Goal: Task Accomplishment & Management: Complete application form

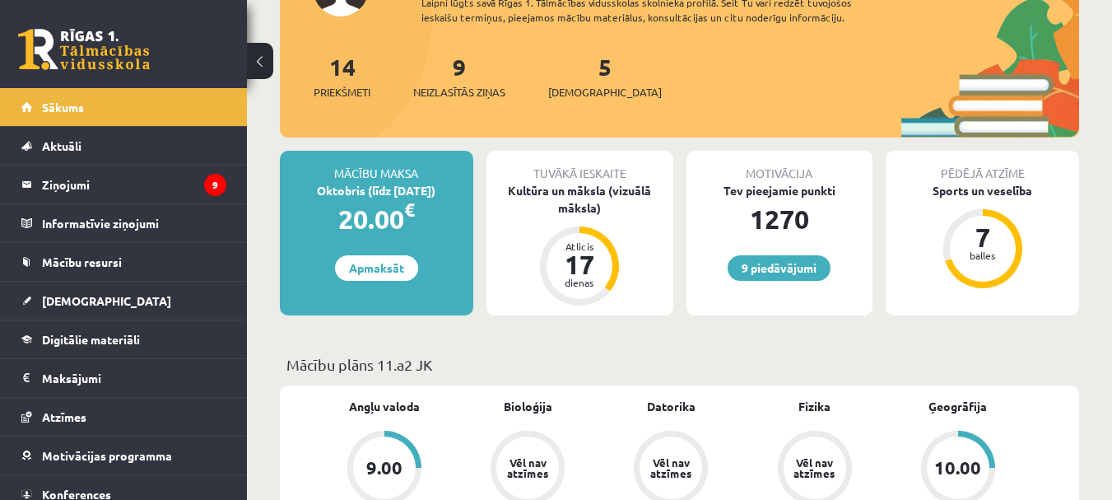
scroll to position [494, 0]
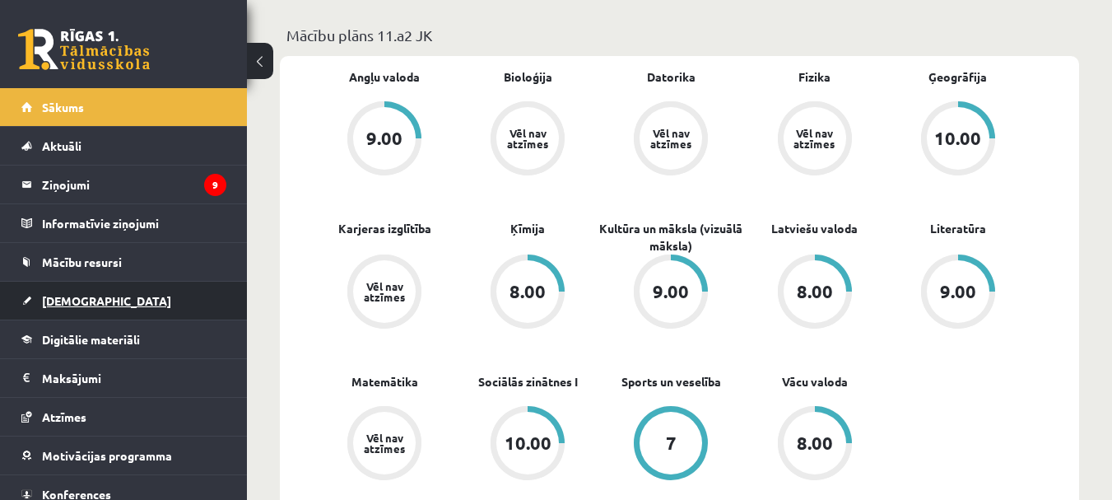
click at [108, 299] on link "[DEMOGRAPHIC_DATA]" at bounding box center [123, 301] width 205 height 38
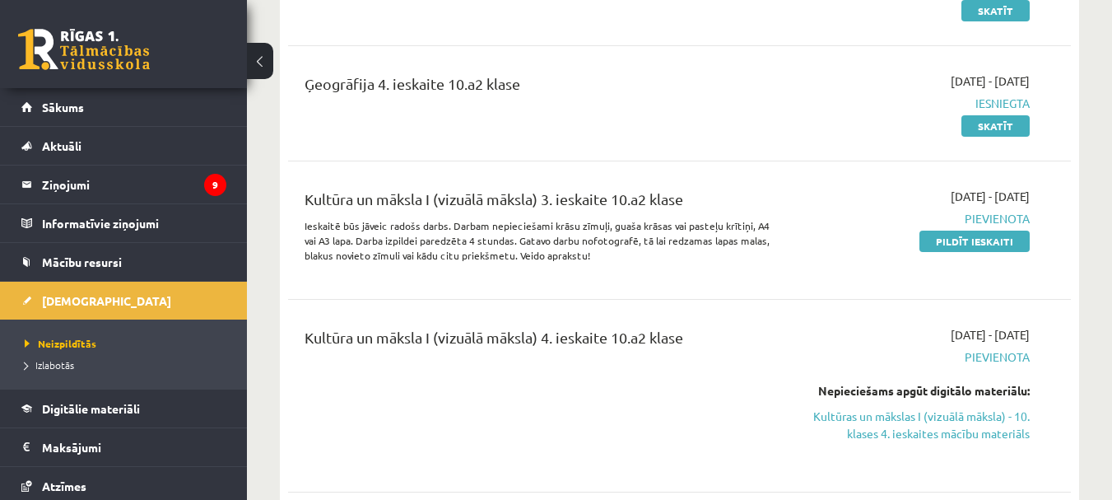
scroll to position [2552, 0]
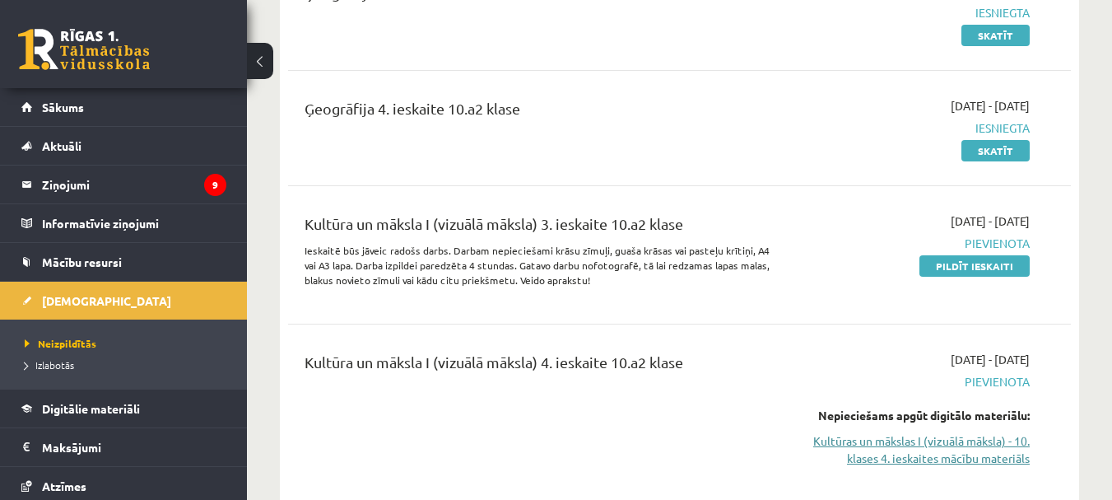
click at [917, 432] on link "Kultūras un mākslas I (vizuālā māksla) - 10. klases 4. ieskaites mācību materiā…" at bounding box center [917, 449] width 226 height 35
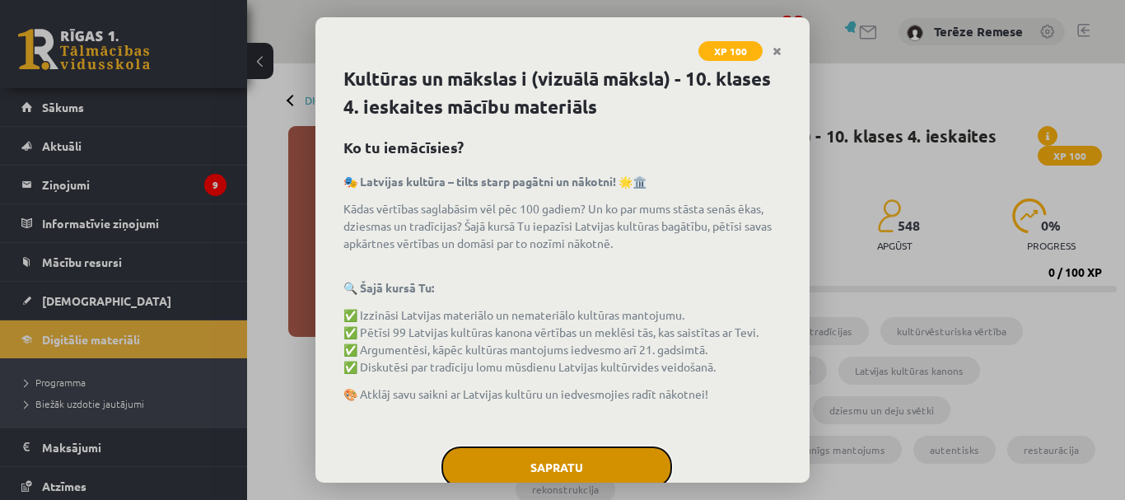
click at [595, 459] on button "Sapratu" at bounding box center [556, 466] width 231 height 41
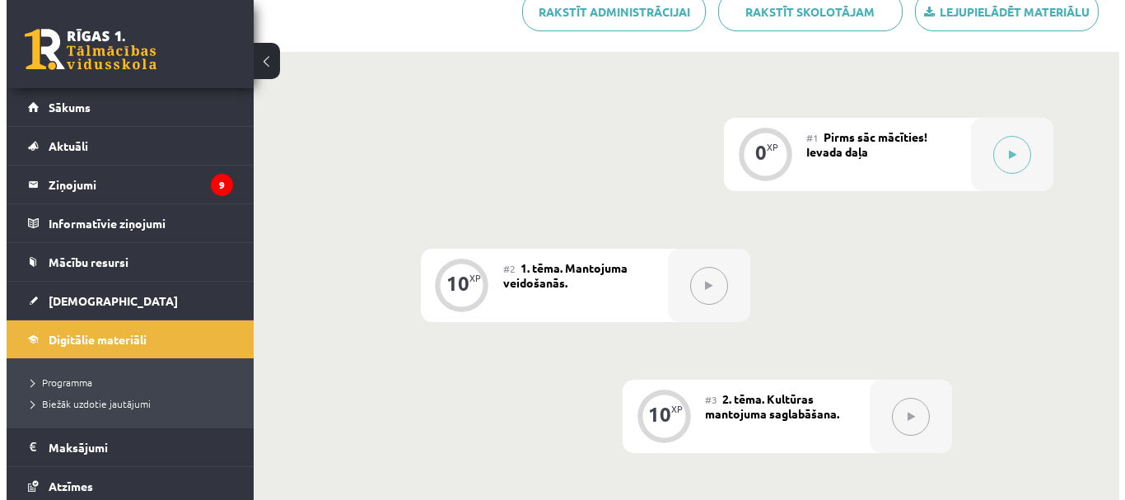
scroll to position [494, 0]
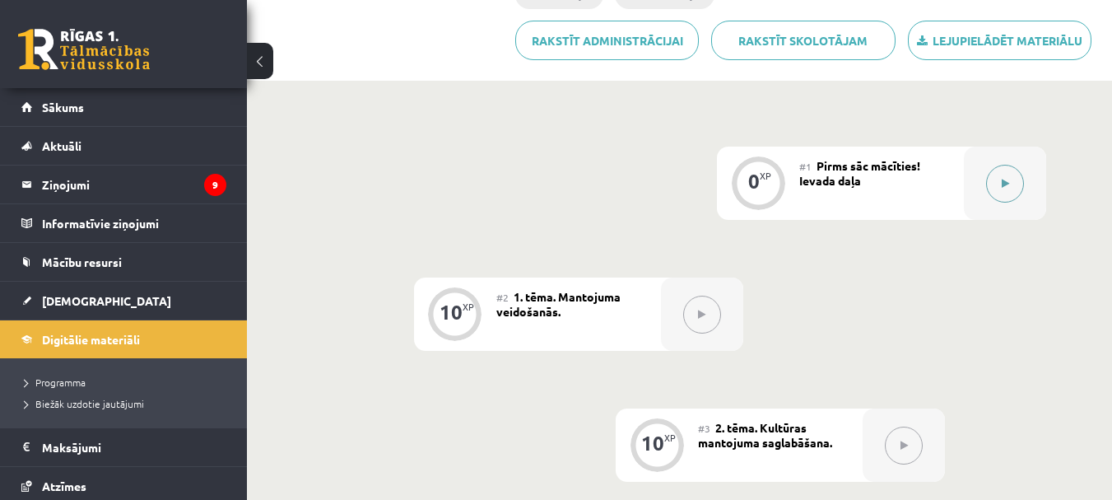
click at [993, 208] on div at bounding box center [1005, 183] width 82 height 73
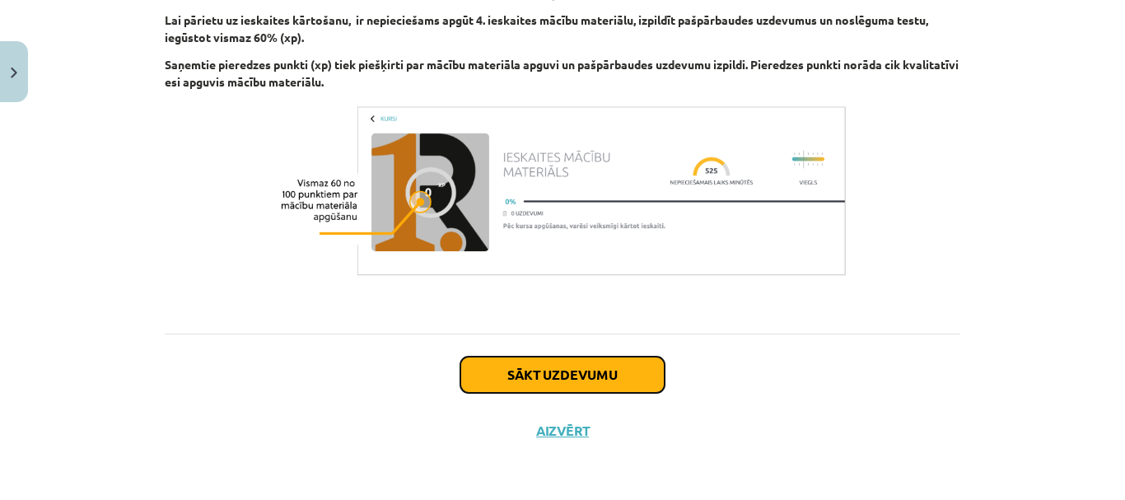
click at [605, 377] on button "Sākt uzdevumu" at bounding box center [562, 375] width 204 height 36
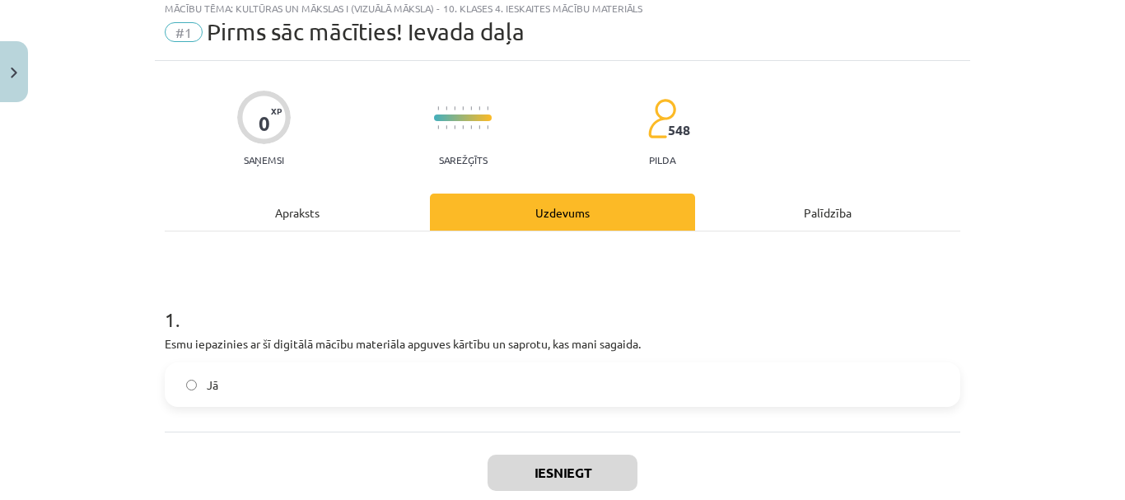
scroll to position [41, 0]
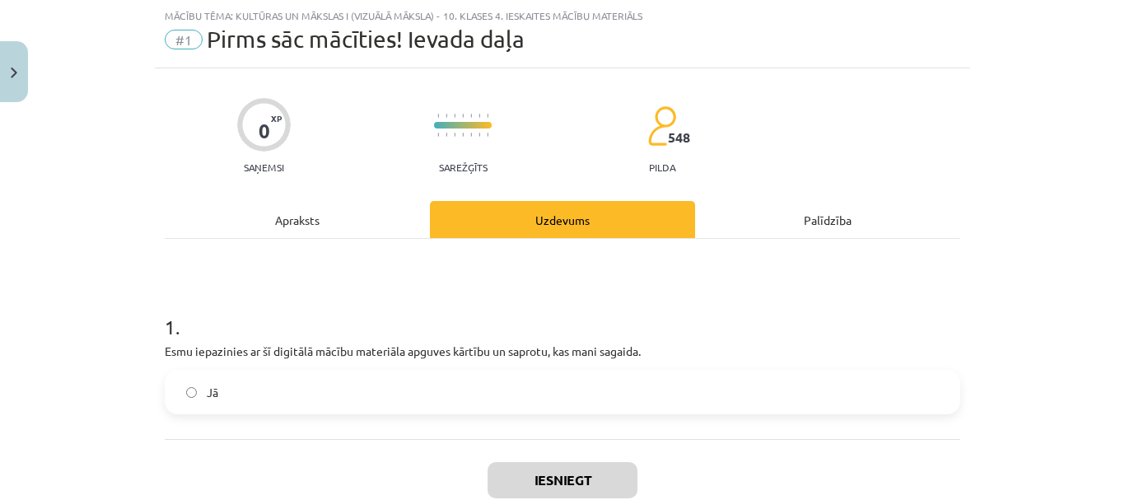
click at [297, 402] on label "Jā" at bounding box center [562, 391] width 792 height 41
click at [595, 475] on button "Iesniegt" at bounding box center [562, 480] width 150 height 36
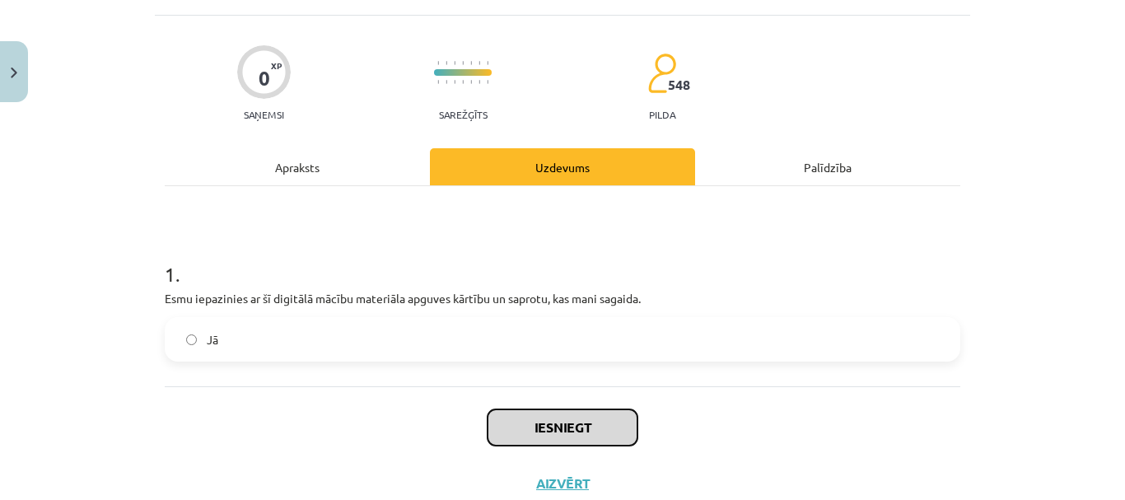
scroll to position [147, 0]
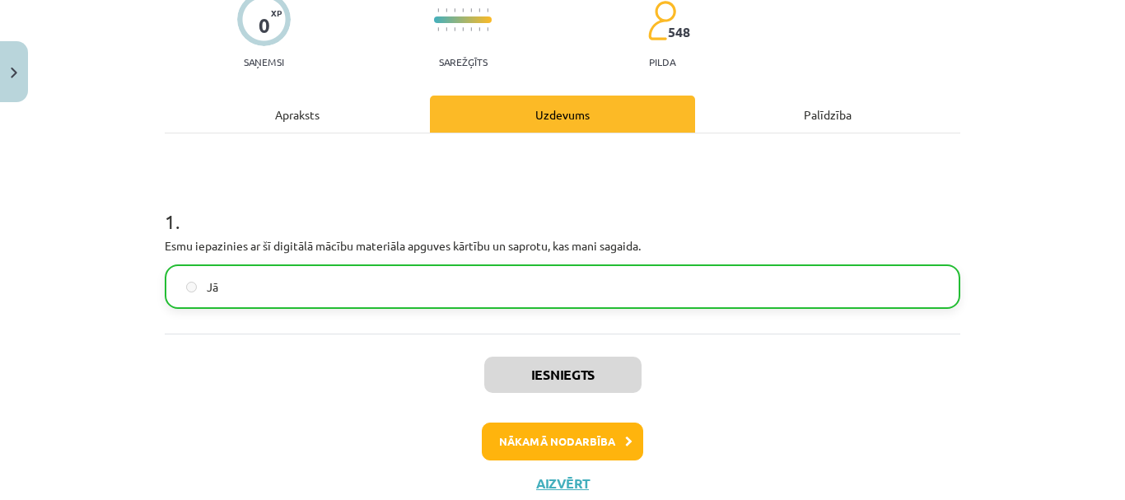
click at [571, 464] on div "Iesniegts Nākamā nodarbība Aizvērt" at bounding box center [562, 417] width 795 height 168
click at [571, 448] on button "Nākamā nodarbība" at bounding box center [562, 441] width 161 height 38
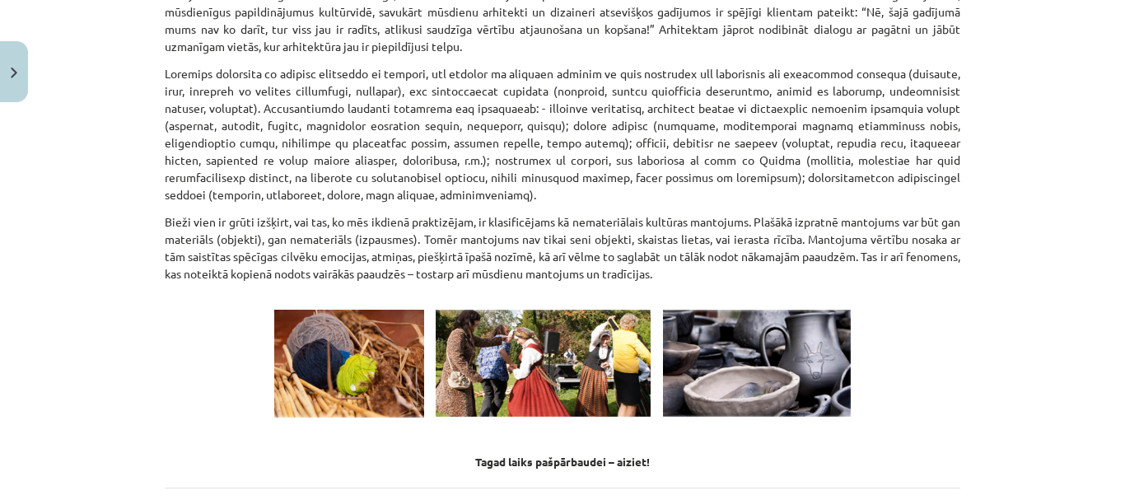
scroll to position [2372, 0]
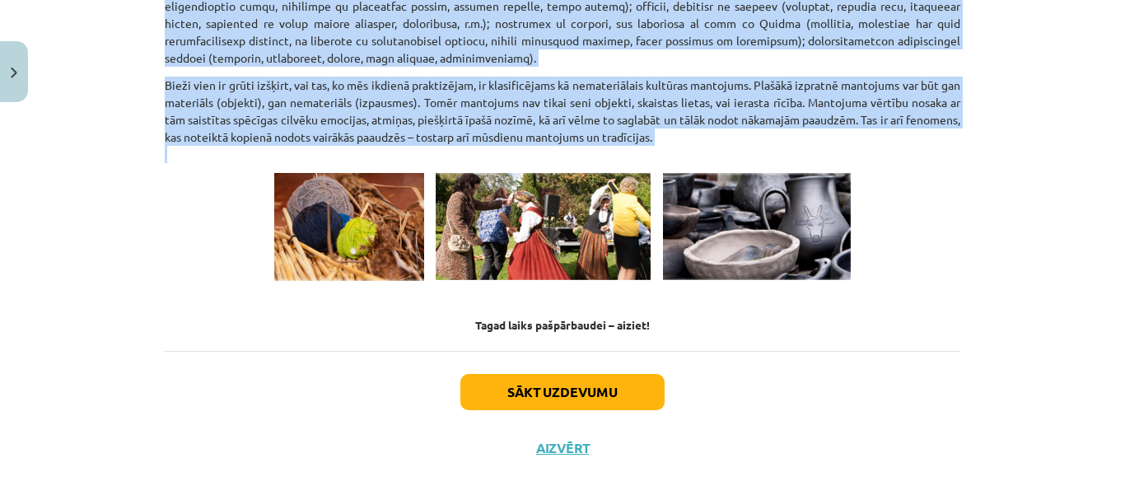
drag, startPoint x: 162, startPoint y: 183, endPoint x: 936, endPoint y: 138, distance: 775.3
copy div "ultūras mantojums ir cilvēces kopējais dārgums, kas ietver gan materiālus, gan …"
click at [618, 376] on button "Sākt uzdevumu" at bounding box center [562, 392] width 204 height 36
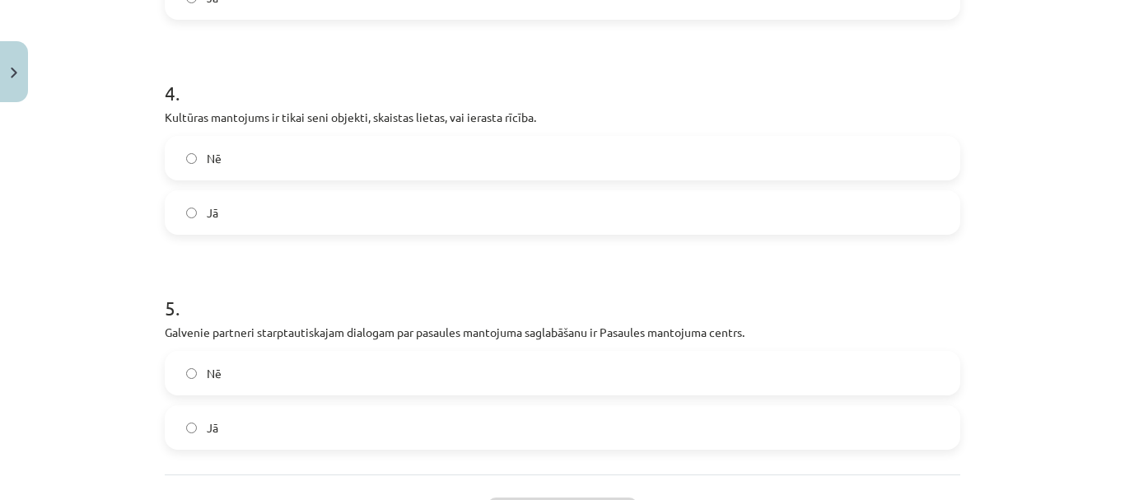
scroll to position [1078, 0]
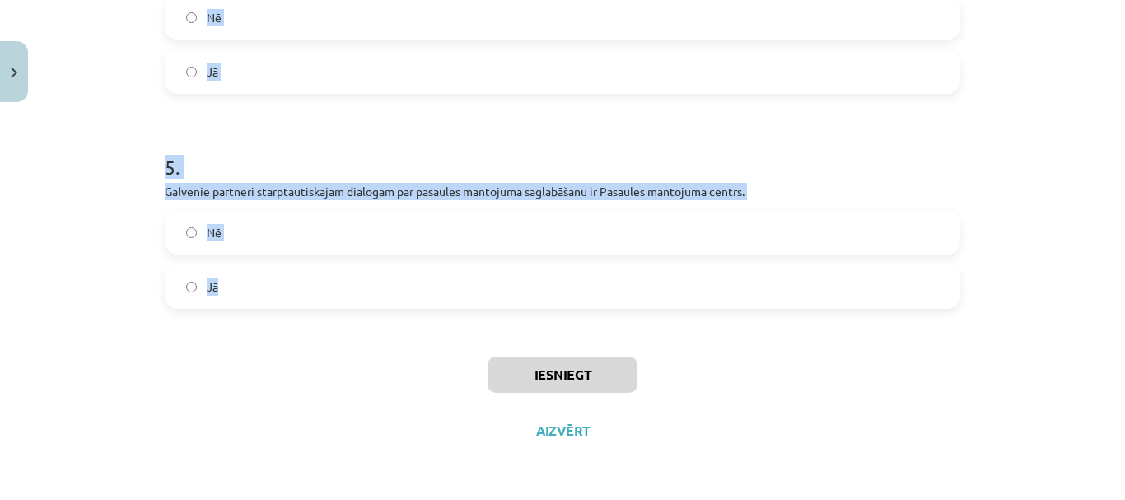
drag, startPoint x: 156, startPoint y: 315, endPoint x: 314, endPoint y: 305, distance: 157.6
copy form "1 . Kultūras mantojuma daudzveidība neatspoguļo dažādu tautu un kopienu vēsturi…"
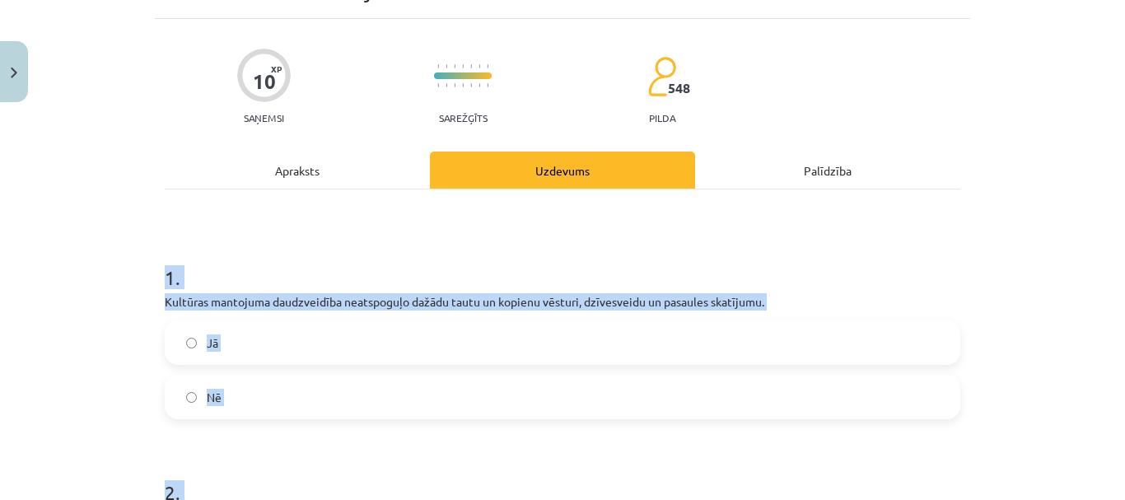
scroll to position [90, 0]
click at [122, 221] on div "Mācību tēma: Kultūras un mākslas i (vizuālā māksla) - 10. klases 4. ieskaites m…" at bounding box center [562, 250] width 1125 height 500
click at [211, 390] on span "Nē" at bounding box center [214, 397] width 15 height 17
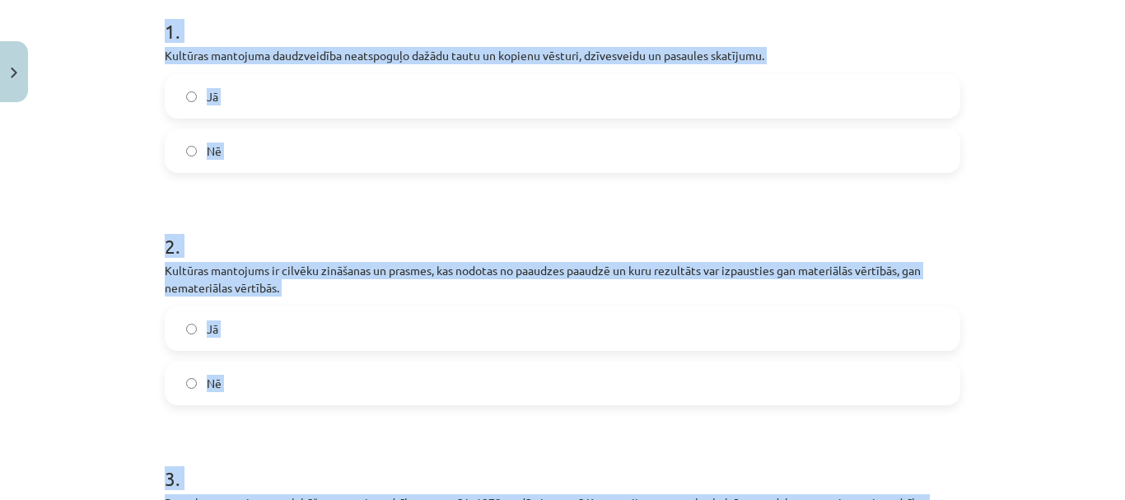
click at [225, 328] on label "Jā" at bounding box center [562, 328] width 792 height 41
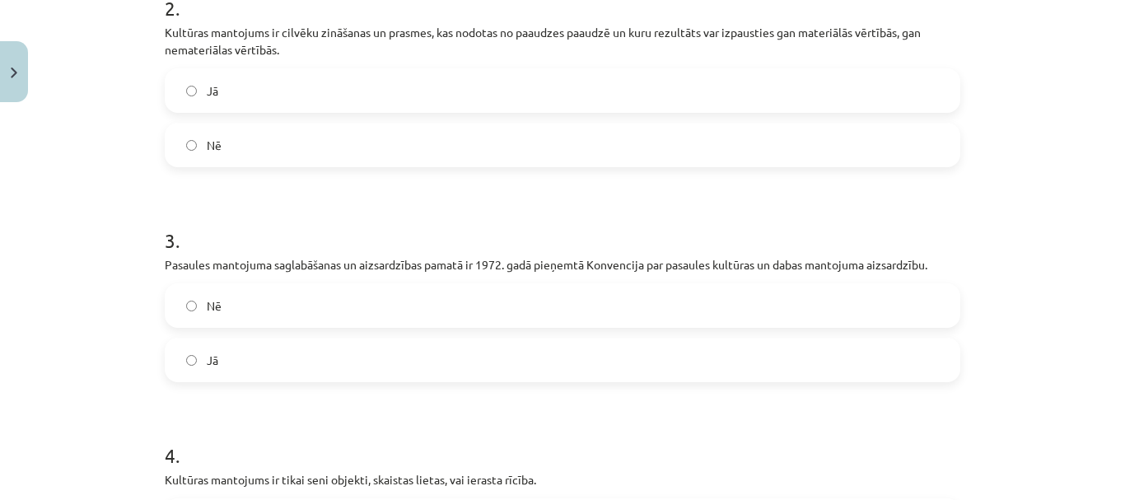
scroll to position [584, 0]
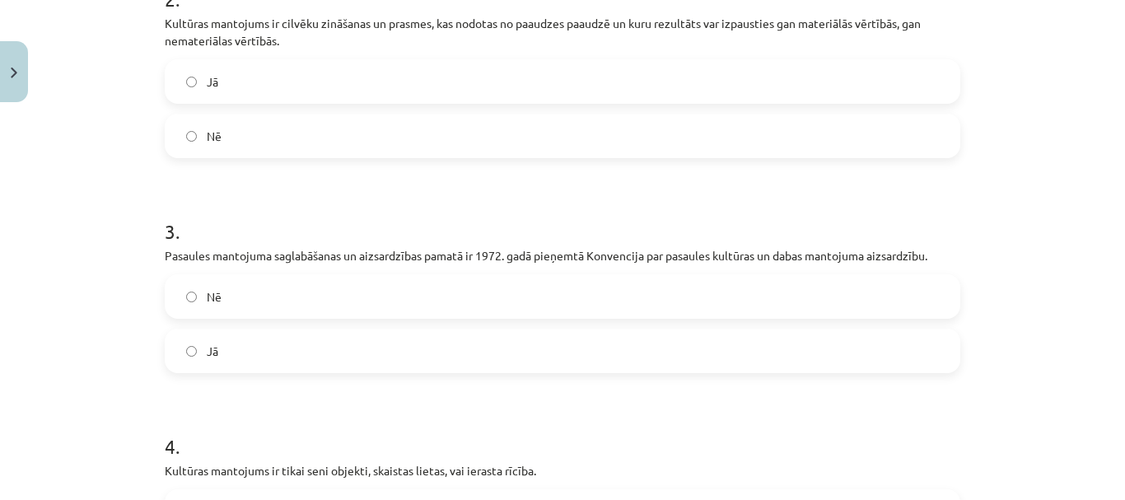
click at [235, 307] on label "Nē" at bounding box center [562, 296] width 792 height 41
click at [294, 339] on label "Jā" at bounding box center [562, 350] width 792 height 41
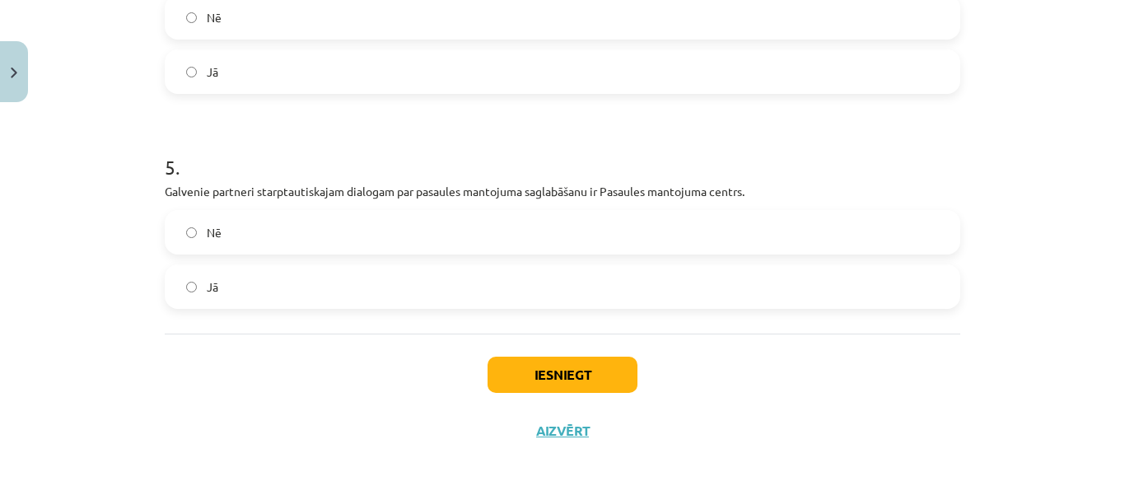
scroll to position [995, 0]
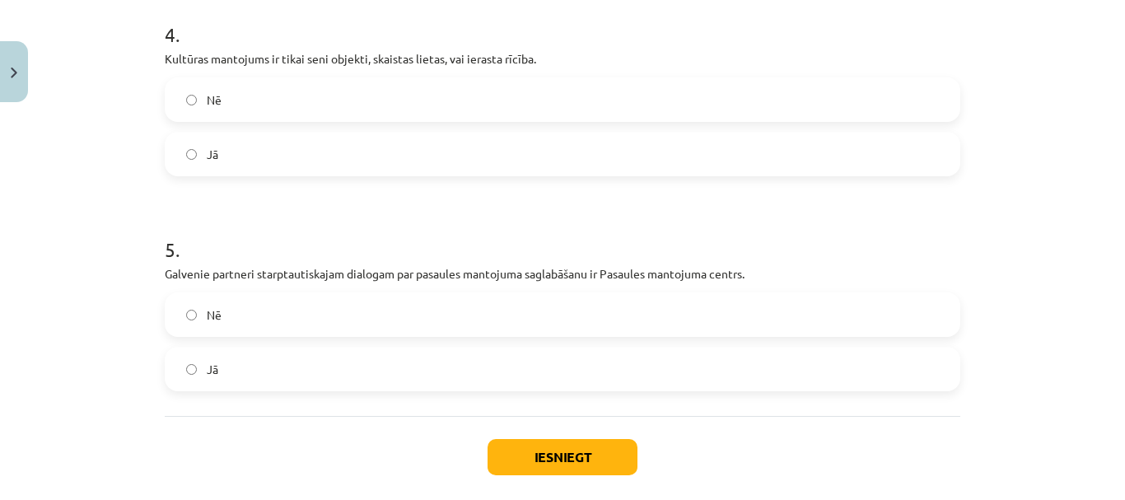
click at [270, 86] on label "Nē" at bounding box center [562, 99] width 792 height 41
click at [266, 360] on label "Jā" at bounding box center [562, 368] width 792 height 41
drag, startPoint x: 563, startPoint y: 445, endPoint x: 560, endPoint y: 455, distance: 9.6
click at [560, 455] on button "Iesniegt" at bounding box center [562, 457] width 150 height 36
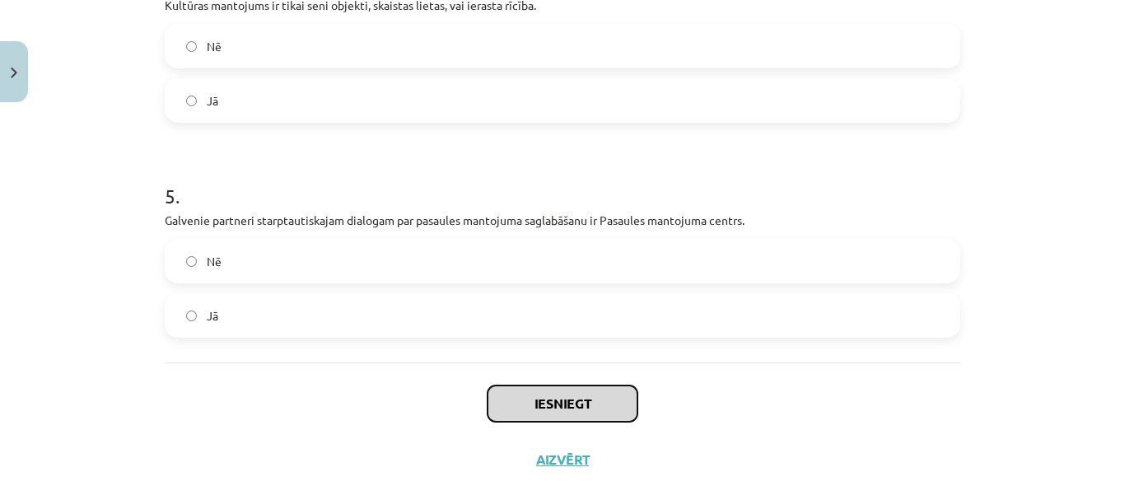
scroll to position [1078, 0]
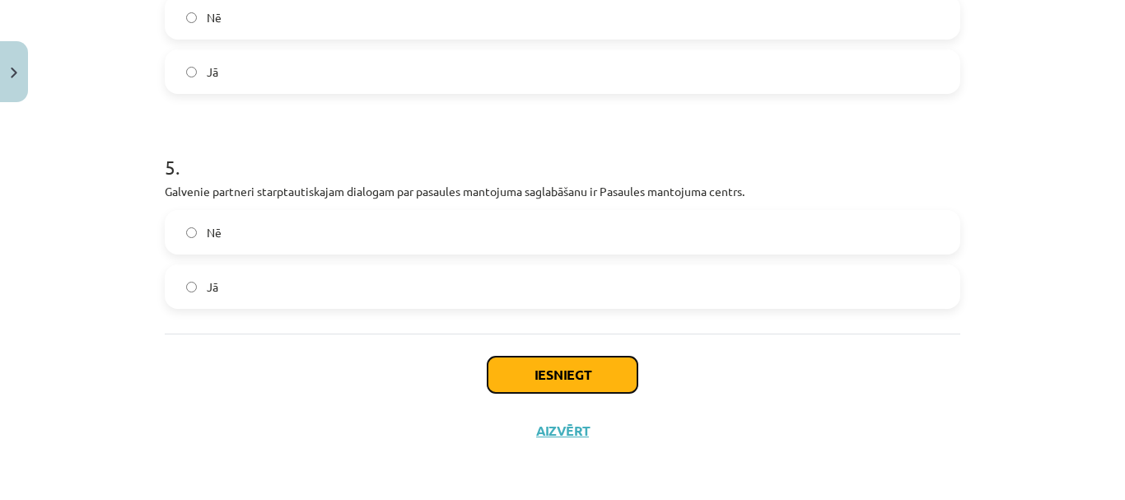
click at [543, 383] on button "Iesniegt" at bounding box center [562, 375] width 150 height 36
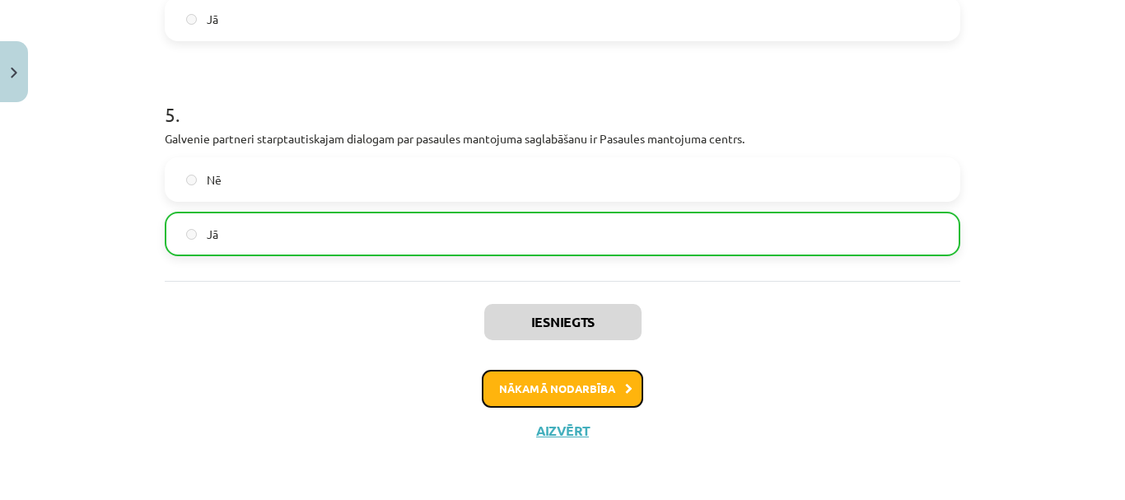
click at [595, 383] on button "Nākamā nodarbība" at bounding box center [562, 389] width 161 height 38
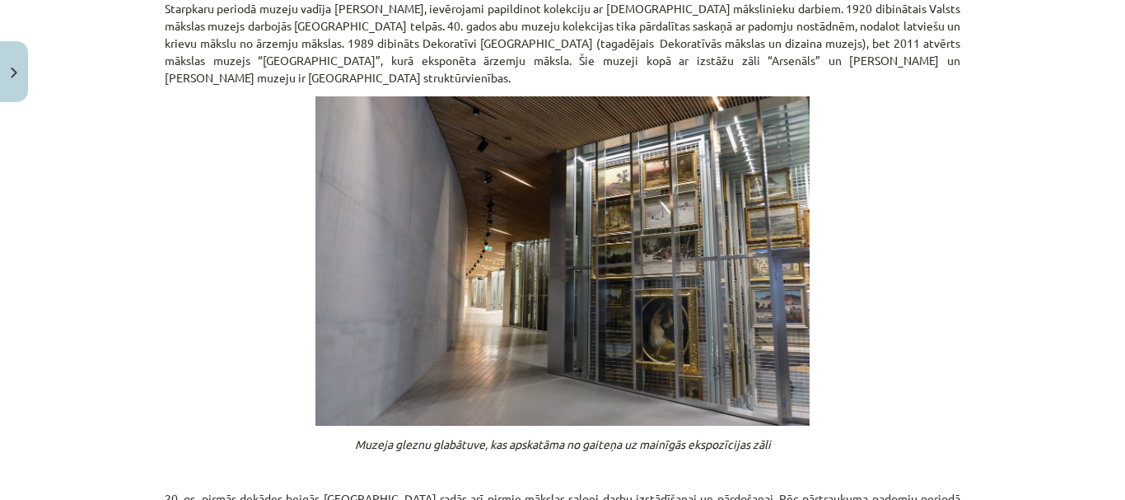
scroll to position [1381, 0]
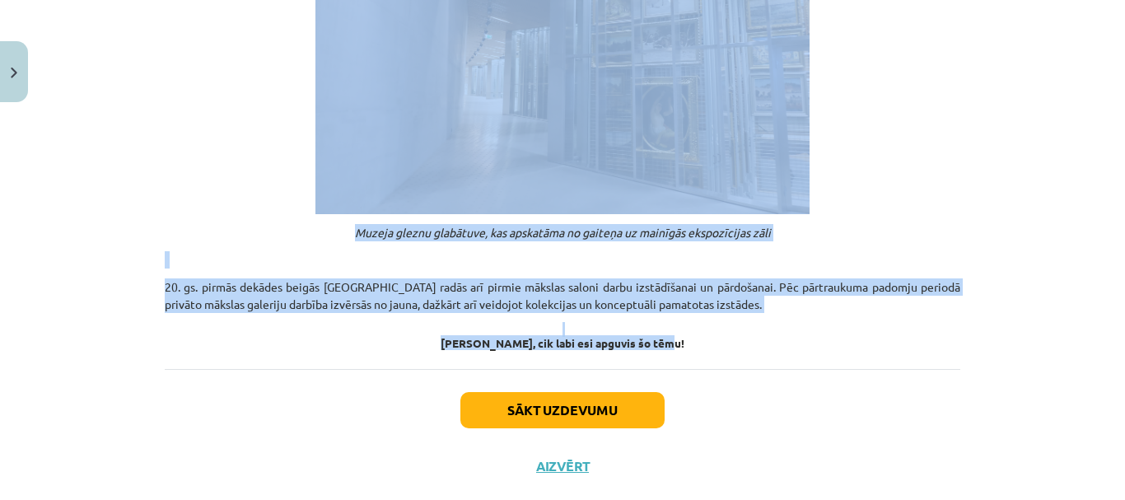
drag, startPoint x: 408, startPoint y: 296, endPoint x: 813, endPoint y: 311, distance: 405.4
copy div "Kultūras mantojuma saglabāšana Pastāv dažādi veidi, kā Tu vari iesaistīties nem…"
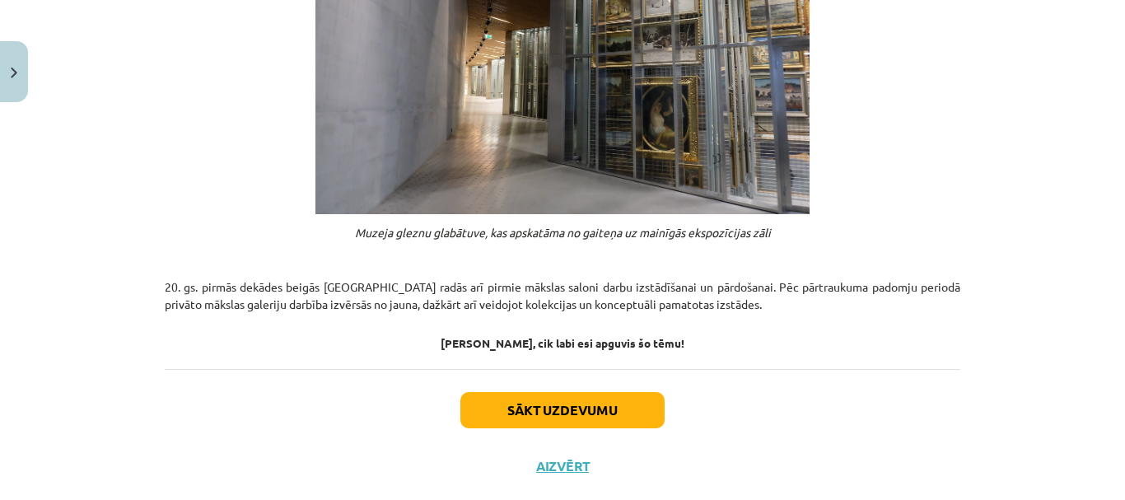
click at [571, 392] on div "Sākt uzdevumu Aizvērt" at bounding box center [562, 426] width 795 height 115
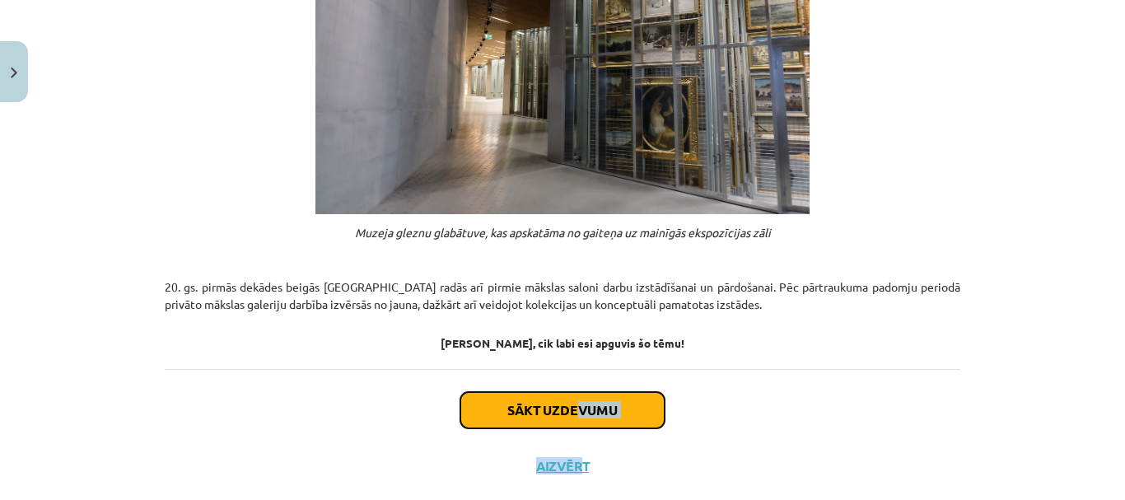
click at [573, 392] on button "Sākt uzdevumu" at bounding box center [562, 410] width 204 height 36
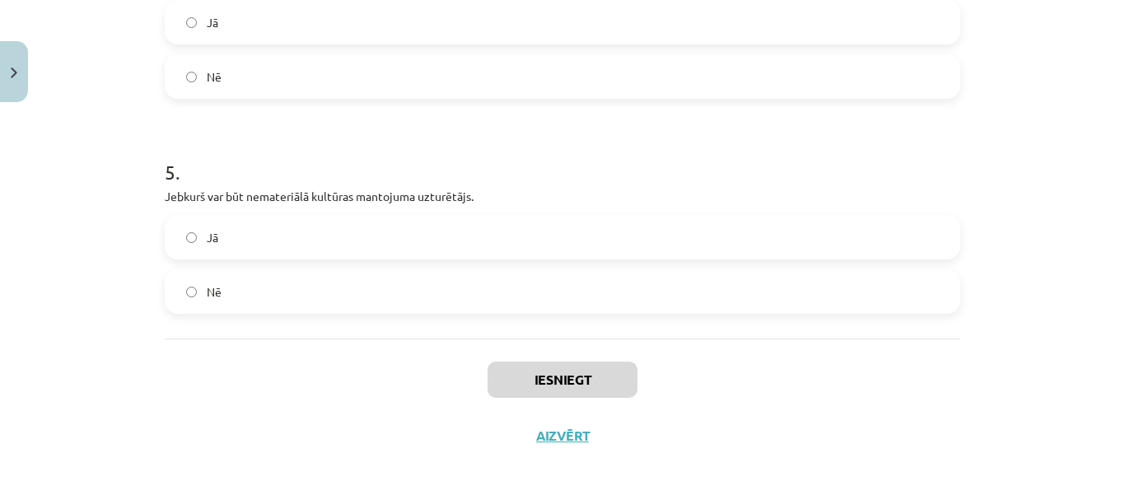
scroll to position [1061, 0]
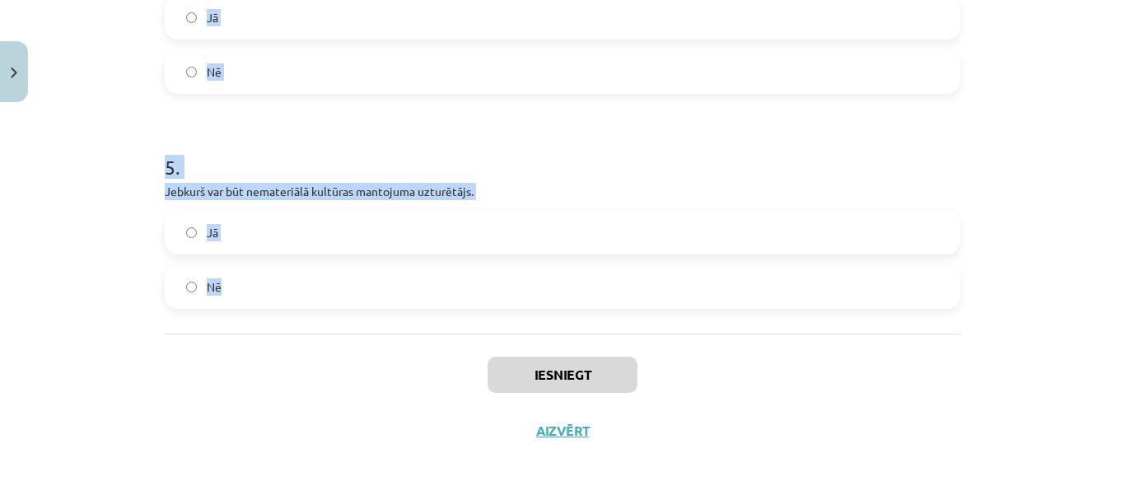
drag, startPoint x: 152, startPoint y: 319, endPoint x: 484, endPoint y: 261, distance: 336.9
drag, startPoint x: 400, startPoint y: 197, endPoint x: 393, endPoint y: 205, distance: 11.1
copy form "1 . Latvijas Nacionālais kultūras centrs īstenoja projektu „Satiec savu Meistar…"
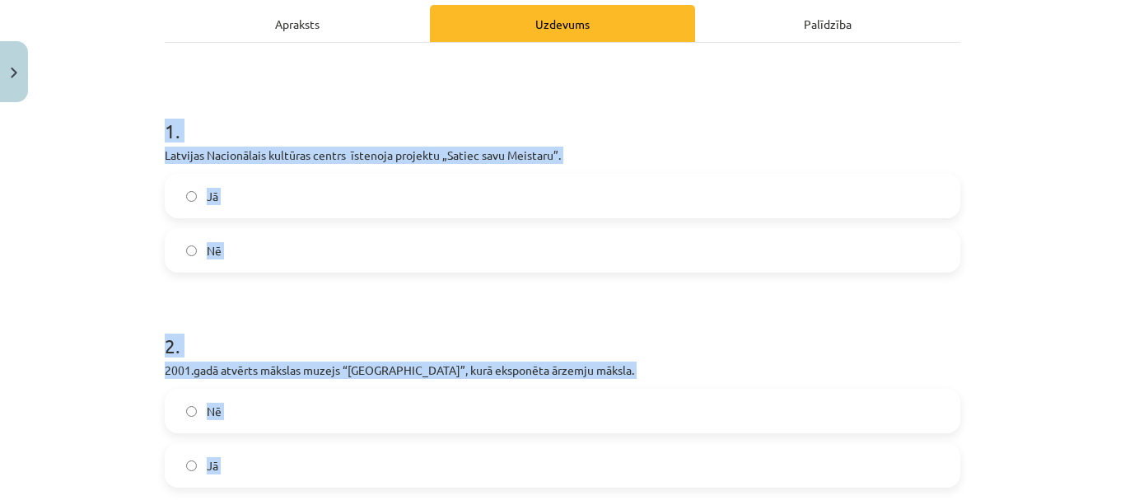
click at [297, 195] on label "Jā" at bounding box center [562, 195] width 792 height 41
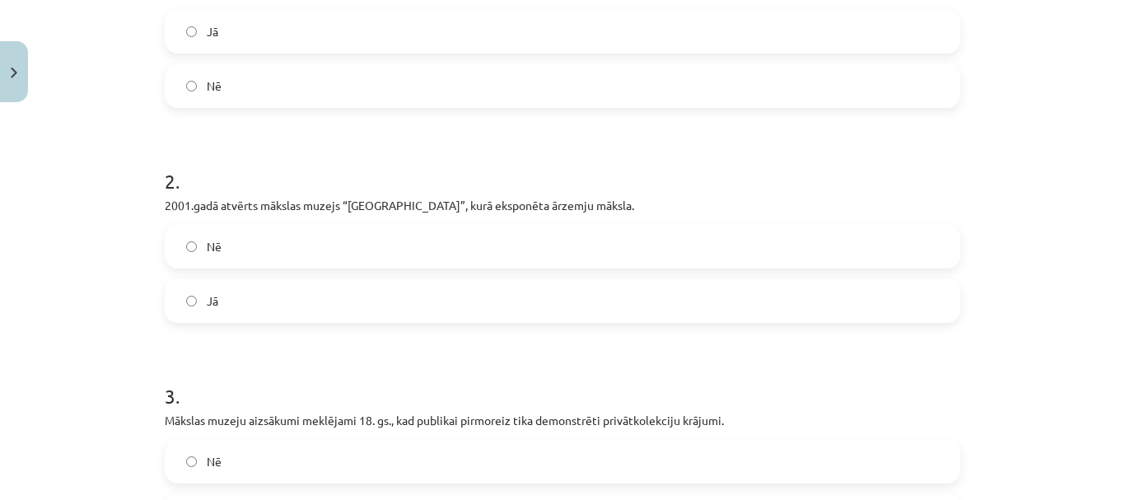
click at [302, 254] on label "Nē" at bounding box center [562, 246] width 792 height 41
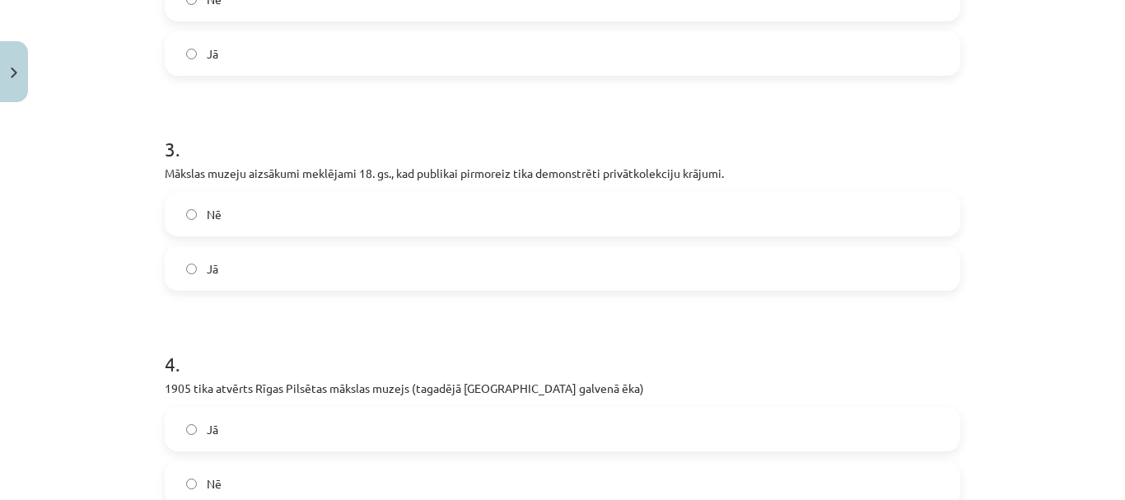
click at [294, 281] on label "Jā" at bounding box center [562, 268] width 792 height 41
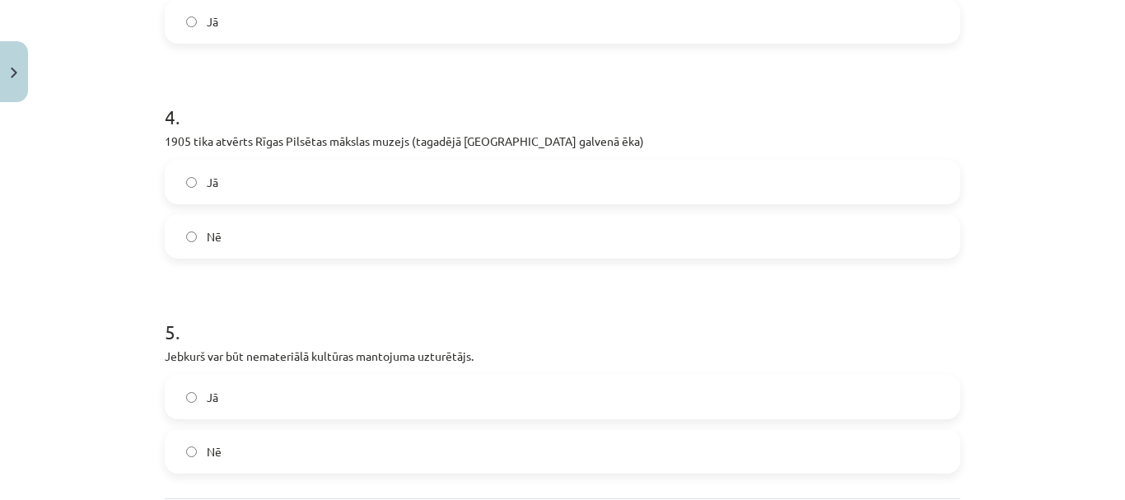
click at [291, 175] on label "Jā" at bounding box center [562, 181] width 792 height 41
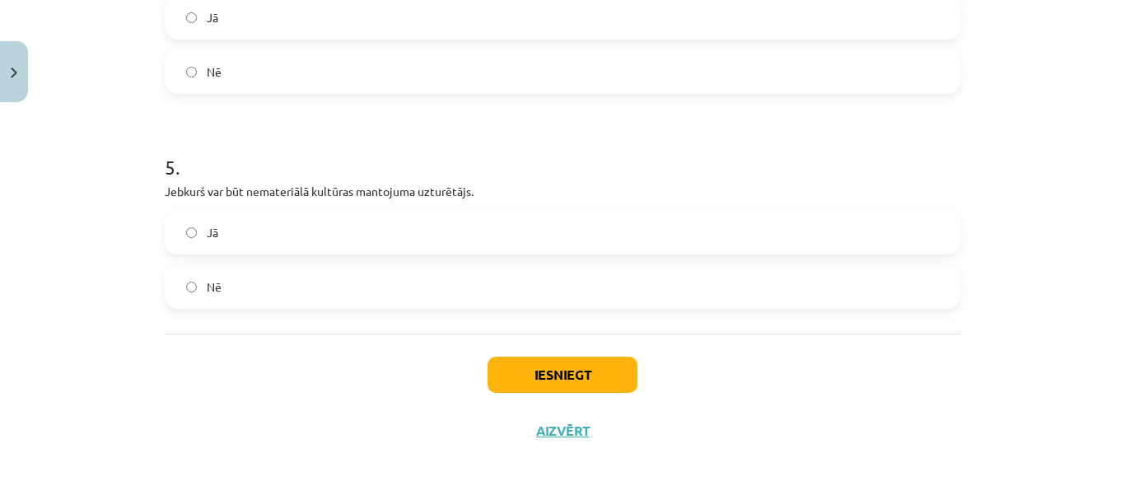
click at [285, 249] on label "Jā" at bounding box center [562, 232] width 792 height 41
click at [568, 381] on button "Iesniegt" at bounding box center [562, 375] width 150 height 36
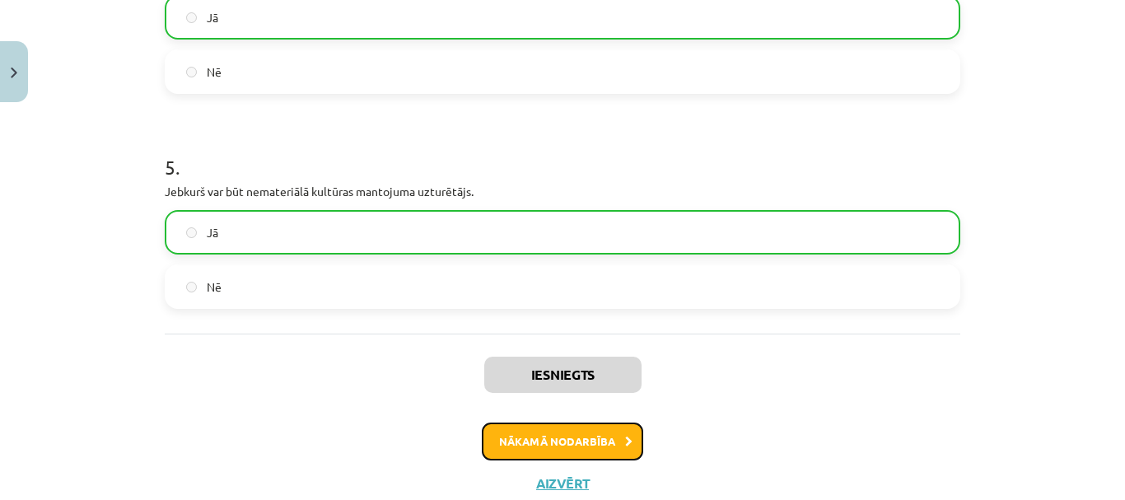
click at [553, 449] on button "Nākamā nodarbība" at bounding box center [562, 441] width 161 height 38
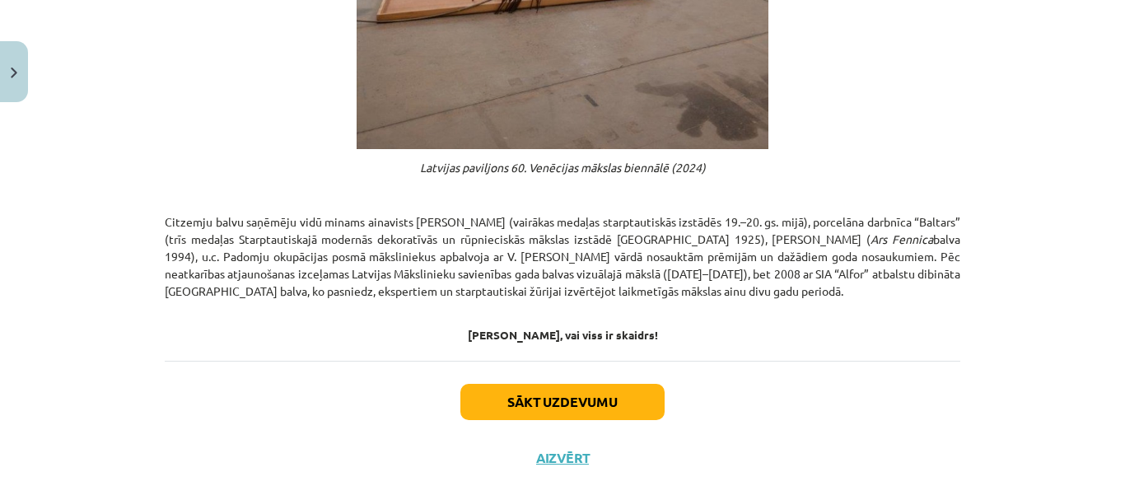
scroll to position [997, 0]
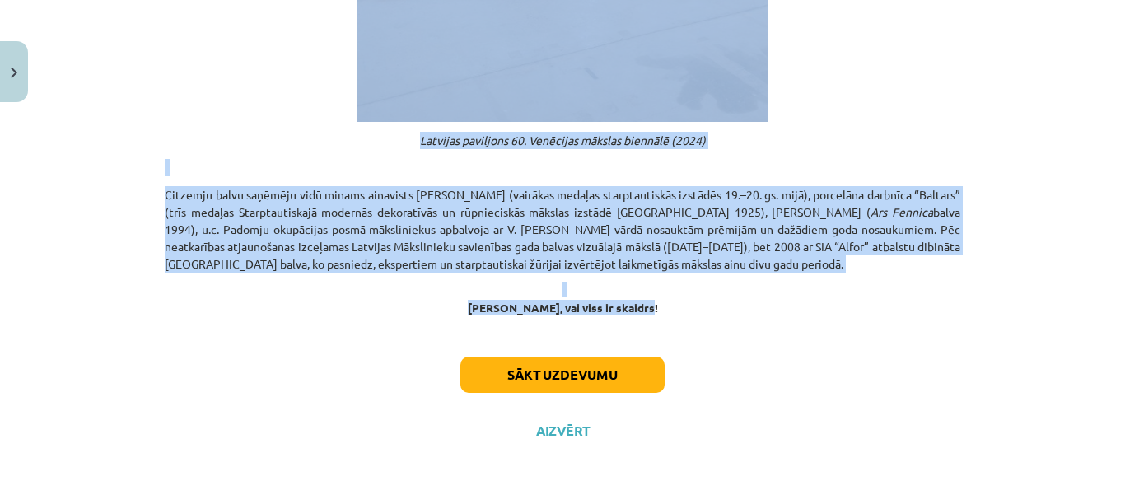
drag, startPoint x: 273, startPoint y: 329, endPoint x: 777, endPoint y: 314, distance: 504.1
copy div "Mākslas popularizēšana, balvas, nozares darbinieku sasniegumi Izstāžu rīkošana …"
click at [564, 372] on button "Sākt uzdevumu" at bounding box center [562, 375] width 204 height 36
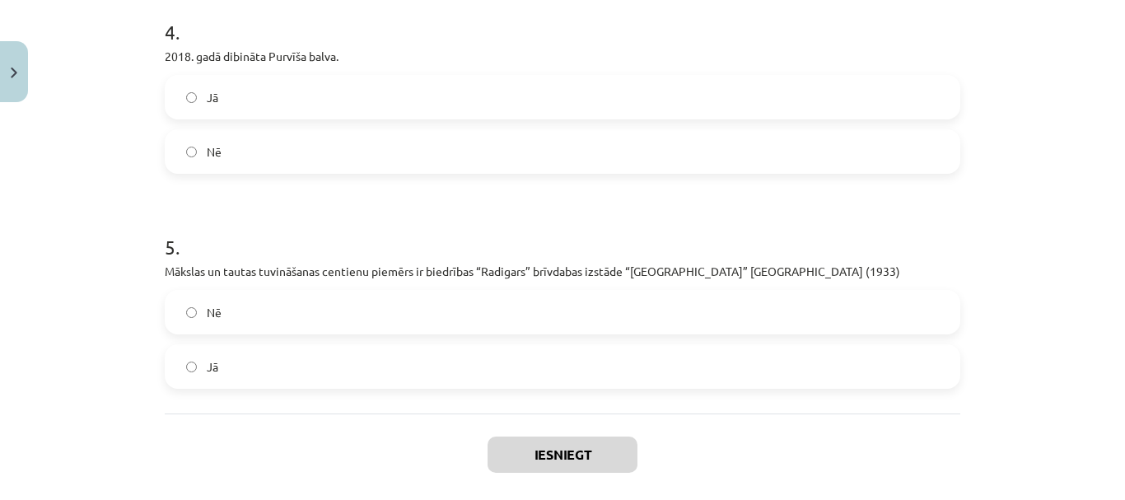
scroll to position [1104, 0]
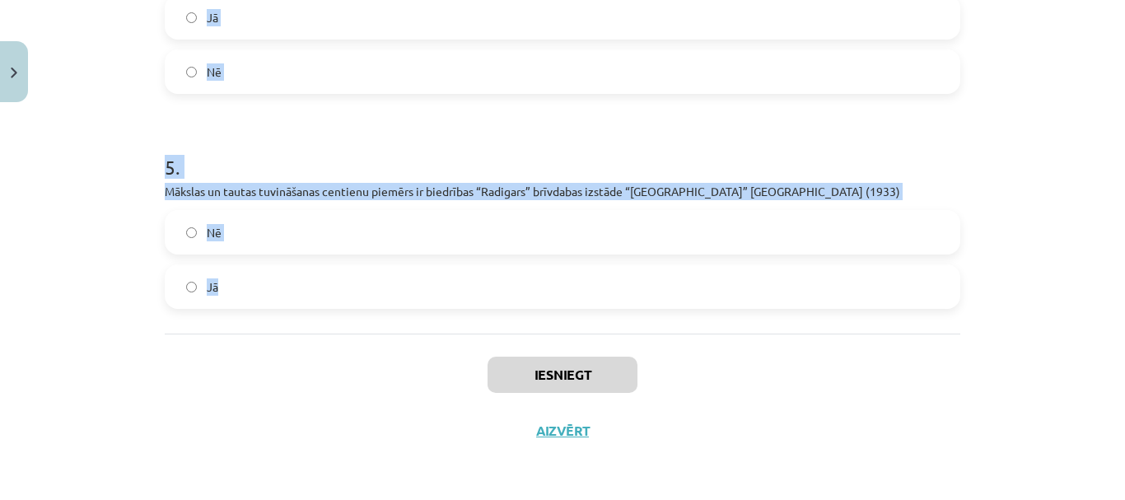
drag, startPoint x: 147, startPoint y: 346, endPoint x: 719, endPoint y: 265, distance: 577.9
click at [719, 265] on div "Mācību tēma: Kultūras un mākslas i (vizuālā māksla) - 10. klases 4. ieskaites m…" at bounding box center [562, 250] width 1125 height 500
copy form "1 . Padomju okupācijas posmā māksliniekus apbalvoja ar V. Ļeņina vārdā nosauktā…"
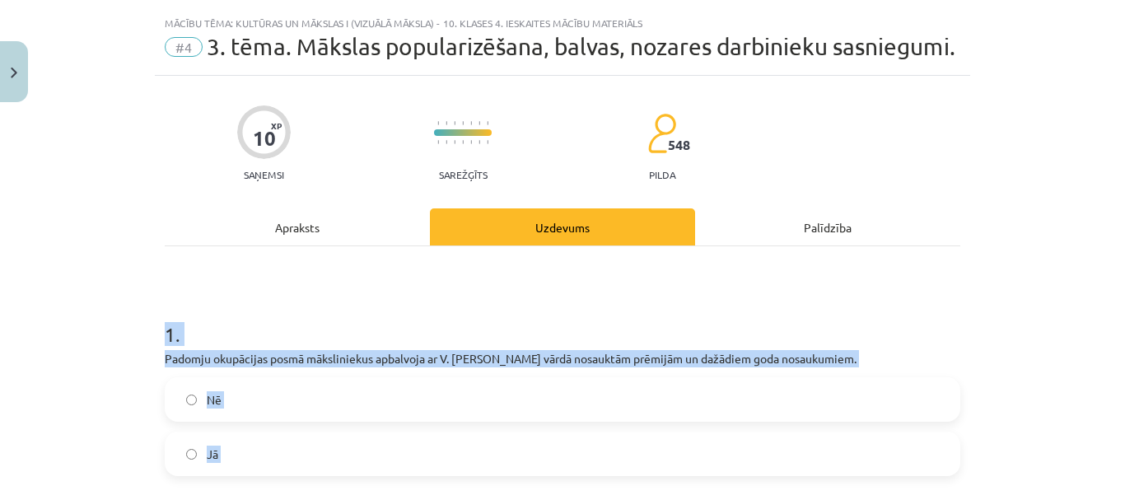
click at [82, 336] on div "Mācību tēma: Kultūras un mākslas i (vizuālā māksla) - 10. klases 4. ieskaites m…" at bounding box center [562, 250] width 1125 height 500
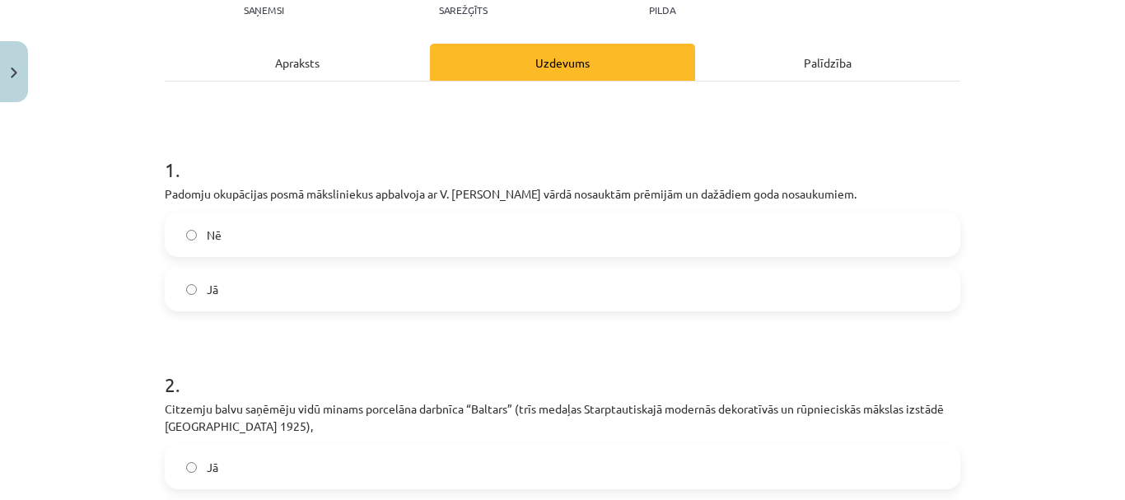
click at [260, 310] on label "Jā" at bounding box center [562, 288] width 792 height 41
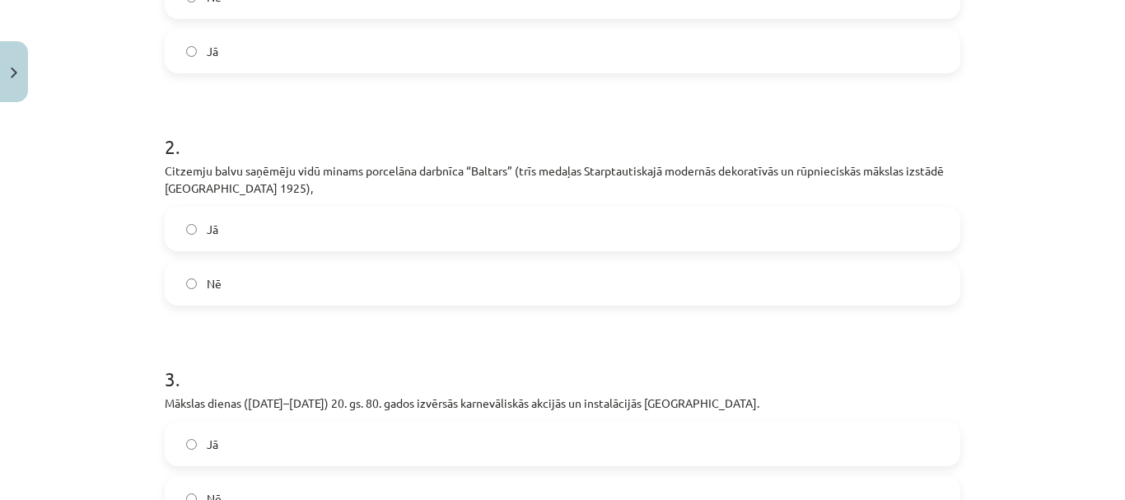
scroll to position [445, 0]
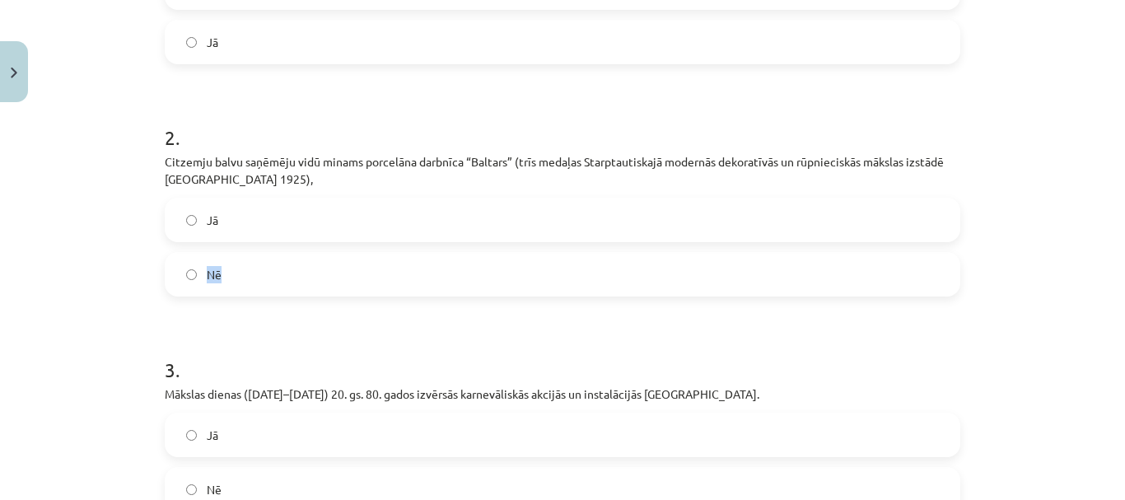
click at [286, 276] on div "Jā Nē" at bounding box center [562, 247] width 795 height 99
click at [282, 240] on label "Jā" at bounding box center [562, 219] width 792 height 41
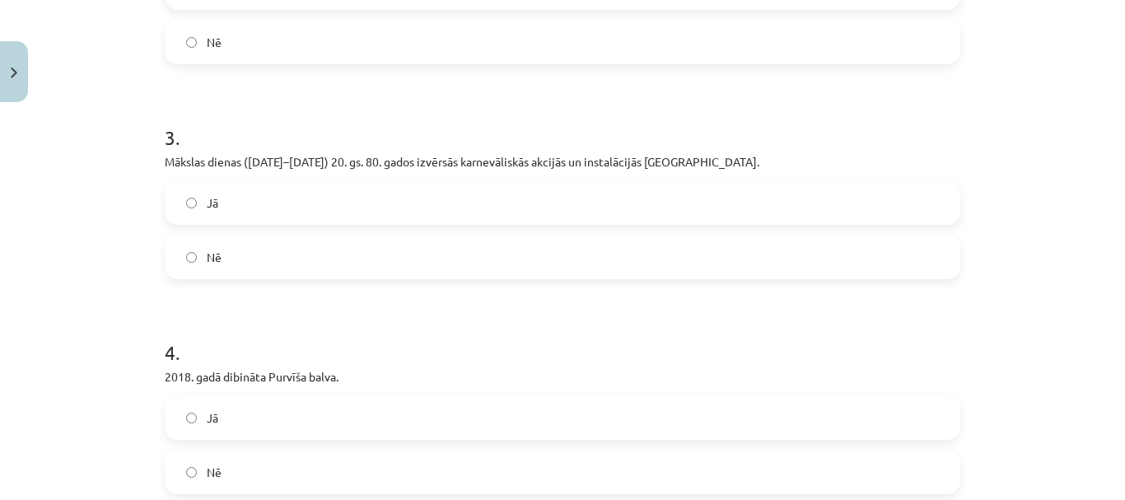
scroll to position [692, 0]
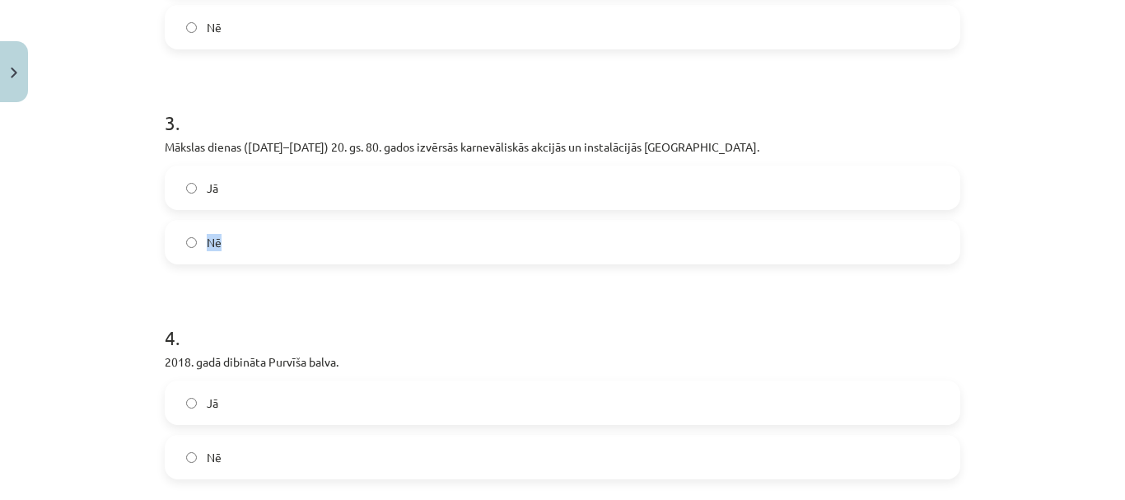
drag, startPoint x: 300, startPoint y: 221, endPoint x: 307, endPoint y: 249, distance: 28.2
click at [307, 253] on div "Jā Nē" at bounding box center [562, 214] width 795 height 99
click at [307, 208] on label "Jā" at bounding box center [562, 187] width 792 height 41
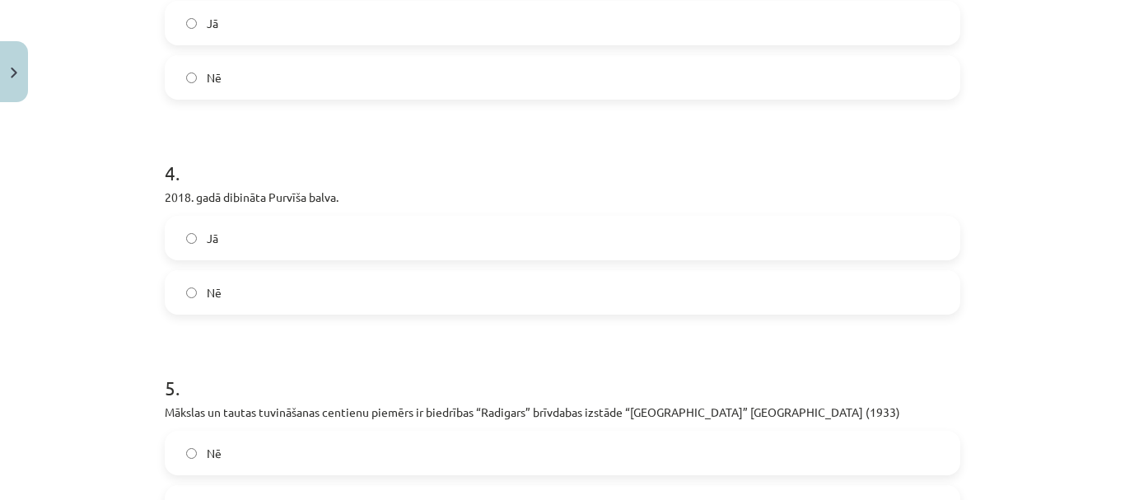
click at [260, 306] on label "Nē" at bounding box center [562, 292] width 792 height 41
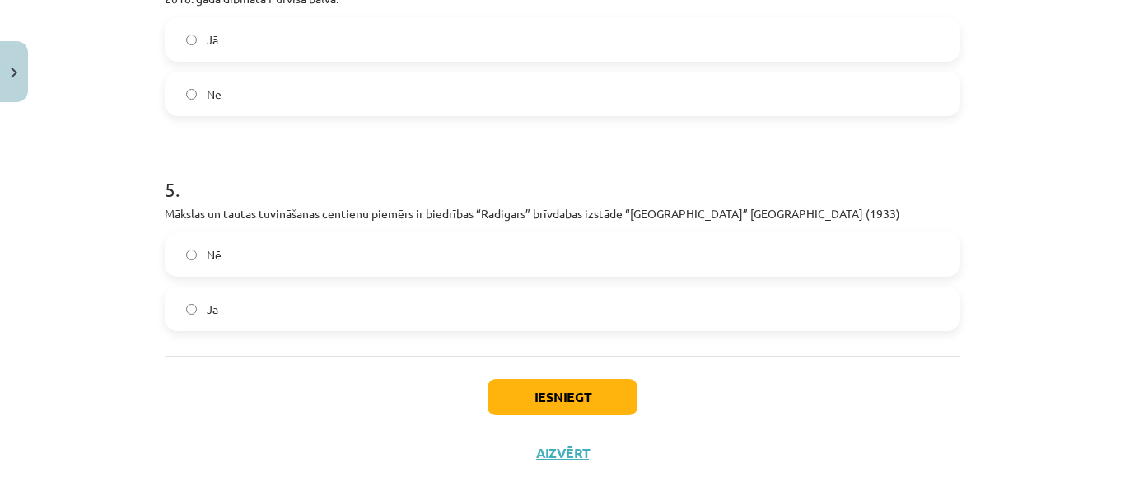
scroll to position [1104, 0]
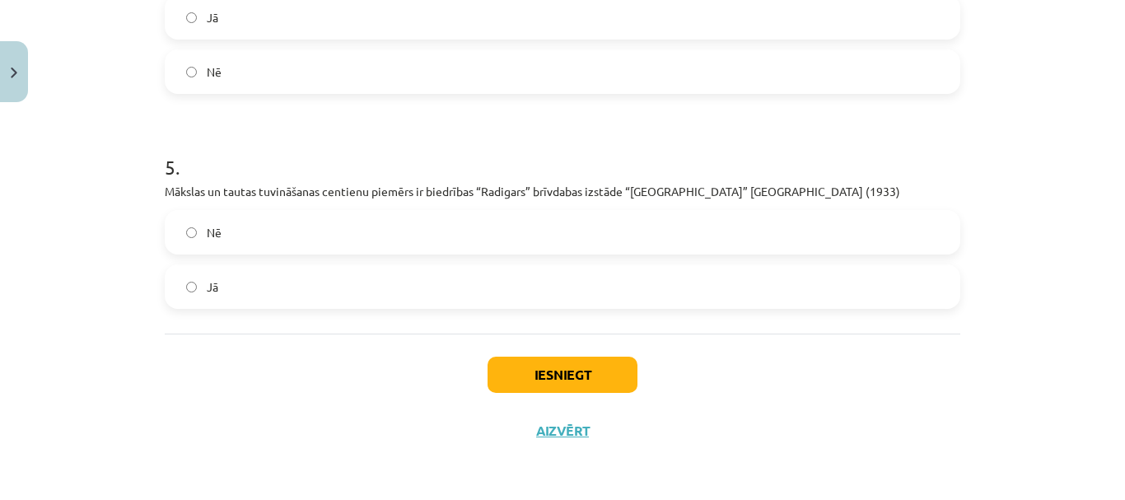
click at [270, 282] on label "Jā" at bounding box center [562, 286] width 792 height 41
click at [563, 367] on button "Iesniegt" at bounding box center [562, 375] width 150 height 36
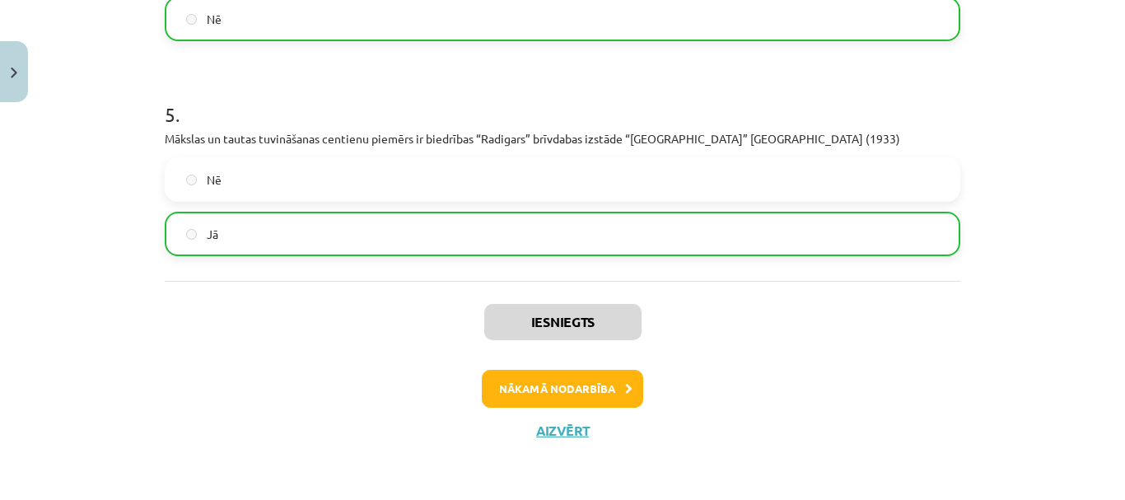
scroll to position [1157, 0]
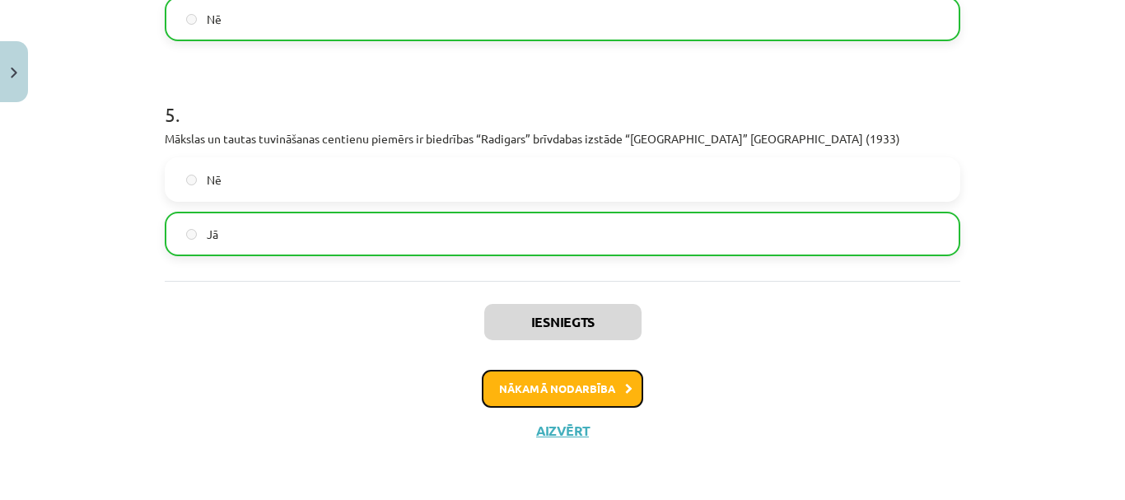
click at [586, 394] on button "Nākamā nodarbība" at bounding box center [562, 389] width 161 height 38
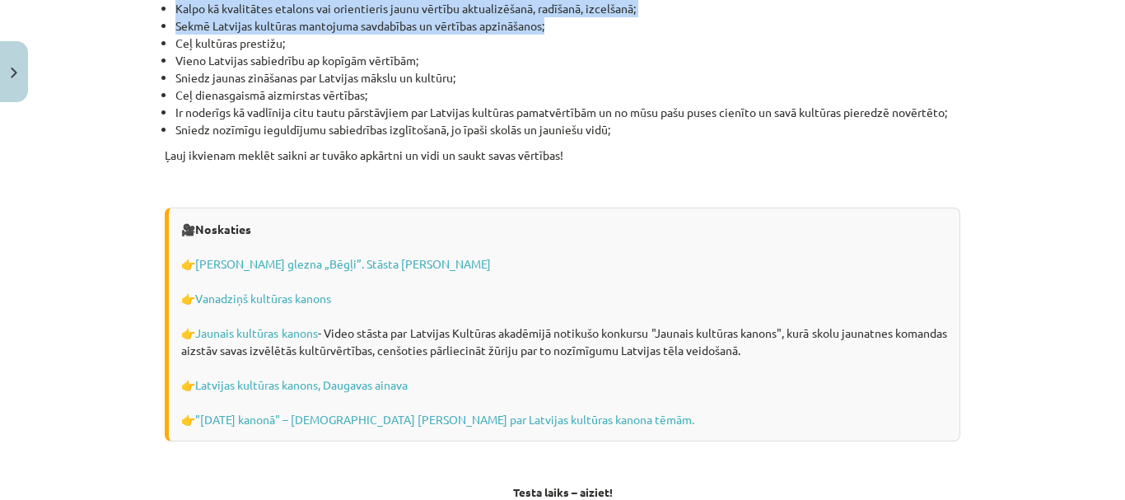
scroll to position [4612, 0]
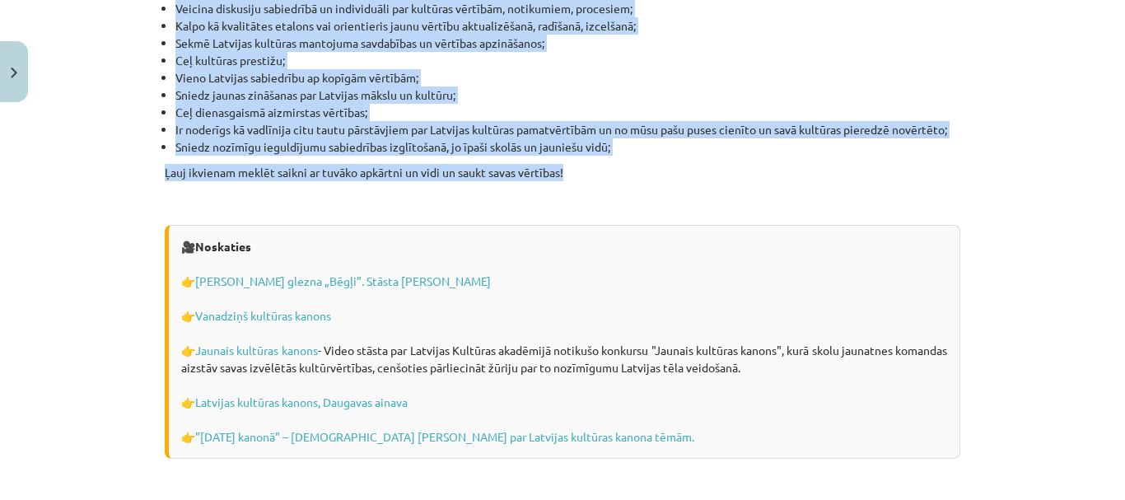
drag, startPoint x: 444, startPoint y: 291, endPoint x: 586, endPoint y: 156, distance: 196.8
copy div "Latvijas kultūras kanons Latvijas kultūras kanons ir izcilāko un ievērojamāko m…"
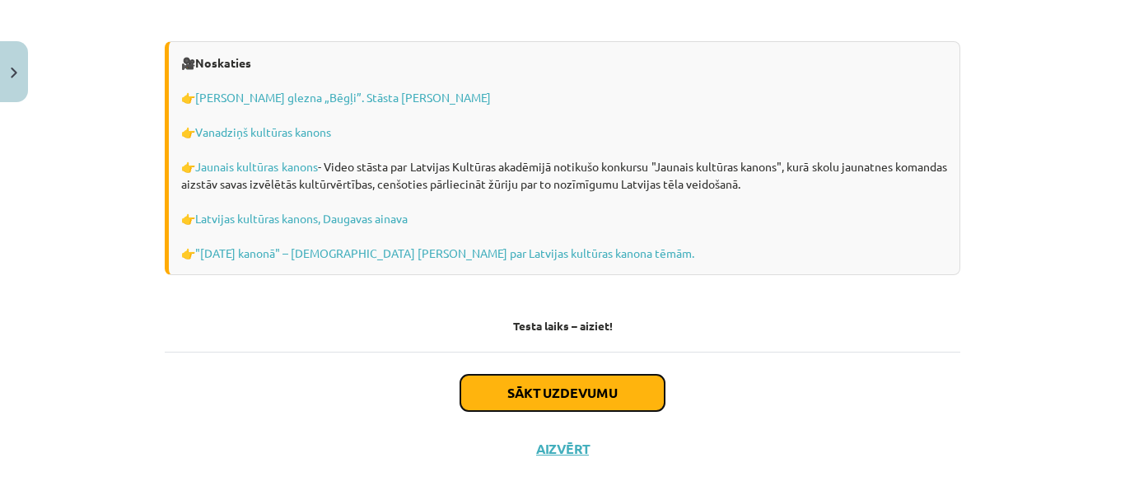
click at [568, 379] on button "Sākt uzdevumu" at bounding box center [562, 393] width 204 height 36
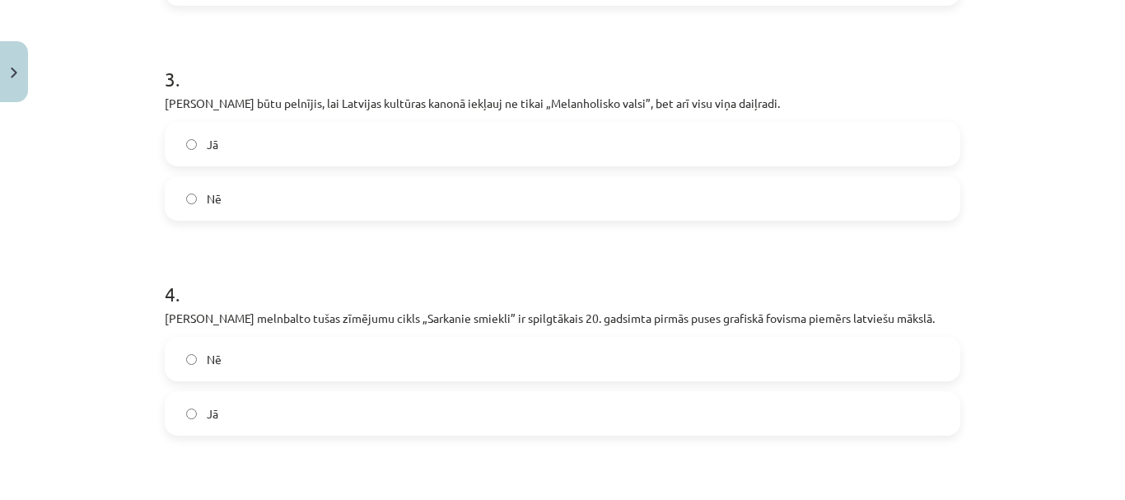
scroll to position [1078, 0]
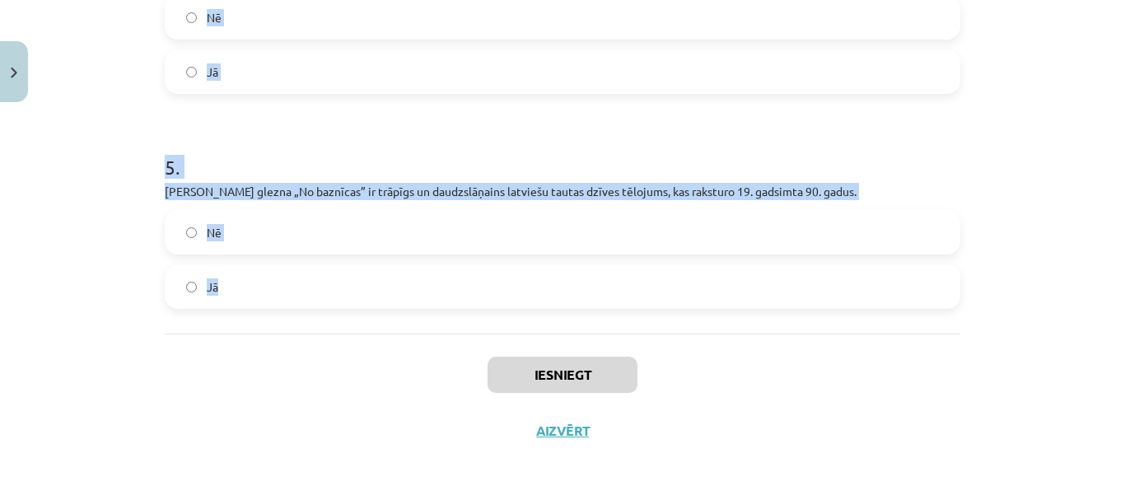
drag, startPoint x: 155, startPoint y: 319, endPoint x: 435, endPoint y: 305, distance: 280.3
copy form "1 . Porcelāna un fajansa trauku apgleznošanas darbnīcā „Baltars” 20. gadsimta 2…"
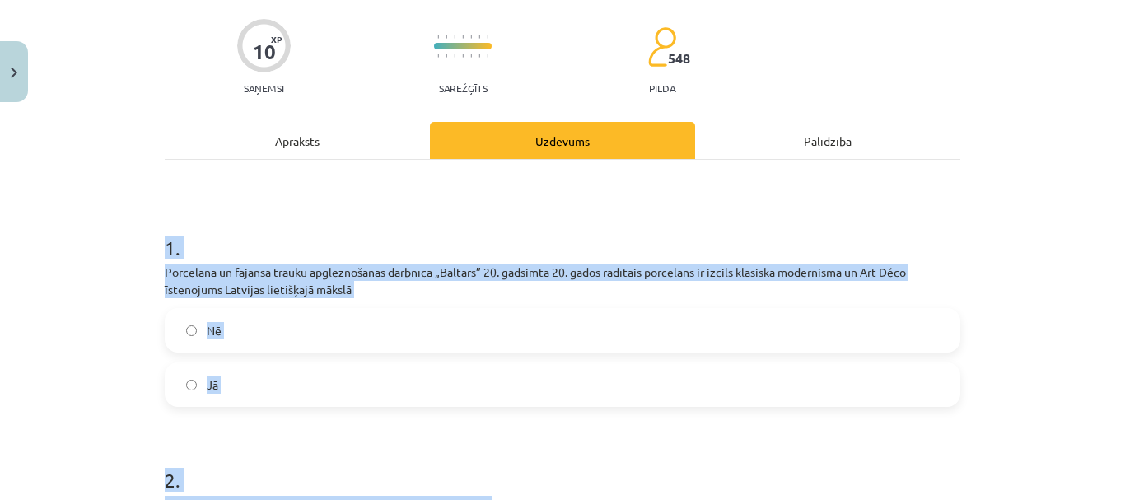
scroll to position [247, 0]
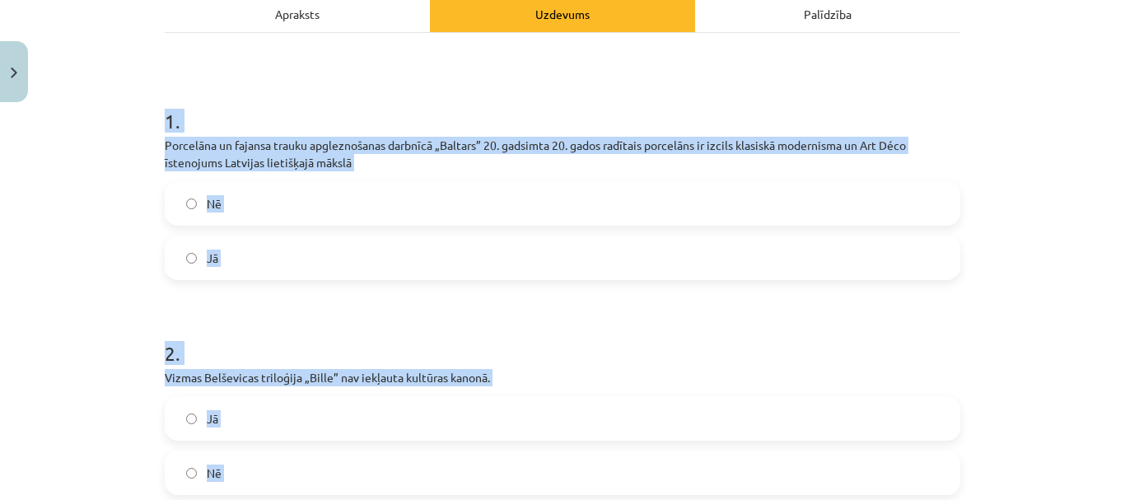
click at [275, 253] on label "Jā" at bounding box center [562, 257] width 792 height 41
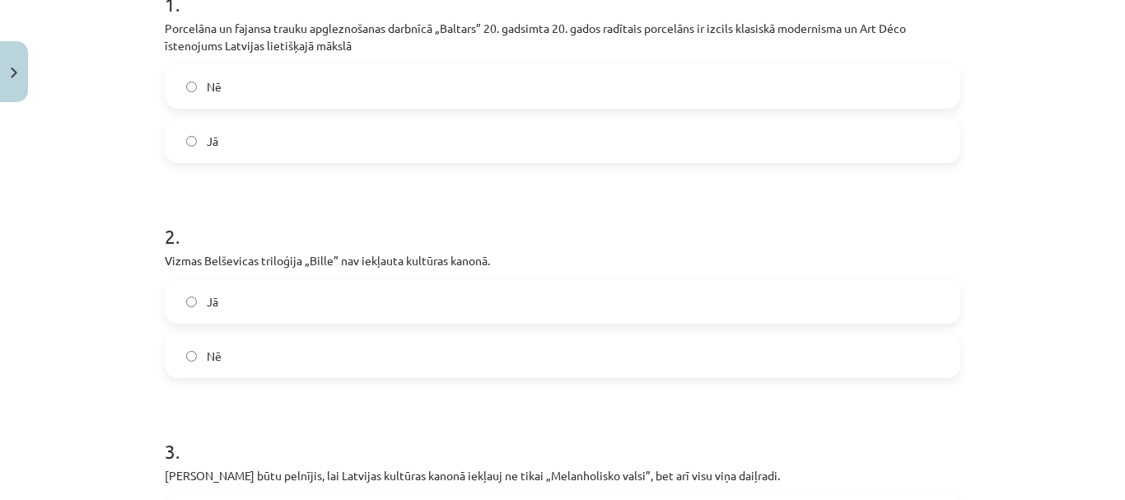
scroll to position [412, 0]
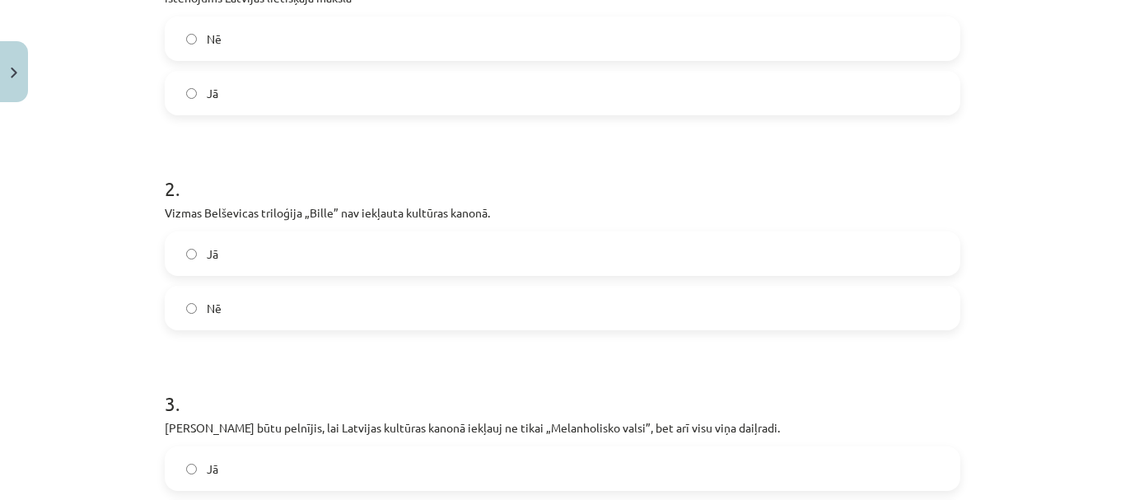
click at [243, 303] on label "Nē" at bounding box center [562, 307] width 792 height 41
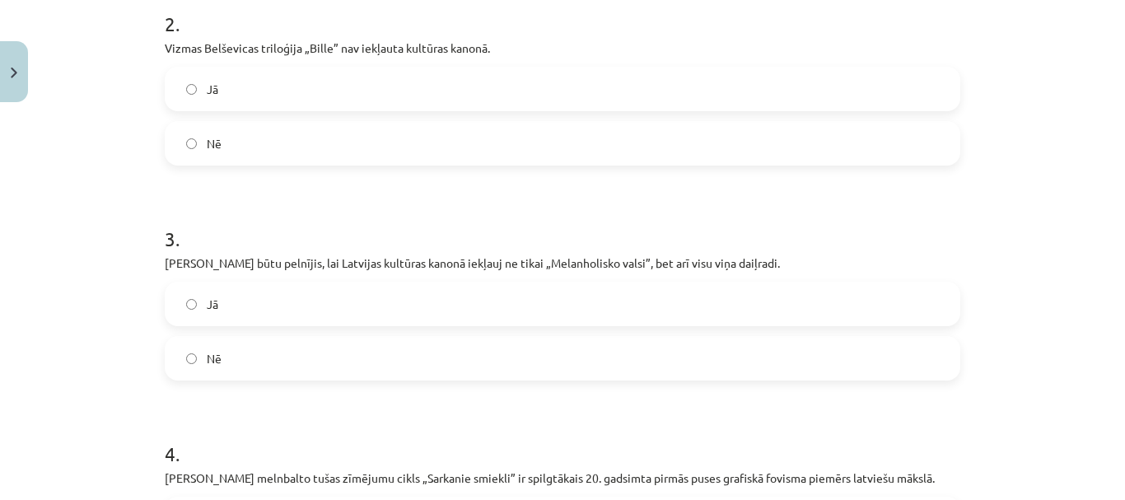
scroll to position [659, 0]
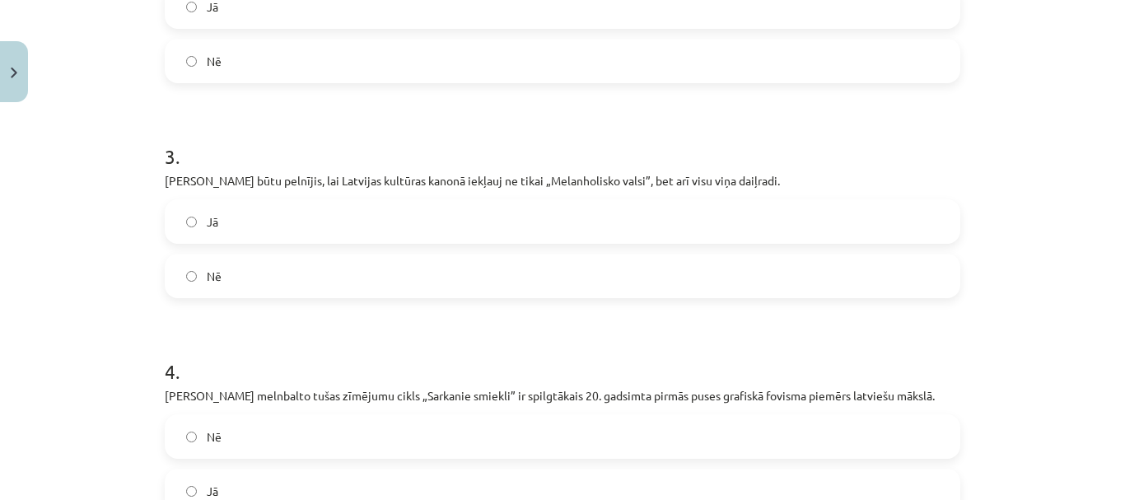
click at [245, 232] on label "Jā" at bounding box center [562, 221] width 792 height 41
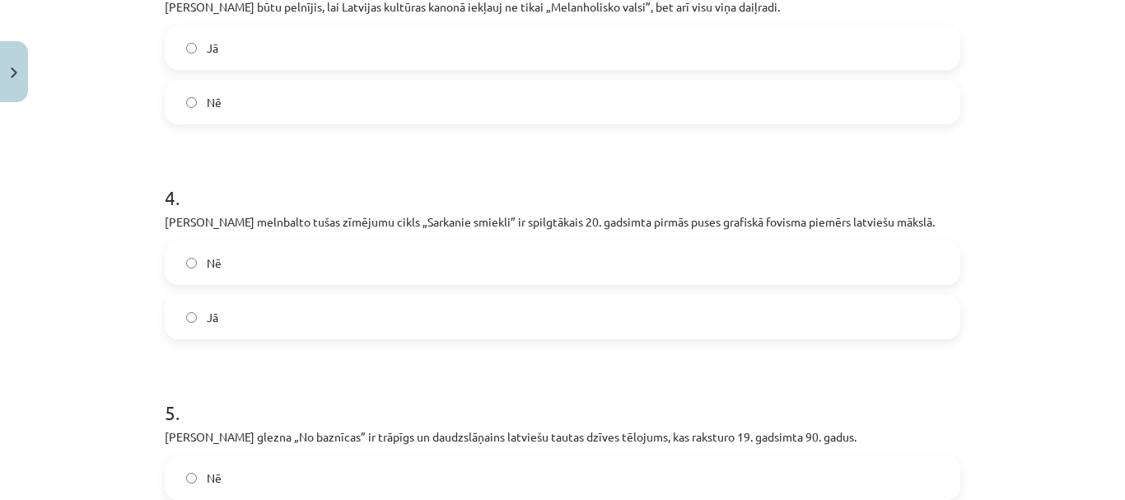
scroll to position [988, 0]
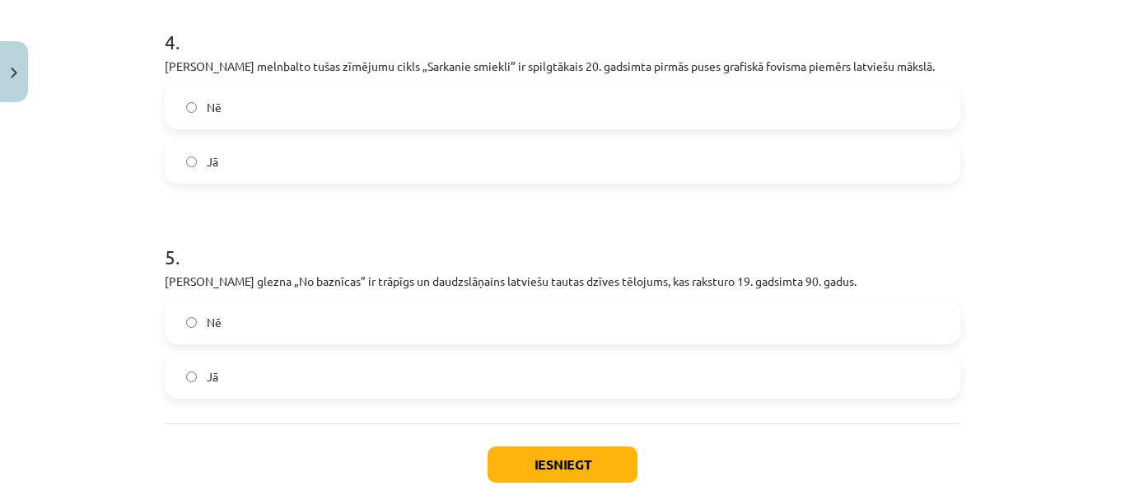
click at [248, 94] on label "Nē" at bounding box center [562, 106] width 792 height 41
click at [260, 359] on label "Jā" at bounding box center [562, 376] width 792 height 41
click at [594, 466] on button "Iesniegt" at bounding box center [562, 464] width 150 height 36
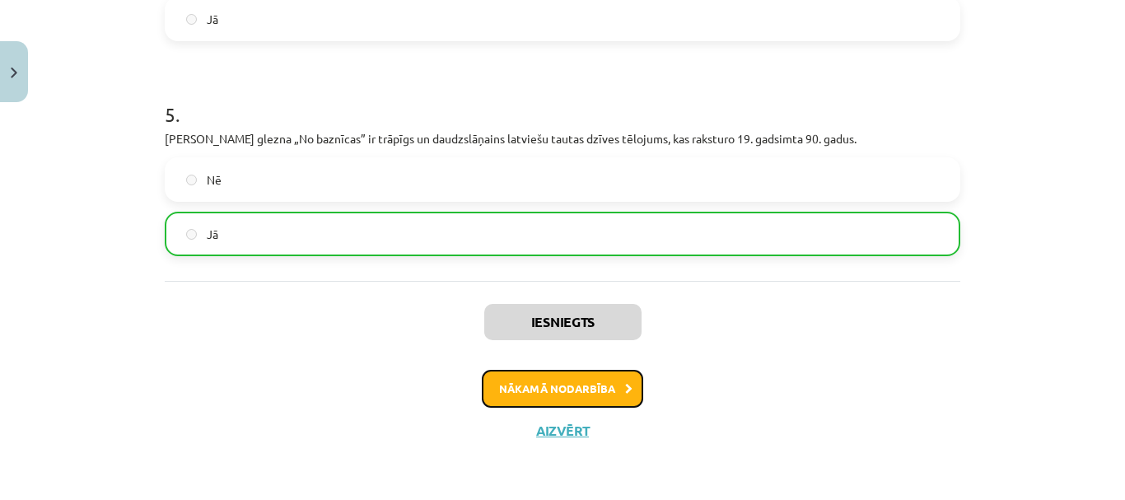
click at [594, 394] on button "Nākamā nodarbība" at bounding box center [562, 389] width 161 height 38
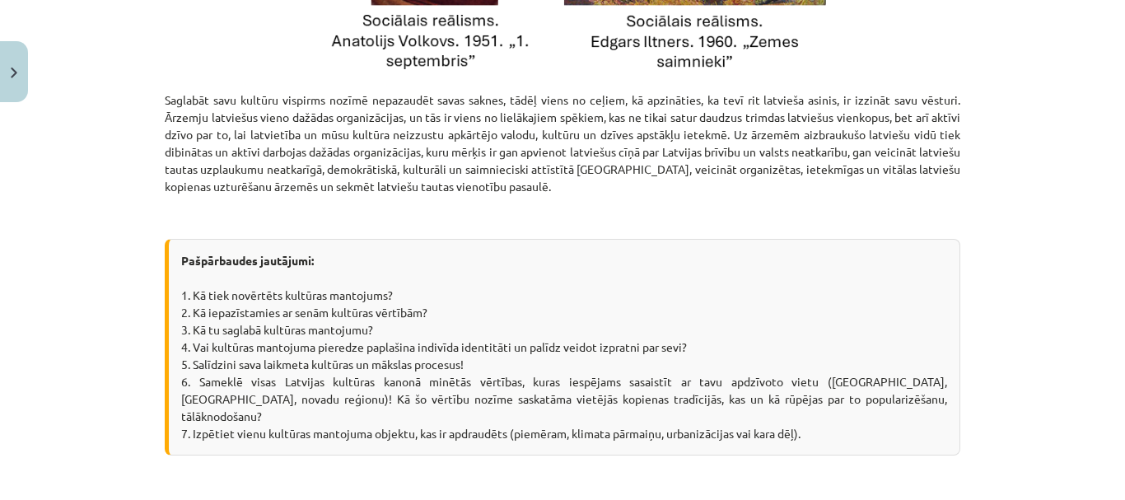
scroll to position [2326, 0]
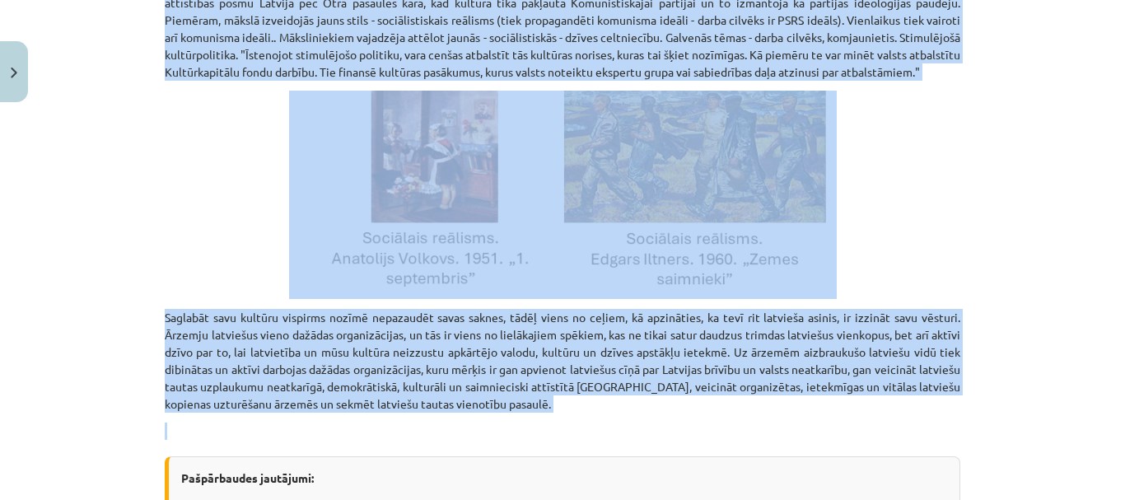
drag, startPoint x: 357, startPoint y: 282, endPoint x: 623, endPoint y: 328, distance: 270.6
copy div "Kultūras ietekme uz sabiedrības procesiem Vara un kultūra ir savstarpēji saistī…"
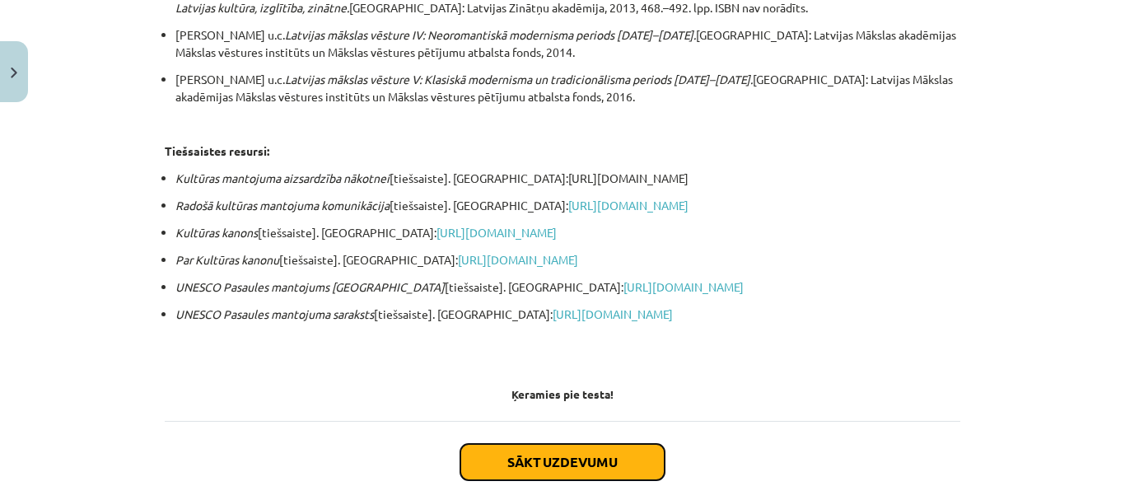
click at [621, 444] on button "Sākt uzdevumu" at bounding box center [562, 462] width 204 height 36
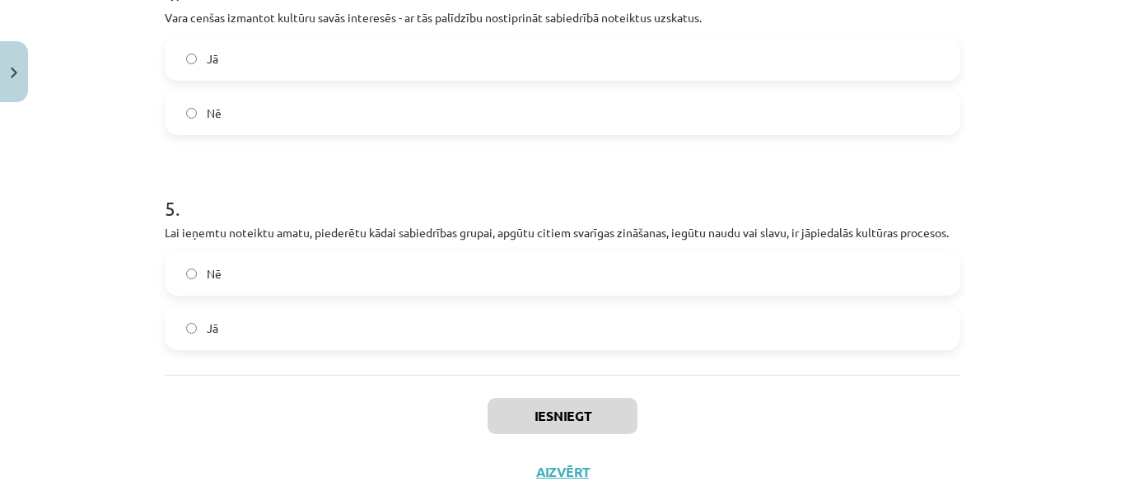
scroll to position [1061, 0]
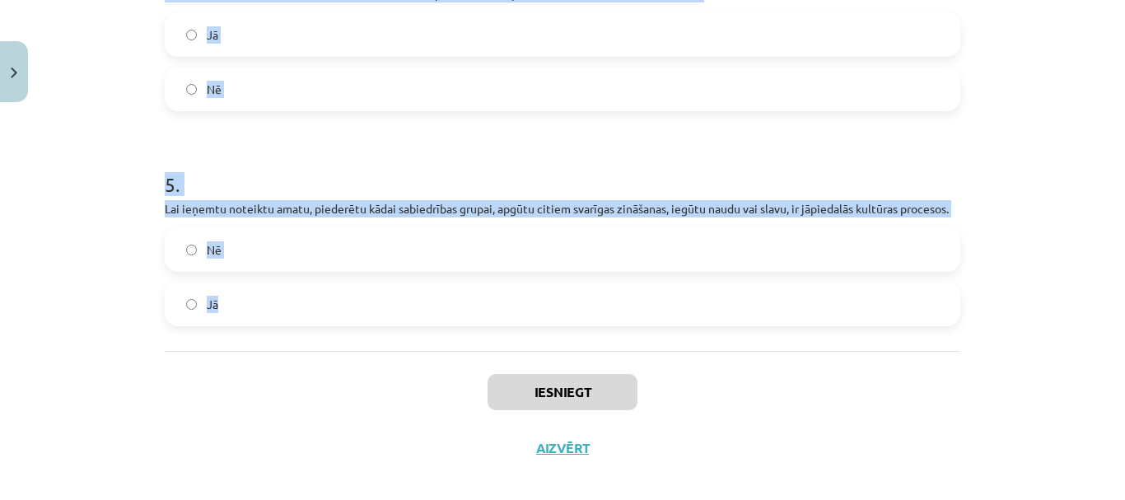
drag, startPoint x: 149, startPoint y: 324, endPoint x: 672, endPoint y: 314, distance: 523.0
click at [673, 313] on div "Mācību tēma: Kultūras un mākslas i (vizuālā māksla) - 10. klases 4. ieskaites m…" at bounding box center [562, 250] width 1125 height 500
copy form "1 . Maķedonijas valdnieks Aleksandrs, kuru dēvē arī par Aleksandru Lielo, bija …"
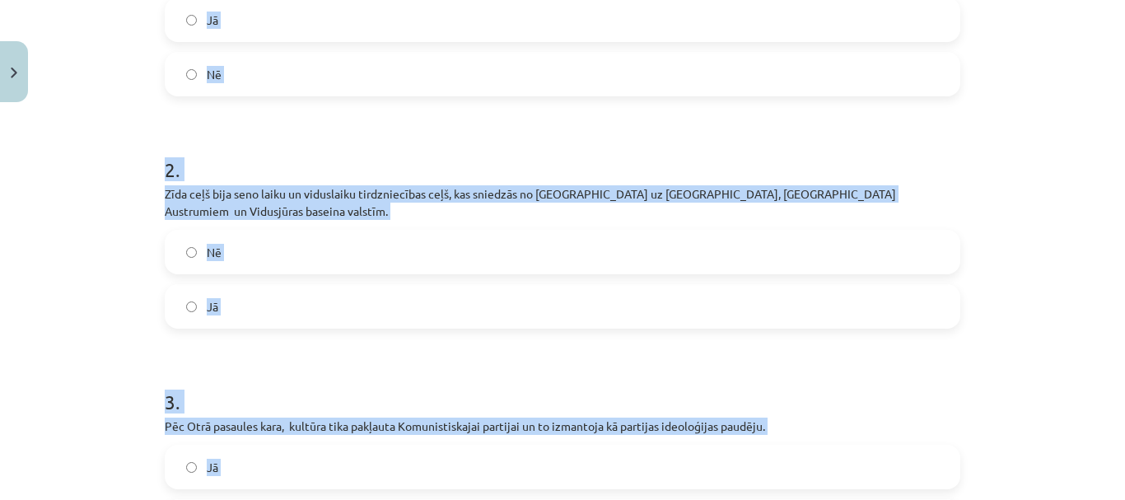
scroll to position [237, 0]
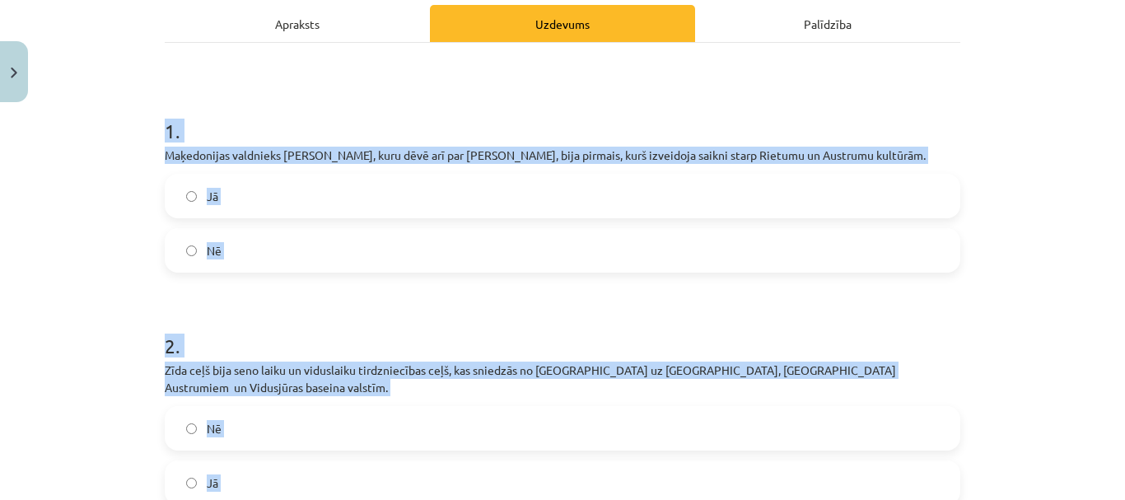
click at [114, 287] on div "Mācību tēma: Kultūras un mākslas i (vizuālā māksla) - 10. klases 4. ieskaites m…" at bounding box center [562, 250] width 1125 height 500
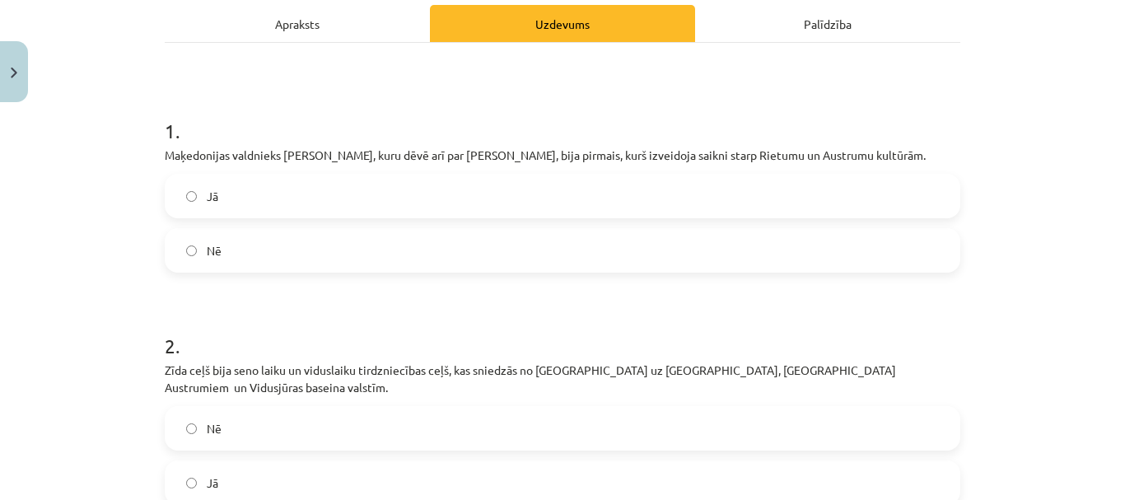
click at [226, 204] on label "Jā" at bounding box center [562, 195] width 792 height 41
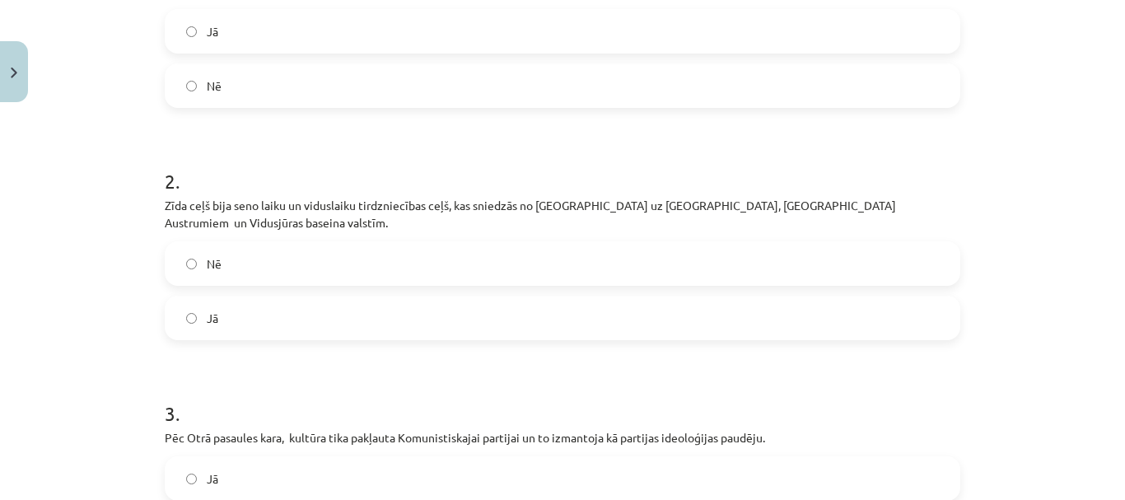
click at [227, 300] on label "Jā" at bounding box center [562, 317] width 792 height 41
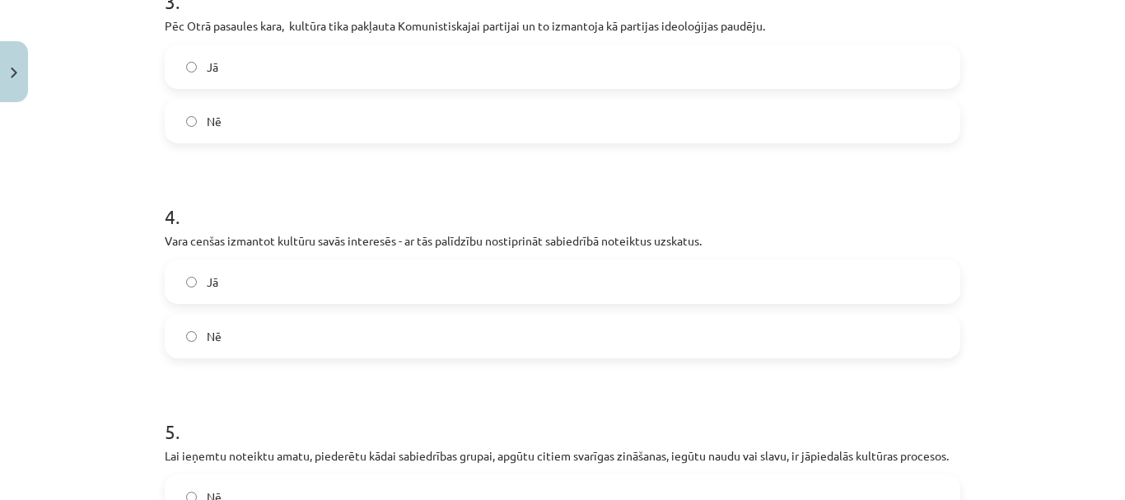
scroll to position [731, 0]
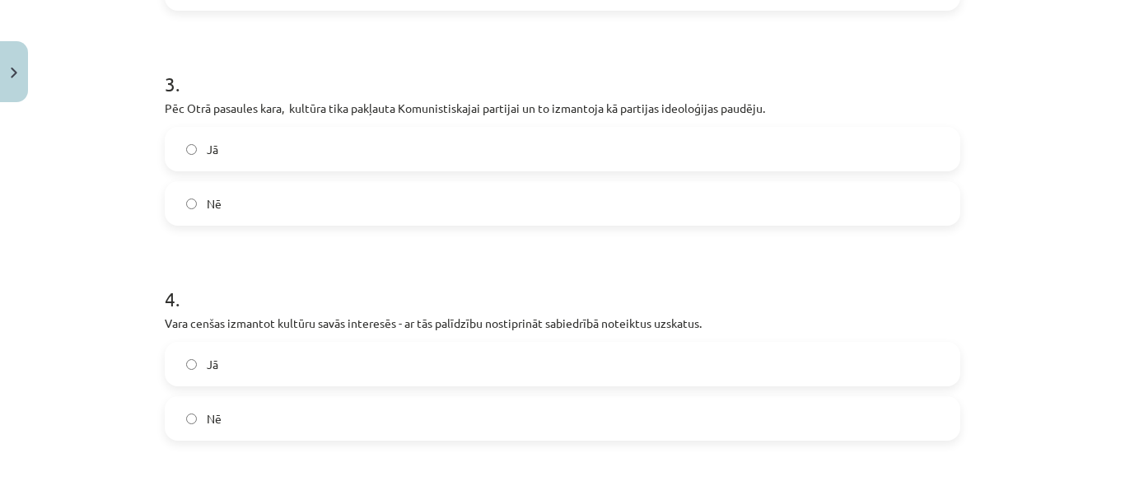
click at [295, 128] on label "Jā" at bounding box center [562, 148] width 792 height 41
click at [282, 344] on label "Jā" at bounding box center [562, 363] width 792 height 41
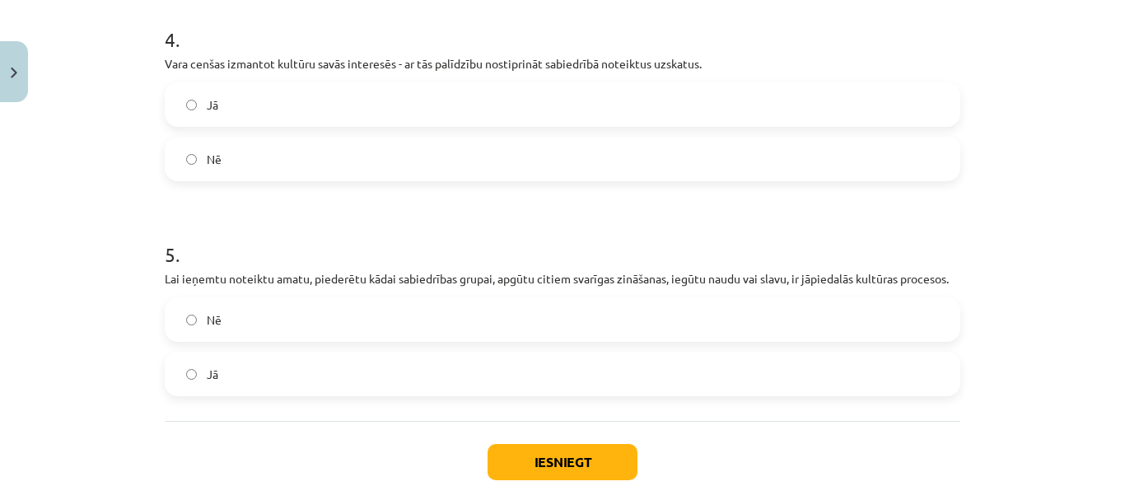
scroll to position [1061, 0]
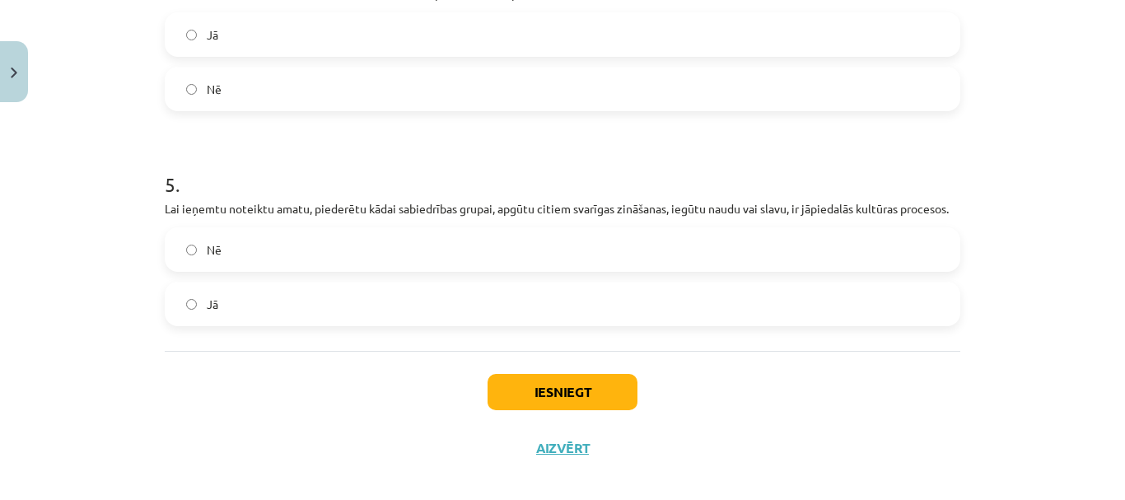
drag, startPoint x: 300, startPoint y: 273, endPoint x: 299, endPoint y: 261, distance: 11.6
click at [299, 283] on label "Jā" at bounding box center [562, 303] width 792 height 41
click at [566, 374] on button "Iesniegt" at bounding box center [562, 392] width 150 height 36
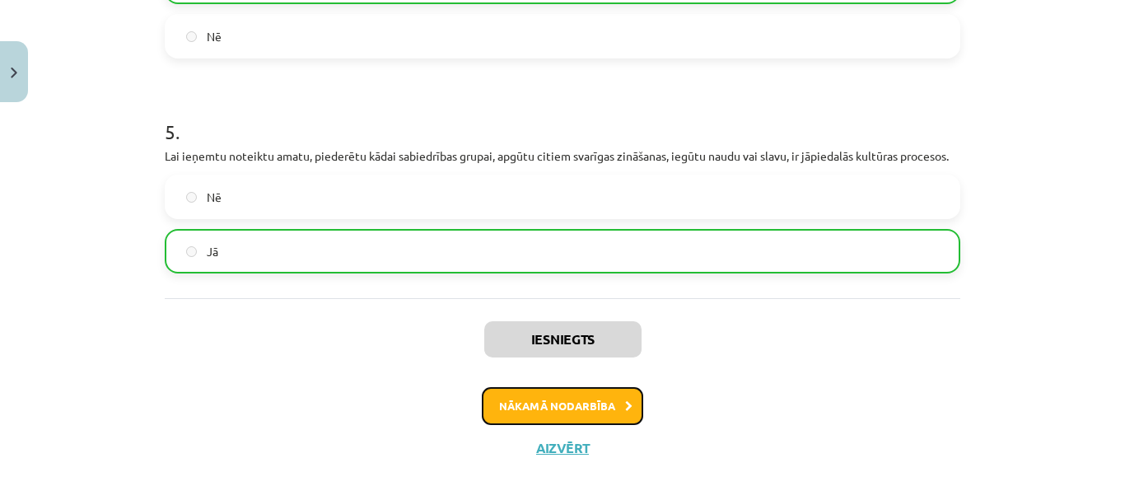
click at [590, 387] on button "Nākamā nodarbība" at bounding box center [562, 406] width 161 height 38
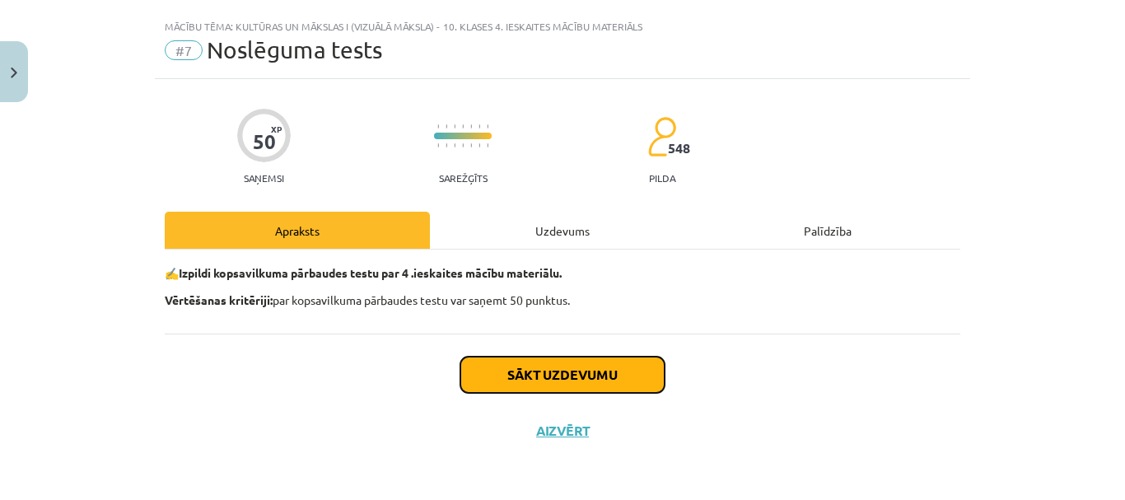
click at [520, 365] on button "Sākt uzdevumu" at bounding box center [562, 375] width 204 height 36
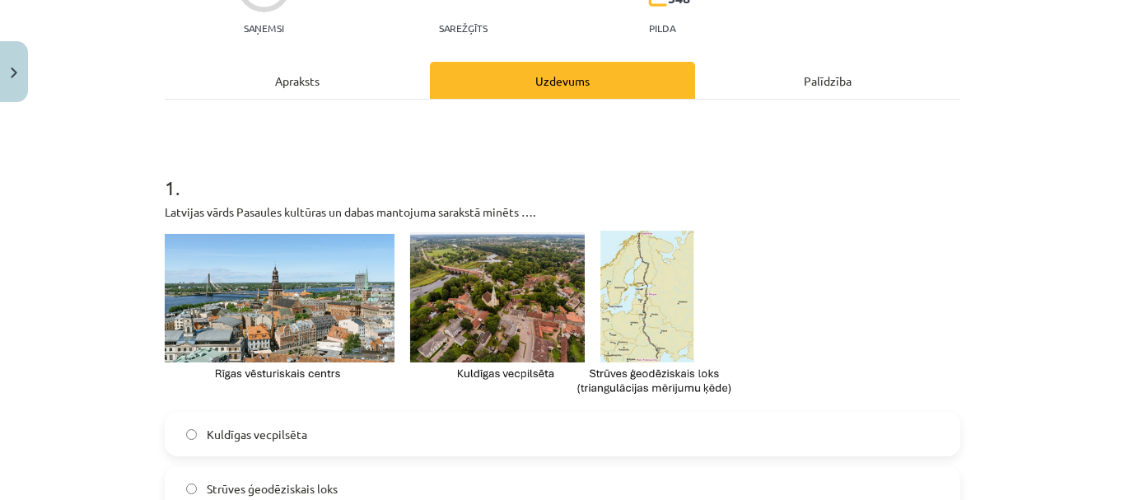
scroll to position [195, 0]
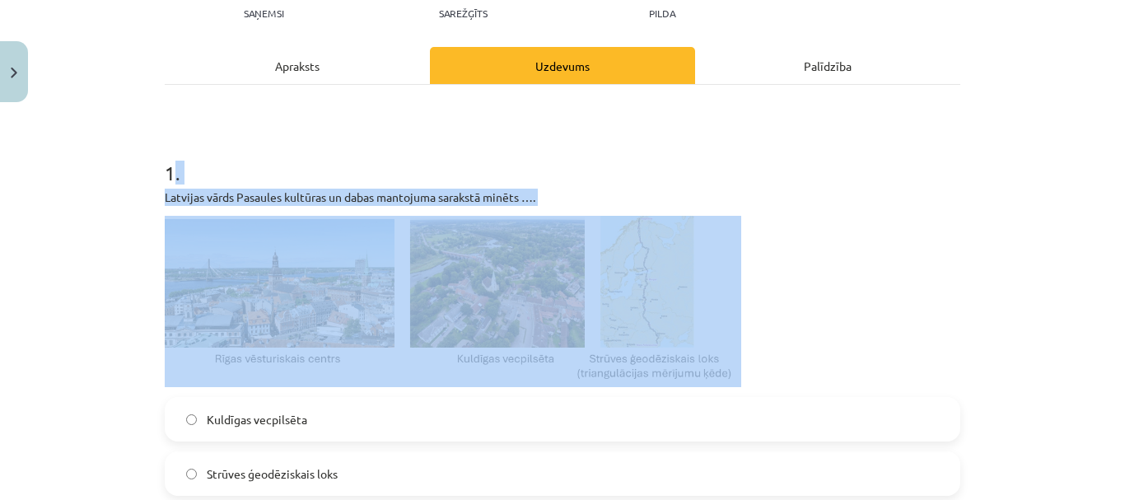
click at [372, 141] on h1 "1 ." at bounding box center [562, 158] width 795 height 51
click at [211, 172] on h1 "1 ." at bounding box center [562, 158] width 795 height 51
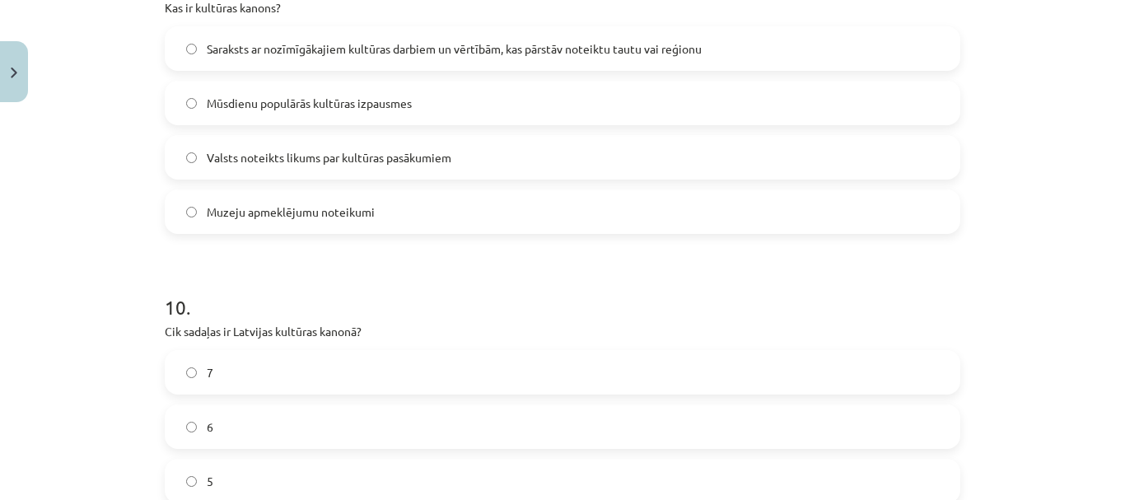
scroll to position [3626, 0]
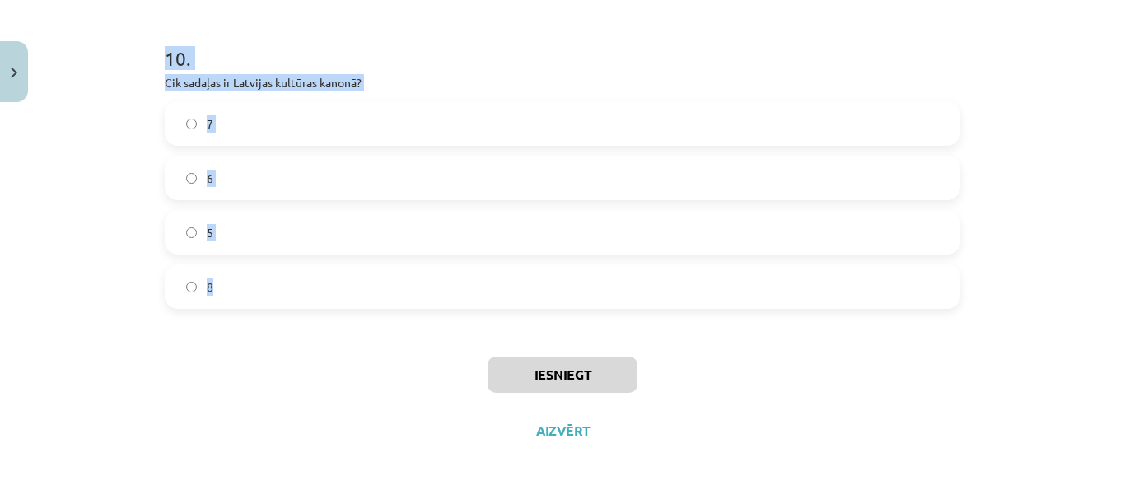
drag, startPoint x: 143, startPoint y: 168, endPoint x: 284, endPoint y: 303, distance: 195.1
click at [284, 303] on div "Mācību tēma: Kultūras un mākslas i (vizuālā māksla) - 10. klases 4. ieskaites m…" at bounding box center [562, 250] width 1125 height 500
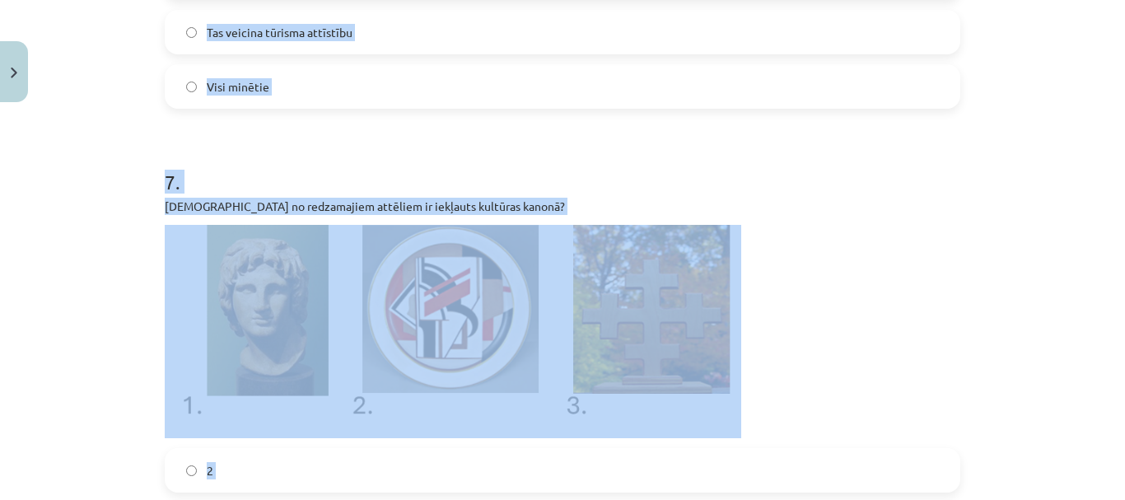
scroll to position [2391, 0]
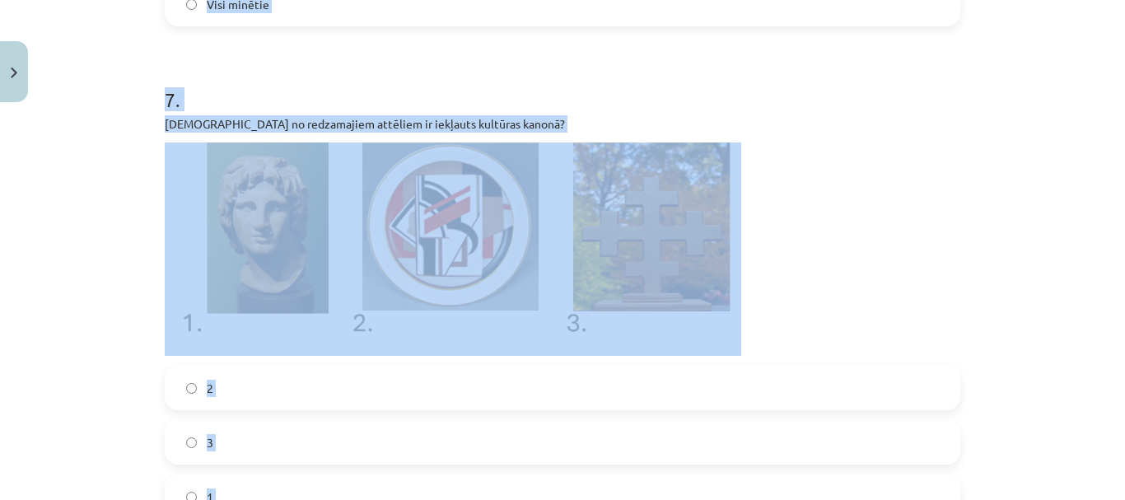
click at [48, 229] on div "Mācību tēma: Kultūras un mākslas i (vizuālā māksla) - 10. klases 4. ieskaites m…" at bounding box center [562, 250] width 1125 height 500
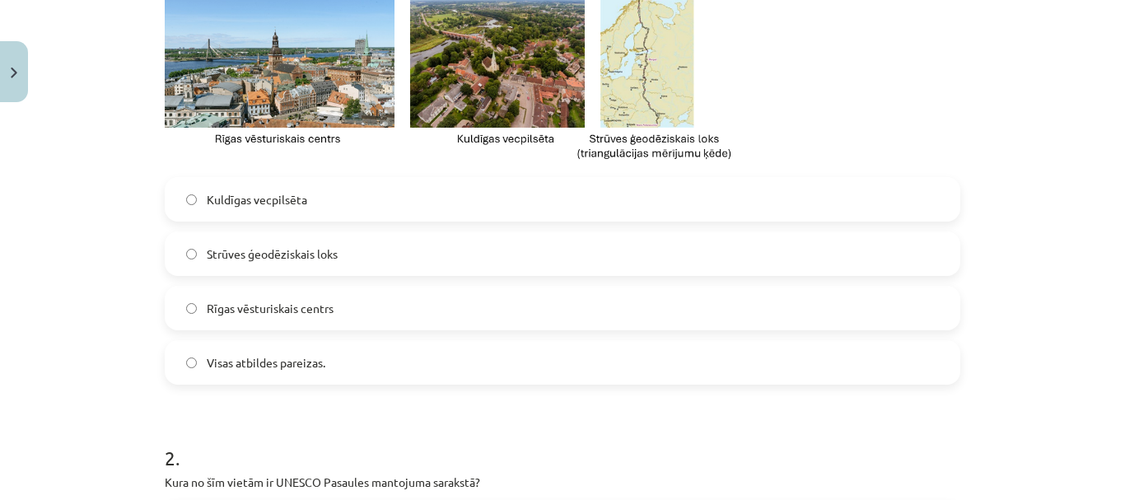
click at [337, 371] on label "Visas atbildes pareizas." at bounding box center [562, 362] width 792 height 41
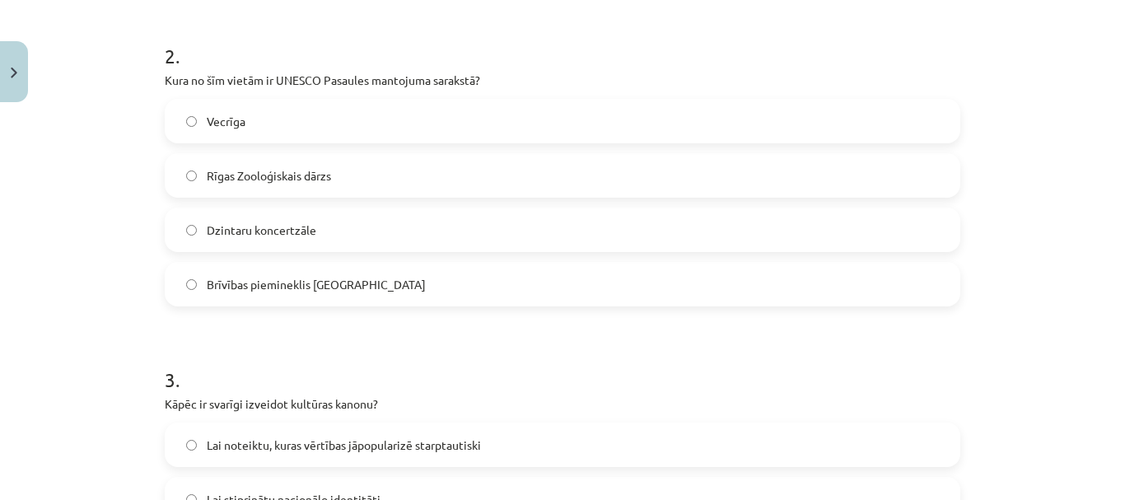
scroll to position [827, 0]
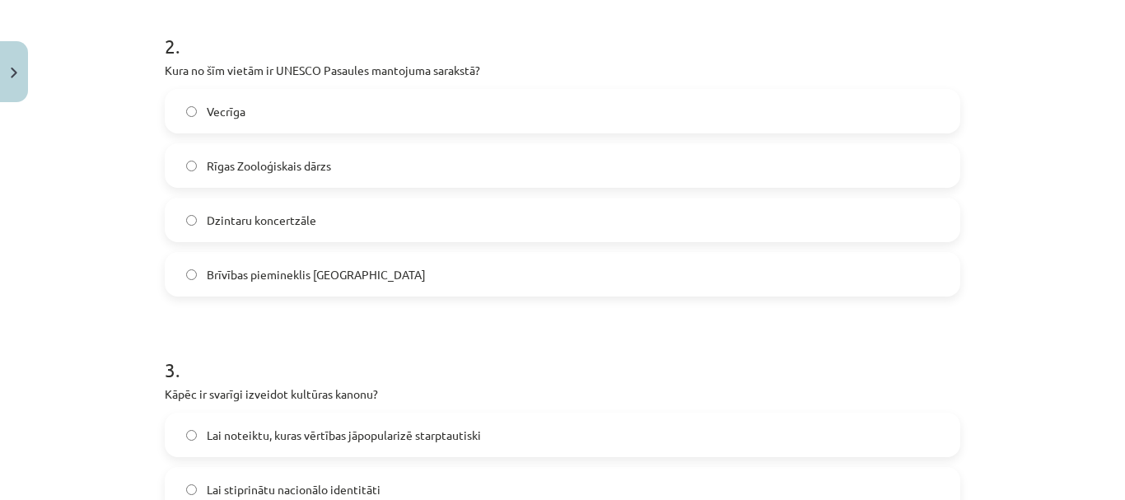
click at [327, 115] on label "Vecrīga" at bounding box center [562, 111] width 792 height 41
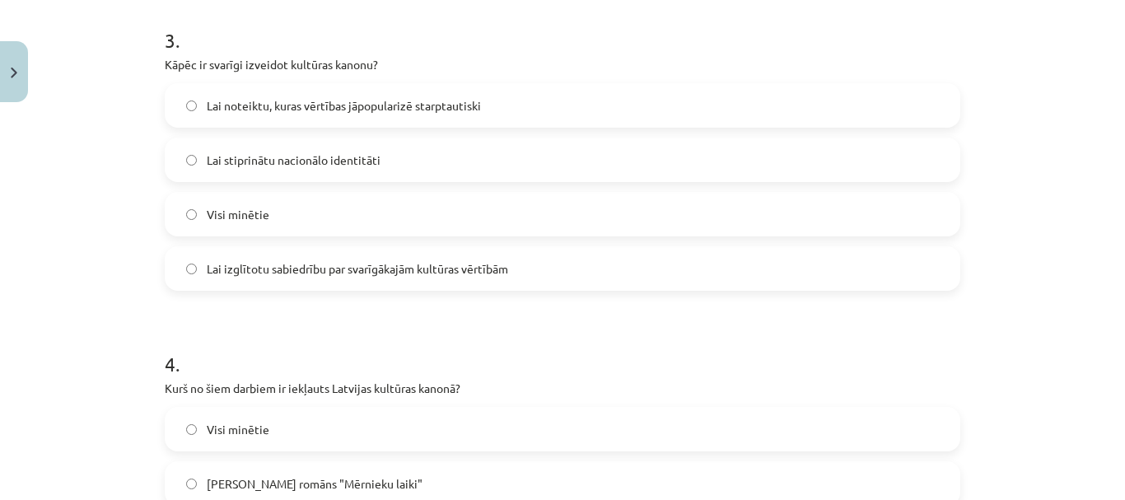
click at [312, 208] on label "Visi minētie" at bounding box center [562, 213] width 792 height 41
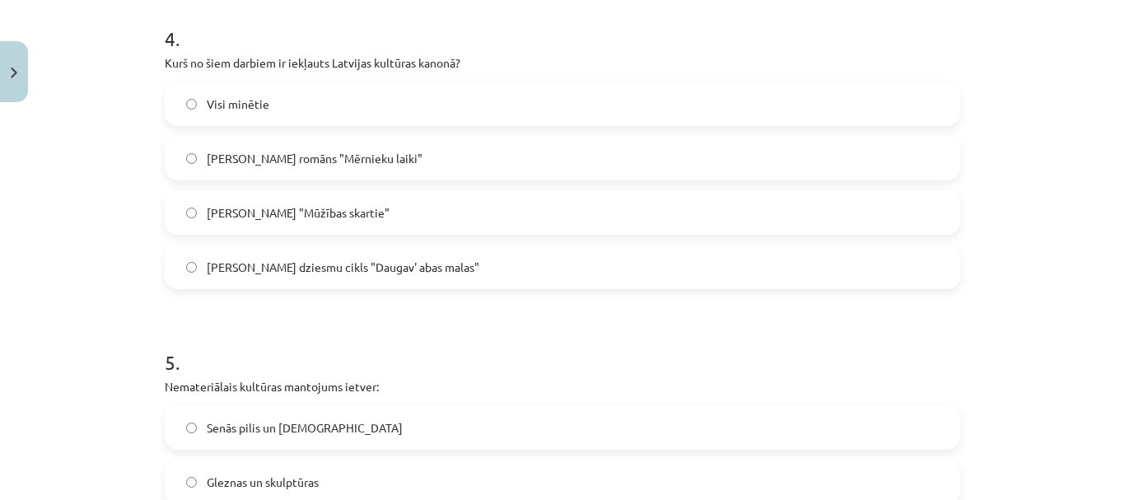
scroll to position [1485, 0]
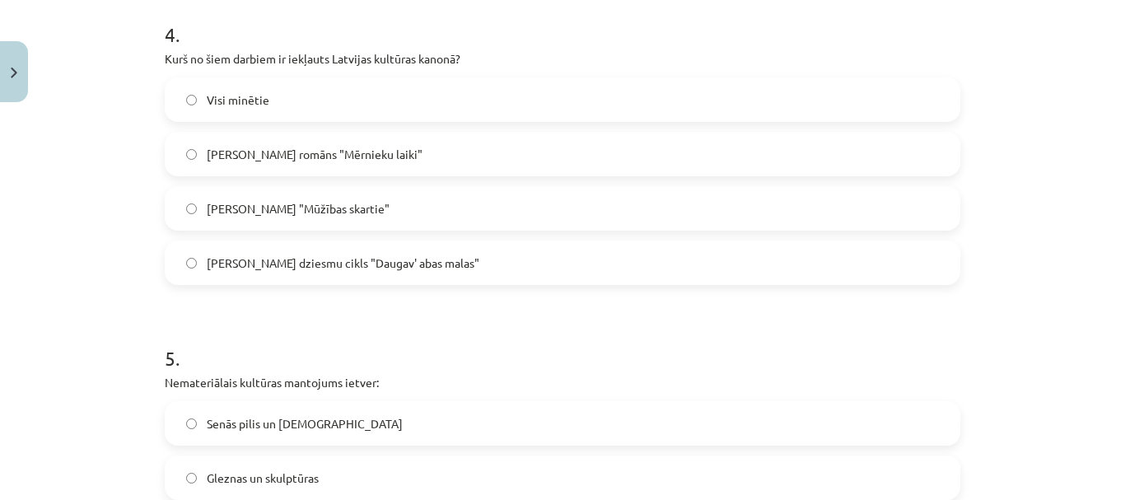
click at [337, 106] on label "Visi minētie" at bounding box center [562, 99] width 792 height 41
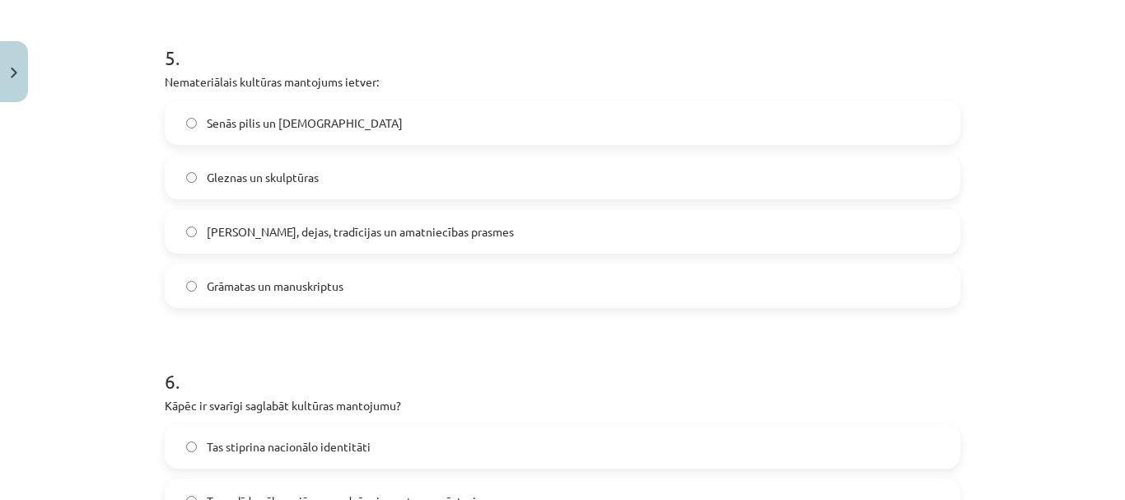
scroll to position [1815, 0]
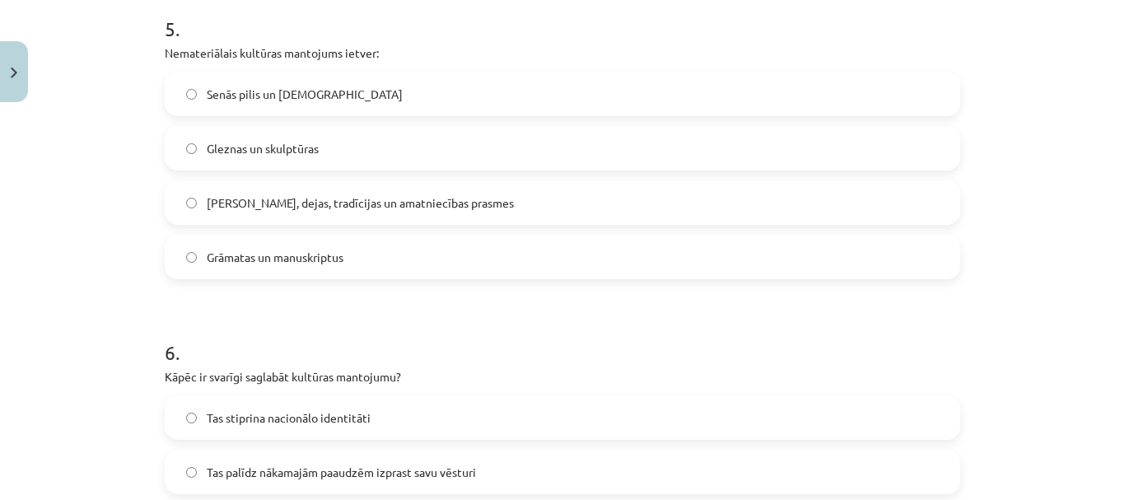
click at [305, 198] on span "Dziesmas, dejas, tradīcijas un amatniecības prasmes" at bounding box center [360, 202] width 307 height 17
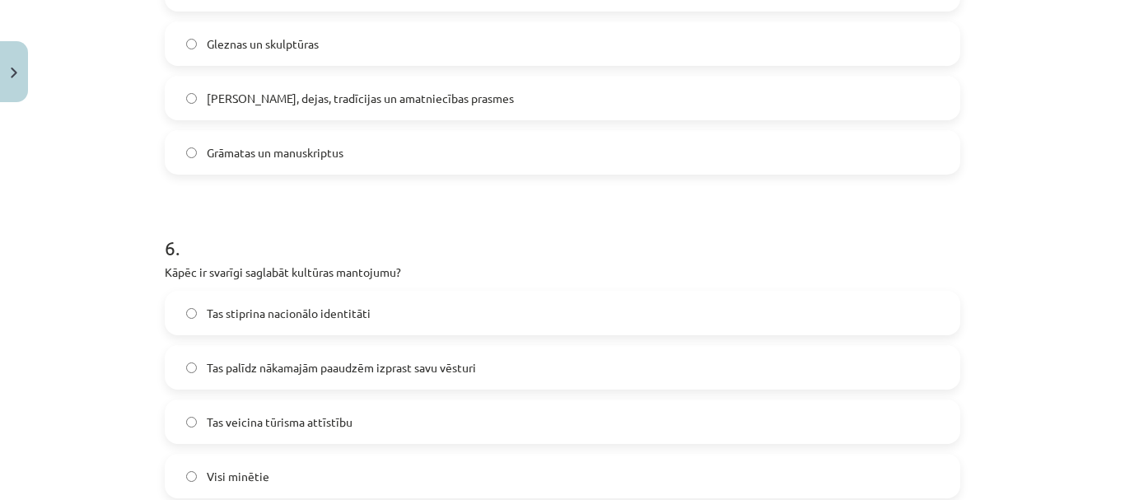
scroll to position [2062, 0]
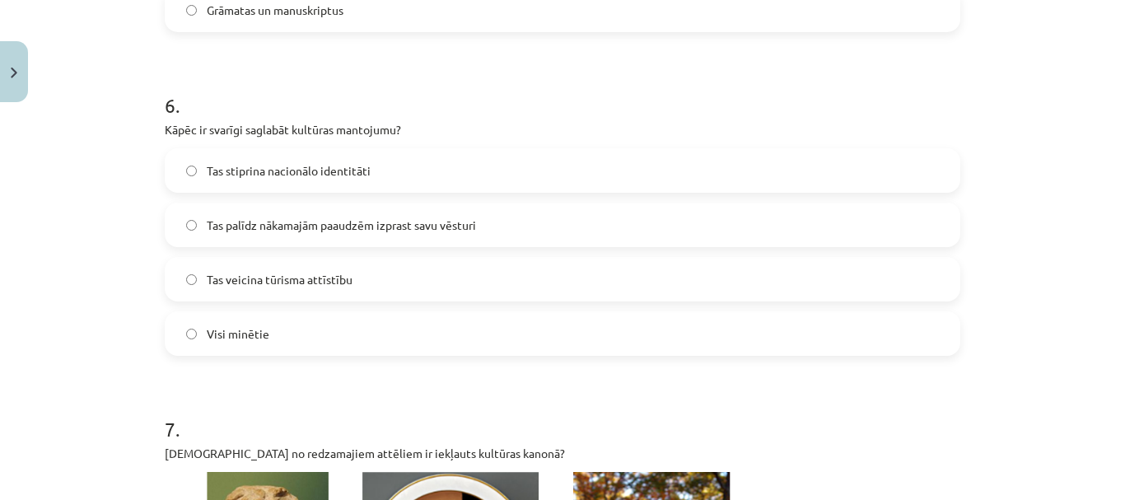
click at [293, 324] on label "Visi minētie" at bounding box center [562, 333] width 792 height 41
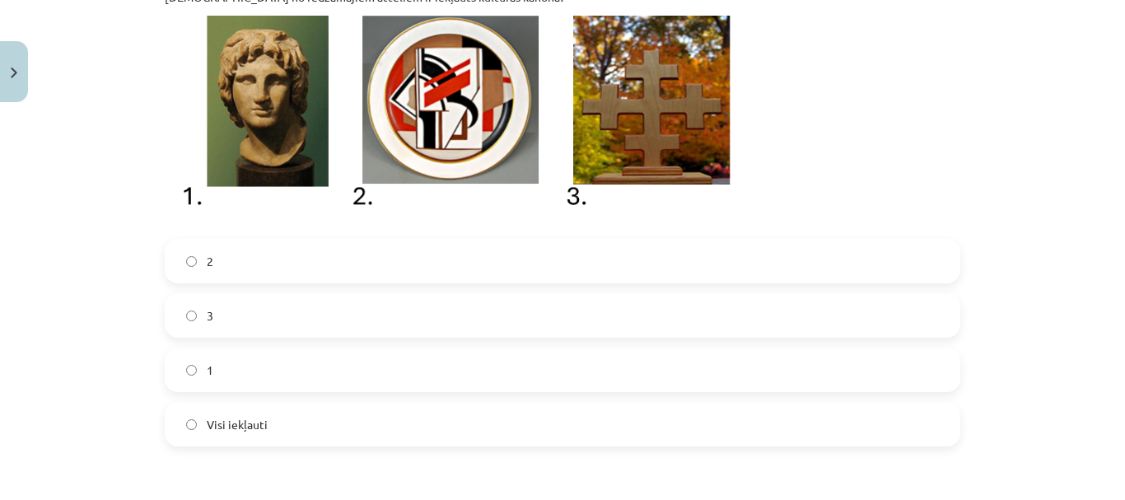
scroll to position [2556, 0]
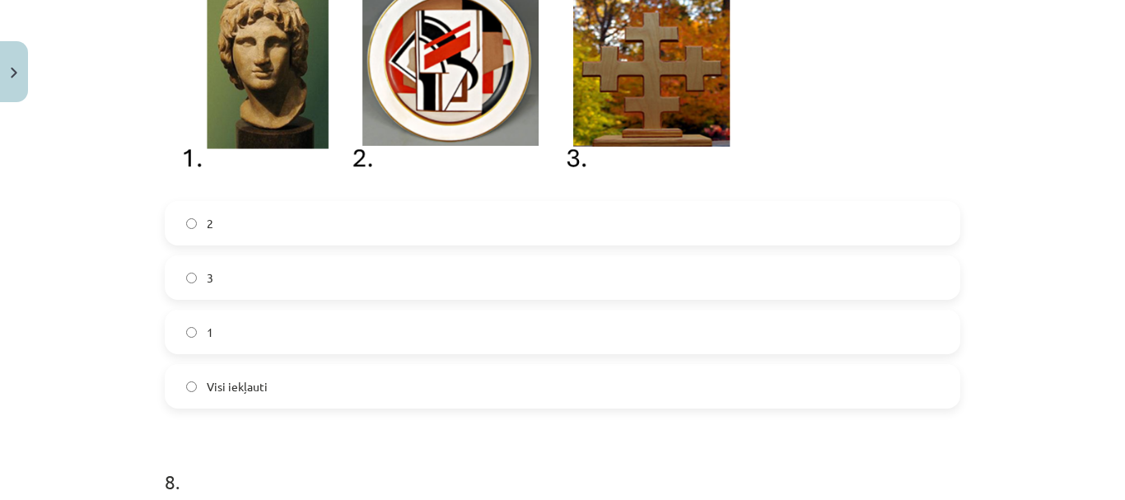
click at [314, 389] on label "Visi iekļauti" at bounding box center [562, 386] width 792 height 41
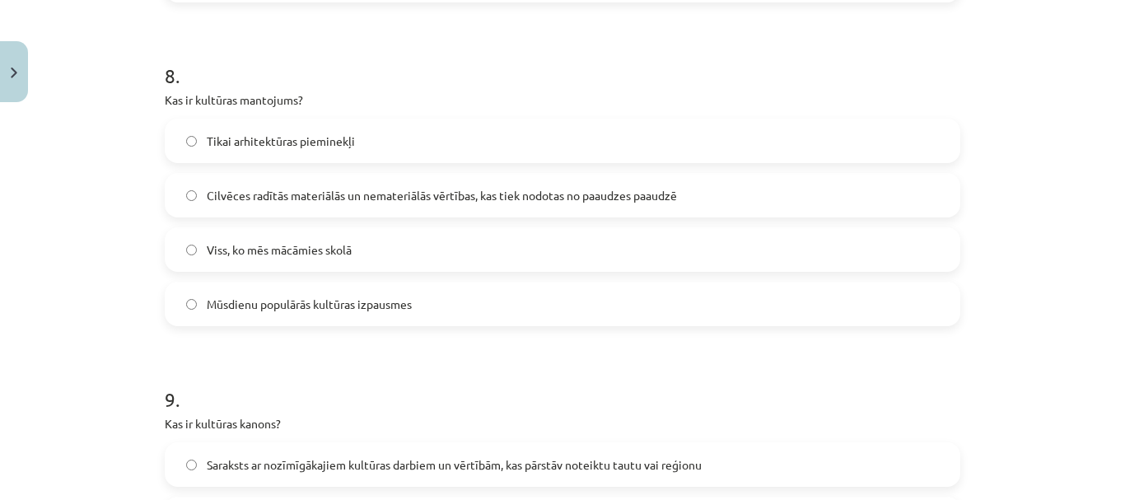
scroll to position [3050, 0]
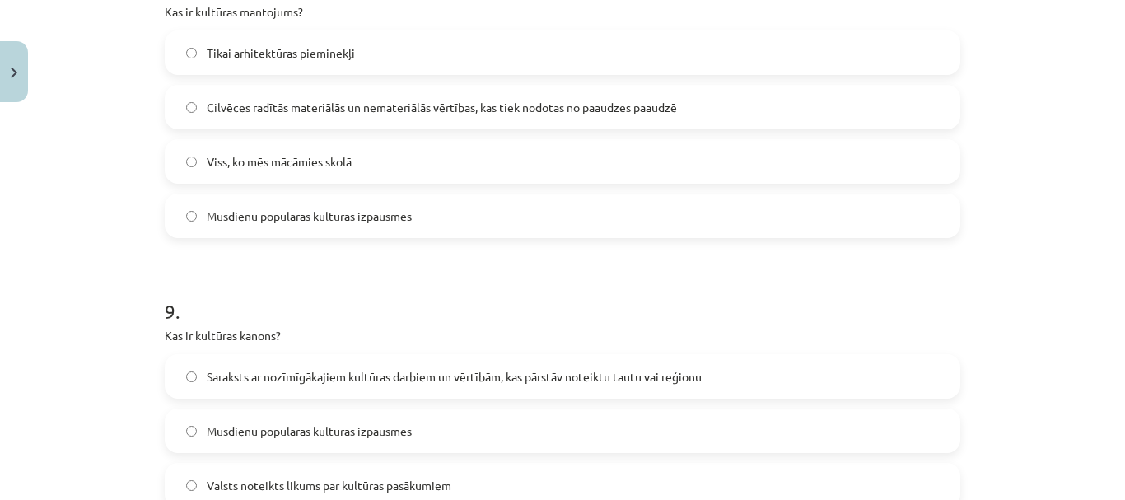
drag, startPoint x: 317, startPoint y: 133, endPoint x: 320, endPoint y: 105, distance: 27.4
click at [316, 128] on div "Tikai arhitektūras pieminekļi Cilvēces radītās materiālās un nemateriālās vērtī…" at bounding box center [562, 133] width 795 height 207
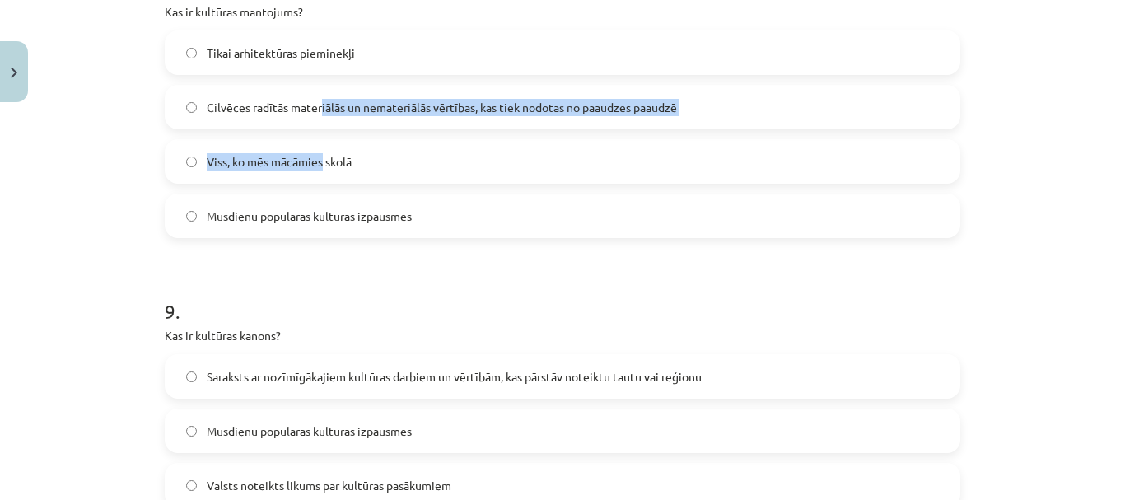
click at [328, 88] on label "Cilvēces radītās materiālās un nemateriālās vērtības, kas tiek nodotas no paaud…" at bounding box center [562, 106] width 792 height 41
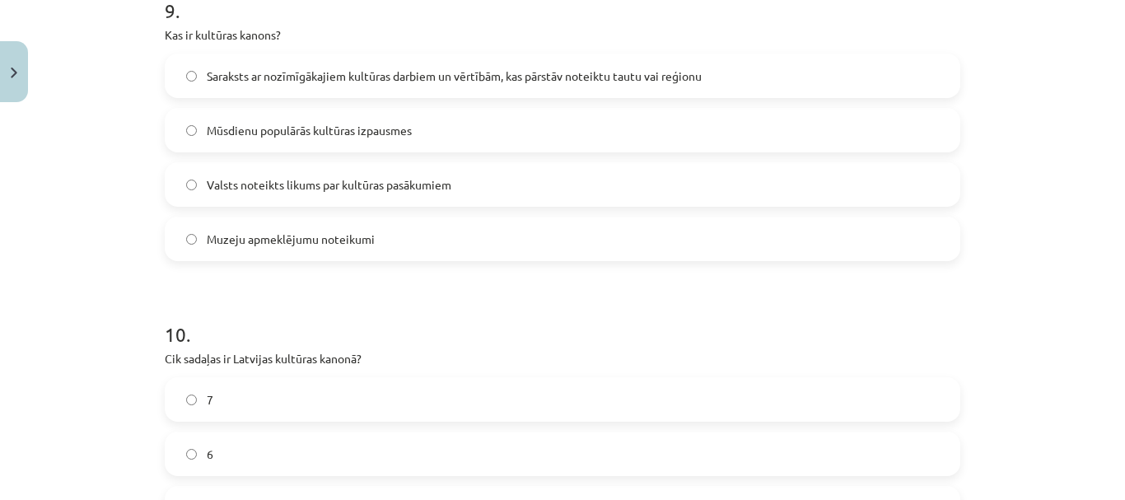
scroll to position [3379, 0]
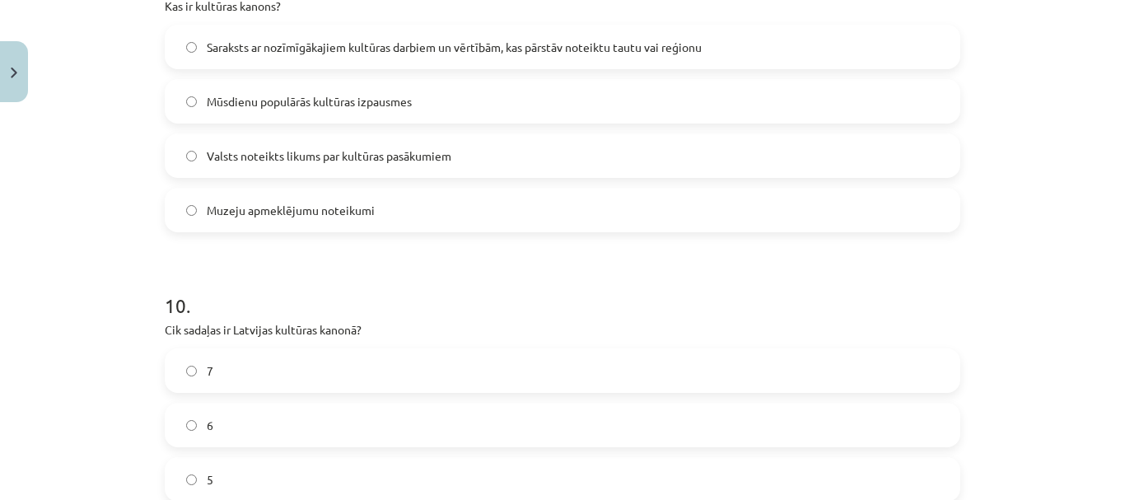
click at [320, 54] on span "Saraksts ar nozīmīgākajiem kultūras darbiem un vērtībām, kas pārstāv noteiktu t…" at bounding box center [454, 47] width 495 height 17
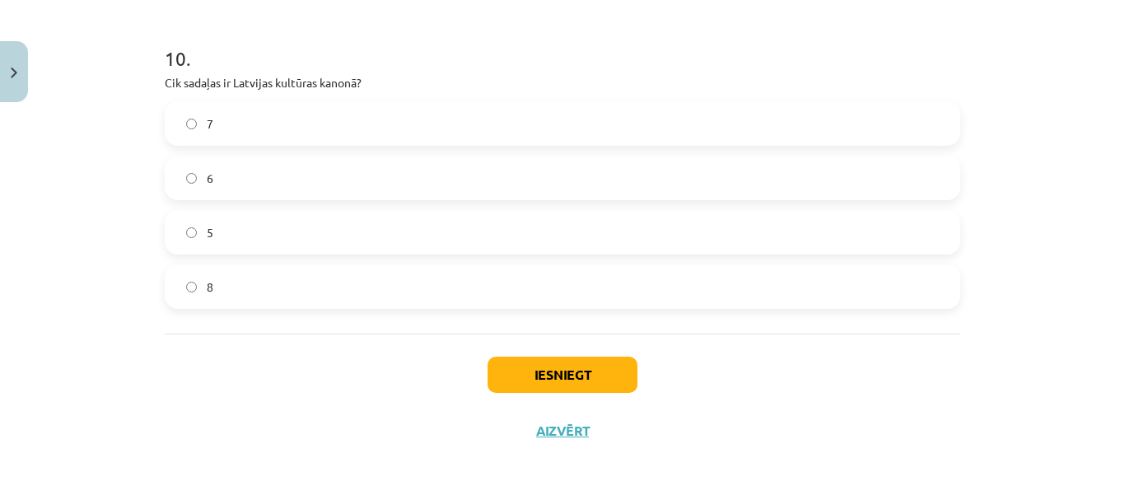
click at [248, 124] on label "7" at bounding box center [562, 123] width 792 height 41
click at [528, 381] on button "Iesniegt" at bounding box center [562, 375] width 150 height 36
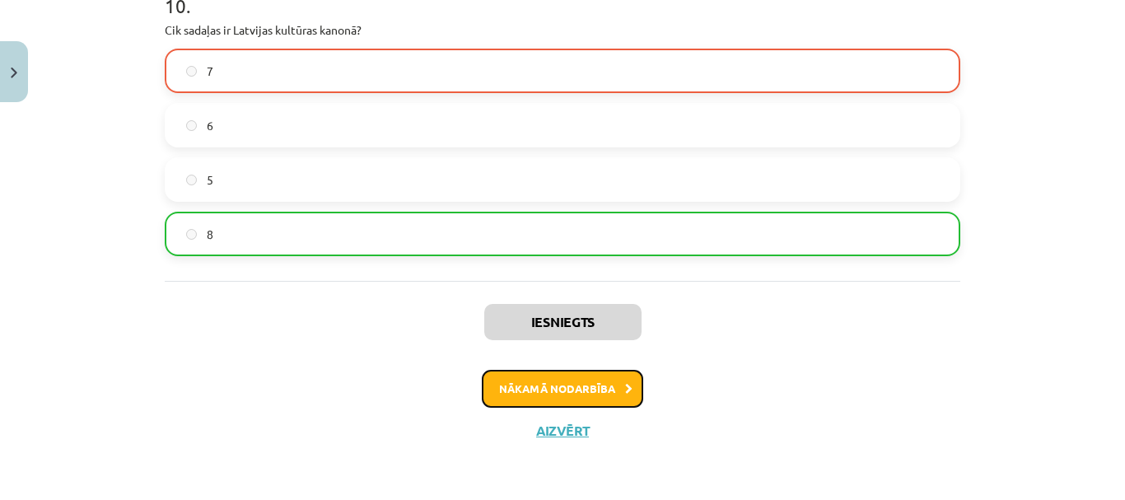
click at [606, 385] on button "Nākamā nodarbība" at bounding box center [562, 389] width 161 height 38
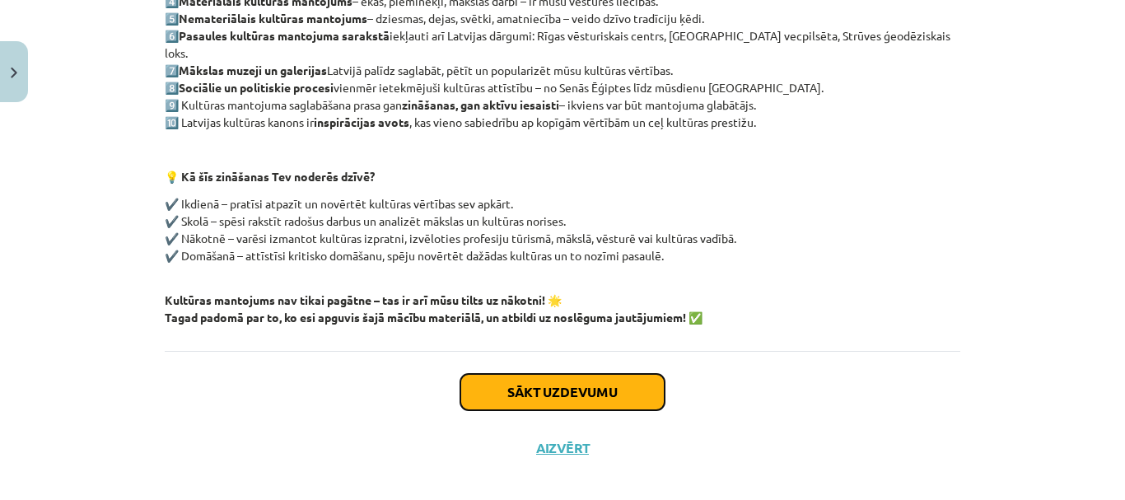
click at [577, 374] on button "Sākt uzdevumu" at bounding box center [562, 392] width 204 height 36
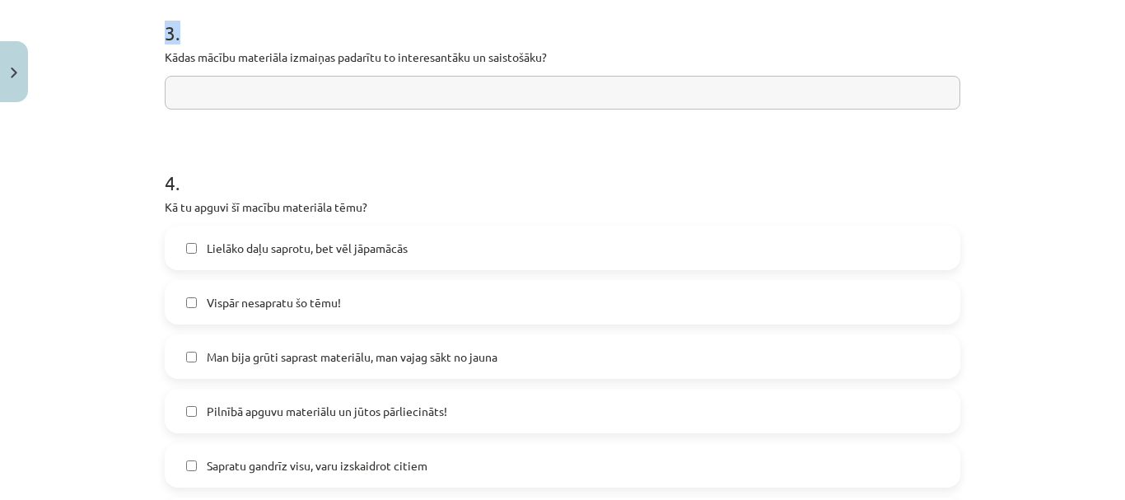
scroll to position [654, 0]
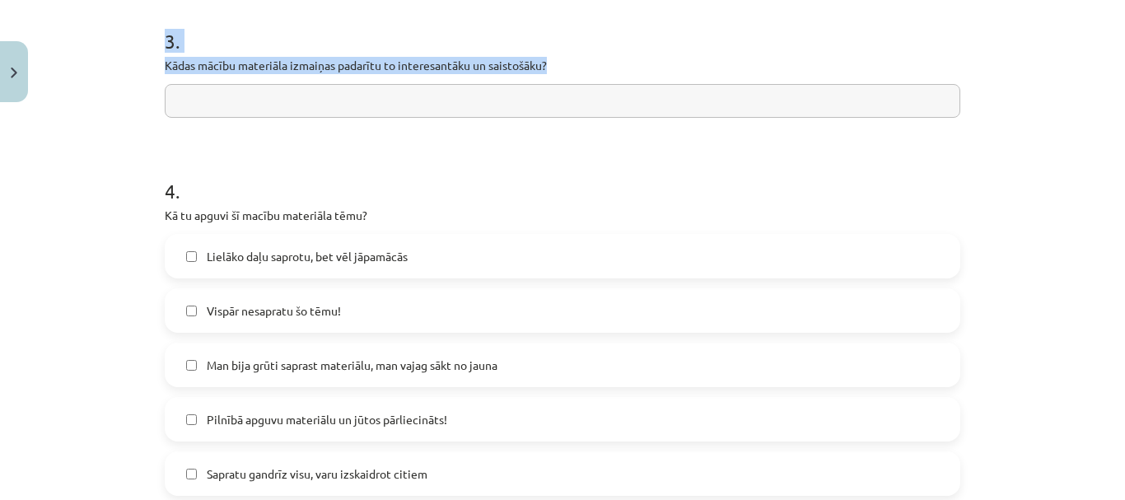
drag, startPoint x: 156, startPoint y: 161, endPoint x: 557, endPoint y: 58, distance: 414.0
click at [557, 58] on div "0 XP Saņemsi Sarežģīts 548 pilda Apraksts Uzdevums Palīdzība 1 . Nosauc vienu m…" at bounding box center [562, 78] width 815 height 1244
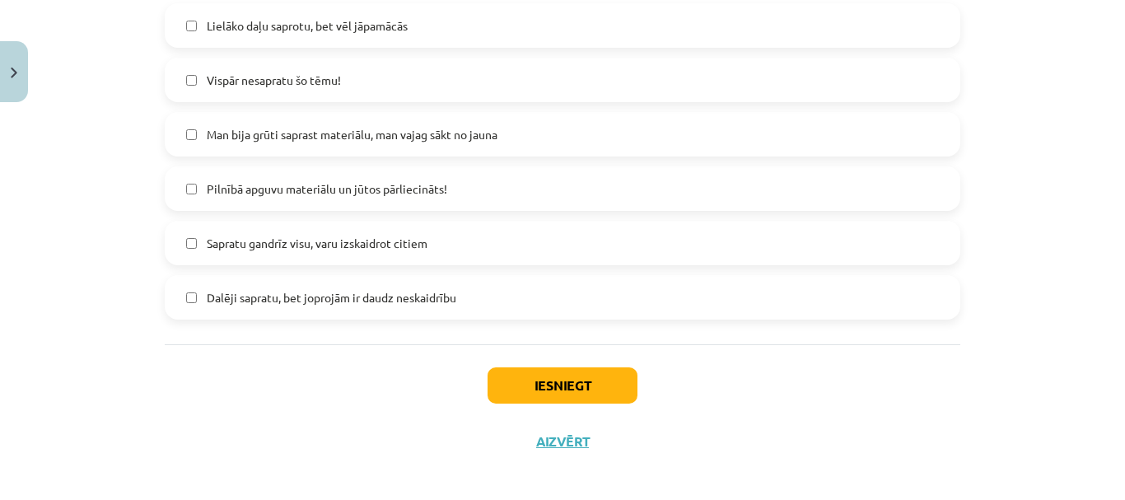
scroll to position [895, 0]
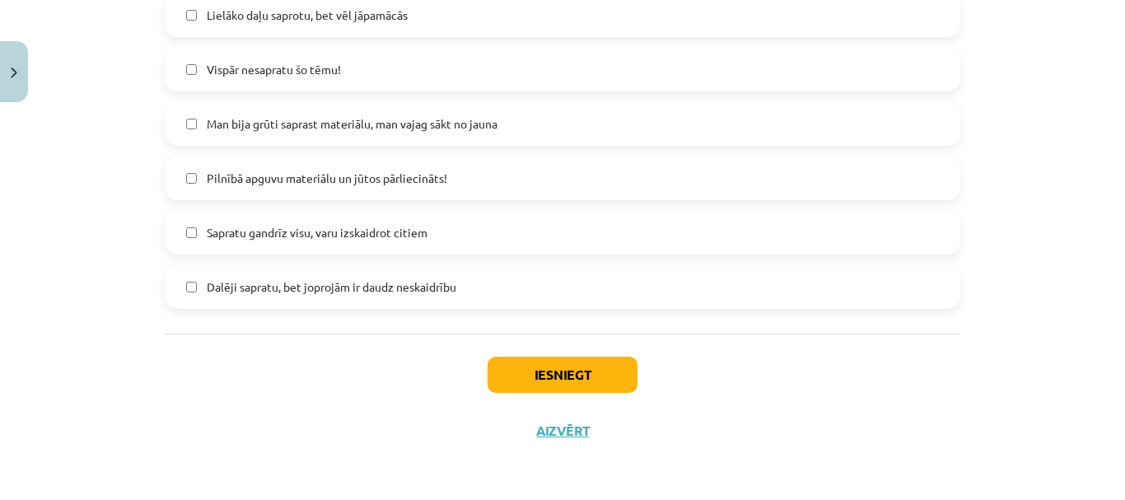
click at [365, 240] on span "Sapratu gandrīz visu, varu izskaidrot citiem" at bounding box center [317, 232] width 221 height 17
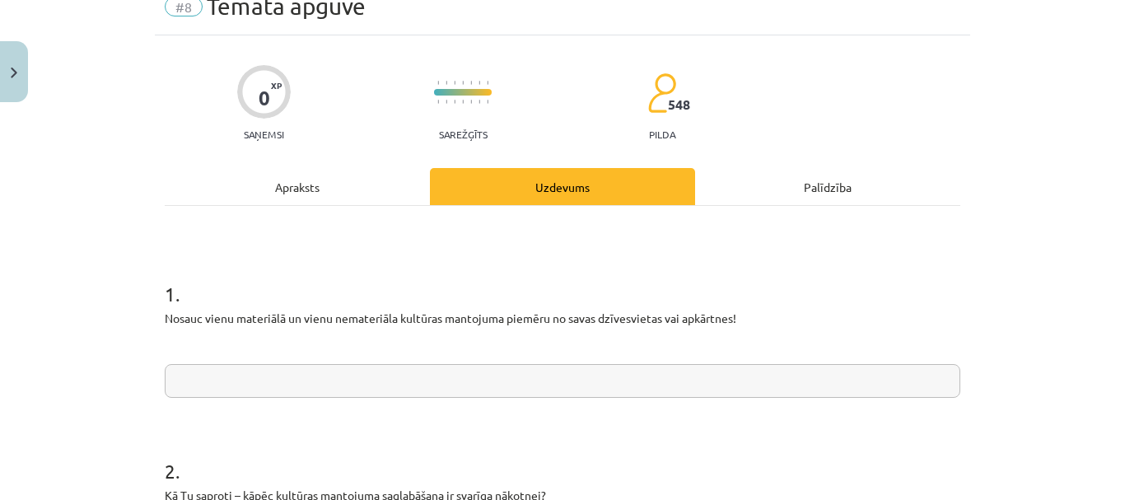
scroll to position [72, 0]
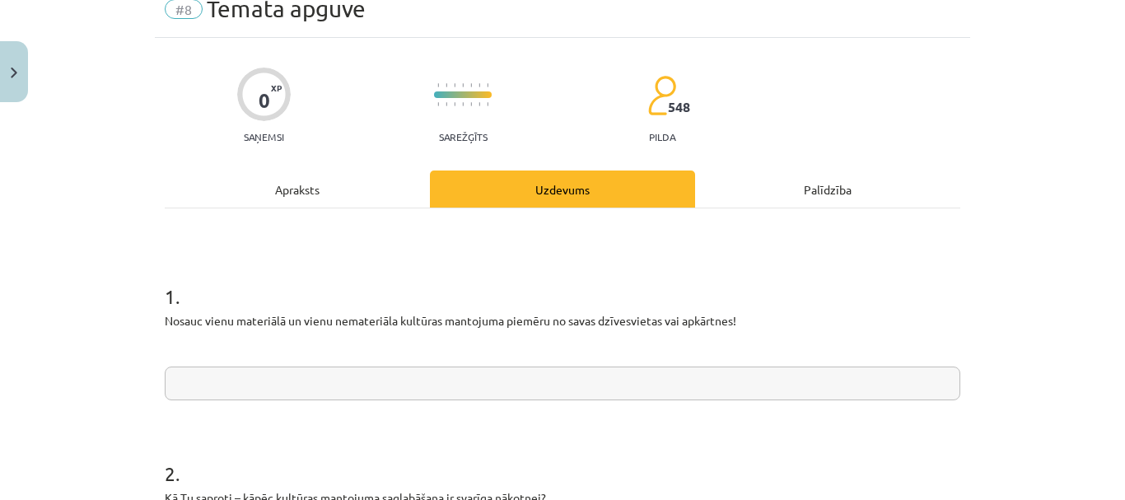
click at [364, 387] on input "text" at bounding box center [562, 383] width 795 height 34
drag, startPoint x: 357, startPoint y: 360, endPoint x: 334, endPoint y: 381, distance: 31.5
drag, startPoint x: 334, startPoint y: 381, endPoint x: 321, endPoint y: 381, distance: 13.2
click at [322, 381] on input "text" at bounding box center [562, 383] width 795 height 34
paste input "**********"
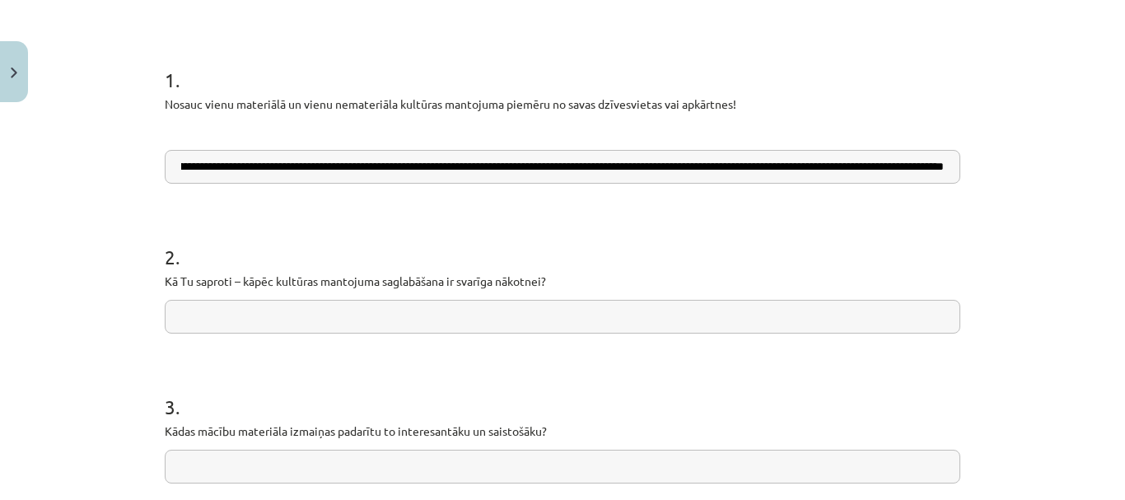
scroll to position [401, 0]
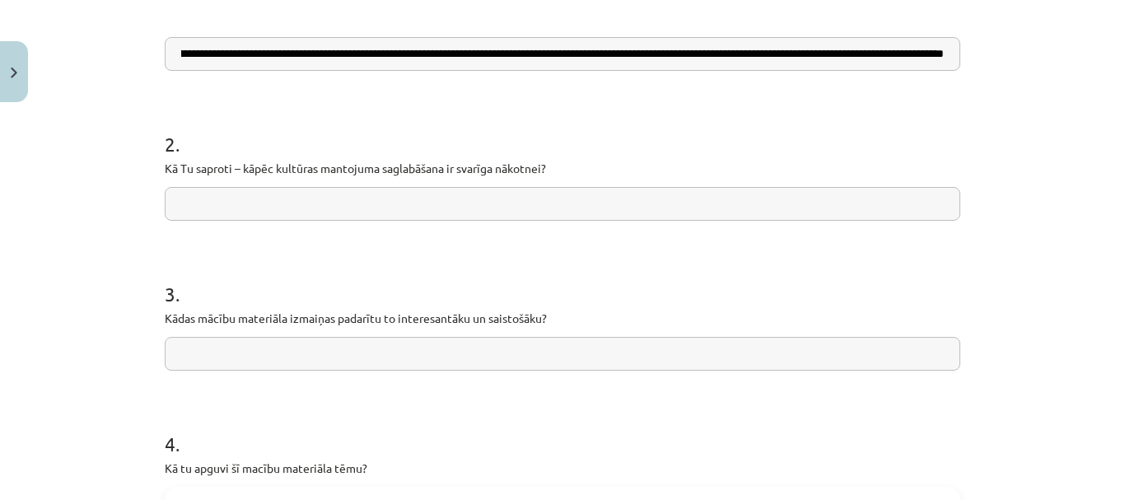
type input "**********"
click at [280, 190] on input "text" at bounding box center [562, 204] width 795 height 34
paste input "**********"
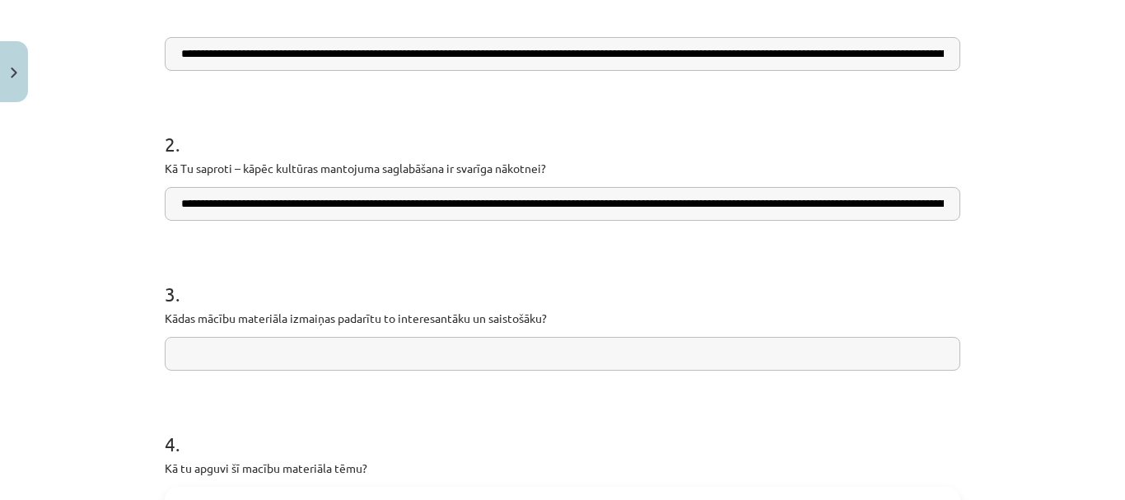
scroll to position [0, 239]
type input "**********"
click at [317, 346] on input "text" at bounding box center [562, 354] width 795 height 34
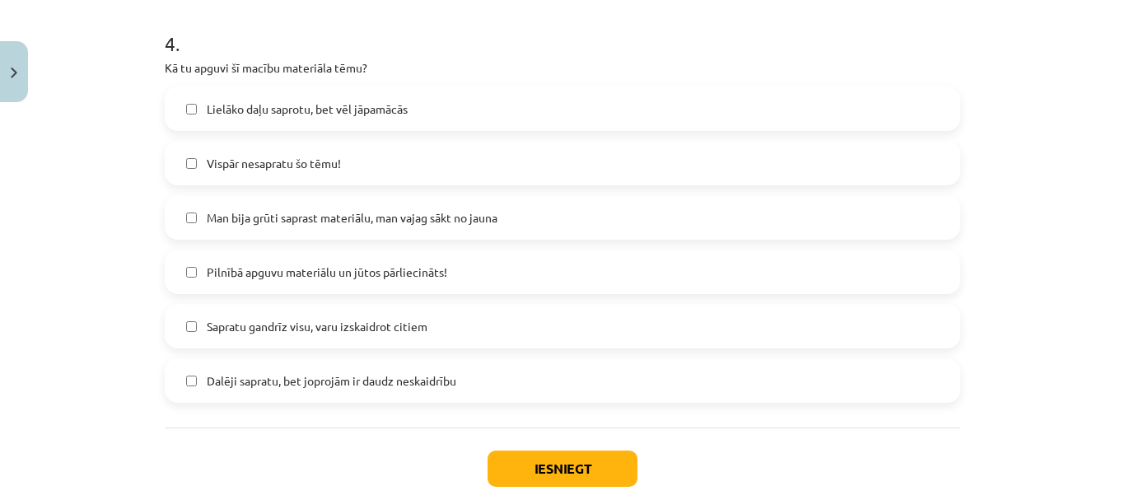
scroll to position [895, 0]
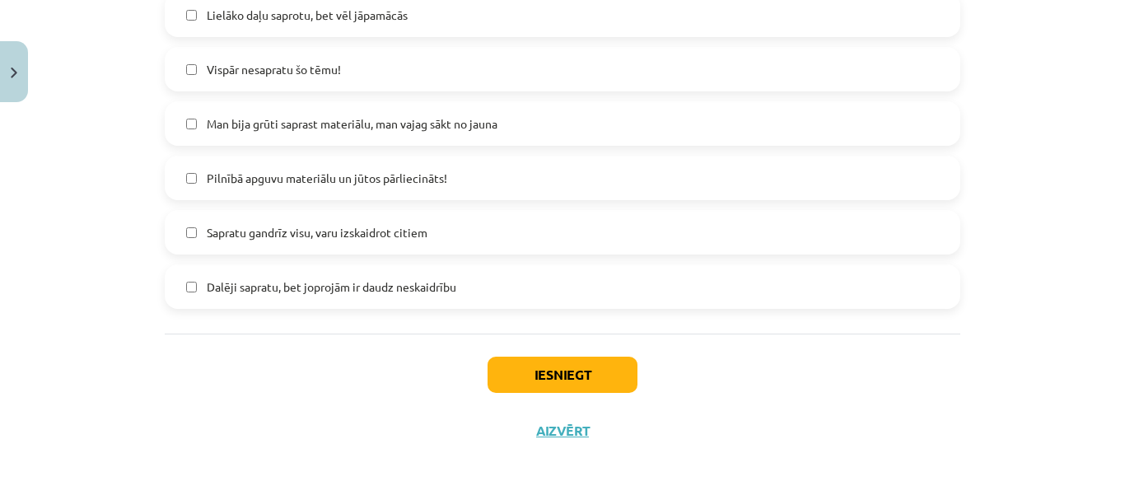
type input "**********"
click at [515, 364] on button "Iesniegt" at bounding box center [562, 375] width 150 height 36
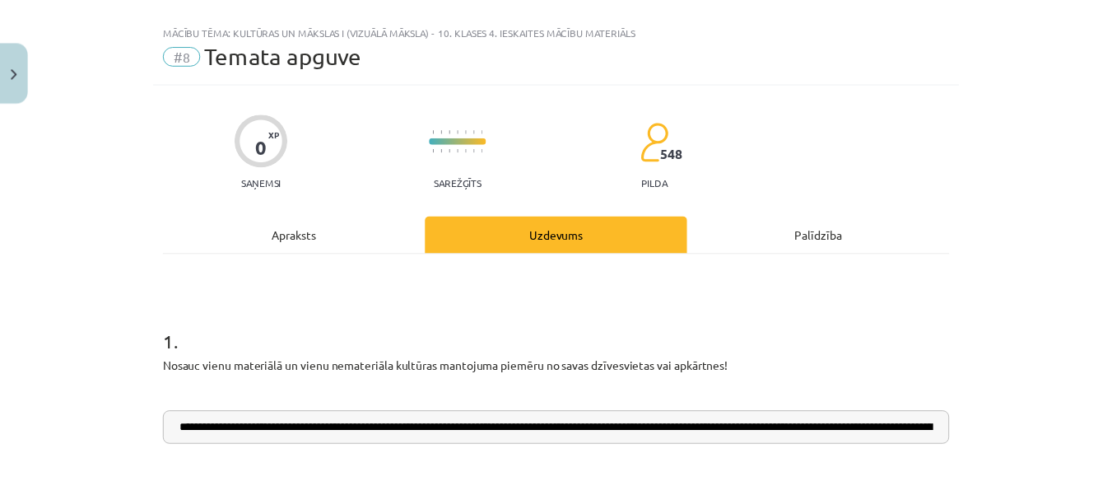
scroll to position [0, 0]
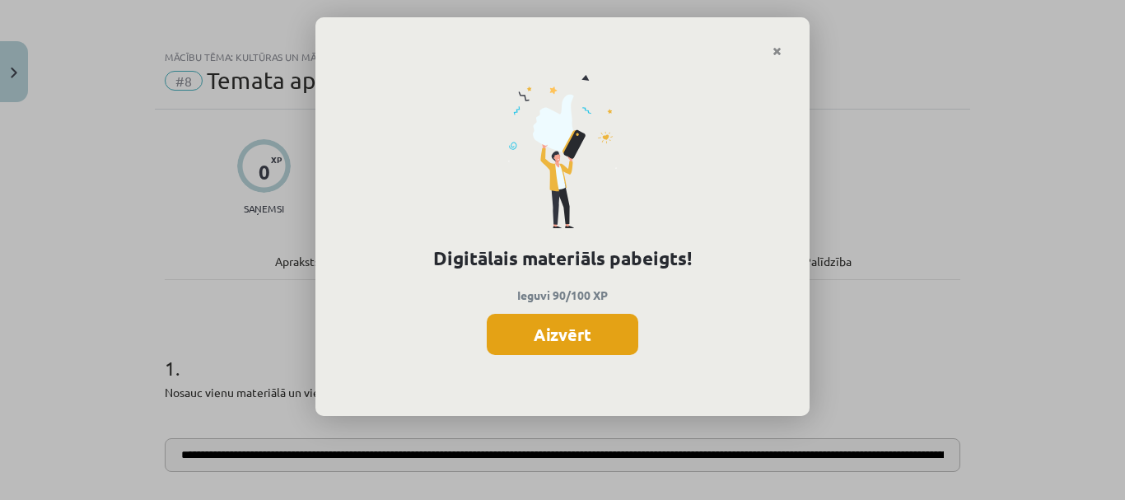
click at [584, 338] on button "Aizvērt" at bounding box center [563, 334] width 152 height 41
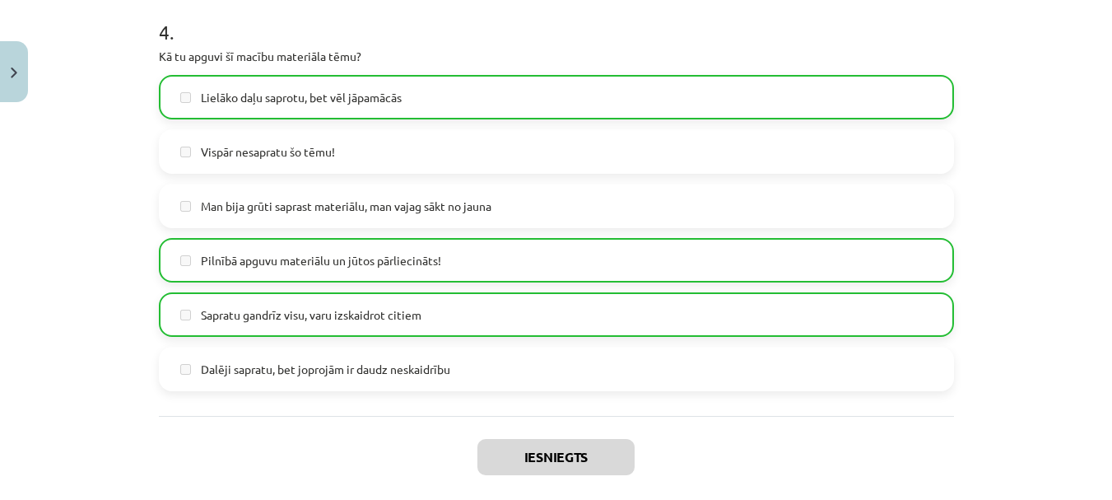
scroll to position [895, 0]
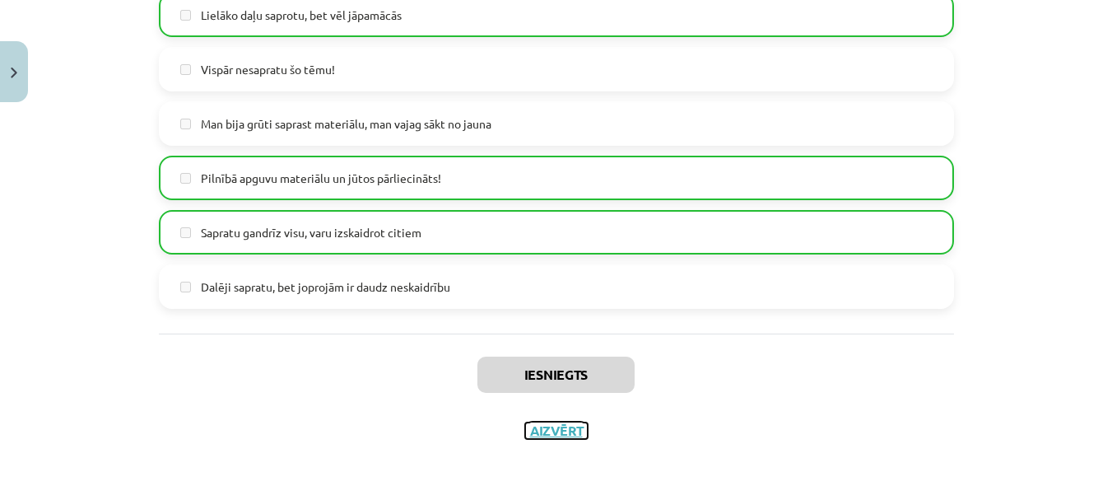
click at [560, 426] on button "Aizvērt" at bounding box center [556, 430] width 63 height 16
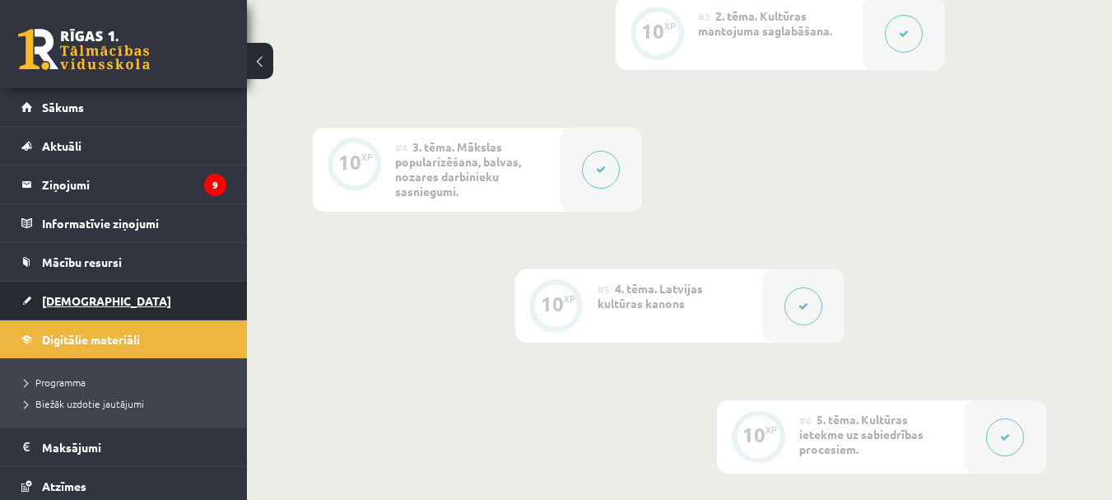
click at [124, 310] on link "[DEMOGRAPHIC_DATA]" at bounding box center [123, 301] width 205 height 38
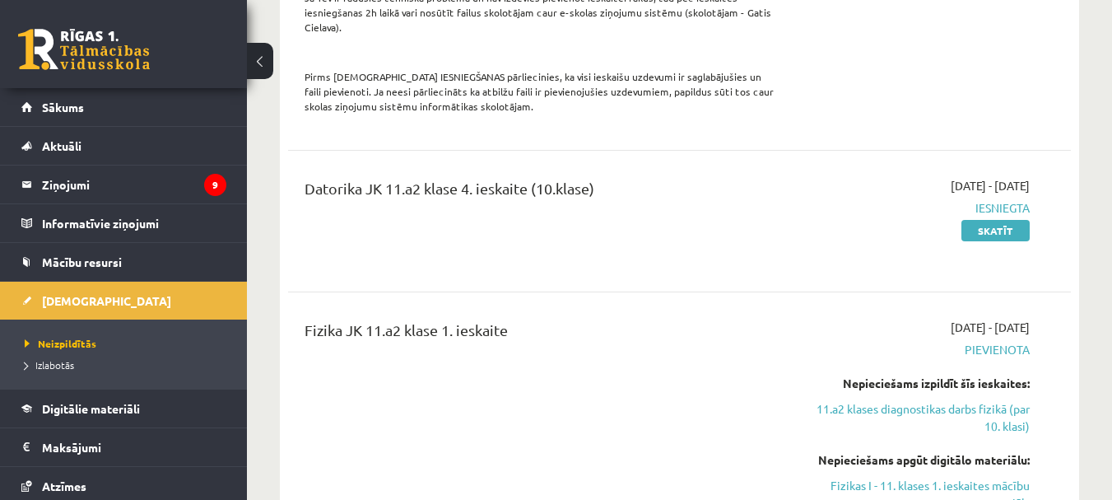
scroll to position [1879, 0]
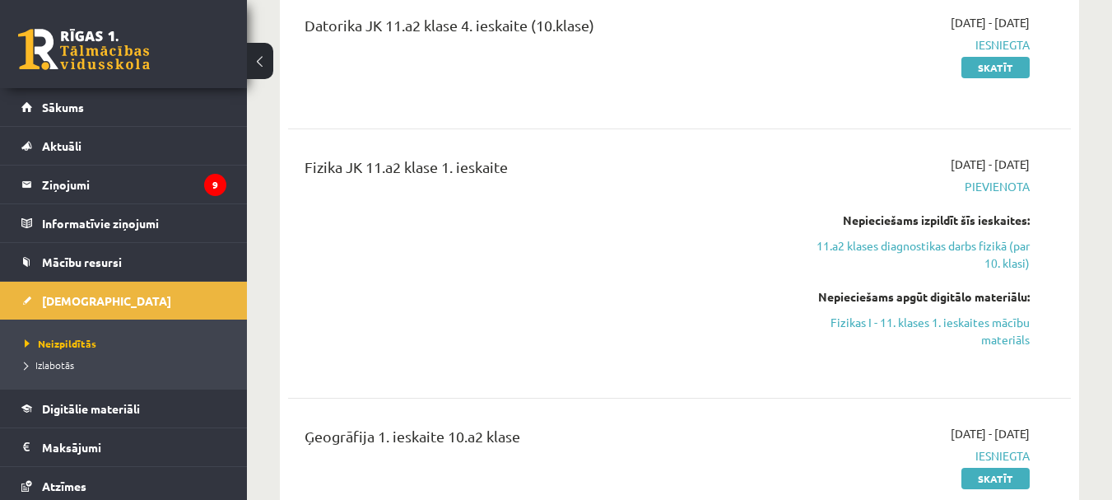
drag, startPoint x: 524, startPoint y: 399, endPoint x: 669, endPoint y: 361, distance: 149.8
click at [671, 360] on div "11.a2 klases diagnostikas darbs fizikā (par 10. klasi) 2025-10-16 - 2025-10-31 …" at bounding box center [679, 228] width 783 height 3264
click at [702, 261] on div "Fizika JK 11.a2 klase 1. ieskaite" at bounding box center [542, 264] width 500 height 216
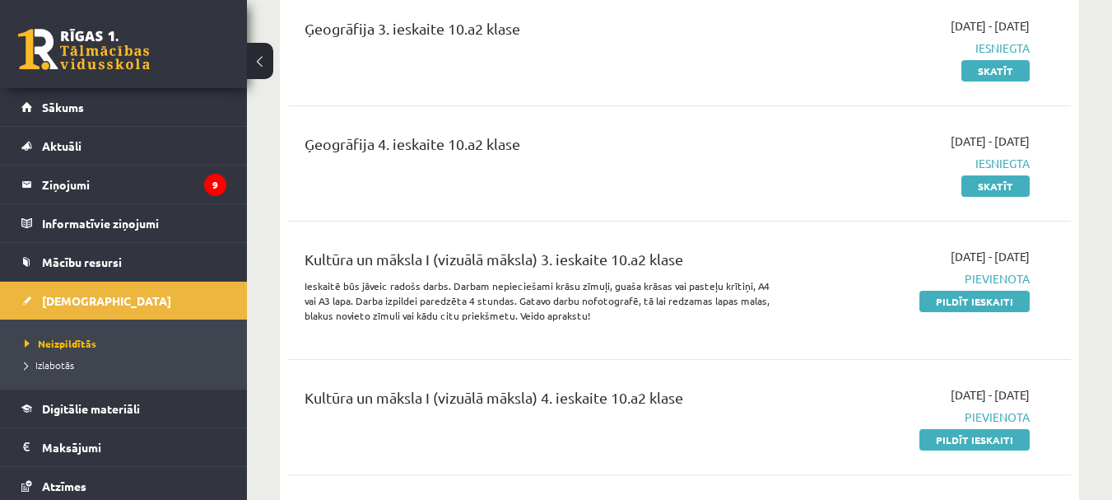
scroll to position [2540, 0]
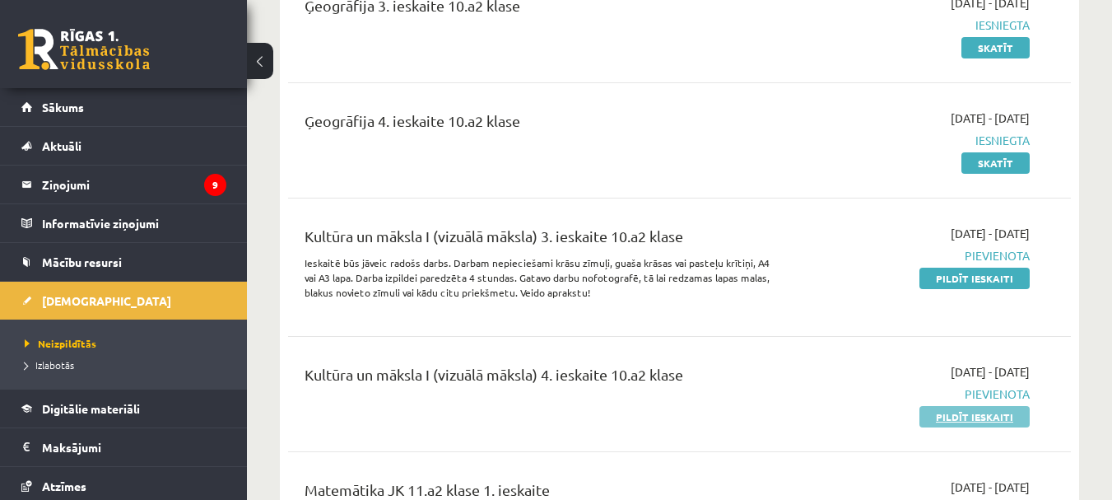
click at [1009, 406] on link "Pildīt ieskaiti" at bounding box center [975, 416] width 110 height 21
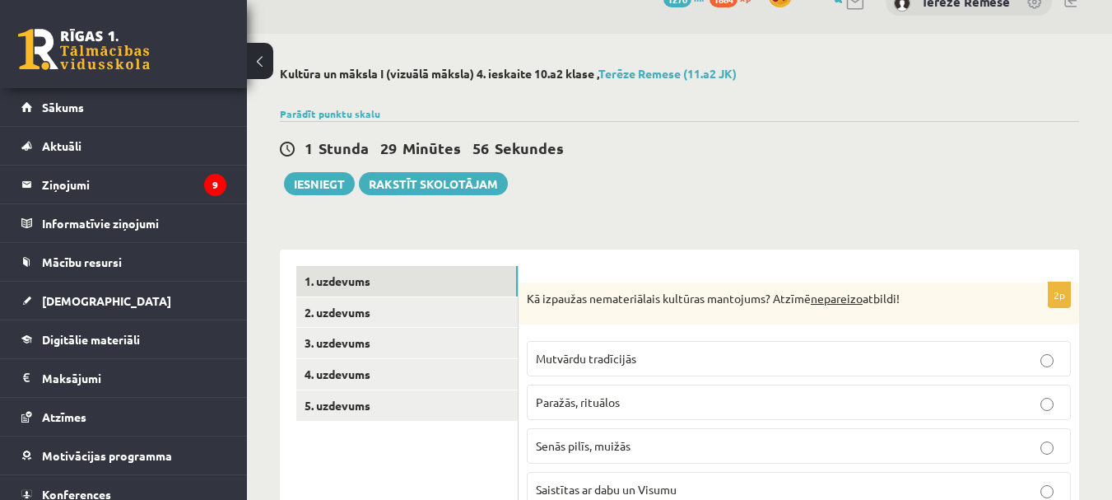
scroll to position [82, 0]
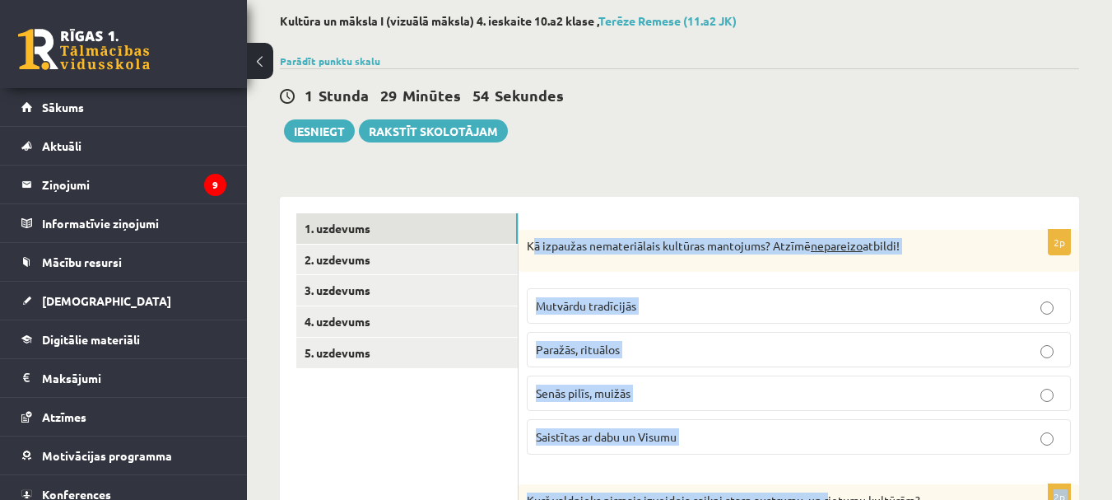
drag, startPoint x: 531, startPoint y: 244, endPoint x: 829, endPoint y: 473, distance: 375.8
drag, startPoint x: 528, startPoint y: 245, endPoint x: 762, endPoint y: 431, distance: 299.5
click at [763, 434] on div "2p Kā izpaužas nemateriālais kultūras mantojums? Atzīmē nepareizo atbildi! Mutv…" at bounding box center [799, 349] width 561 height 239
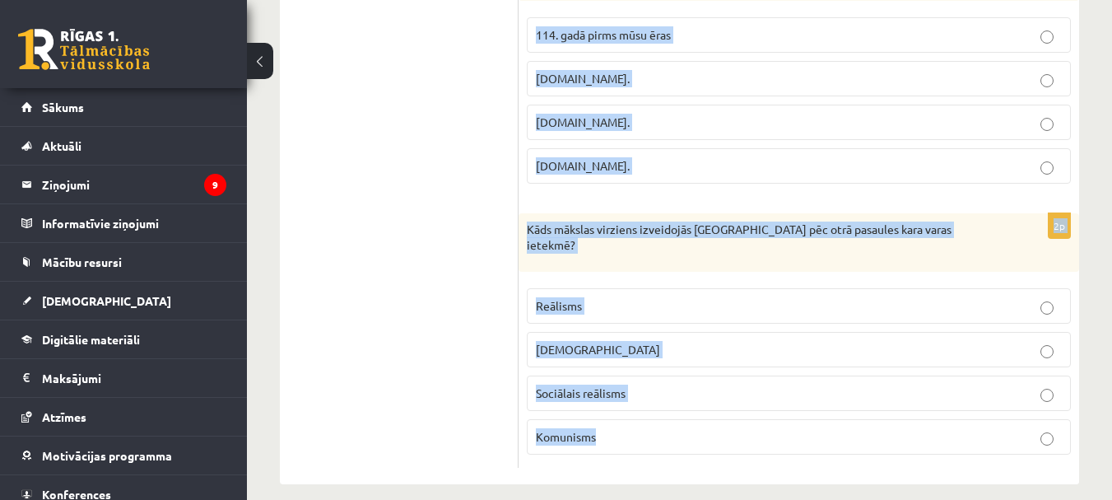
scroll to position [3996, 0]
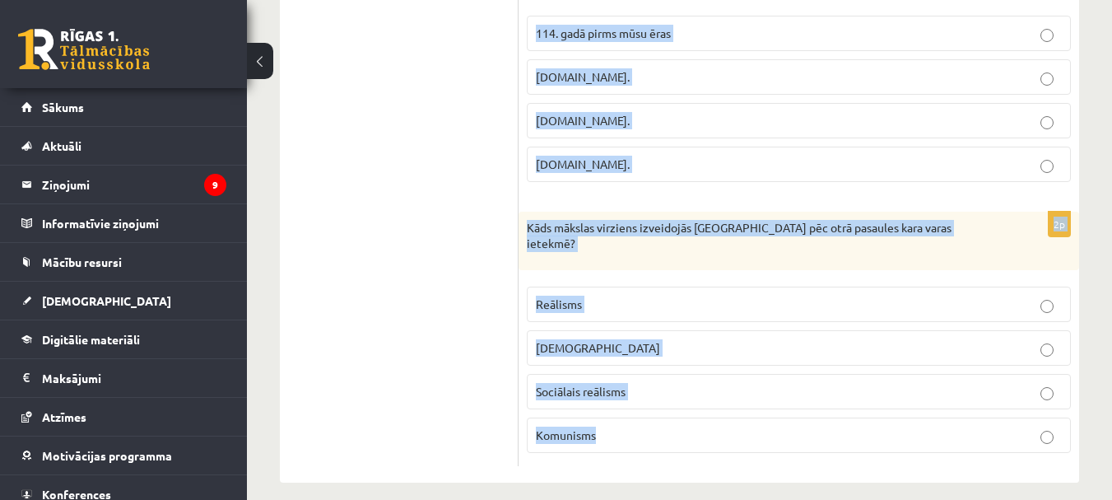
drag, startPoint x: 528, startPoint y: 245, endPoint x: 777, endPoint y: 496, distance: 353.4
copy form "Kā izpaužas nemateriālais kultūras mantojums? Atzīmē nepareizo atbildi! Mutvārd…"
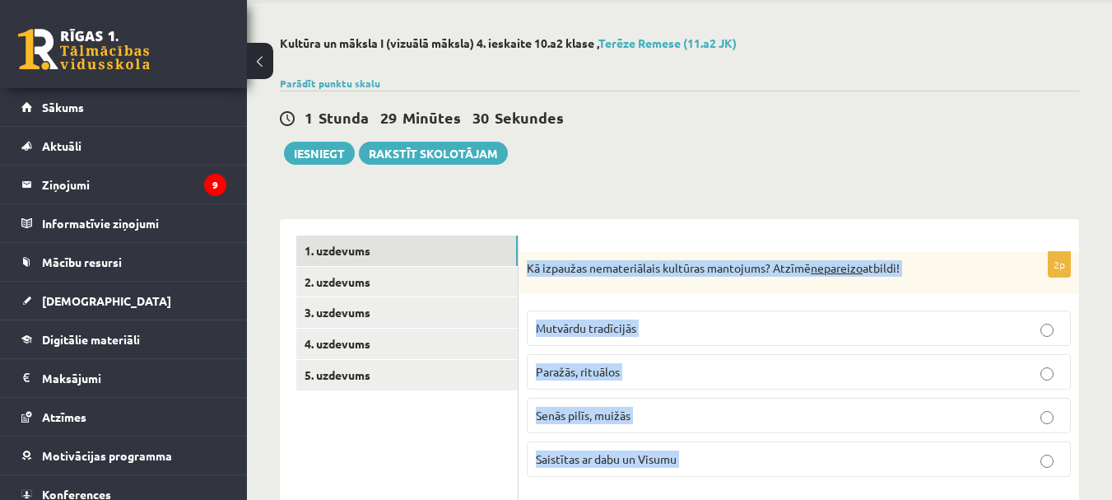
scroll to position [0, 0]
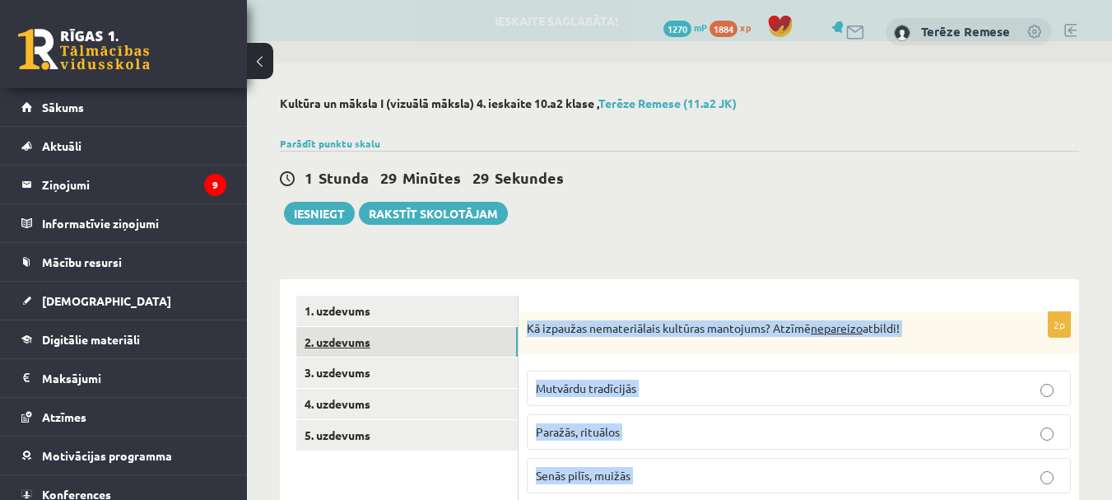
click at [357, 338] on link "2. uzdevums" at bounding box center [406, 342] width 221 height 30
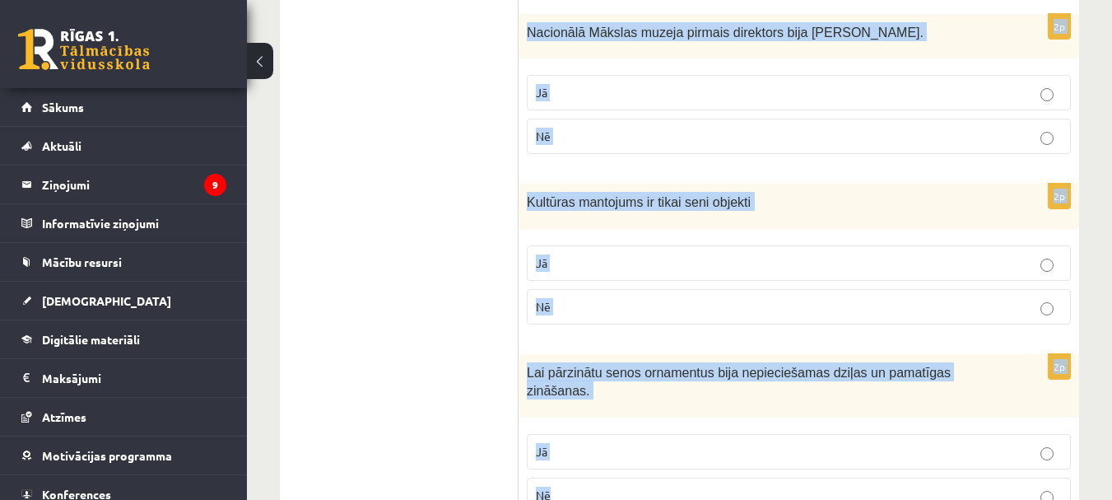
scroll to position [3452, 0]
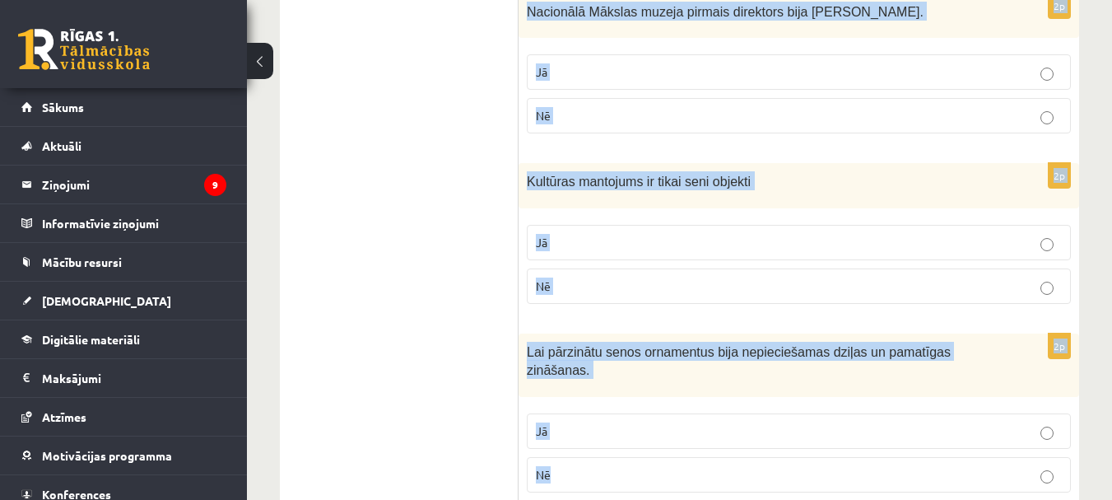
drag, startPoint x: 527, startPoint y: 160, endPoint x: 748, endPoint y: 505, distance: 409.5
copy form "Kārļa Padega melnbalto tušas zīmējumu cikls „Sarkanie smiekli” ir spilgtākais 2…"
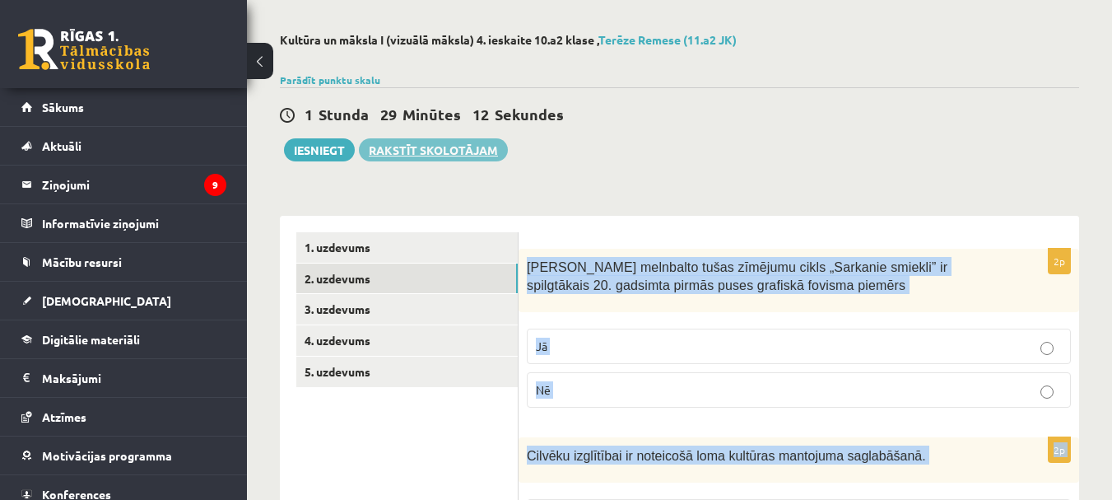
scroll to position [0, 0]
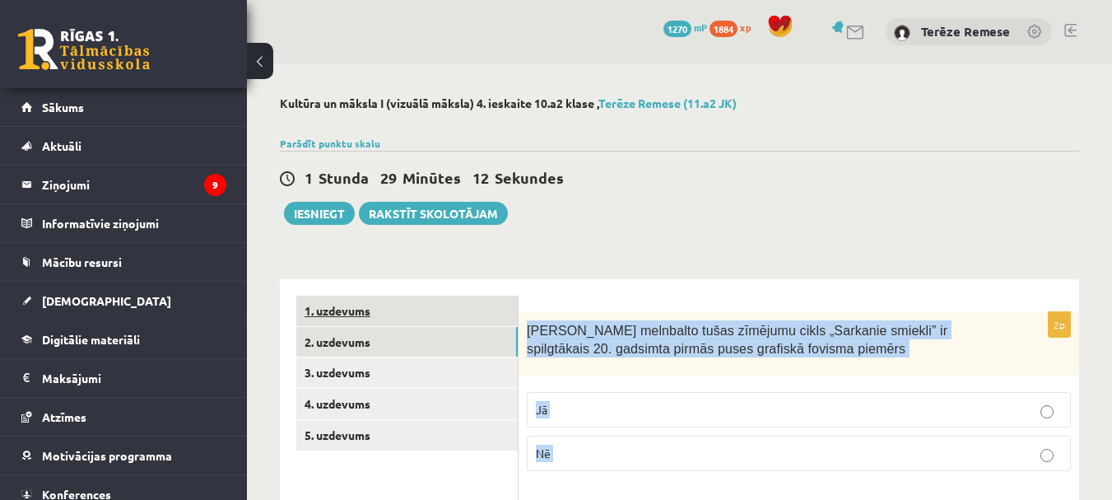
click at [353, 315] on link "1. uzdevums" at bounding box center [406, 311] width 221 height 30
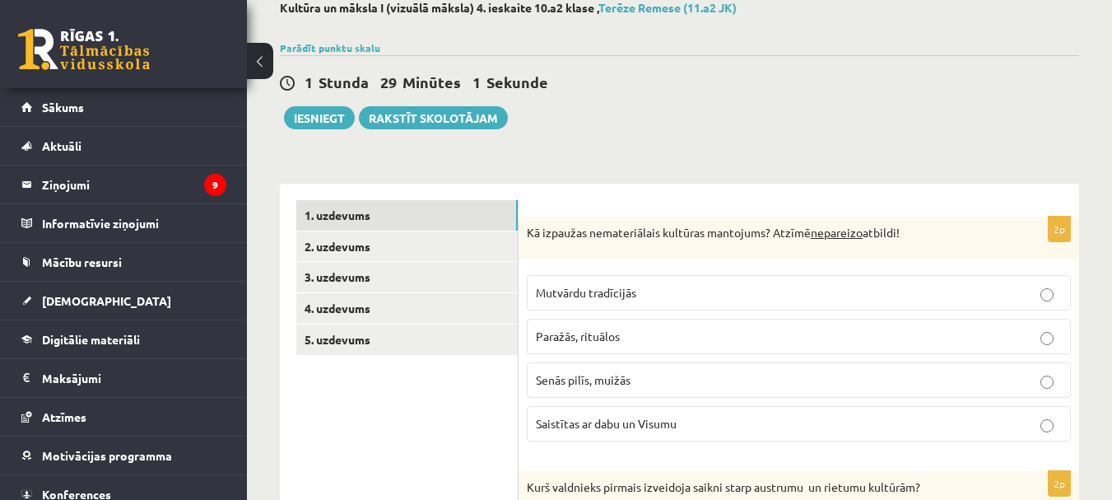
scroll to position [165, 0]
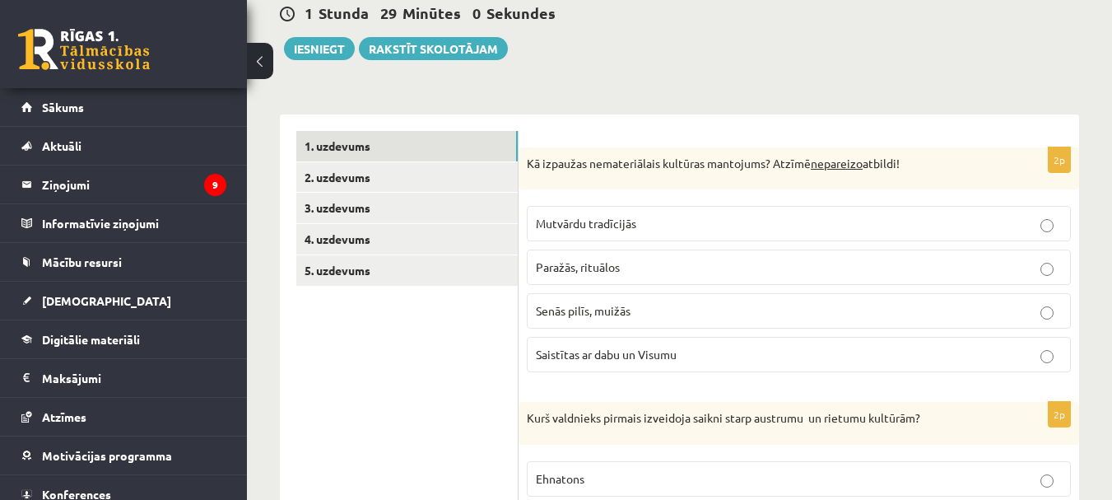
click at [629, 305] on span "Senās pilīs, muižās" at bounding box center [583, 310] width 95 height 15
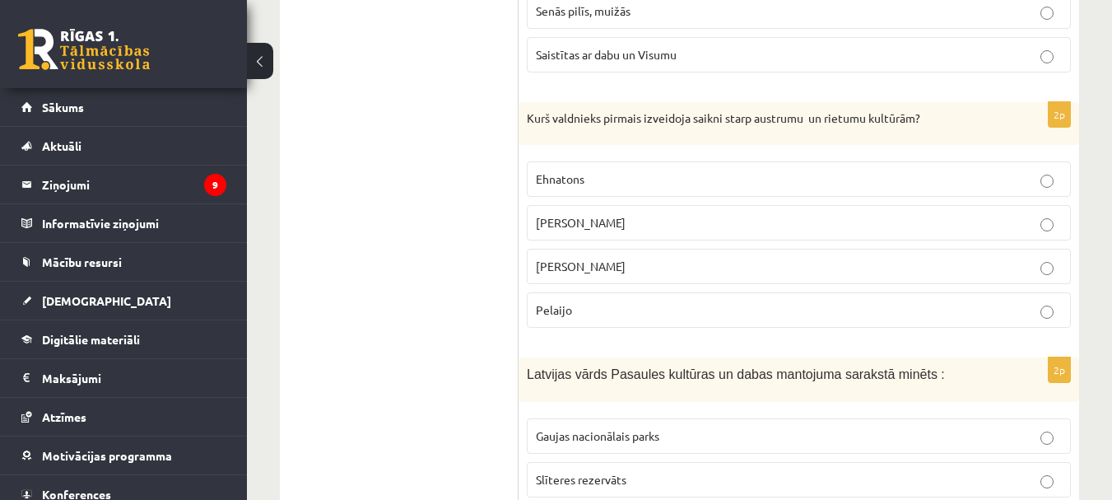
scroll to position [494, 0]
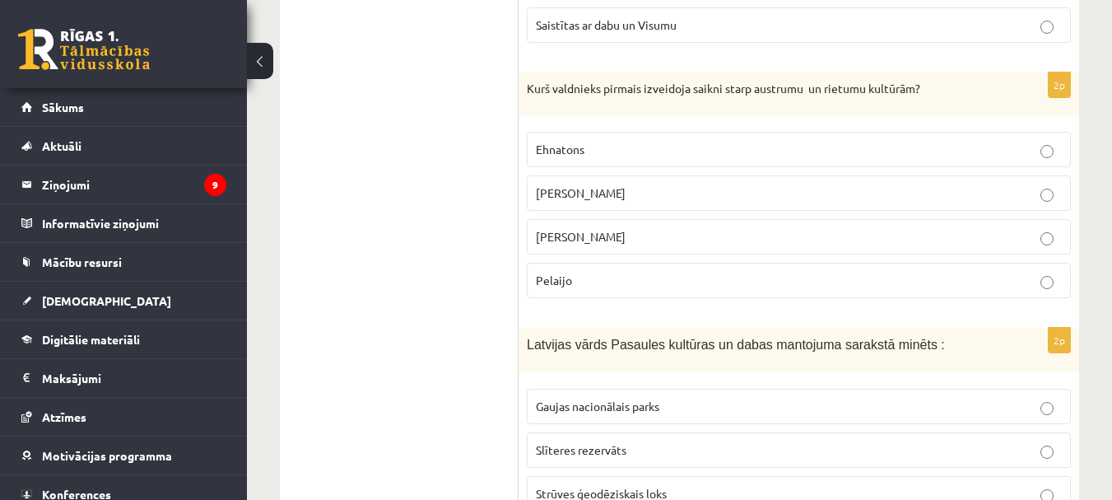
click at [637, 199] on p "Aleksandrs Lielais" at bounding box center [799, 192] width 526 height 17
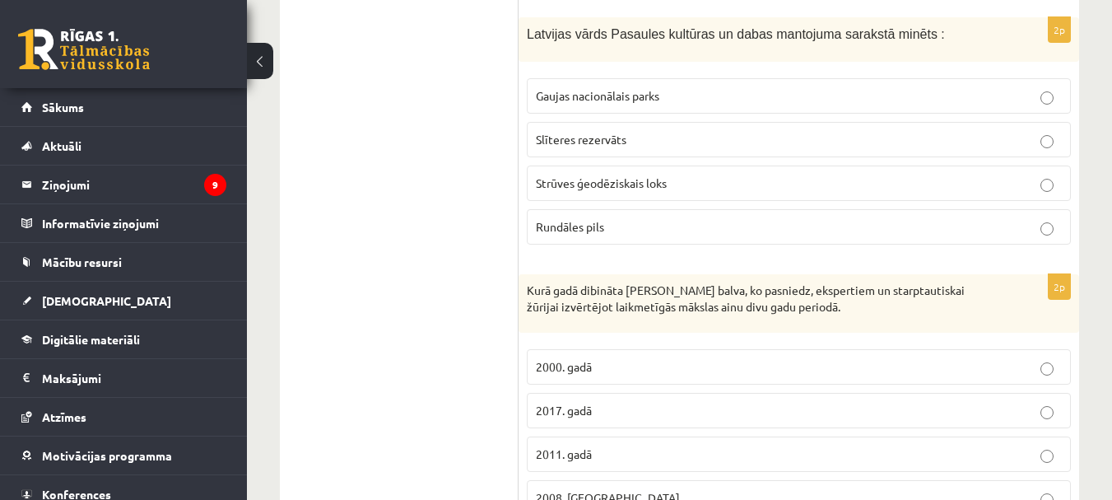
scroll to position [823, 0]
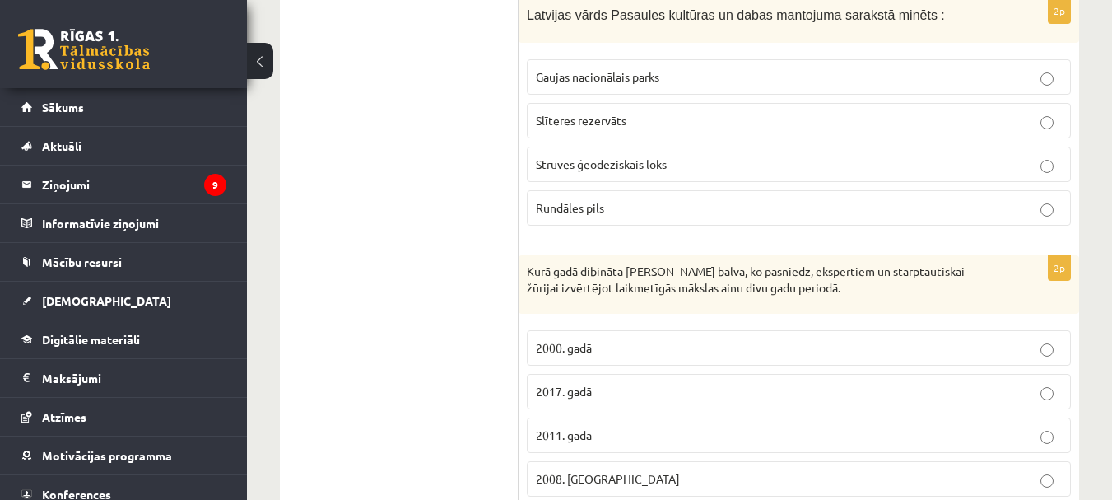
click at [606, 164] on span "Strūves ģeodēziskais loks" at bounding box center [601, 163] width 131 height 15
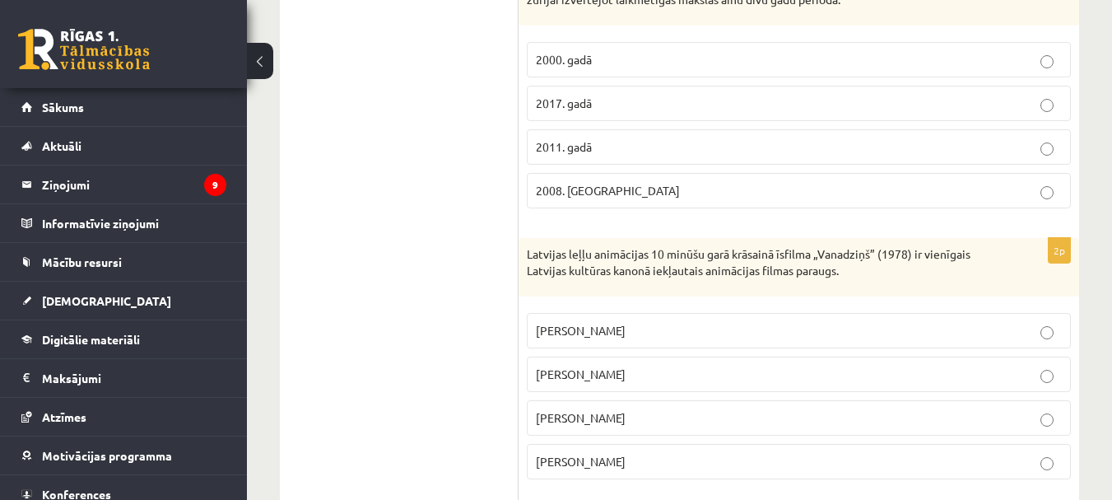
scroll to position [1070, 0]
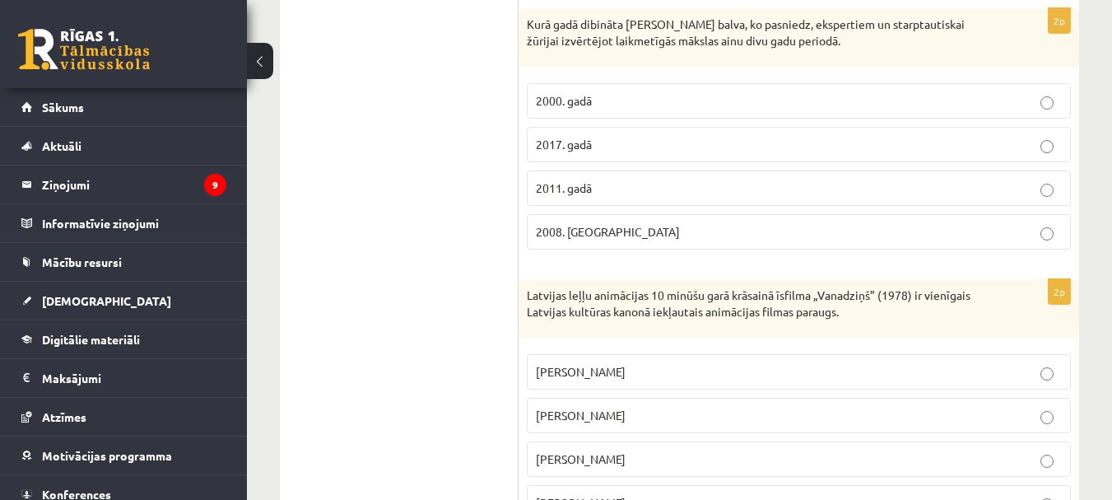
drag, startPoint x: 557, startPoint y: 235, endPoint x: 551, endPoint y: 242, distance: 9.4
click at [556, 240] on p "2008. Gadā" at bounding box center [799, 231] width 526 height 17
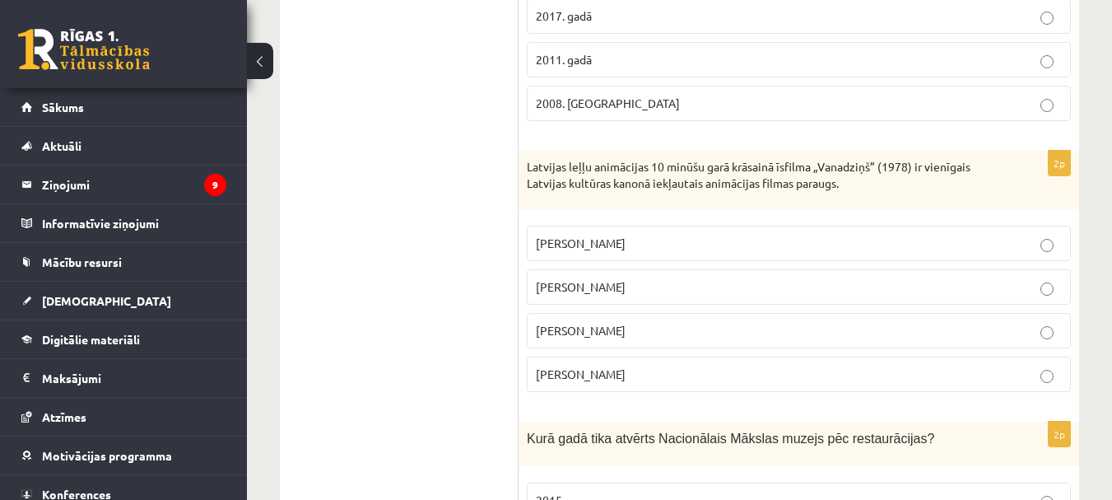
scroll to position [1317, 0]
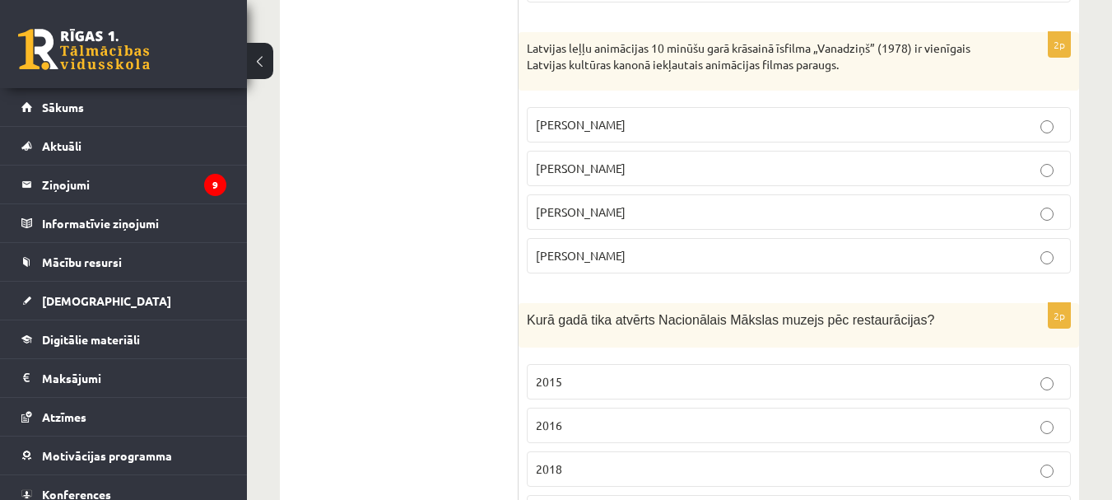
click at [595, 215] on span "Arnolds Burovs" at bounding box center [581, 211] width 90 height 15
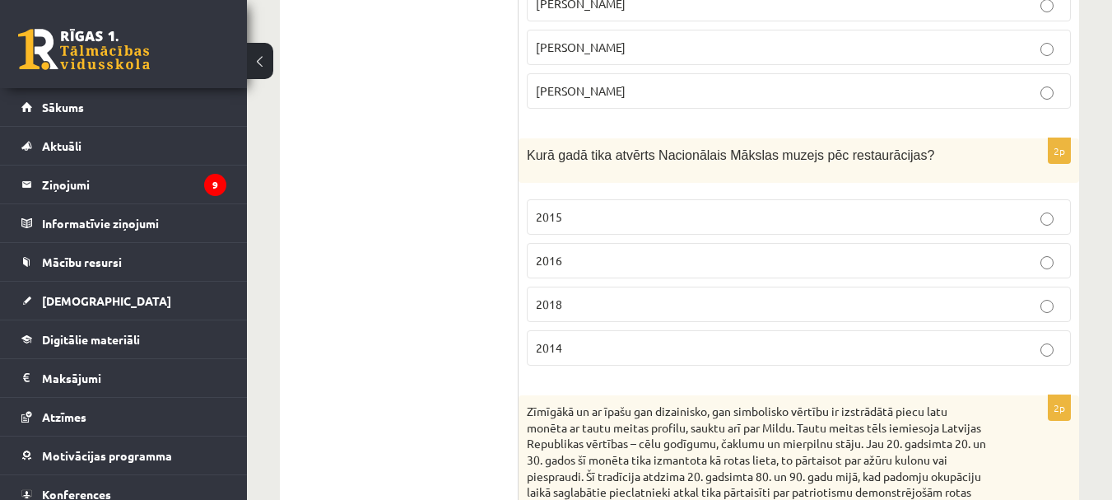
scroll to position [1564, 0]
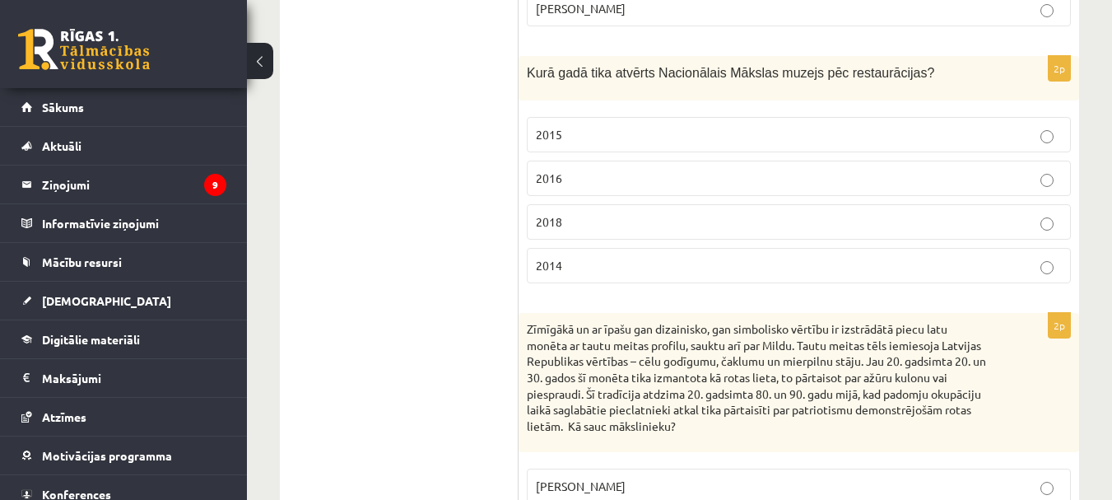
click at [620, 183] on p "2016" at bounding box center [799, 178] width 526 height 17
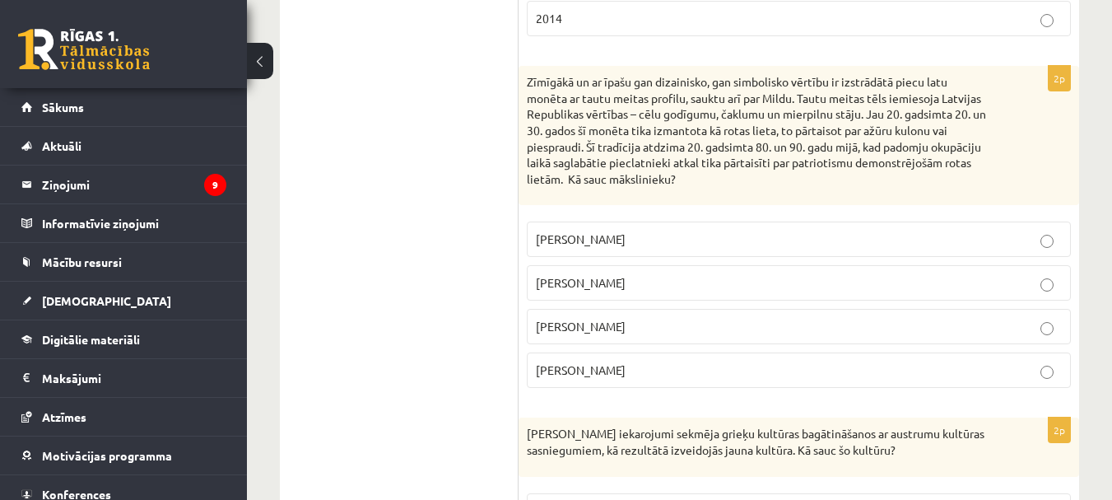
scroll to position [1894, 0]
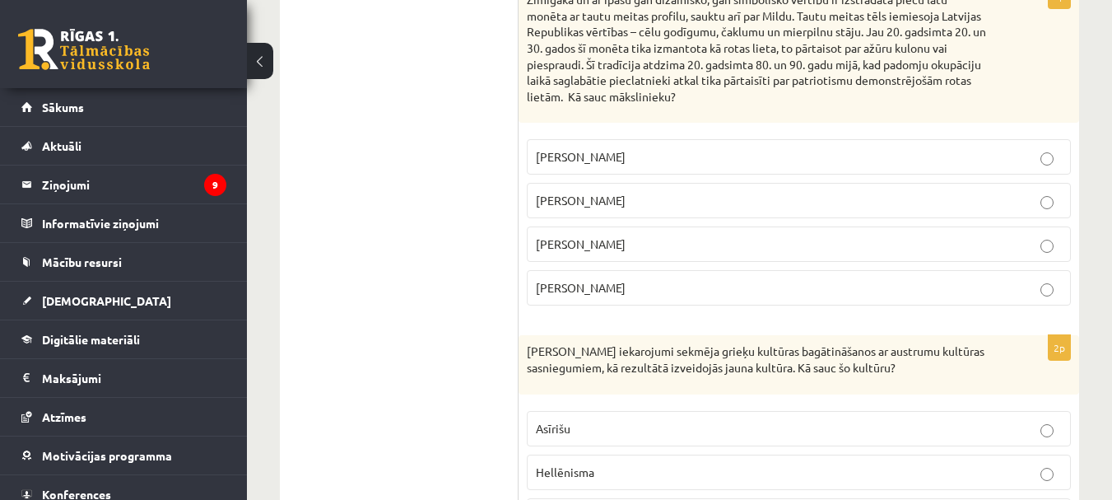
click at [631, 141] on label "Rihards Zariņš" at bounding box center [799, 156] width 544 height 35
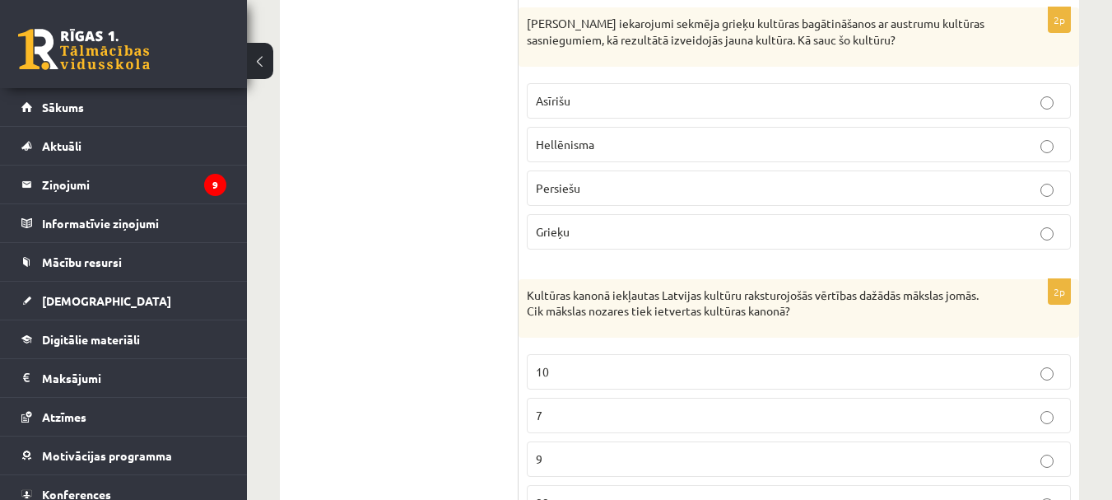
scroll to position [2223, 0]
click at [629, 135] on p "Hellēnisma" at bounding box center [799, 142] width 526 height 17
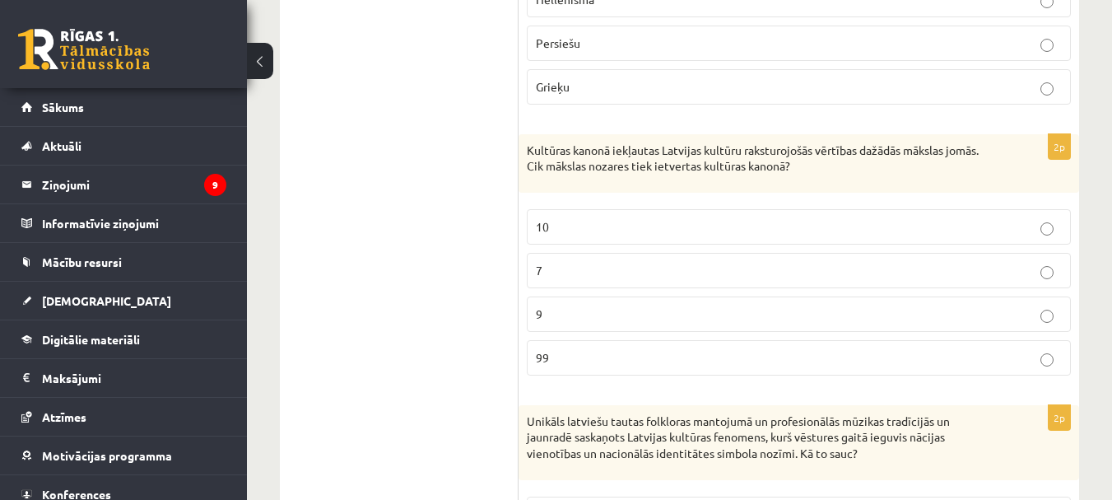
scroll to position [2470, 0]
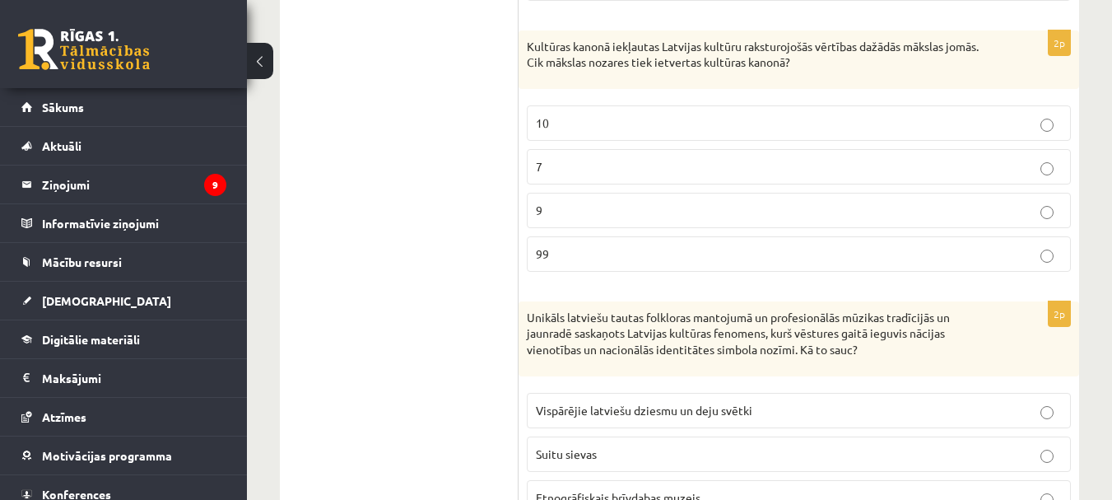
click at [627, 206] on p "9" at bounding box center [799, 210] width 526 height 17
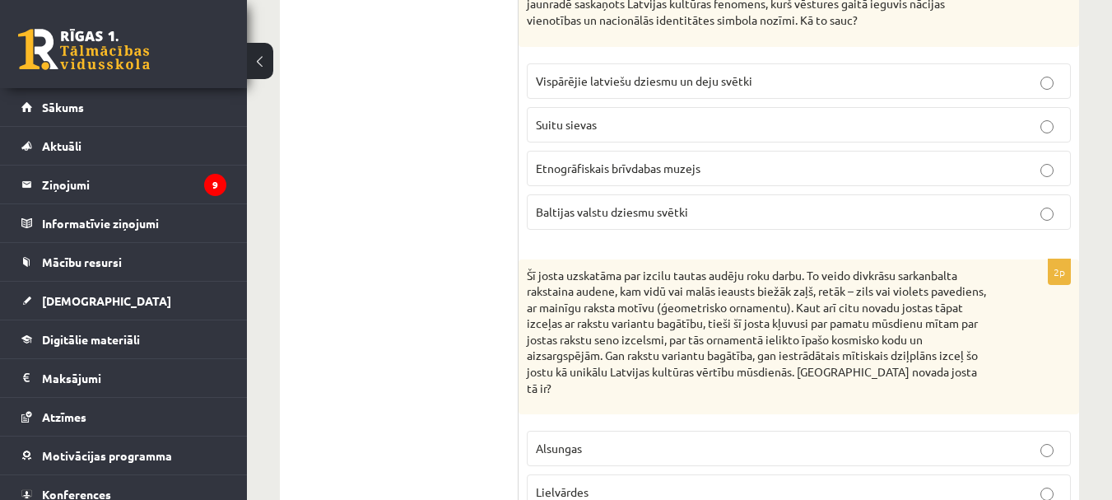
scroll to position [2717, 0]
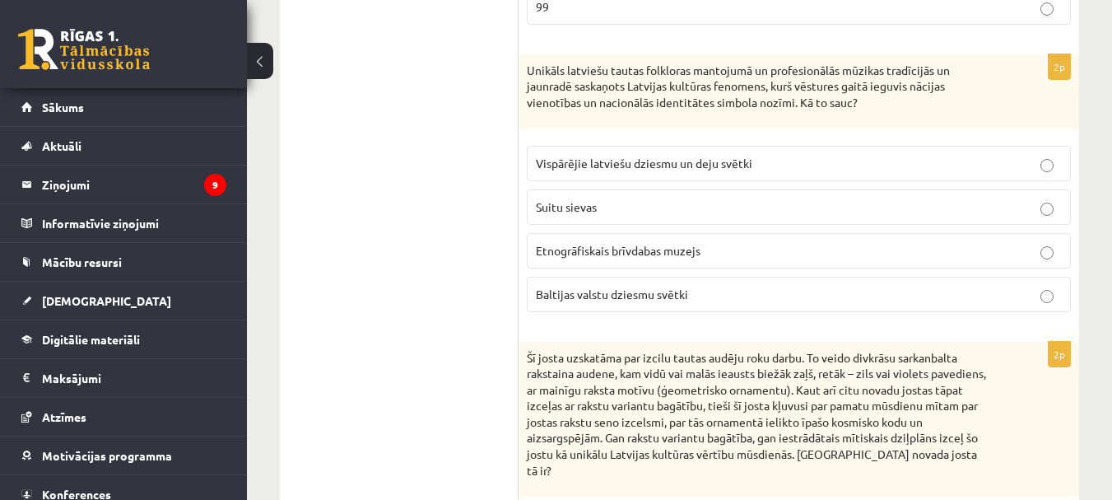
click at [563, 161] on span "Vispārējie latviešu dziesmu un deju svētki" at bounding box center [644, 163] width 217 height 15
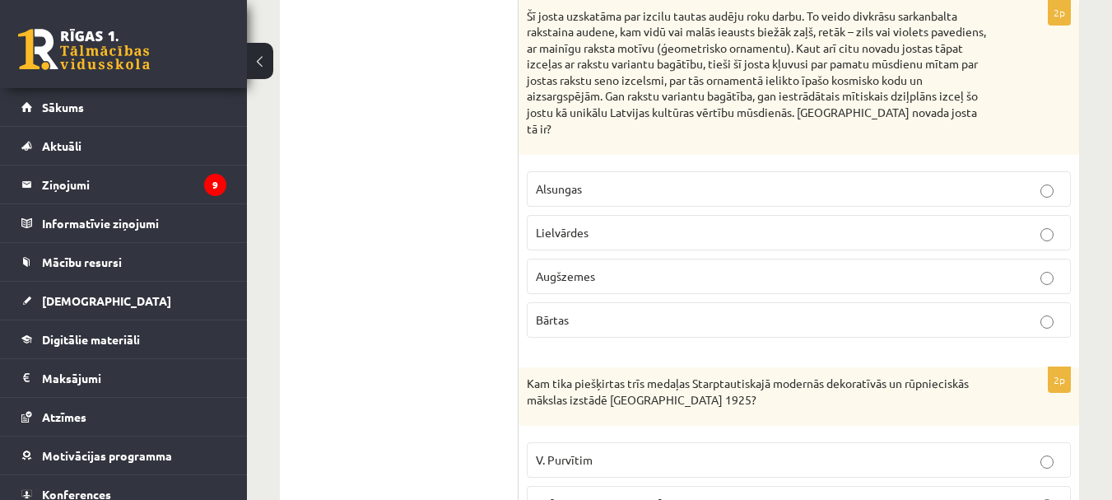
scroll to position [2964, 0]
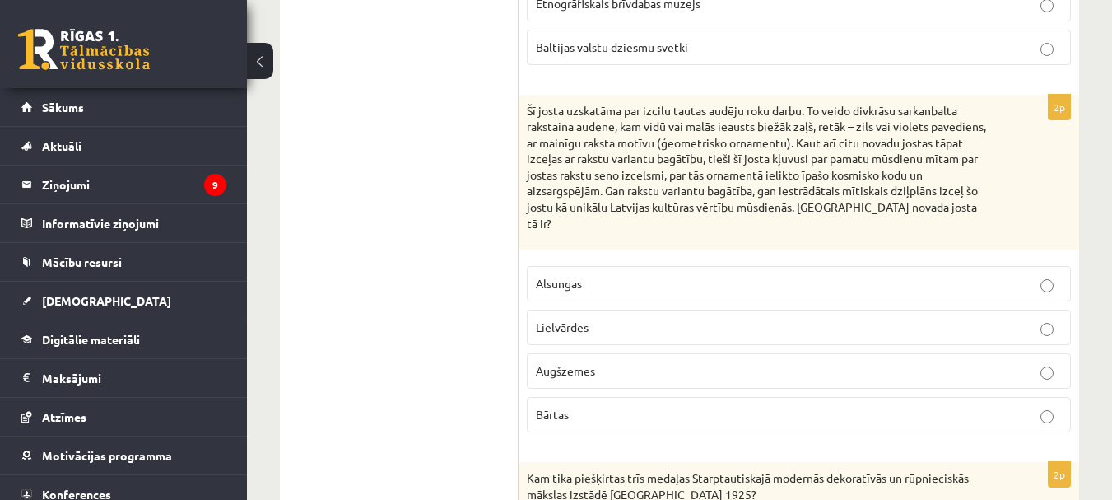
click at [608, 333] on p "Lielvārdes" at bounding box center [799, 327] width 526 height 17
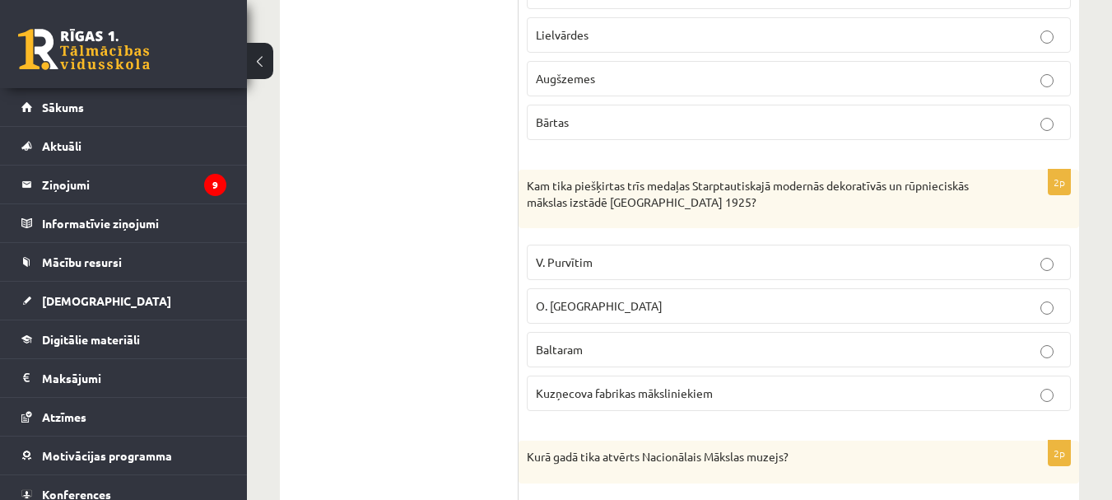
scroll to position [3293, 0]
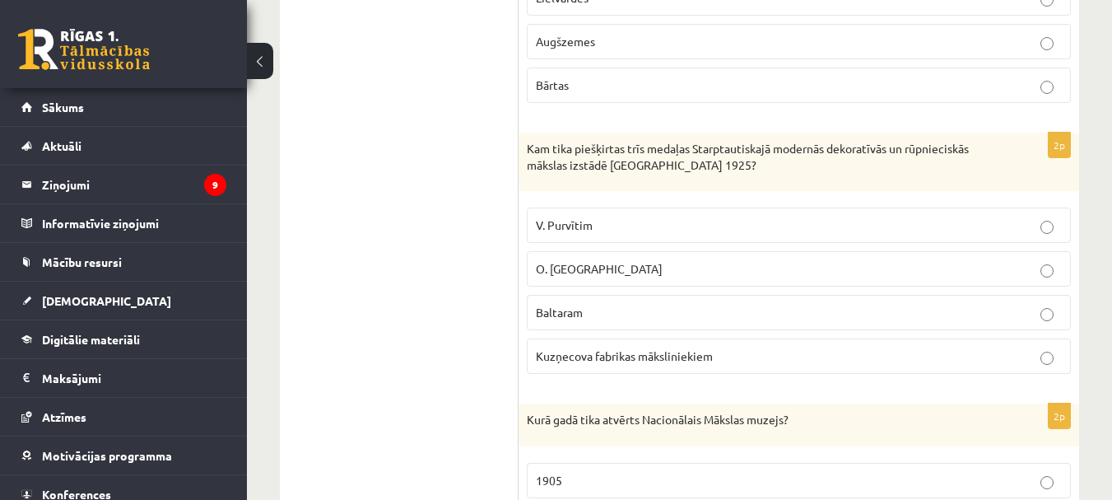
click at [603, 314] on p "Baltaram" at bounding box center [799, 312] width 526 height 17
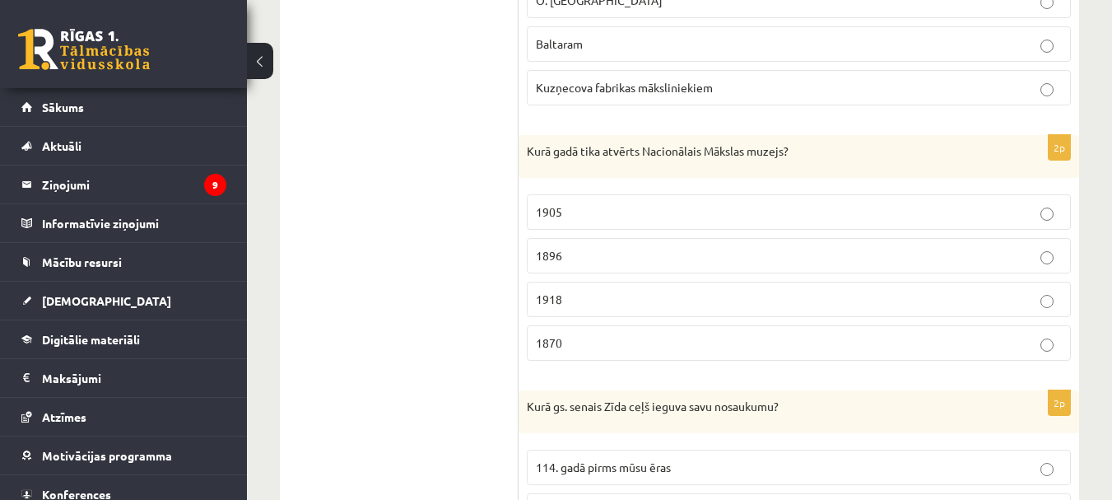
scroll to position [3623, 0]
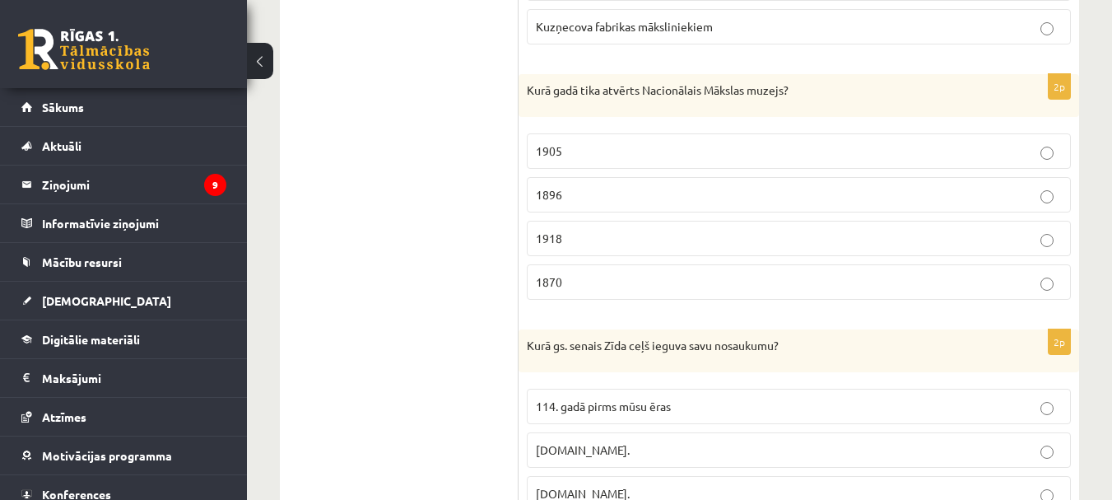
click at [600, 153] on p "1905" at bounding box center [799, 150] width 526 height 17
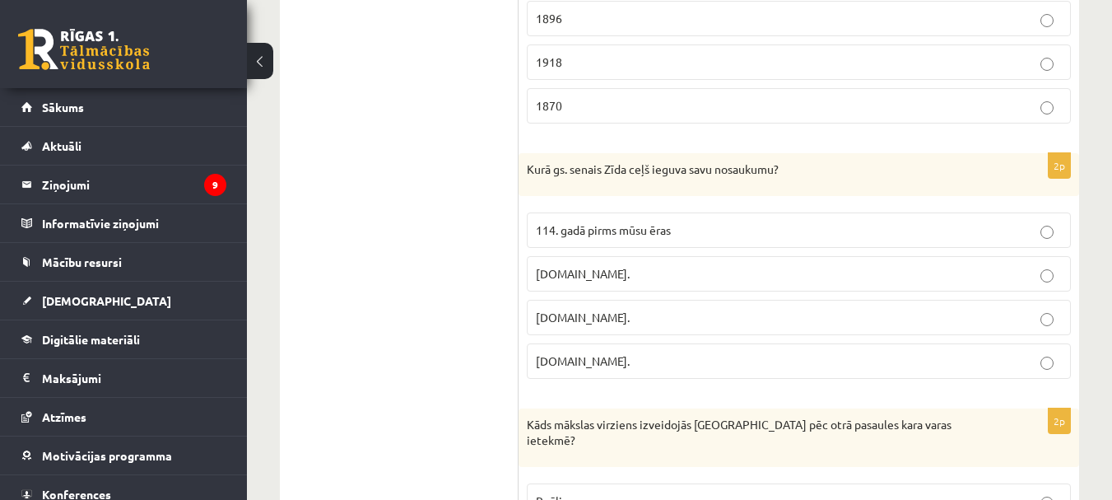
scroll to position [3870, 0]
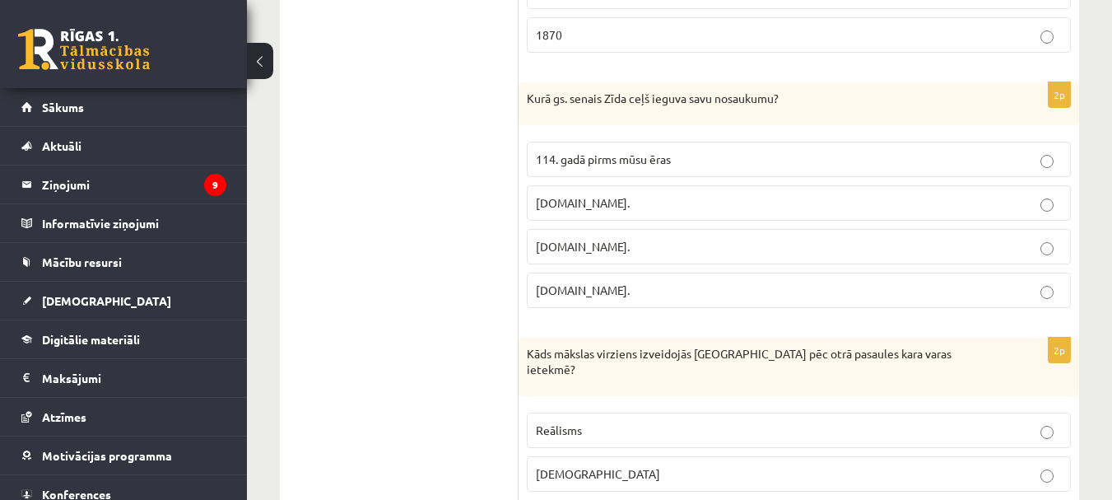
click at [594, 311] on fieldset "114. gadā pirms mūsu ēras 11.gs. 7.gs. 19.gs." at bounding box center [799, 222] width 544 height 179
click at [592, 301] on label "19.gs." at bounding box center [799, 290] width 544 height 35
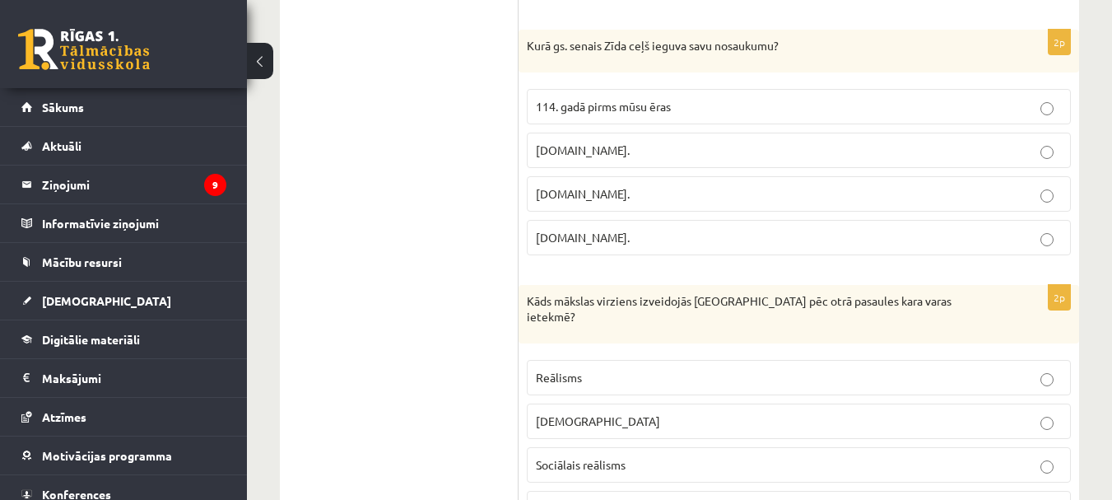
scroll to position [3996, 0]
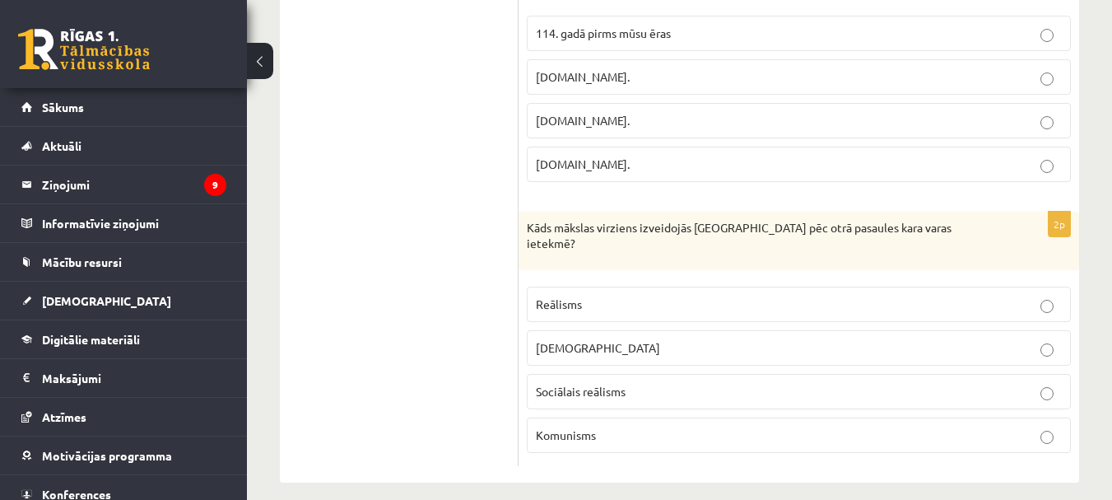
click at [608, 384] on span "Sociālais reālisms" at bounding box center [581, 391] width 90 height 15
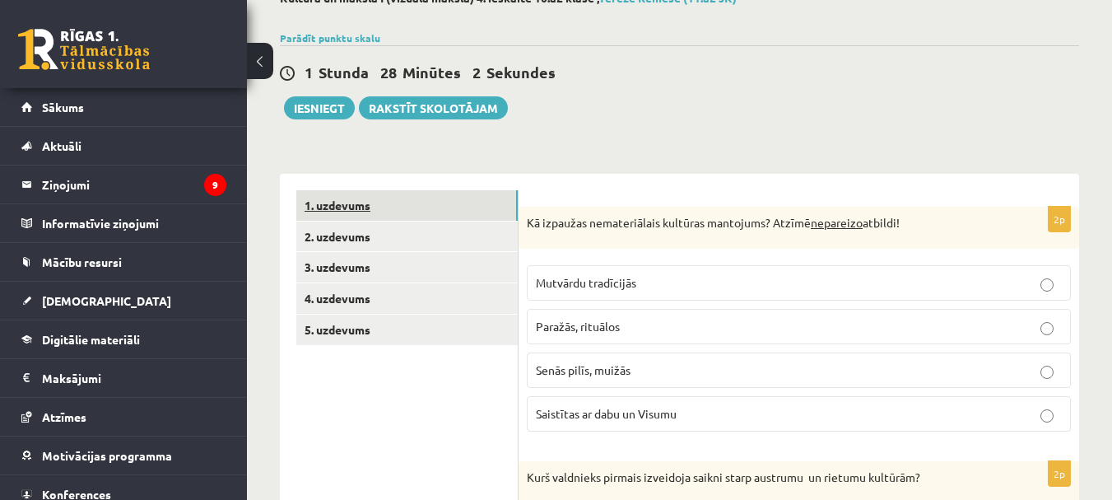
scroll to position [0, 0]
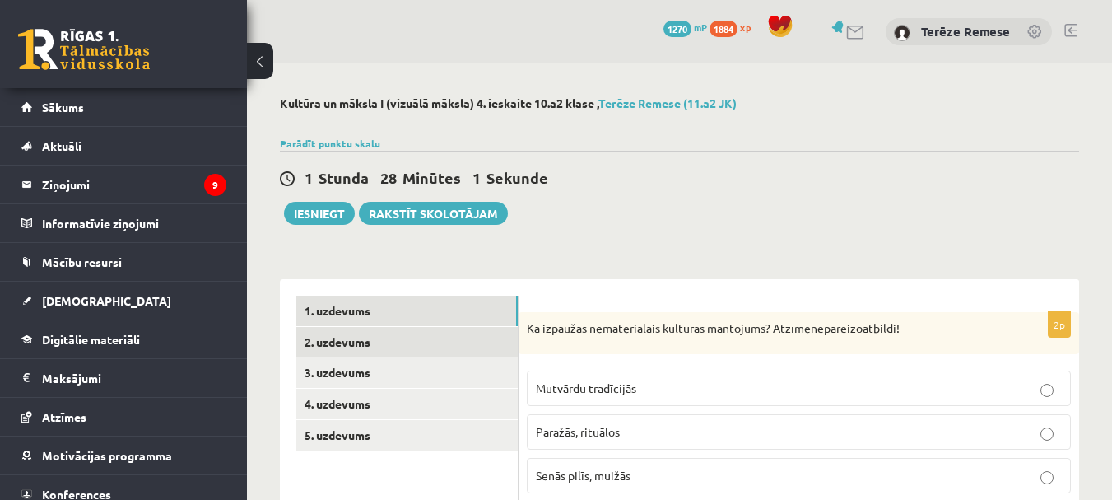
click at [354, 333] on link "2. uzdevums" at bounding box center [406, 342] width 221 height 30
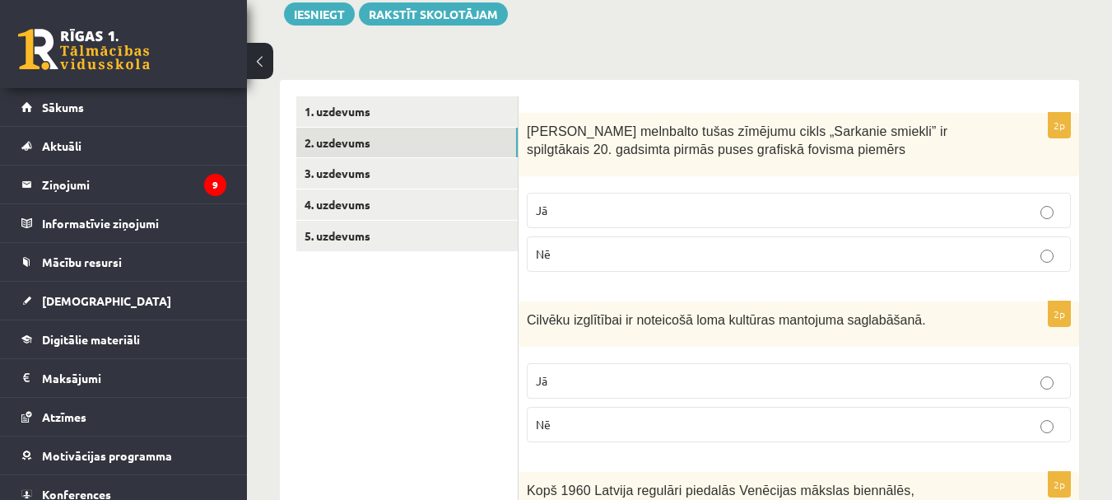
scroll to position [247, 0]
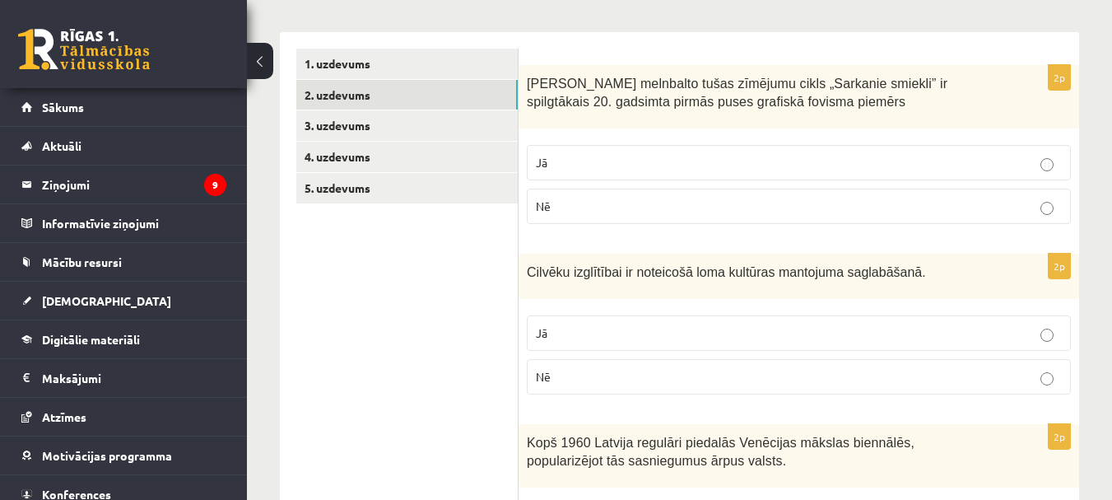
click at [621, 220] on label "Nē" at bounding box center [799, 206] width 544 height 35
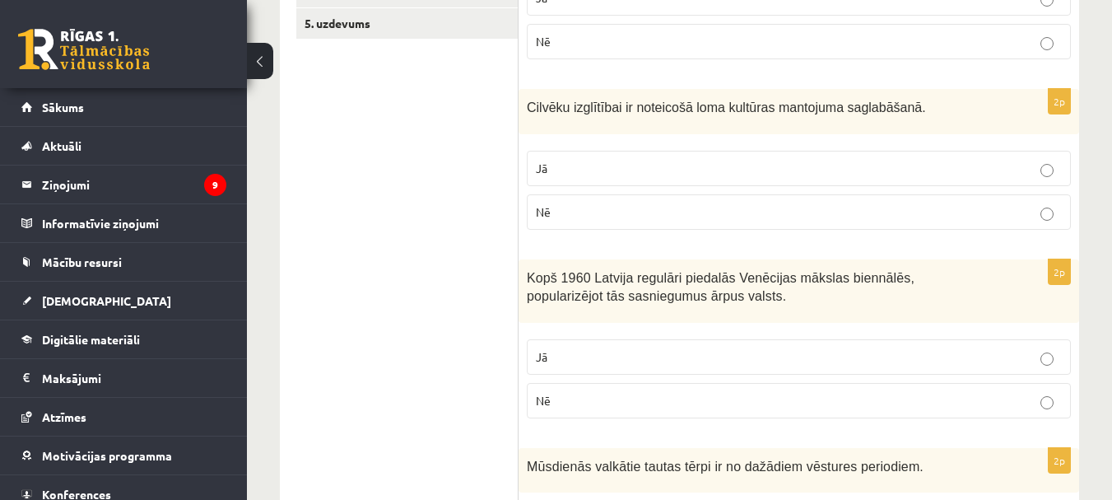
click at [609, 170] on p "Jā" at bounding box center [799, 168] width 526 height 17
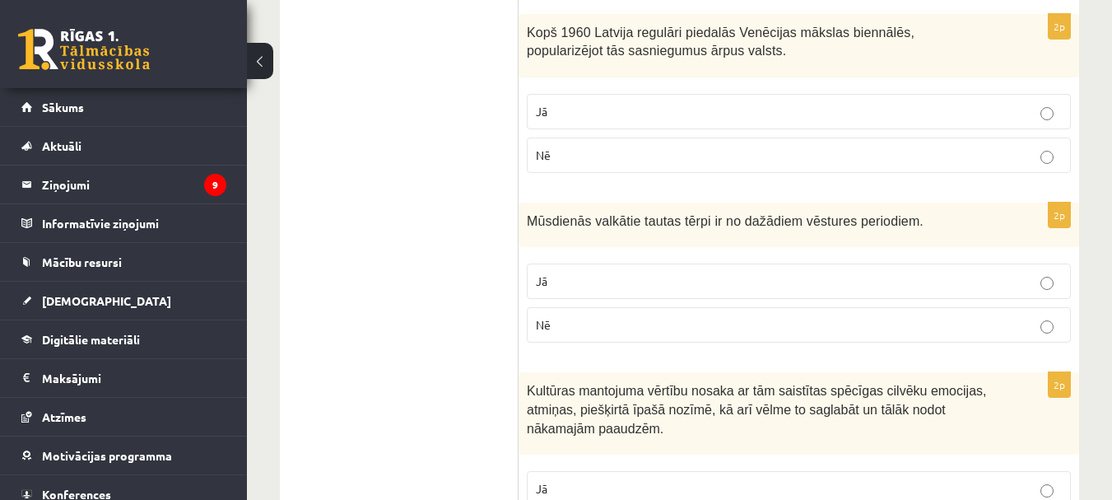
scroll to position [659, 0]
click at [609, 153] on p "Nē" at bounding box center [799, 153] width 526 height 17
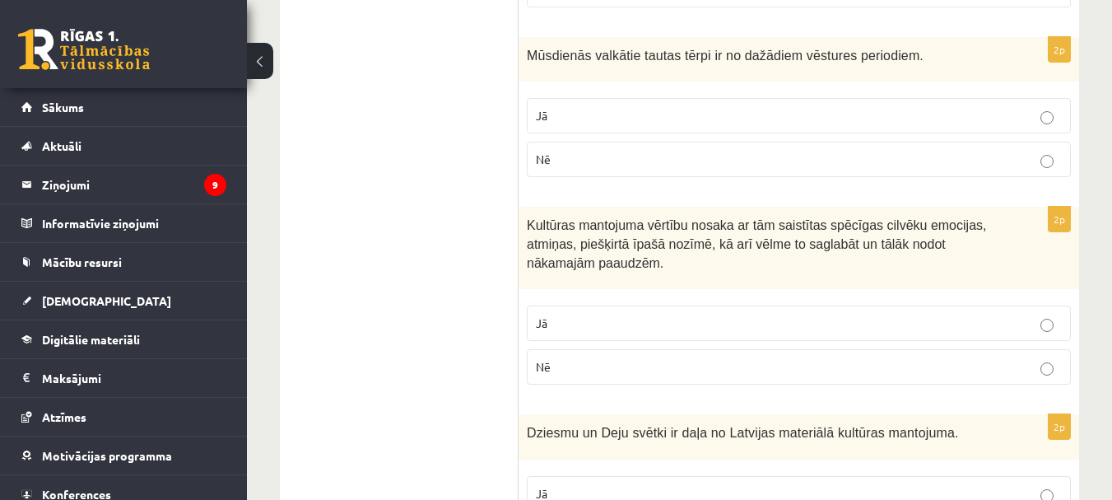
scroll to position [823, 0]
click at [597, 112] on p "Jā" at bounding box center [799, 114] width 526 height 17
drag, startPoint x: 580, startPoint y: 321, endPoint x: 573, endPoint y: 313, distance: 11.1
click at [580, 321] on p "Jā" at bounding box center [799, 322] width 526 height 17
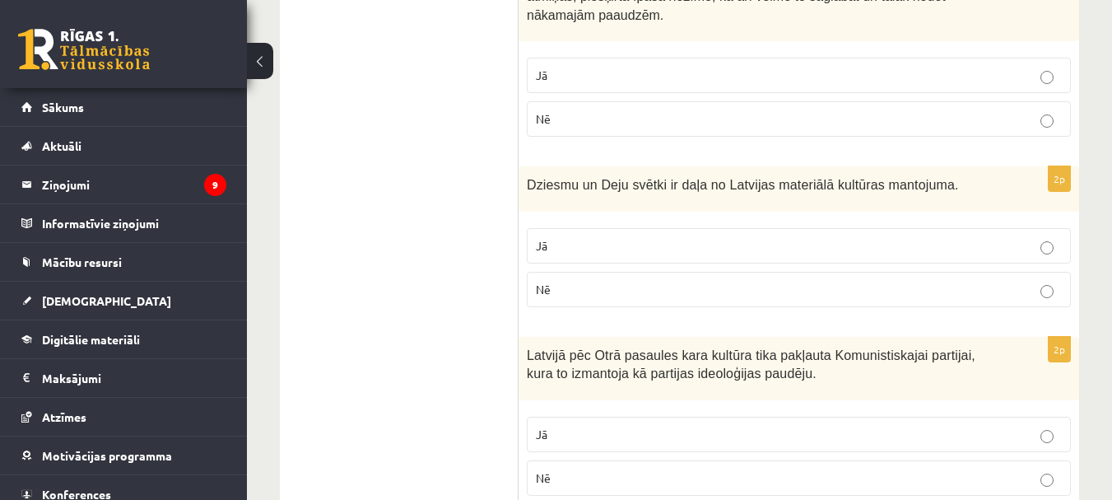
scroll to position [1153, 0]
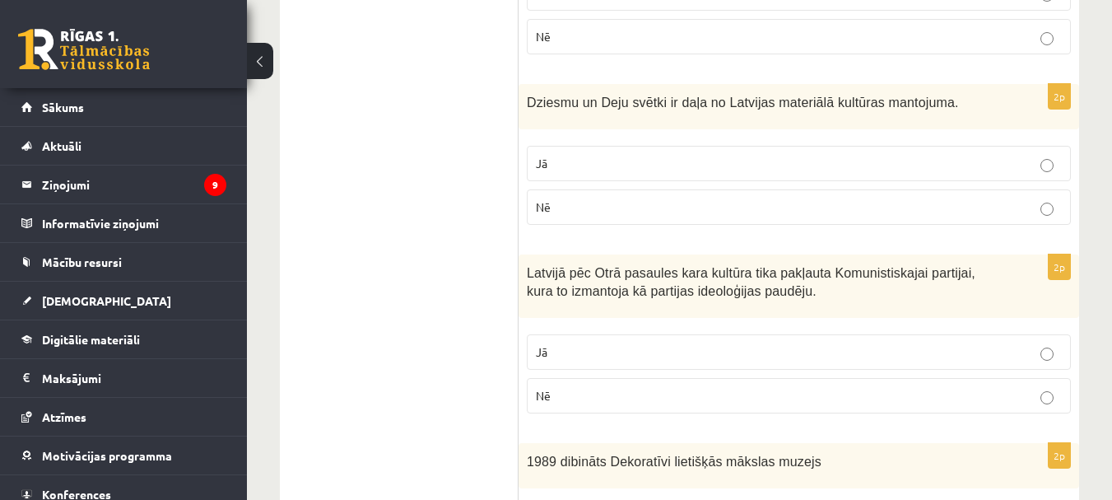
click at [610, 170] on p "Jā" at bounding box center [799, 163] width 526 height 17
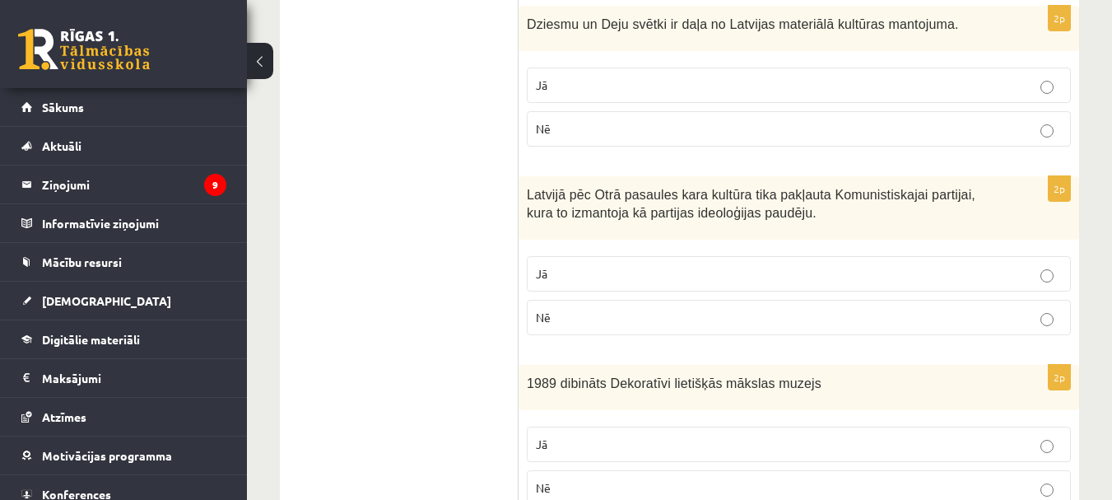
scroll to position [1400, 0]
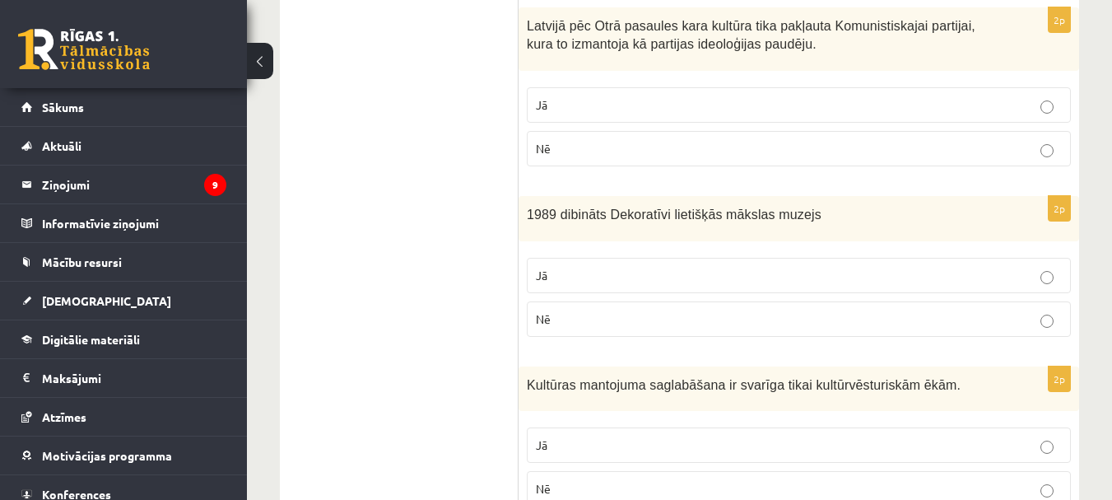
click at [604, 151] on p "Nē" at bounding box center [799, 148] width 526 height 17
click at [614, 301] on fieldset "Jā Nē" at bounding box center [799, 295] width 544 height 92
click at [598, 322] on p "Nē" at bounding box center [799, 318] width 526 height 17
click at [568, 278] on p "Jā" at bounding box center [799, 275] width 526 height 17
drag, startPoint x: 603, startPoint y: 105, endPoint x: 593, endPoint y: 129, distance: 25.8
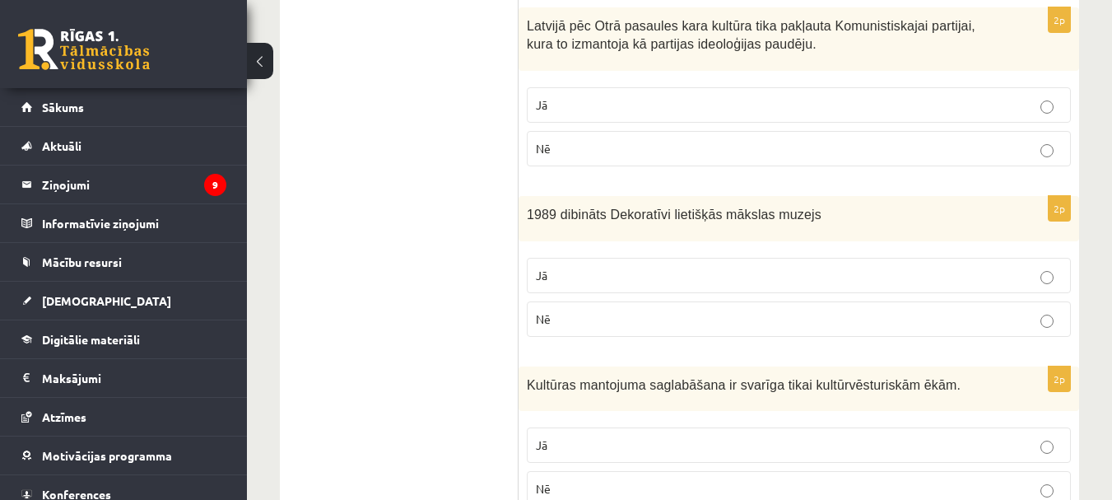
click at [602, 105] on p "Jā" at bounding box center [799, 104] width 526 height 17
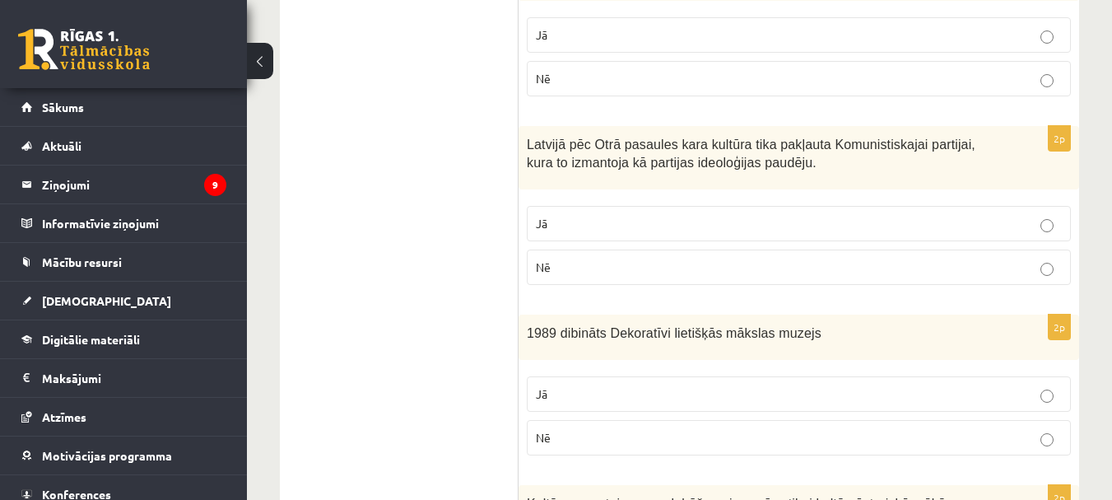
scroll to position [1235, 0]
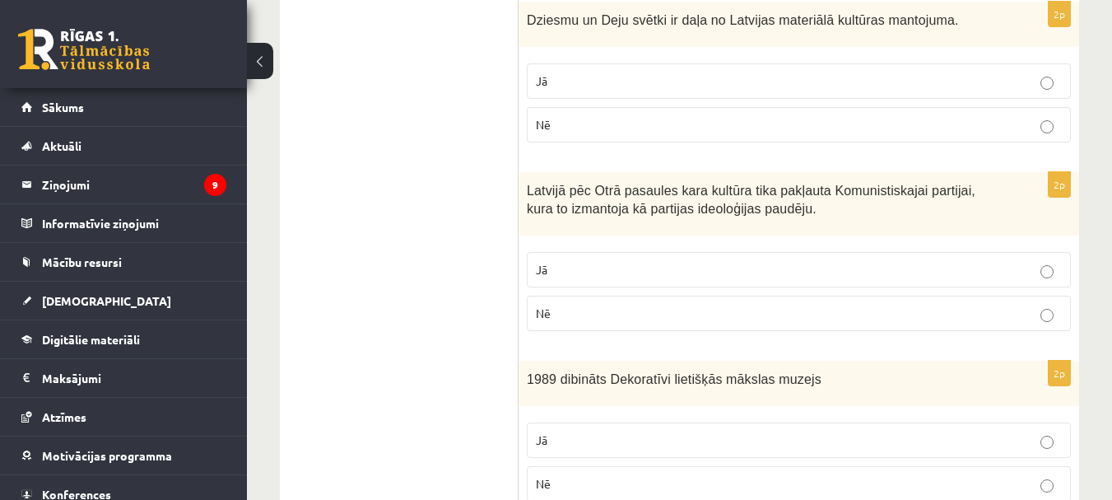
click at [625, 135] on label "Nē" at bounding box center [799, 124] width 544 height 35
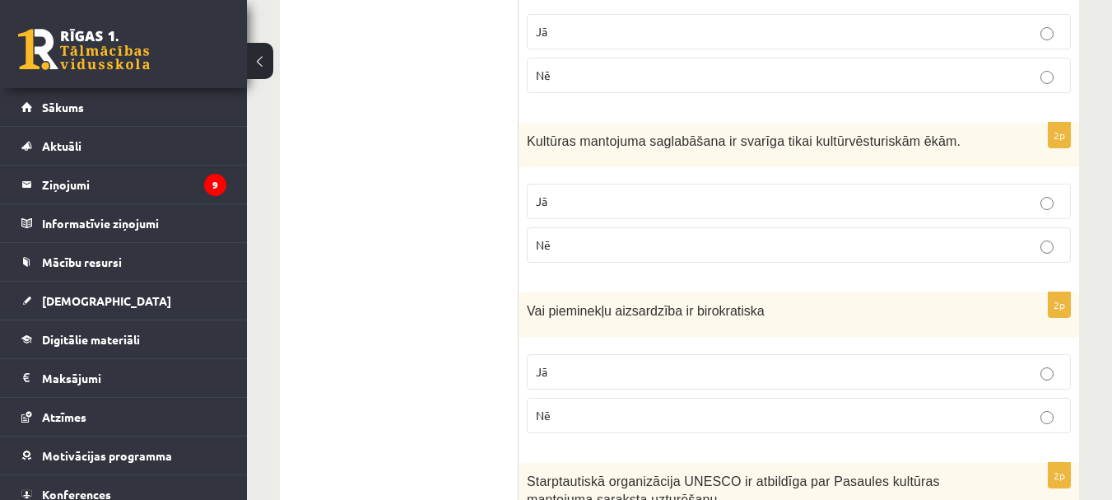
scroll to position [1729, 0]
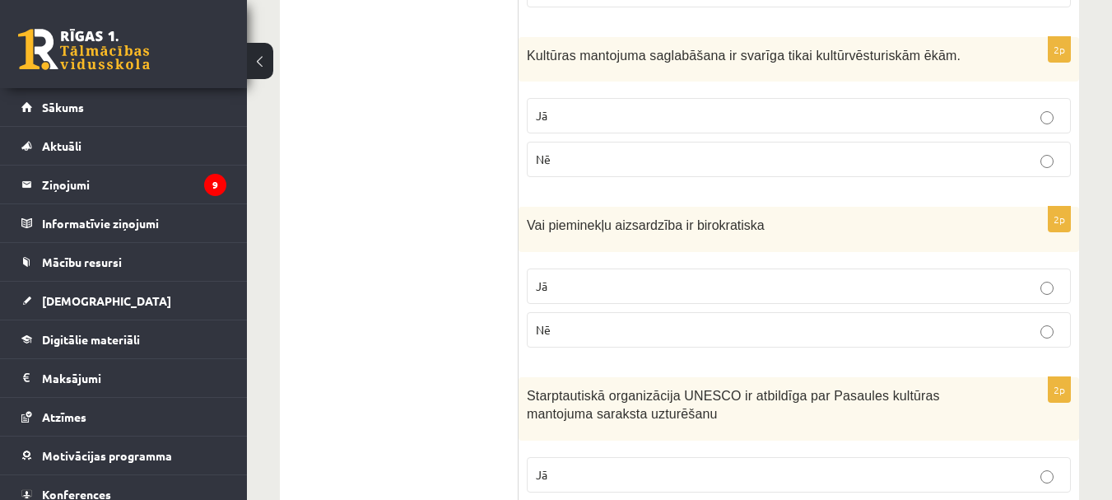
click at [612, 152] on p "Nē" at bounding box center [799, 159] width 526 height 17
click at [634, 315] on label "Nē" at bounding box center [799, 329] width 544 height 35
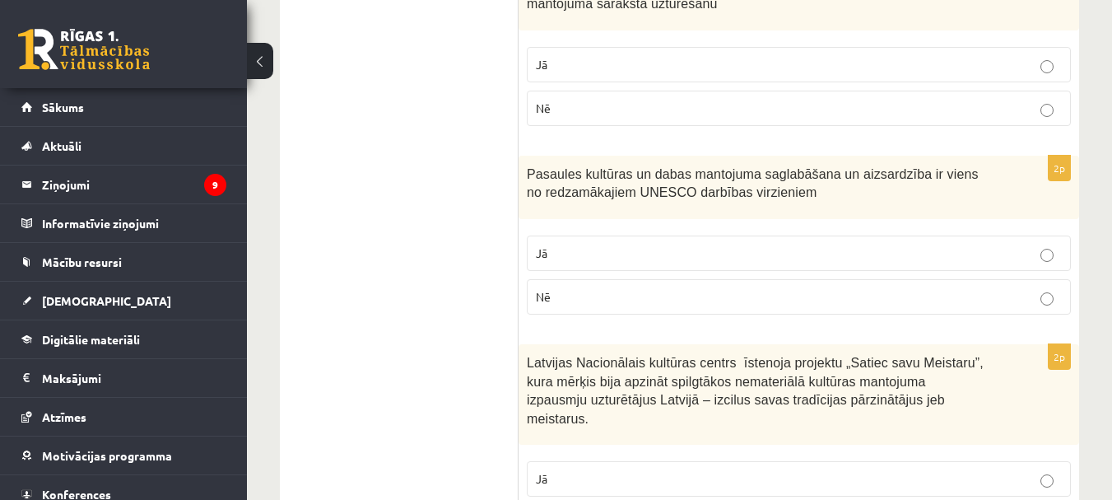
scroll to position [2141, 0]
drag, startPoint x: 647, startPoint y: 245, endPoint x: 645, endPoint y: 236, distance: 9.4
click at [646, 241] on label "Jā" at bounding box center [799, 251] width 544 height 35
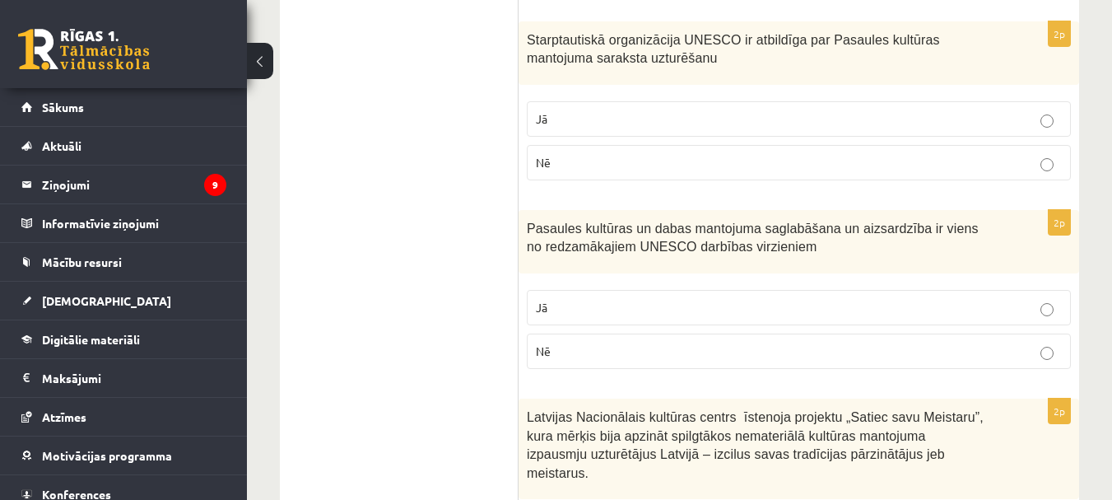
scroll to position [1976, 0]
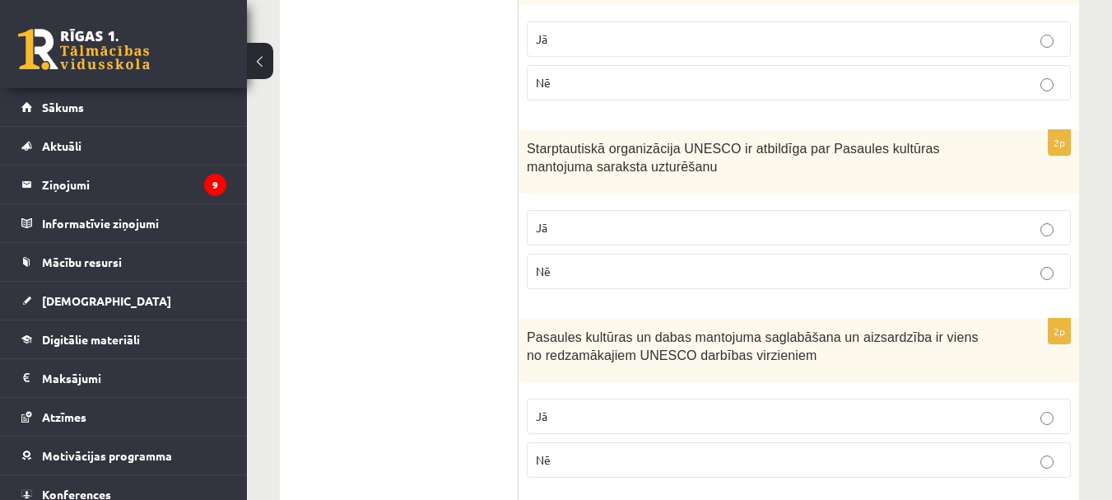
click at [584, 217] on label "Jā" at bounding box center [799, 227] width 544 height 35
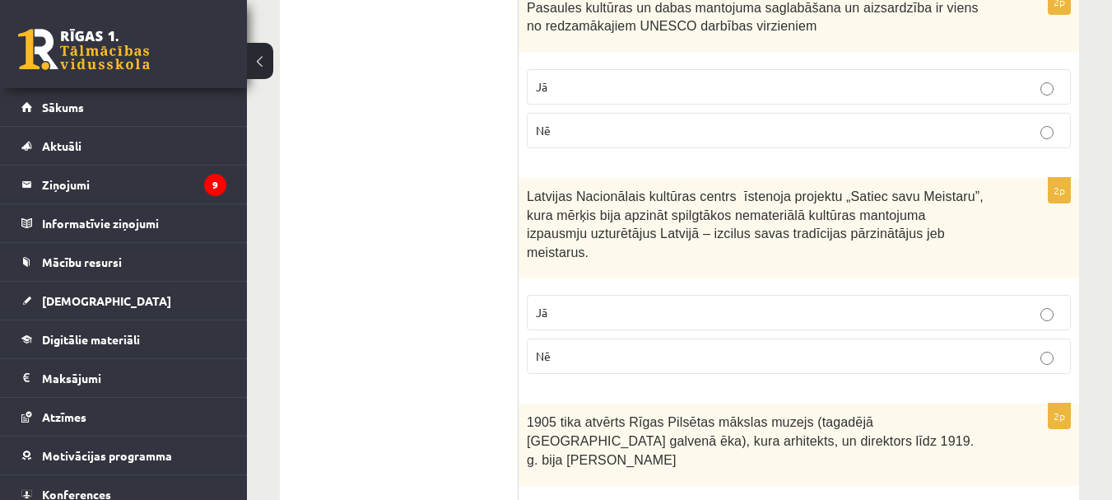
click at [608, 304] on p "Jā" at bounding box center [799, 312] width 526 height 17
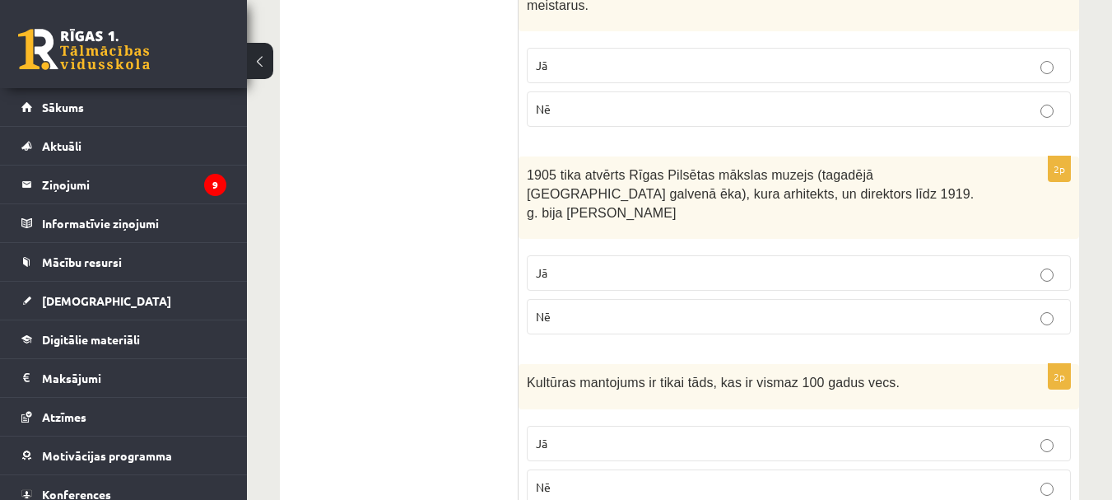
click at [601, 264] on p "Jā" at bounding box center [799, 272] width 526 height 17
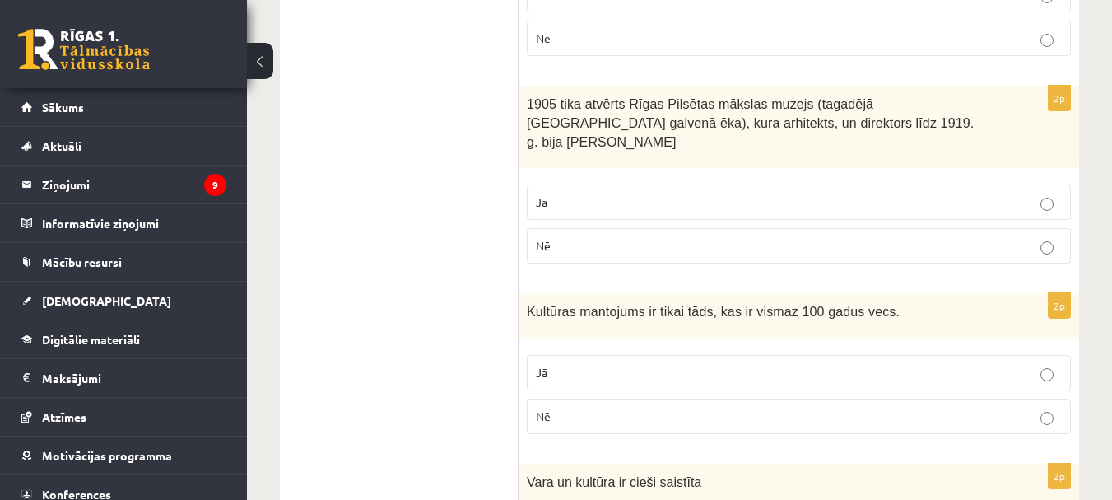
scroll to position [2717, 0]
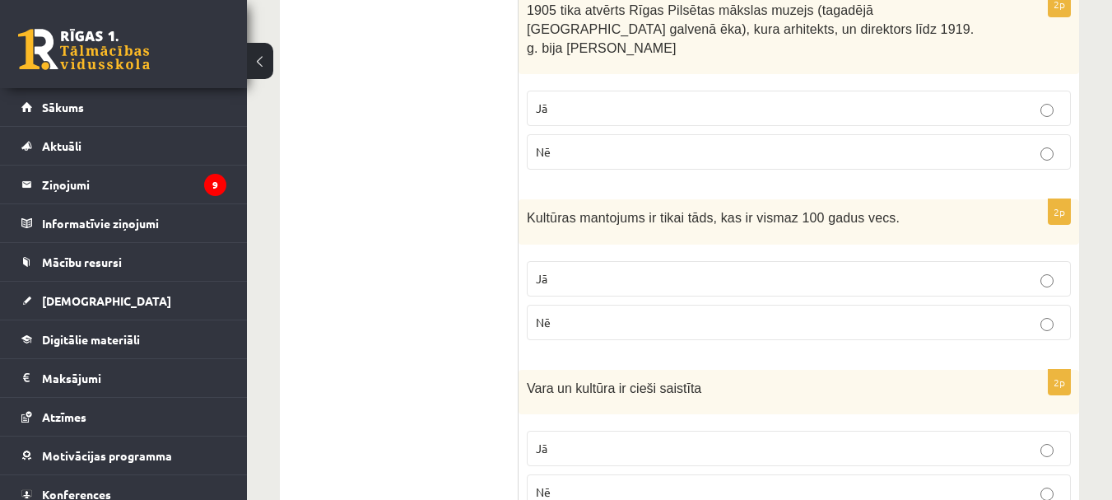
click at [596, 314] on p "Nē" at bounding box center [799, 322] width 526 height 17
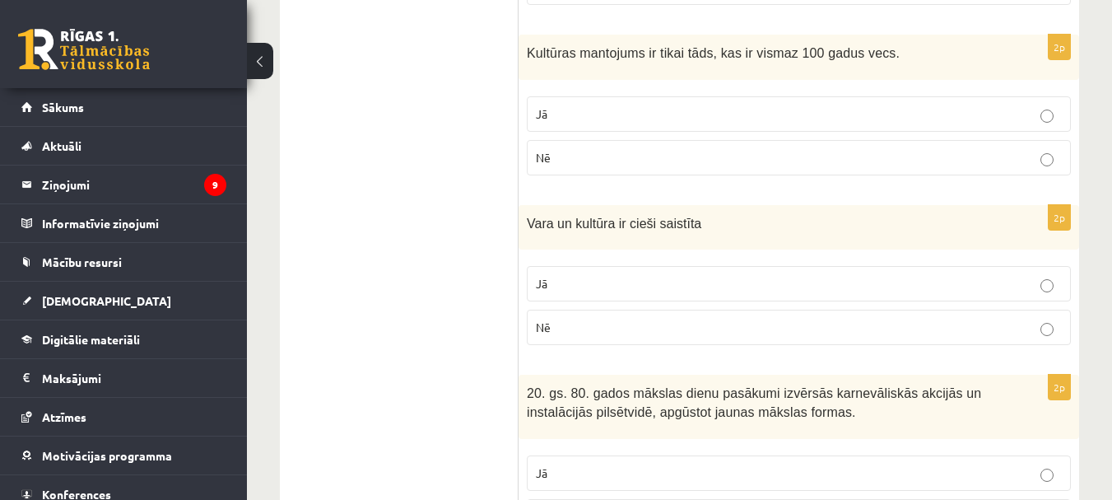
click at [601, 275] on p "Jā" at bounding box center [799, 283] width 526 height 17
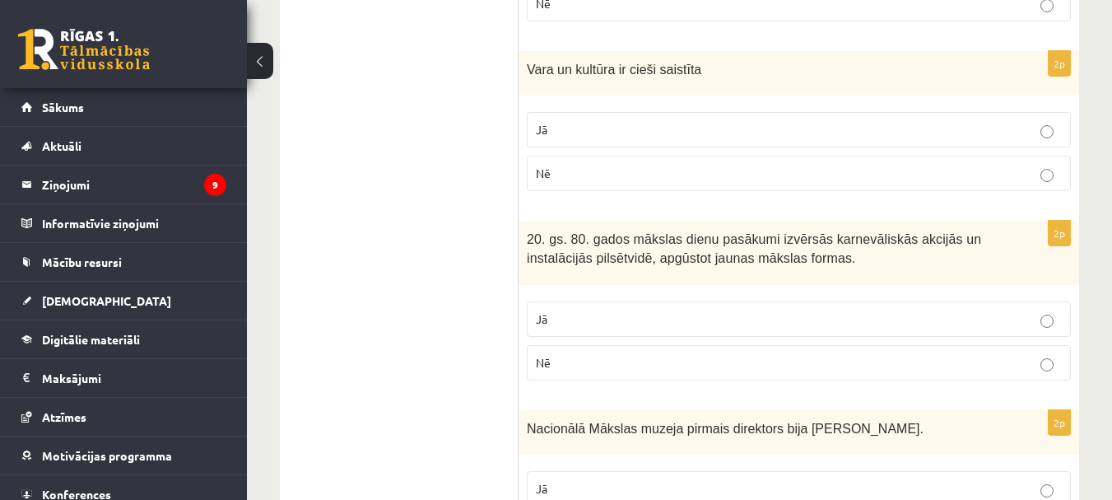
scroll to position [3046, 0]
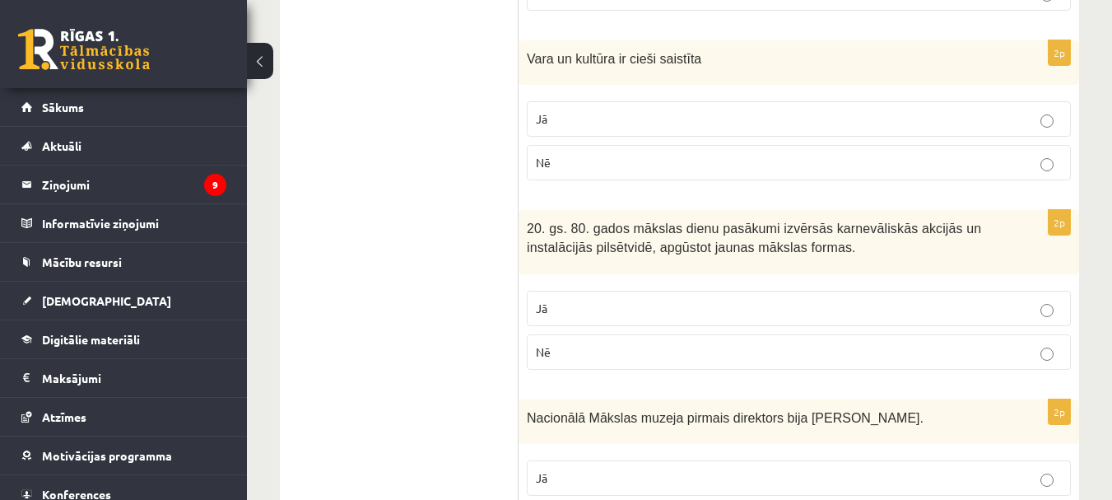
click at [593, 291] on label "Jā" at bounding box center [799, 308] width 544 height 35
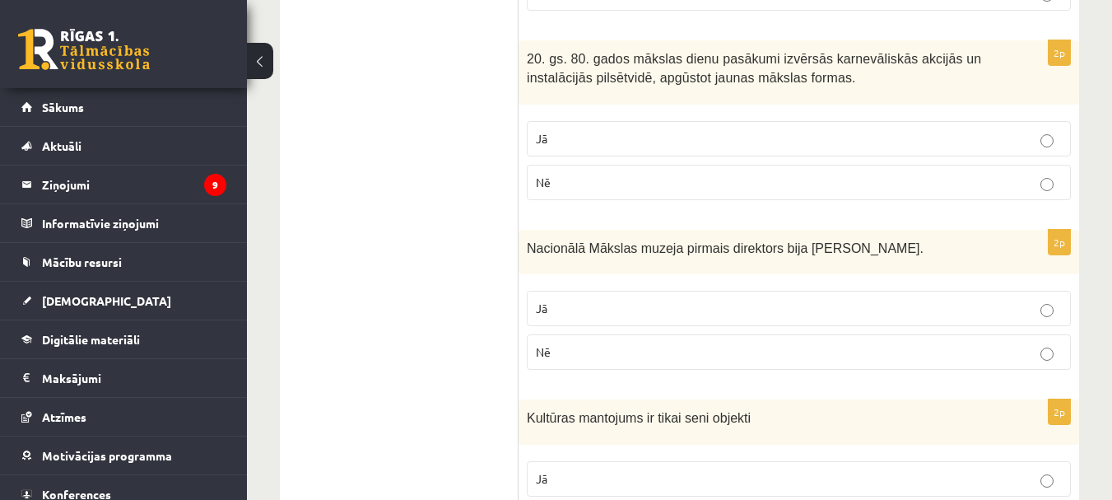
scroll to position [3376, 0]
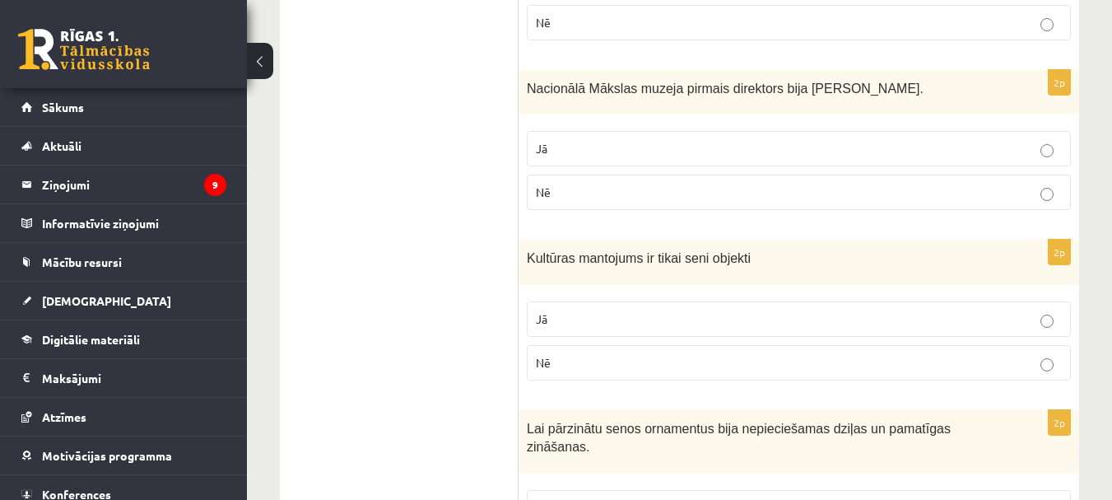
drag, startPoint x: 571, startPoint y: 280, endPoint x: 558, endPoint y: 274, distance: 13.6
click at [570, 310] on p "Jā" at bounding box center [799, 318] width 526 height 17
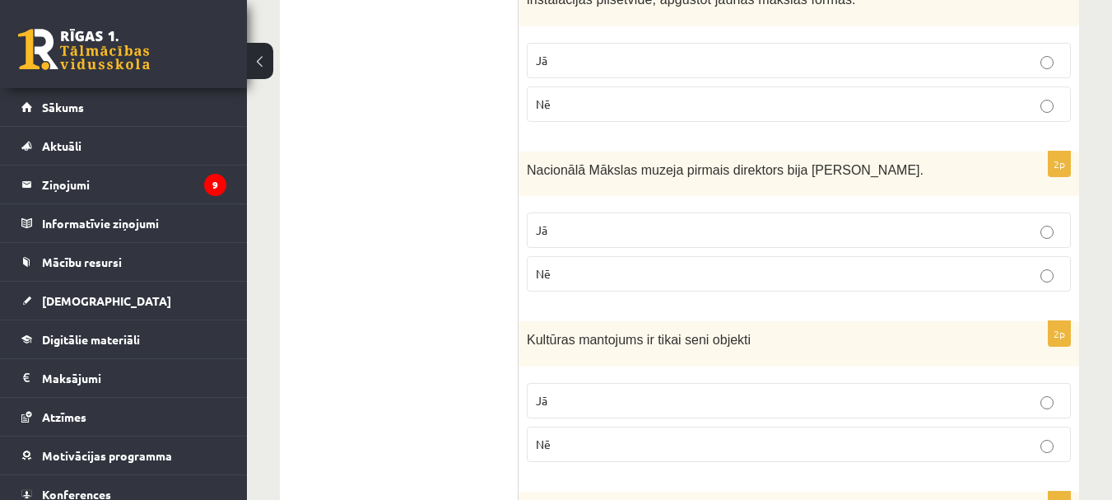
scroll to position [3288, 0]
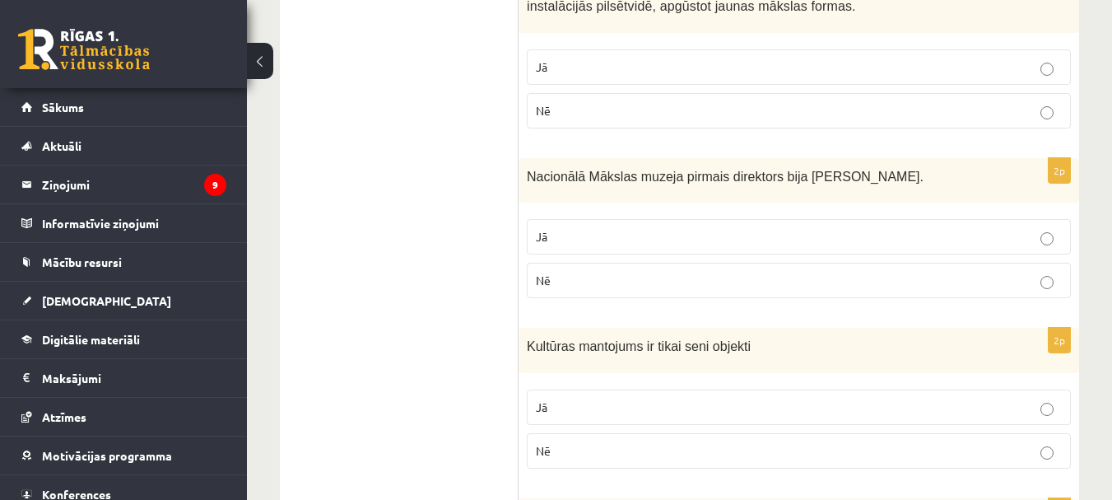
click at [620, 228] on p "Jā" at bounding box center [799, 236] width 526 height 17
click at [629, 442] on p "Nē" at bounding box center [799, 450] width 526 height 17
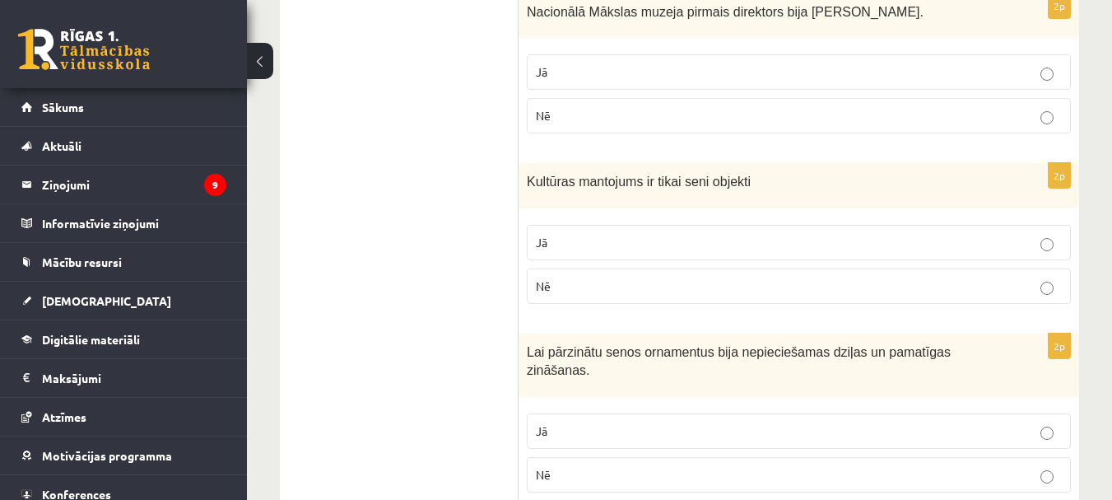
click at [609, 422] on p "Jā" at bounding box center [799, 430] width 526 height 17
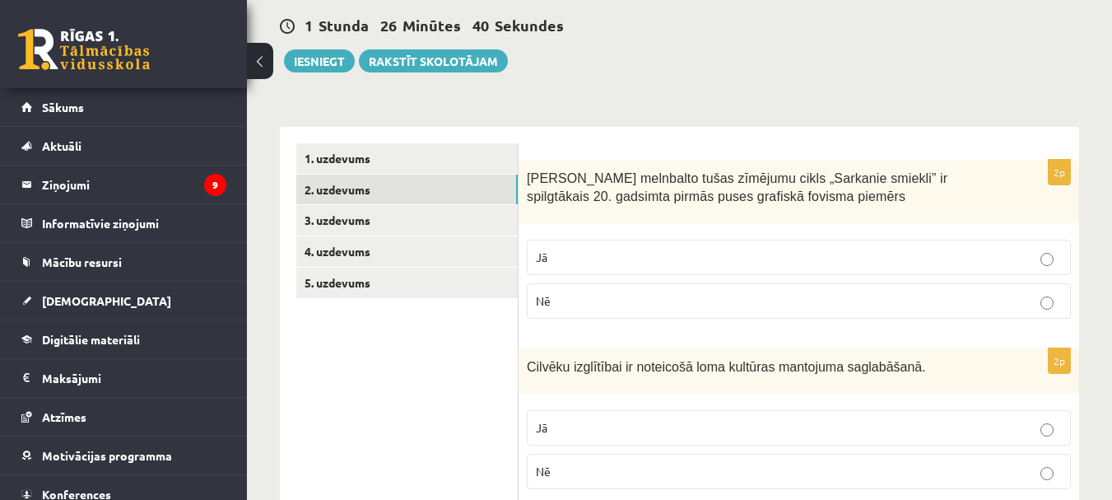
scroll to position [0, 0]
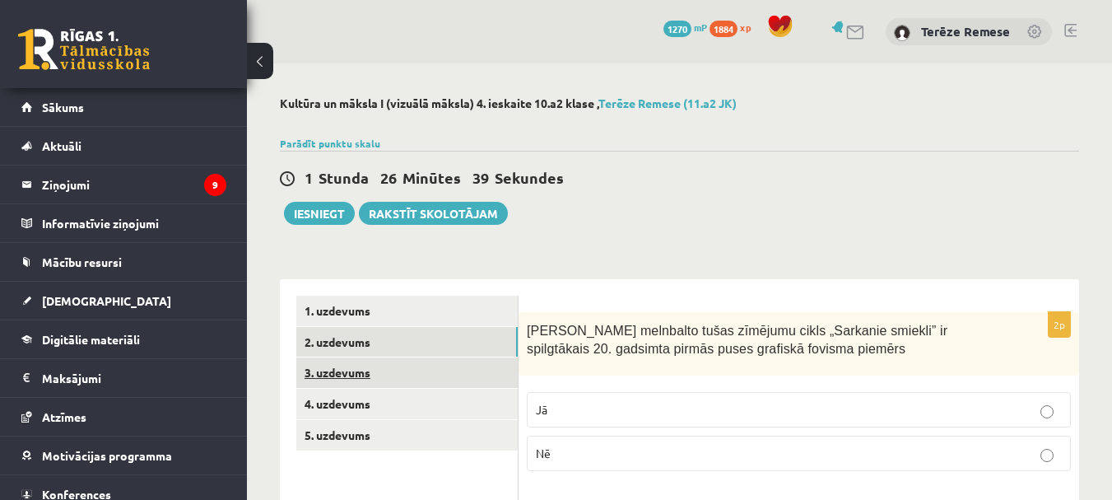
click at [360, 371] on link "3. uzdevums" at bounding box center [406, 372] width 221 height 30
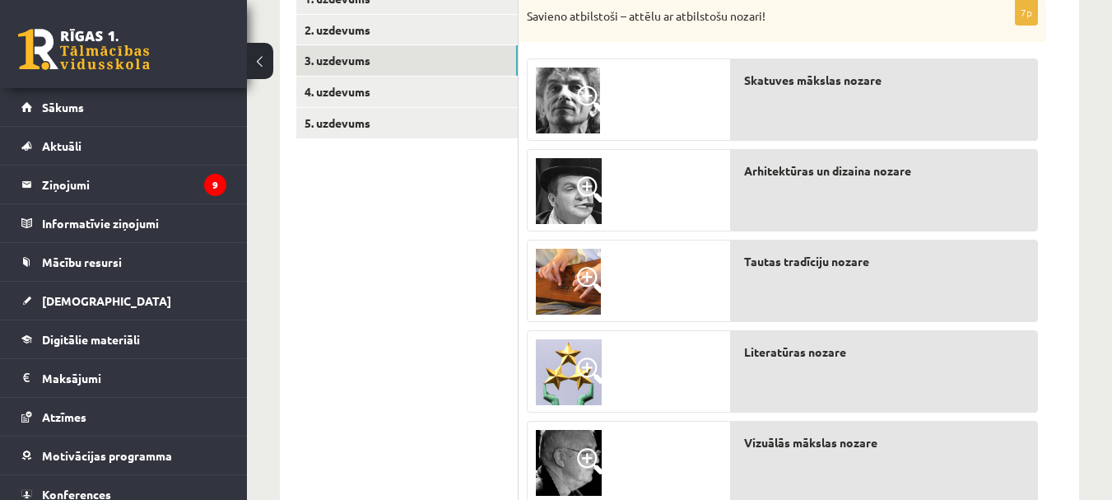
scroll to position [308, 0]
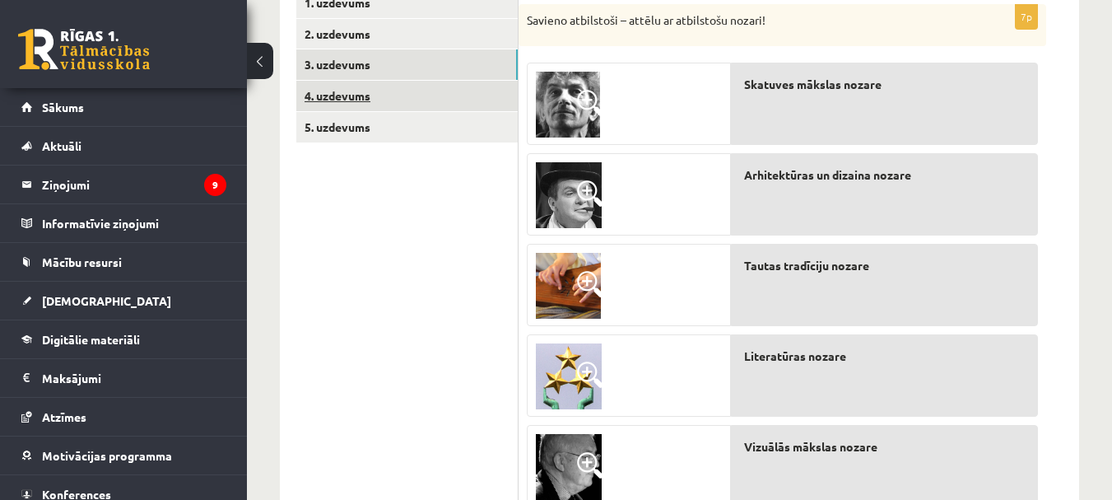
click at [354, 104] on link "4. uzdevums" at bounding box center [406, 96] width 221 height 30
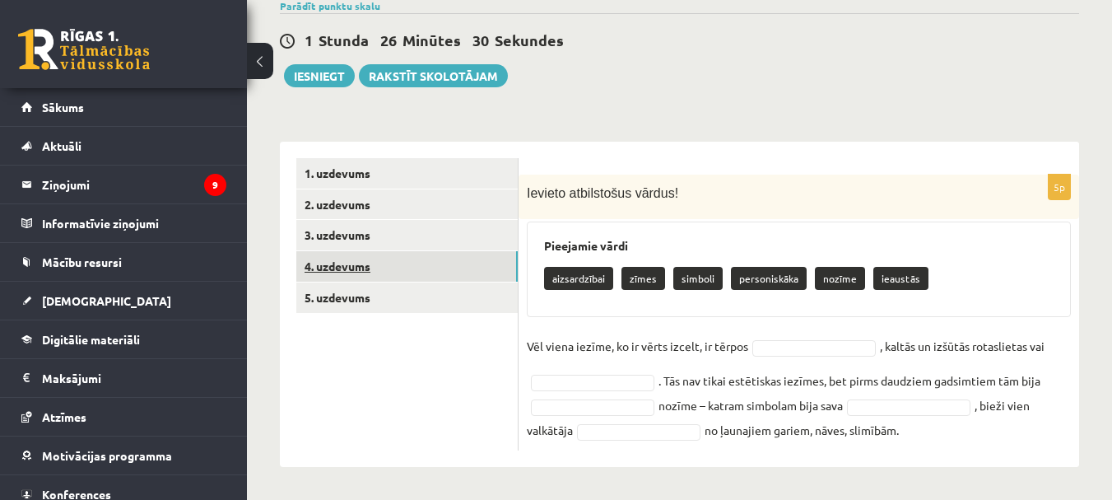
scroll to position [138, 0]
drag, startPoint x: 532, startPoint y: 190, endPoint x: 929, endPoint y: 437, distance: 467.5
click at [931, 441] on div "5p Ievieto atbilstošus vārdus! Pieejamie vārdi aizsardzībai zīmes simboli perso…" at bounding box center [799, 313] width 561 height 276
copy div "evieto atbilstošus vārdus! Pieejamie vārdi aizsardzībai zīmes simboli personisk…"
click at [486, 372] on ul "1. uzdevums 2. uzdevums 3. uzdevums 4. uzdevums 5. uzdevums" at bounding box center [407, 304] width 222 height 292
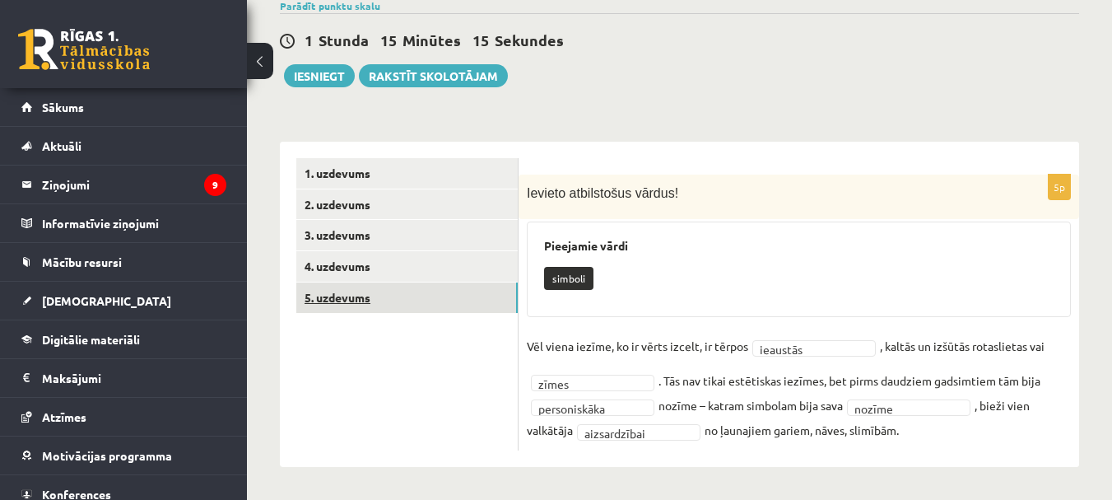
click at [361, 301] on link "5. uzdevums" at bounding box center [406, 297] width 221 height 30
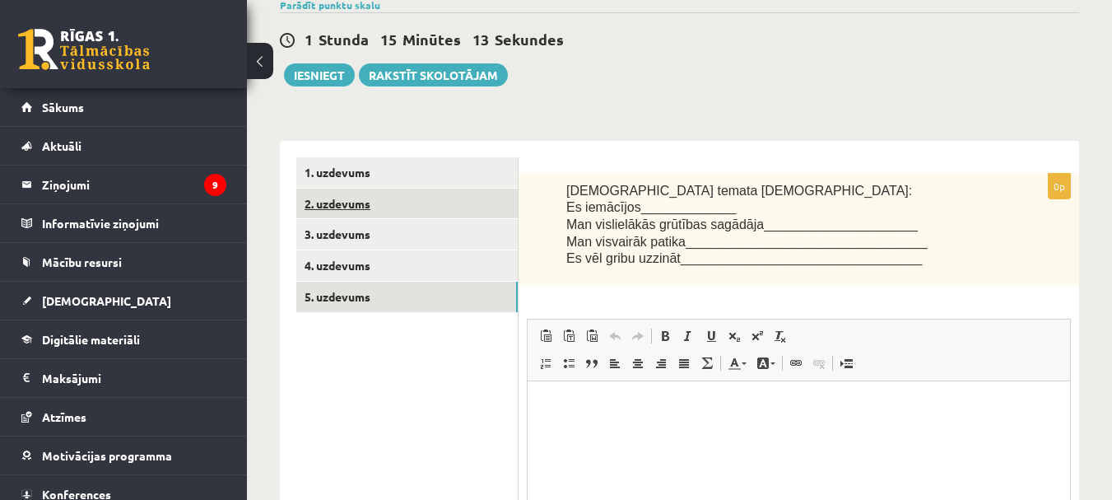
scroll to position [0, 0]
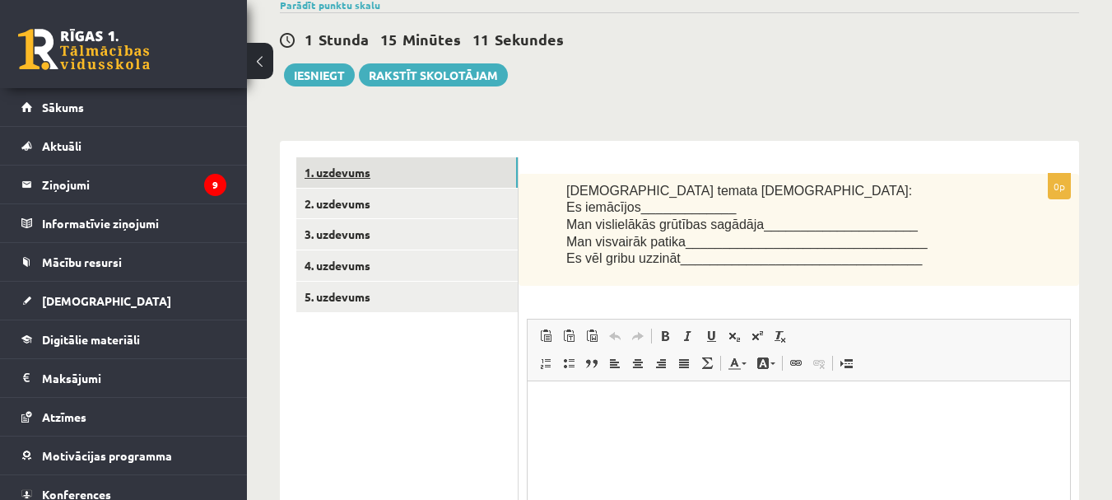
click at [352, 171] on link "1. uzdevums" at bounding box center [406, 172] width 221 height 30
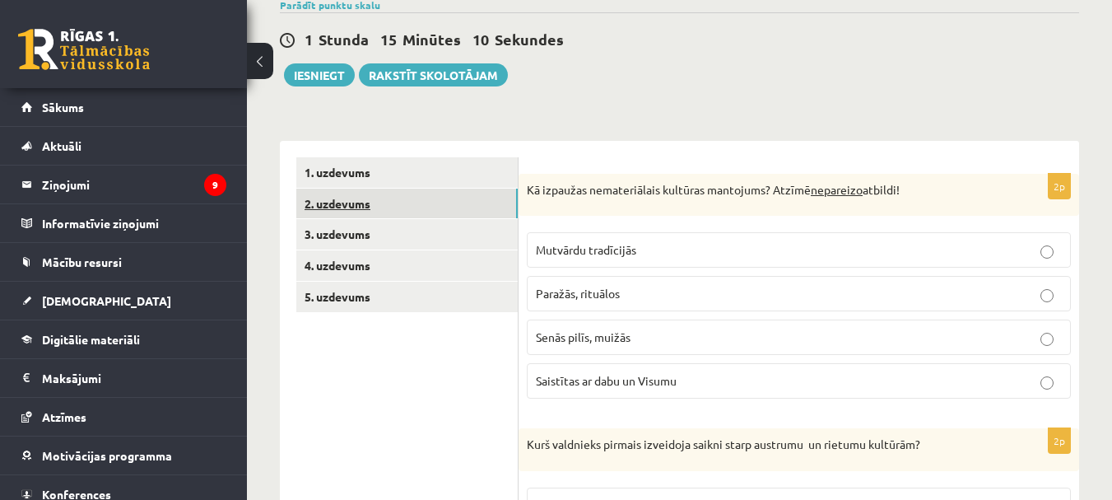
click at [357, 198] on link "2. uzdevums" at bounding box center [406, 204] width 221 height 30
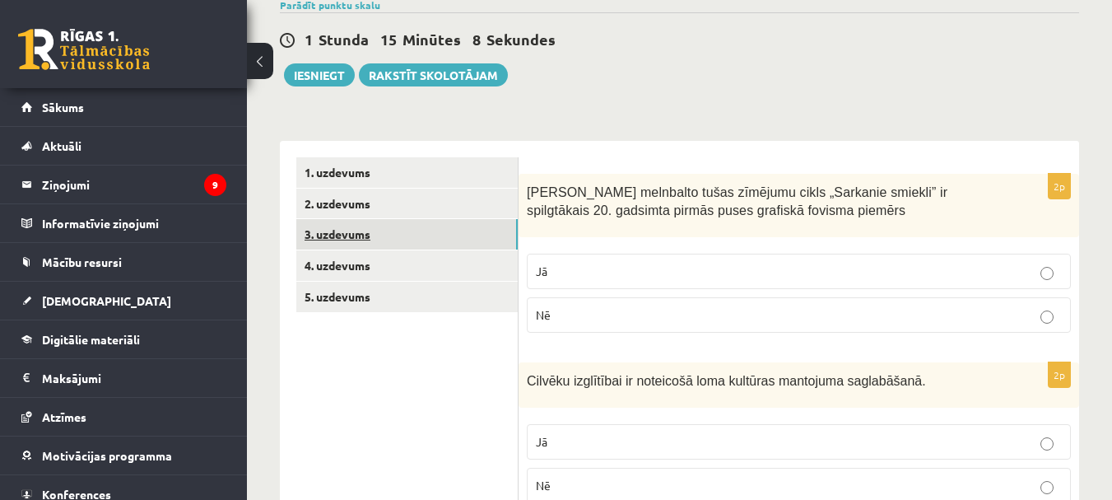
click at [363, 224] on link "3. uzdevums" at bounding box center [406, 234] width 221 height 30
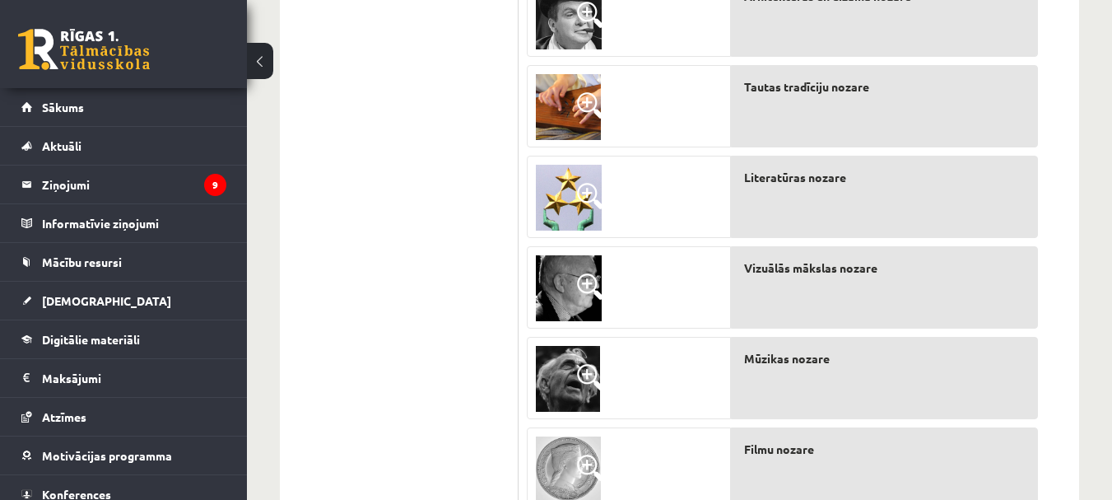
scroll to position [309, 0]
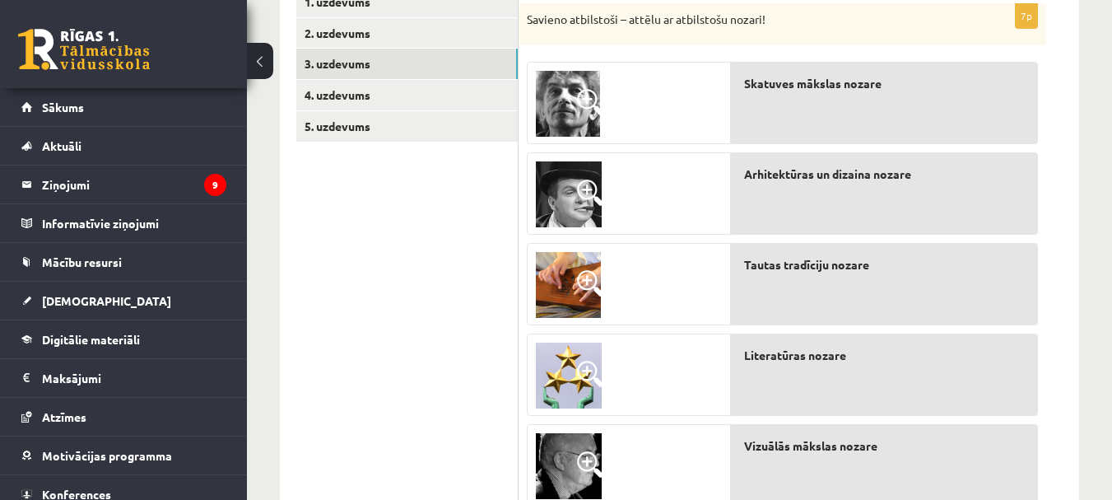
click at [576, 103] on img at bounding box center [568, 104] width 64 height 66
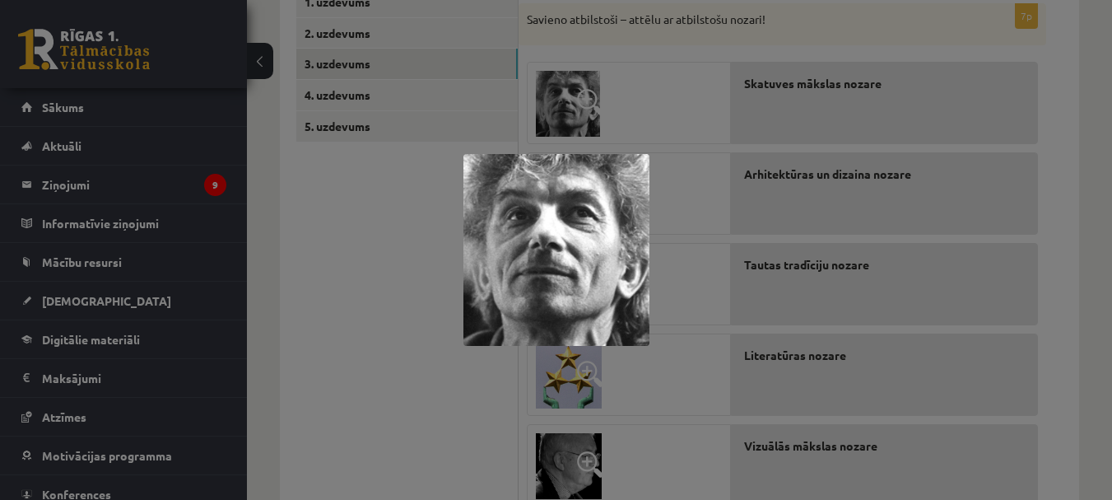
click at [642, 106] on div at bounding box center [556, 250] width 1112 height 500
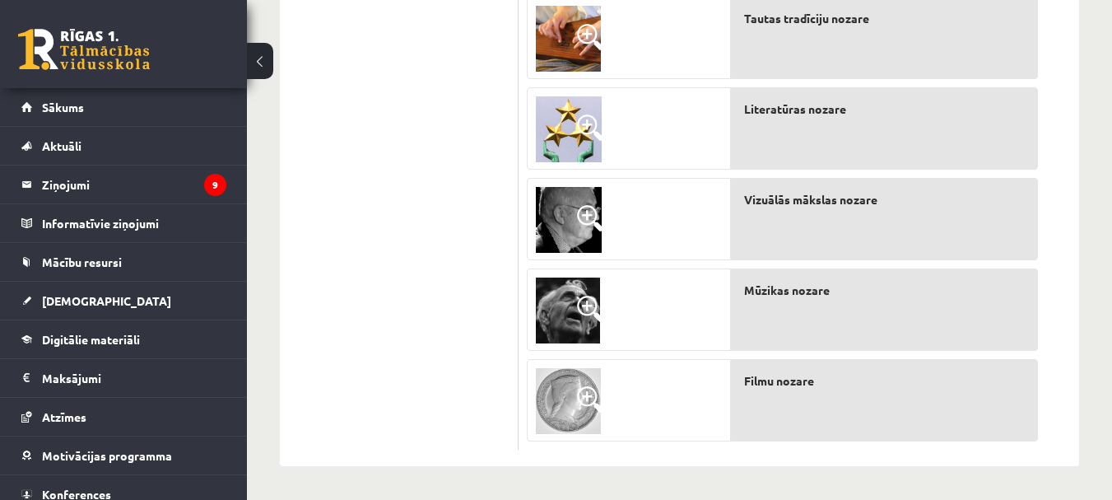
scroll to position [556, 0]
click at [562, 208] on img at bounding box center [569, 220] width 66 height 66
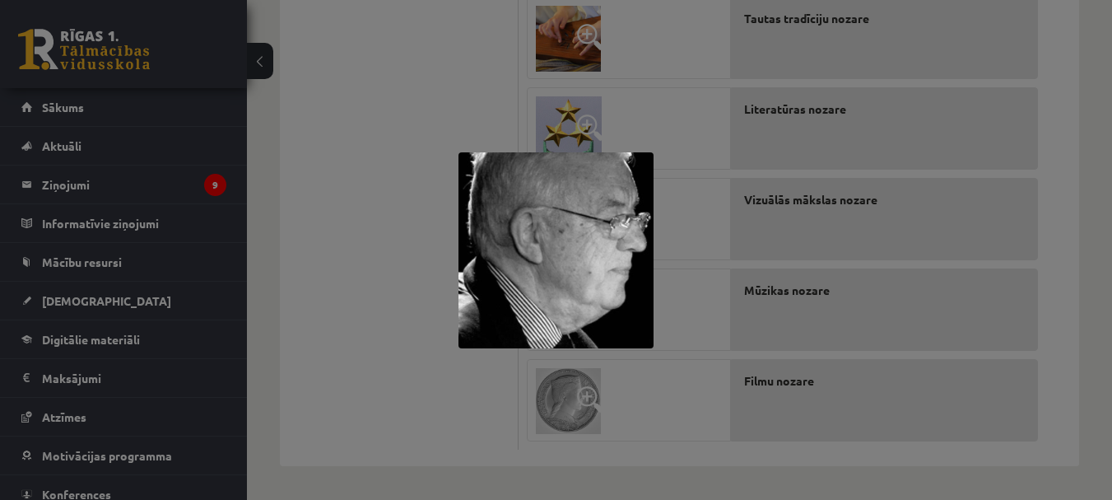
click at [416, 228] on div at bounding box center [556, 250] width 1112 height 500
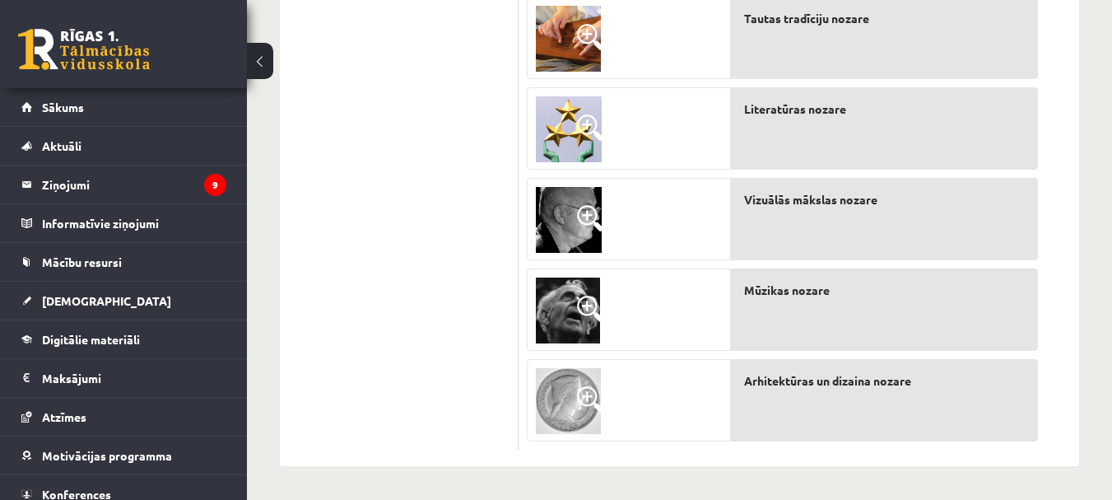
click at [573, 231] on img at bounding box center [569, 220] width 66 height 66
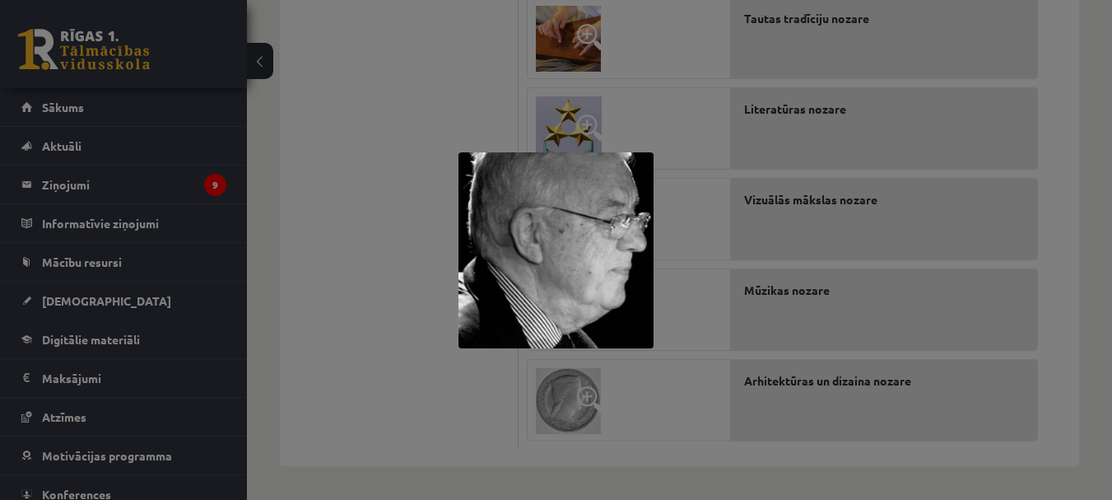
click at [408, 200] on div at bounding box center [556, 250] width 1112 height 500
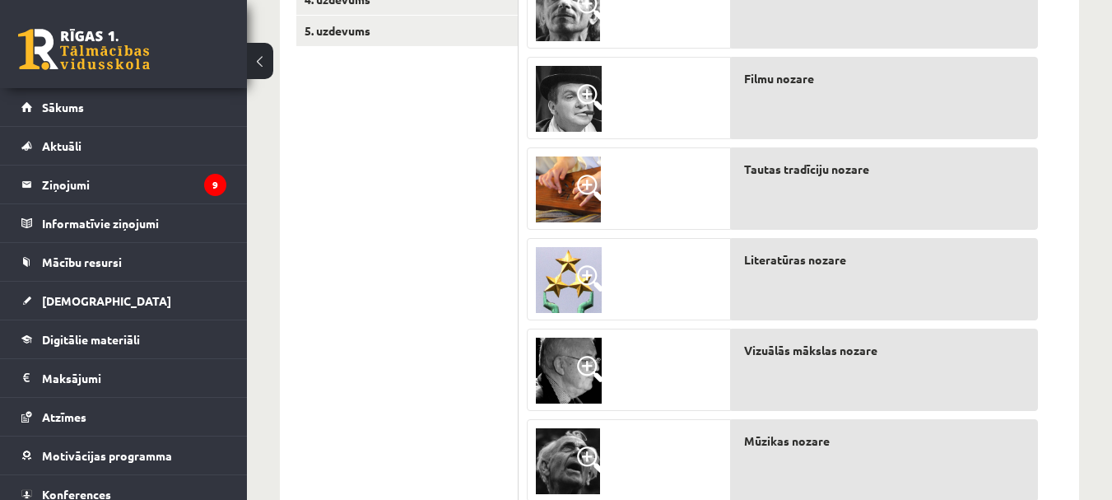
scroll to position [309, 0]
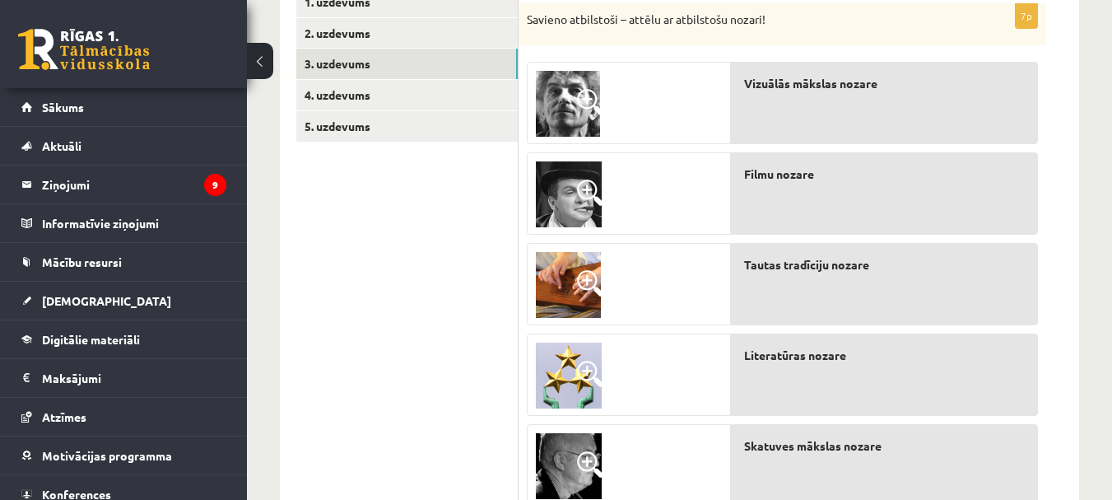
click at [583, 94] on span at bounding box center [590, 102] width 26 height 26
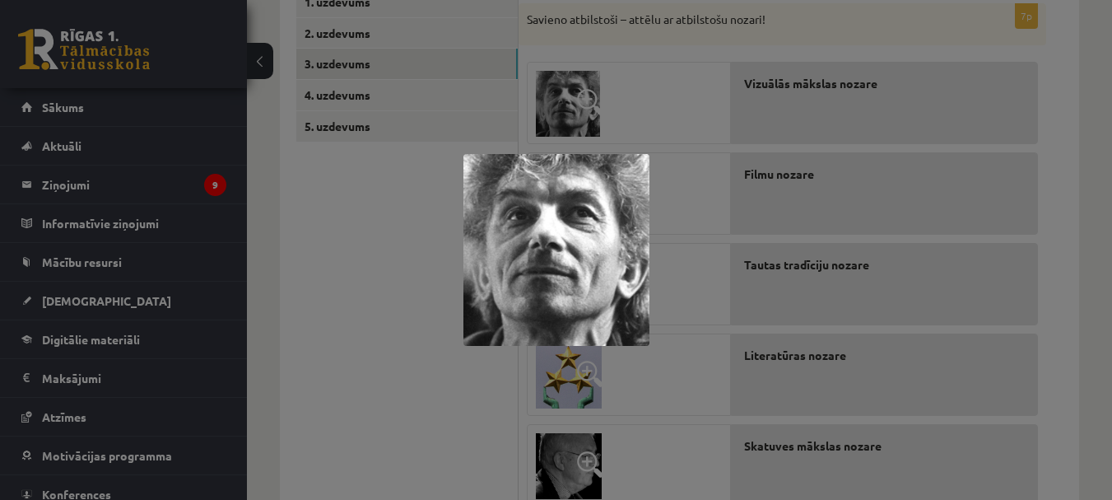
drag, startPoint x: 580, startPoint y: 232, endPoint x: 566, endPoint y: 270, distance: 40.1
click at [566, 270] on img at bounding box center [557, 250] width 186 height 192
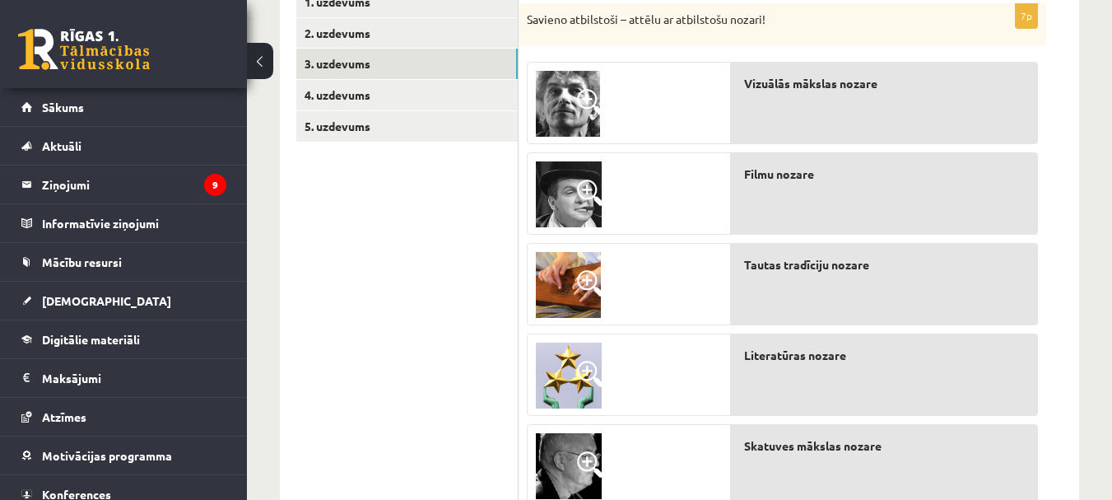
click at [573, 94] on img at bounding box center [568, 104] width 64 height 66
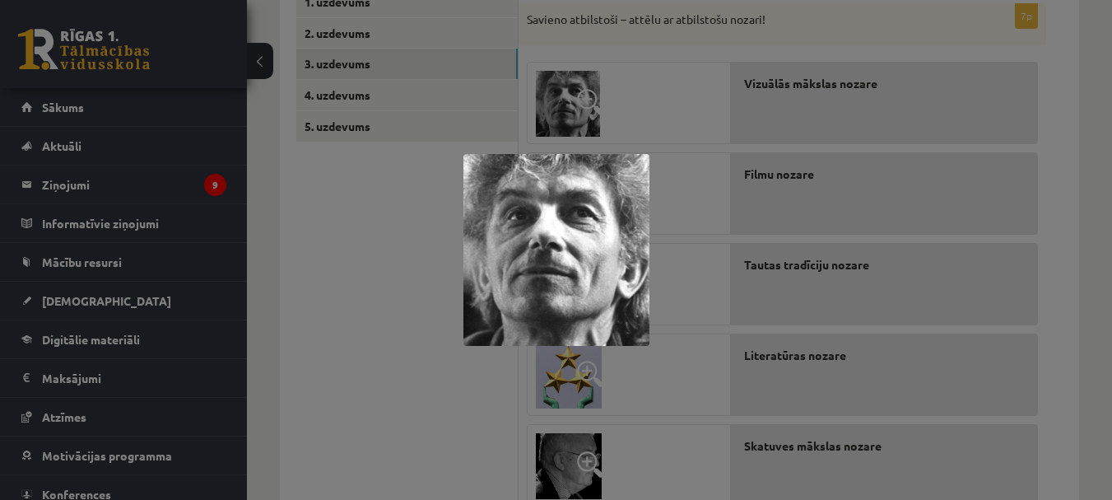
click at [376, 365] on div at bounding box center [556, 250] width 1112 height 500
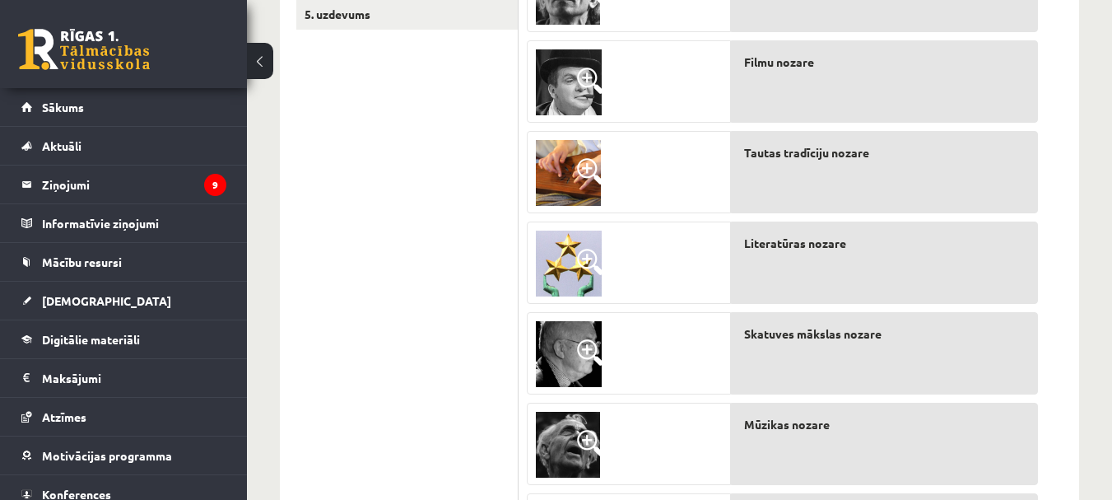
scroll to position [391, 0]
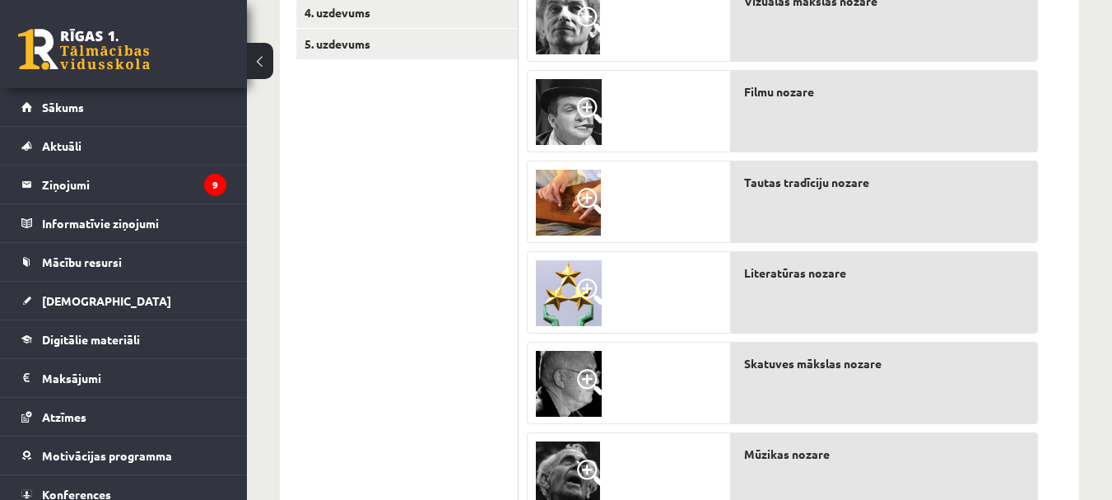
click at [570, 4] on img at bounding box center [568, 21] width 64 height 66
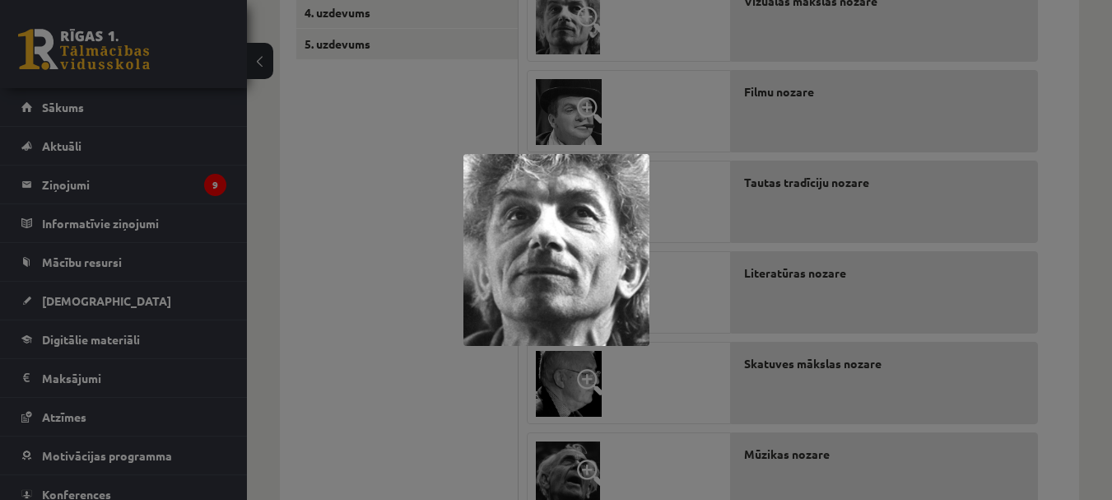
click at [442, 137] on div at bounding box center [556, 250] width 1112 height 500
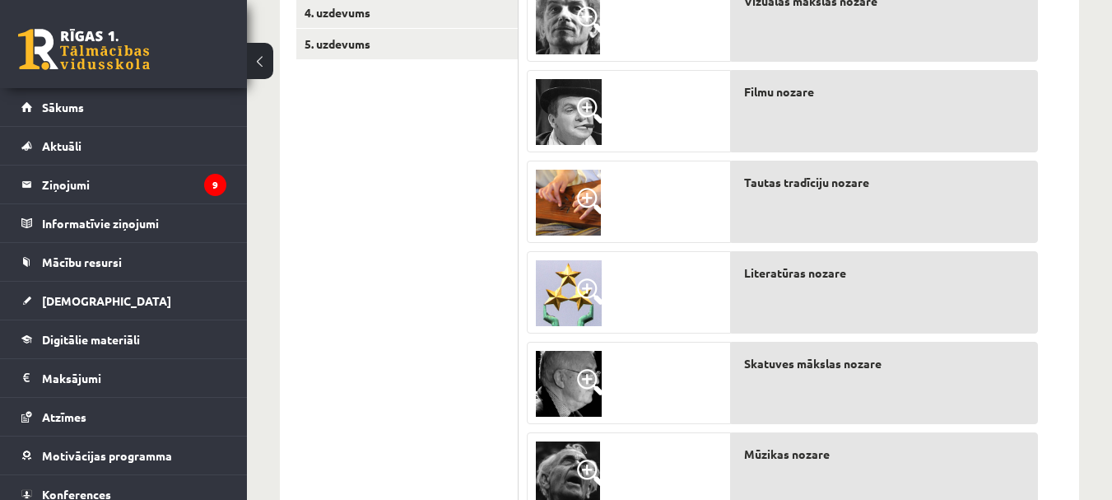
click at [554, 130] on img at bounding box center [569, 112] width 66 height 66
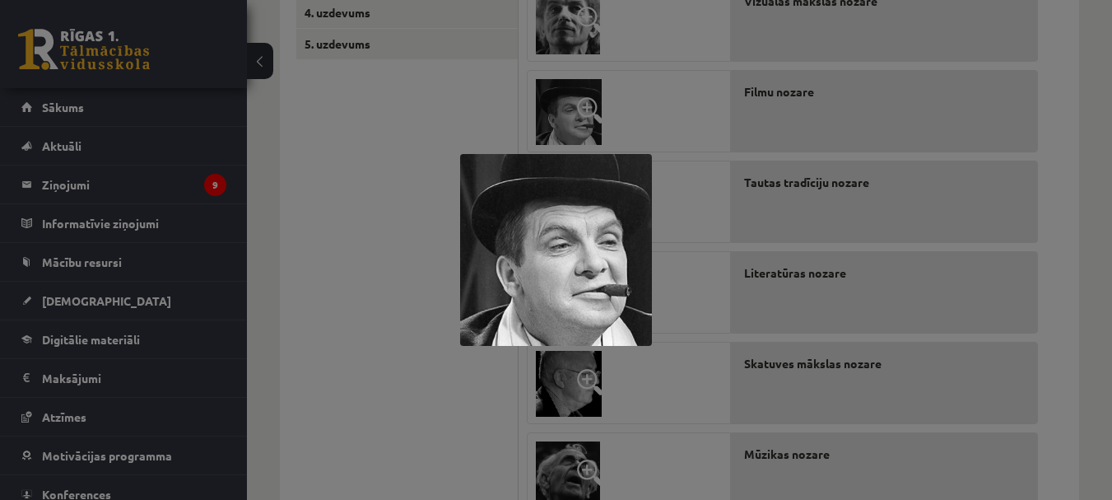
click at [341, 243] on div at bounding box center [556, 250] width 1112 height 500
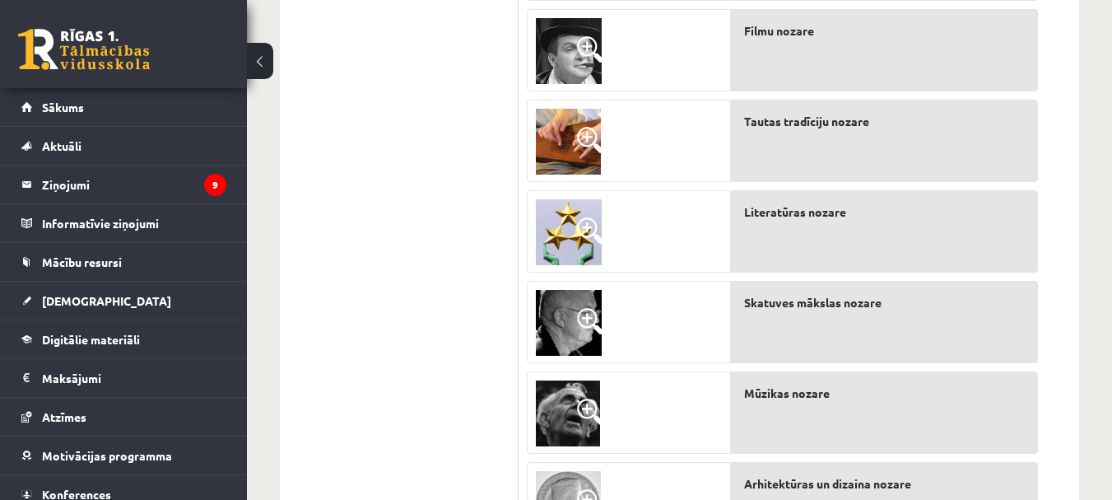
scroll to position [556, 0]
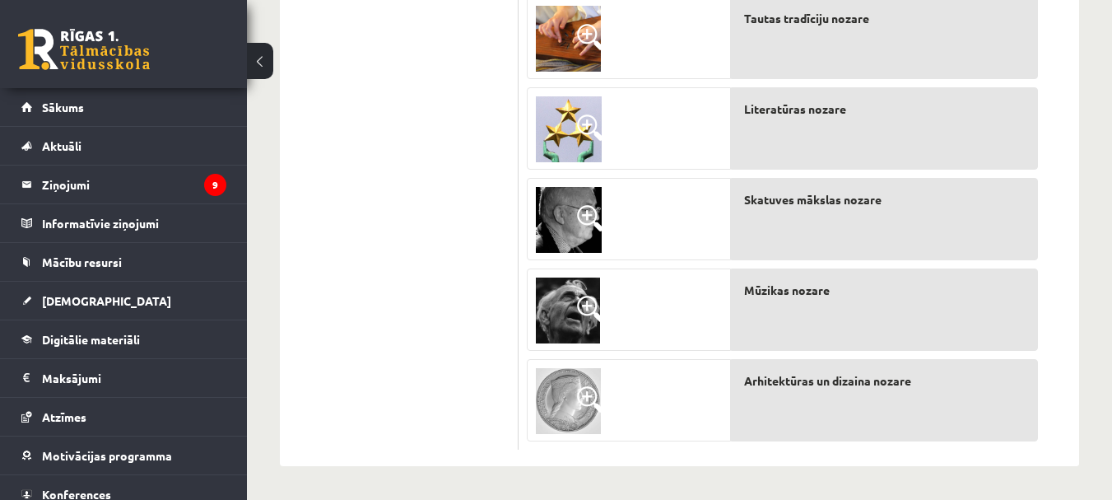
click at [543, 306] on img at bounding box center [568, 310] width 64 height 66
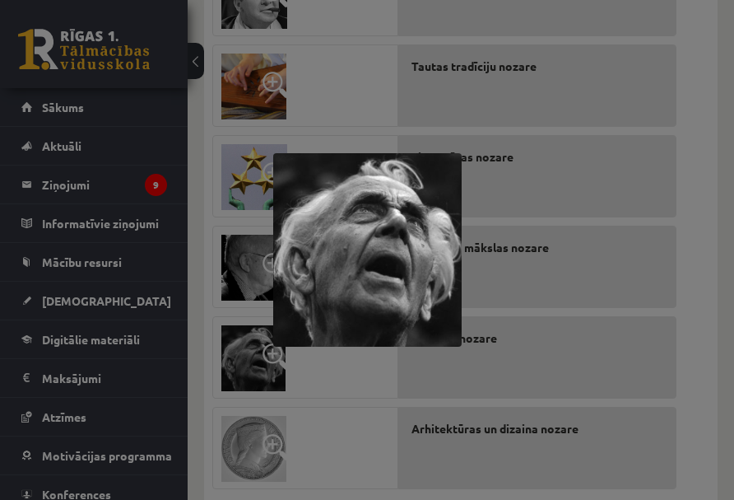
click at [644, 152] on div at bounding box center [367, 250] width 734 height 500
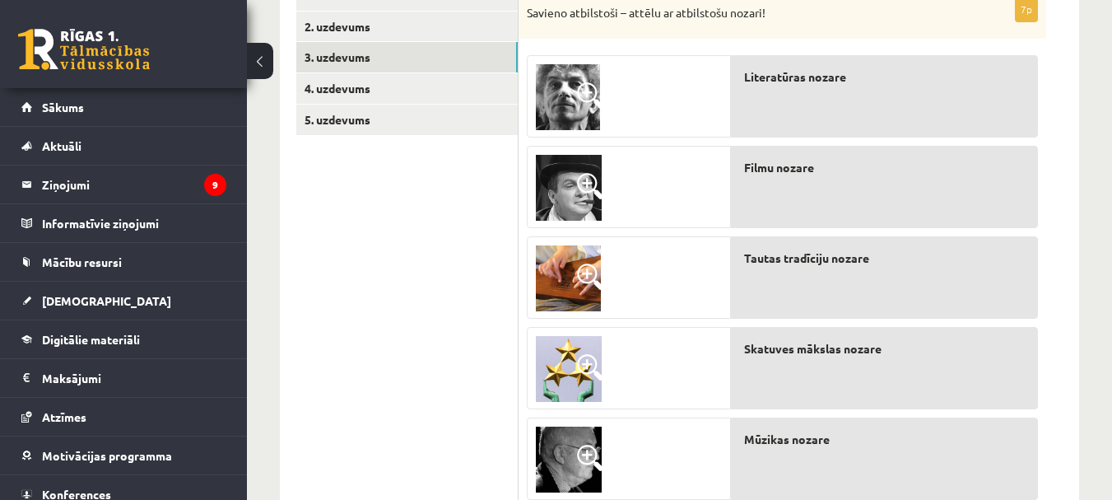
scroll to position [226, 0]
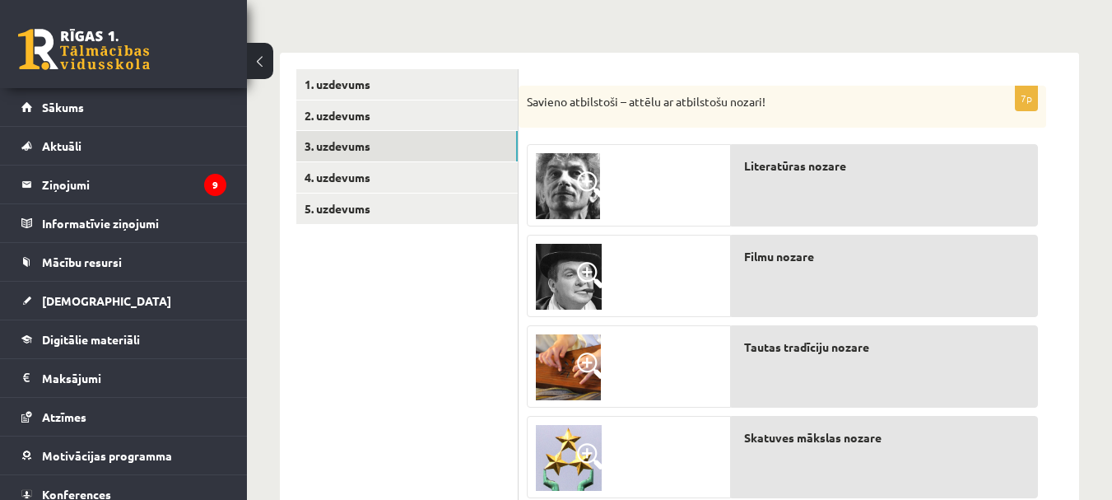
click at [573, 184] on img at bounding box center [568, 186] width 64 height 66
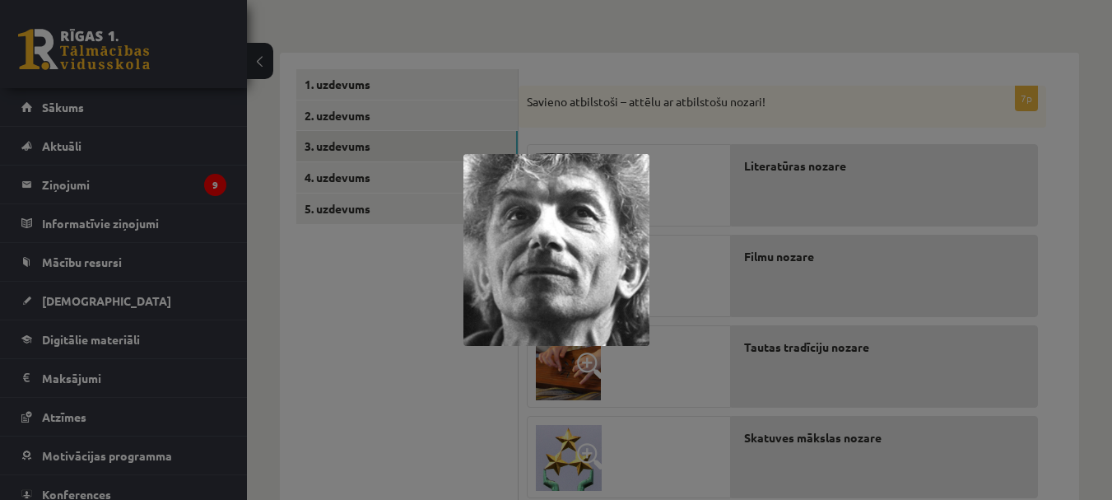
click at [408, 368] on div at bounding box center [556, 250] width 1112 height 500
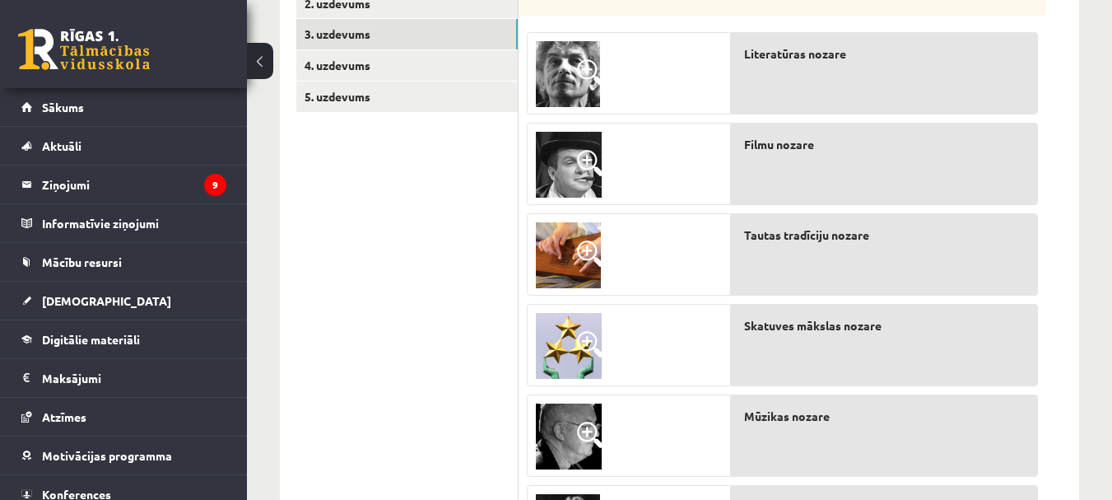
scroll to position [309, 0]
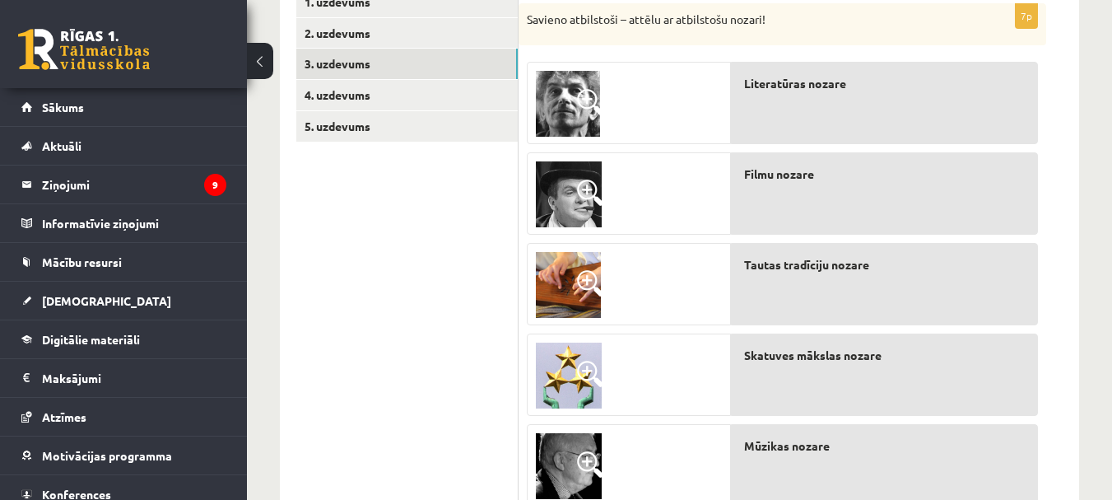
click at [576, 199] on img at bounding box center [569, 194] width 66 height 66
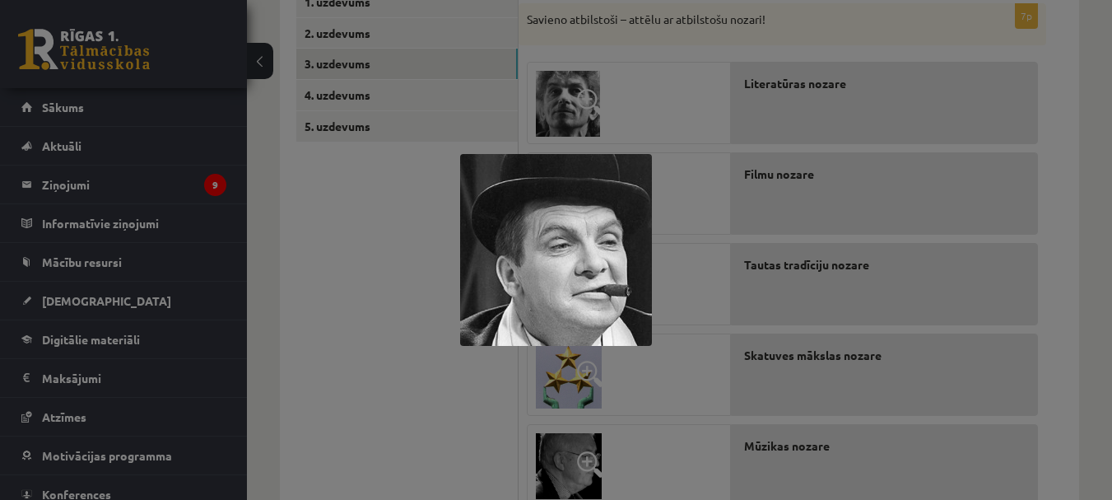
click at [390, 263] on div at bounding box center [556, 250] width 1112 height 500
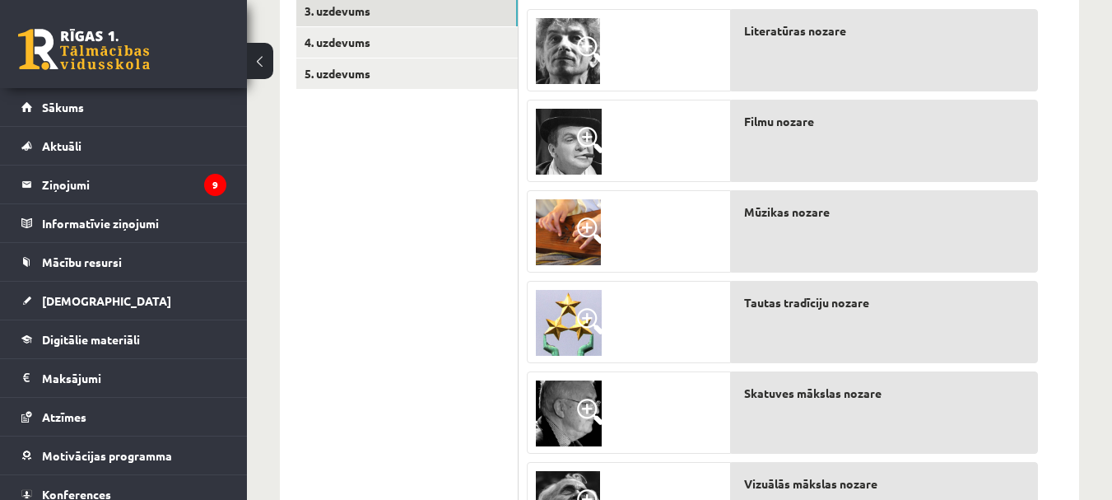
scroll to position [391, 0]
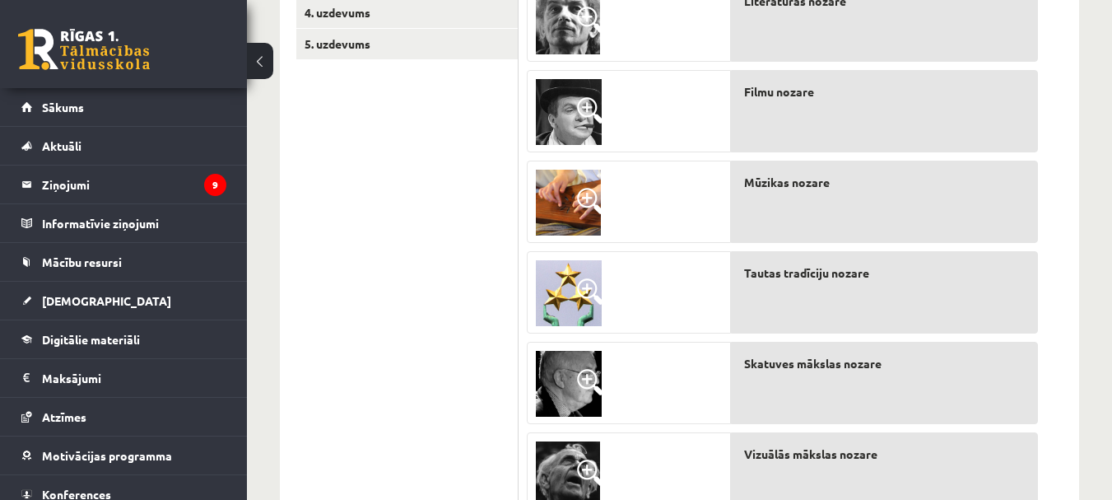
click at [568, 14] on img at bounding box center [568, 21] width 64 height 66
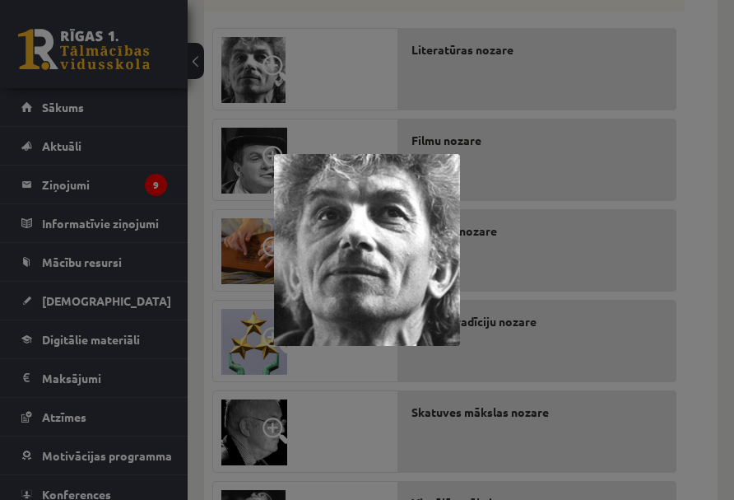
click at [683, 96] on div at bounding box center [367, 250] width 734 height 500
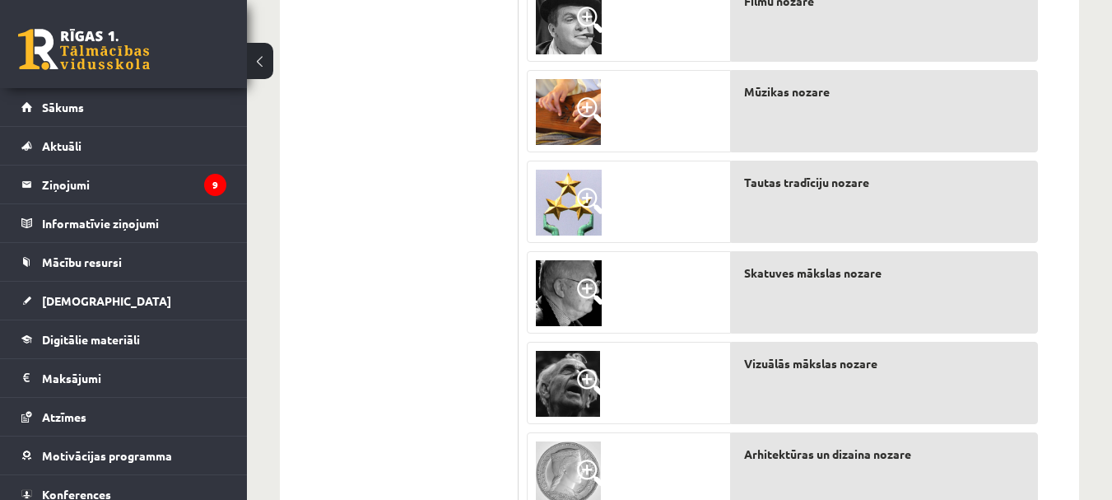
scroll to position [556, 0]
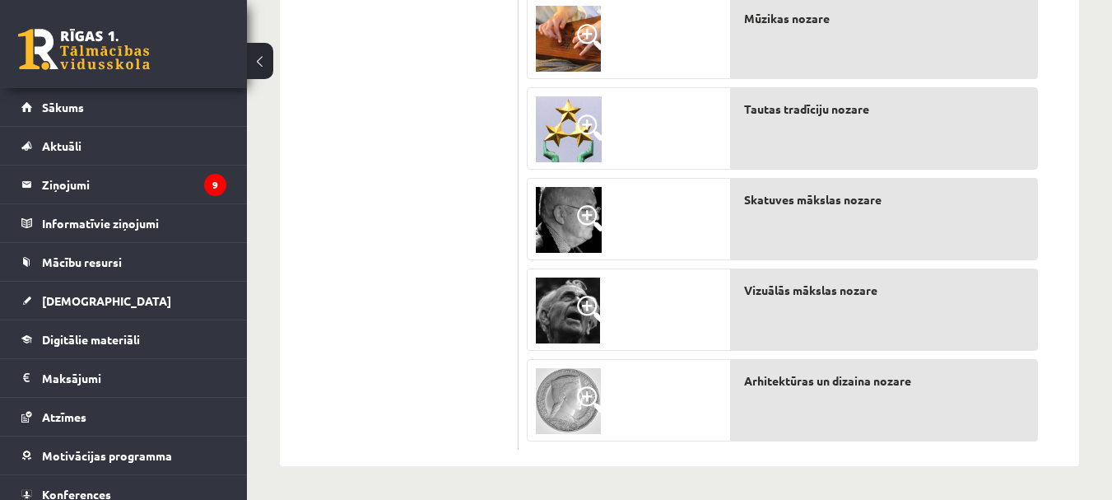
click at [569, 217] on img at bounding box center [569, 220] width 66 height 66
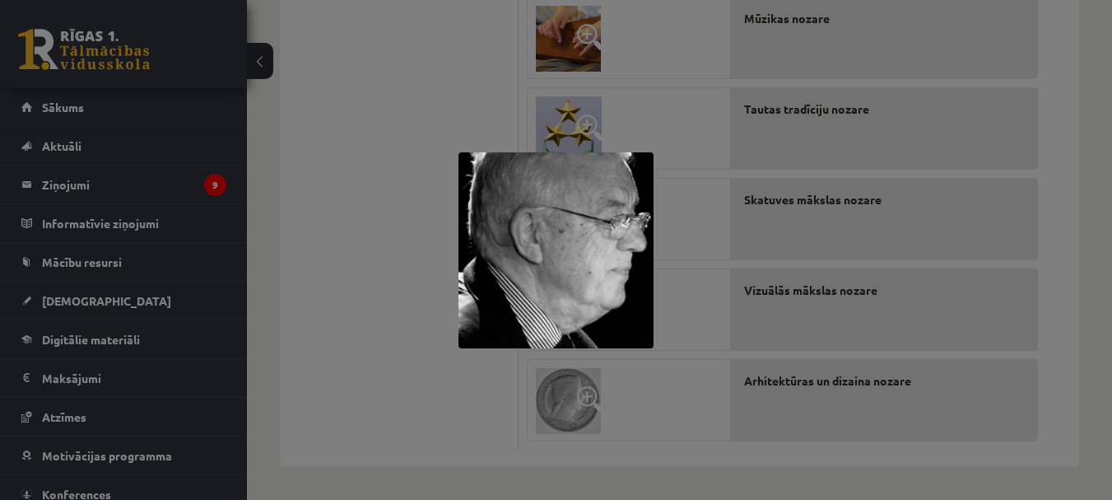
click at [415, 165] on div at bounding box center [556, 250] width 1112 height 500
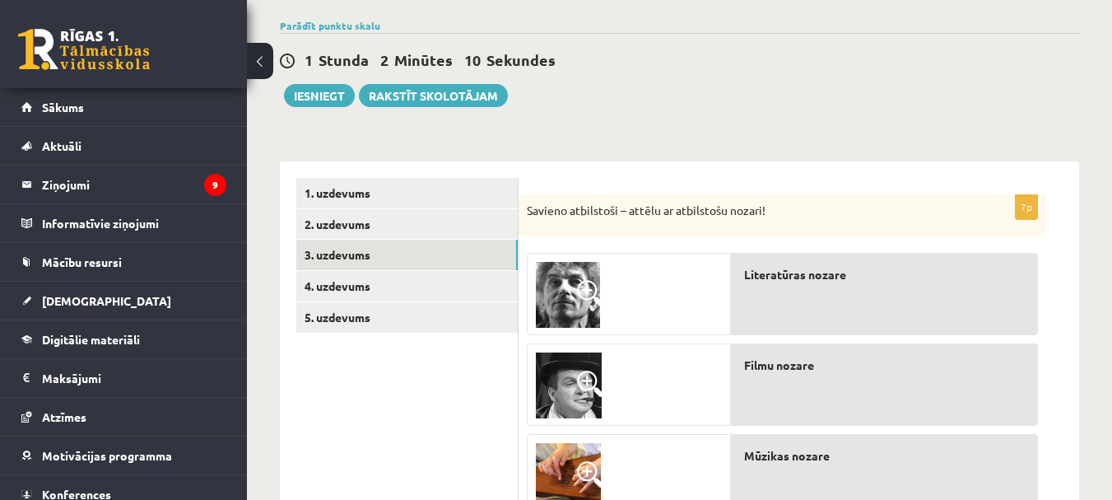
scroll to position [0, 0]
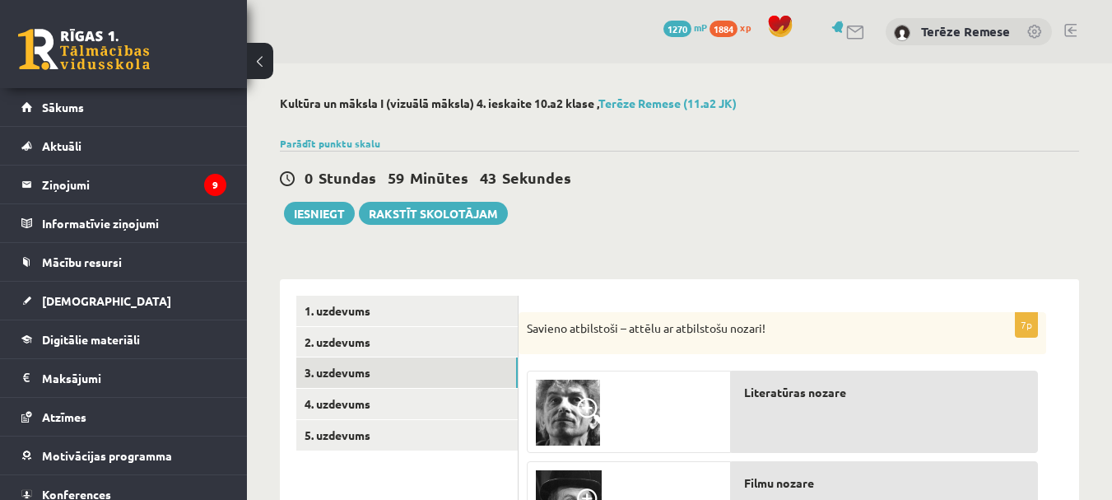
click at [580, 411] on span at bounding box center [590, 411] width 26 height 26
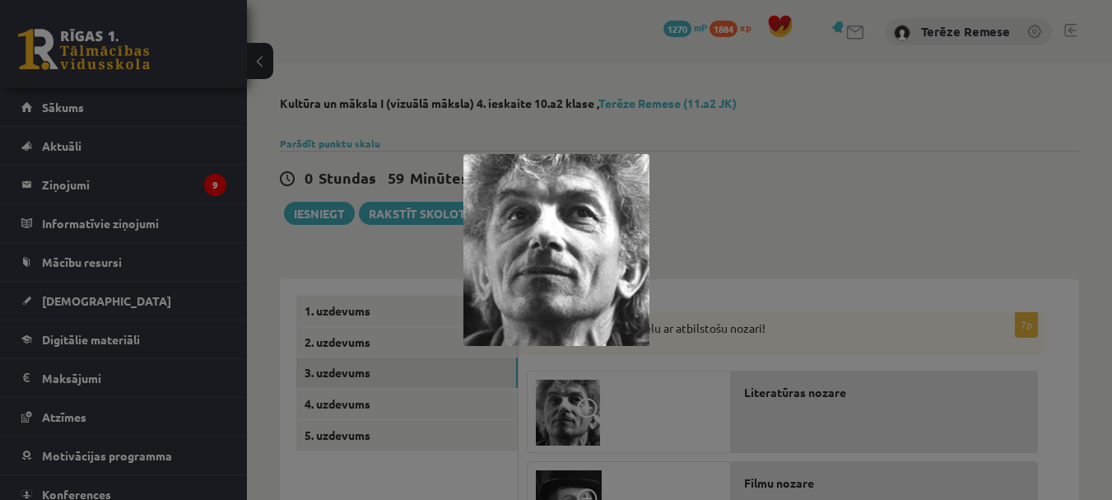
click at [733, 214] on div at bounding box center [556, 250] width 1112 height 500
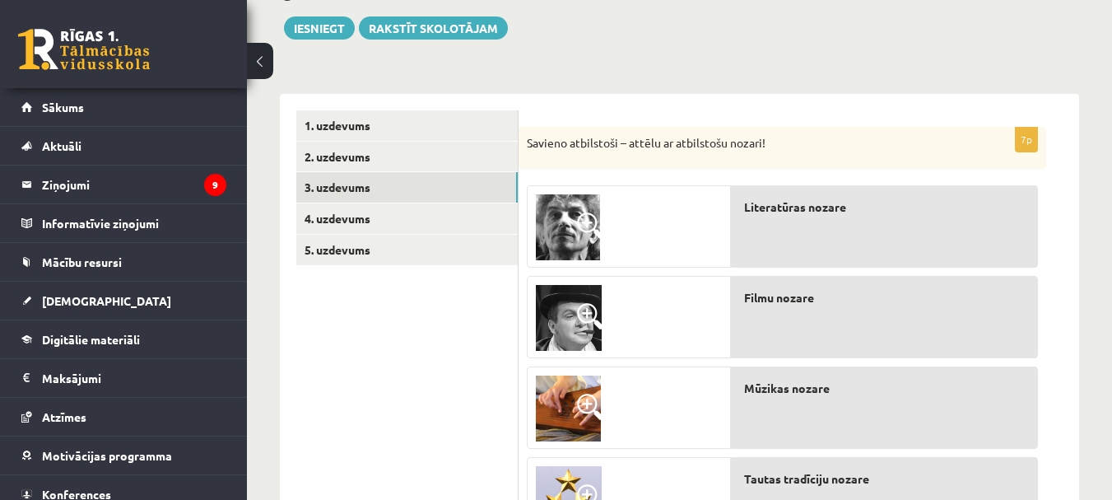
scroll to position [329, 0]
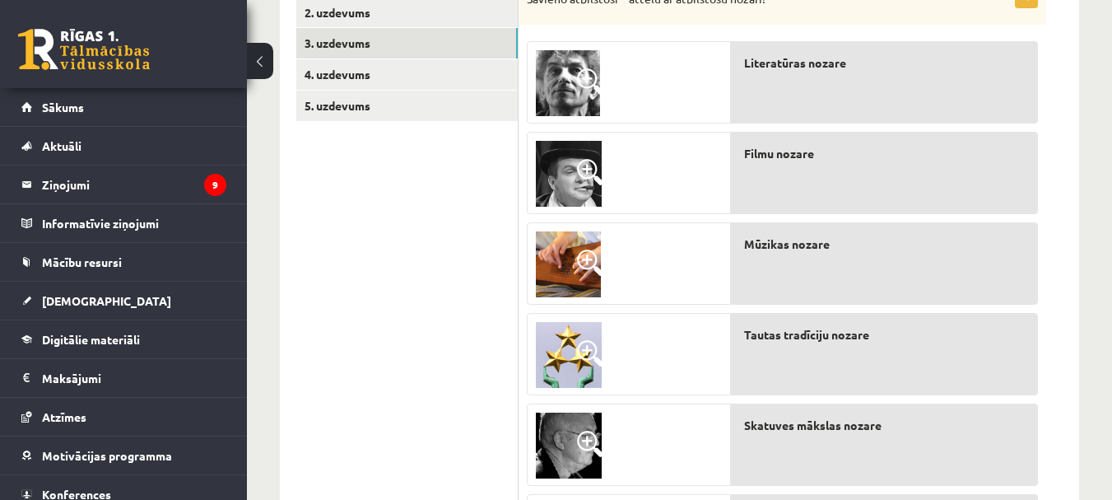
click at [576, 179] on img at bounding box center [569, 174] width 66 height 66
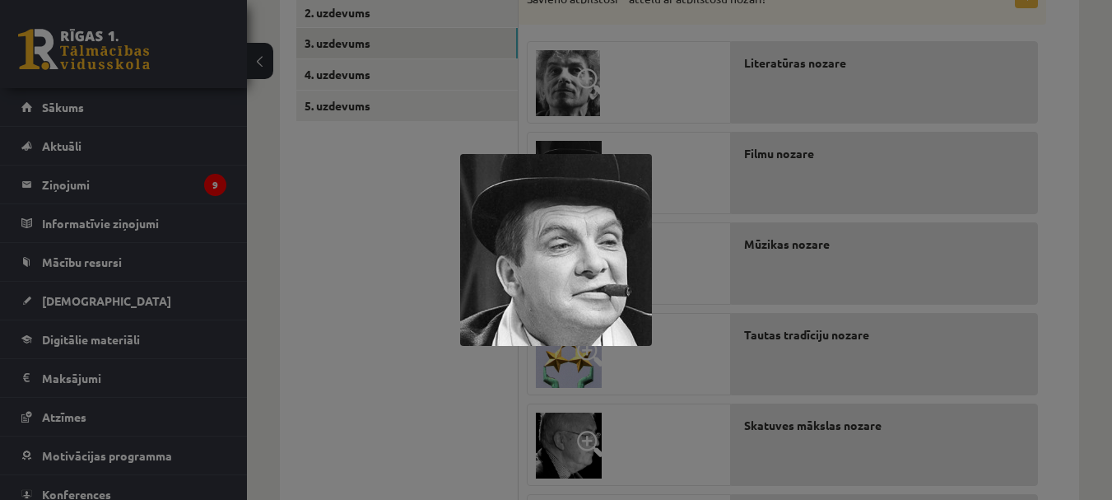
click at [395, 228] on div at bounding box center [556, 250] width 1112 height 500
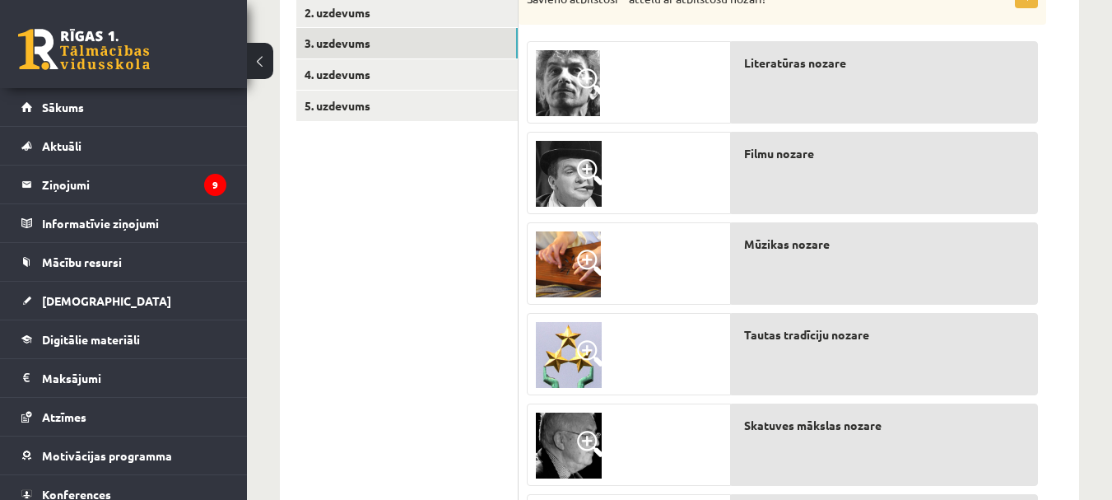
click at [553, 259] on img at bounding box center [568, 264] width 65 height 66
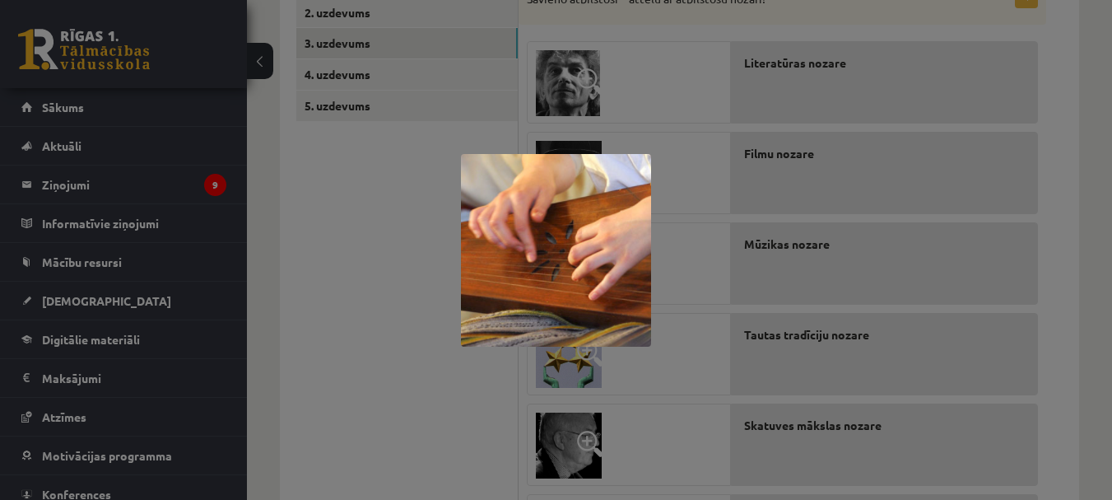
click at [427, 345] on div at bounding box center [556, 250] width 1112 height 500
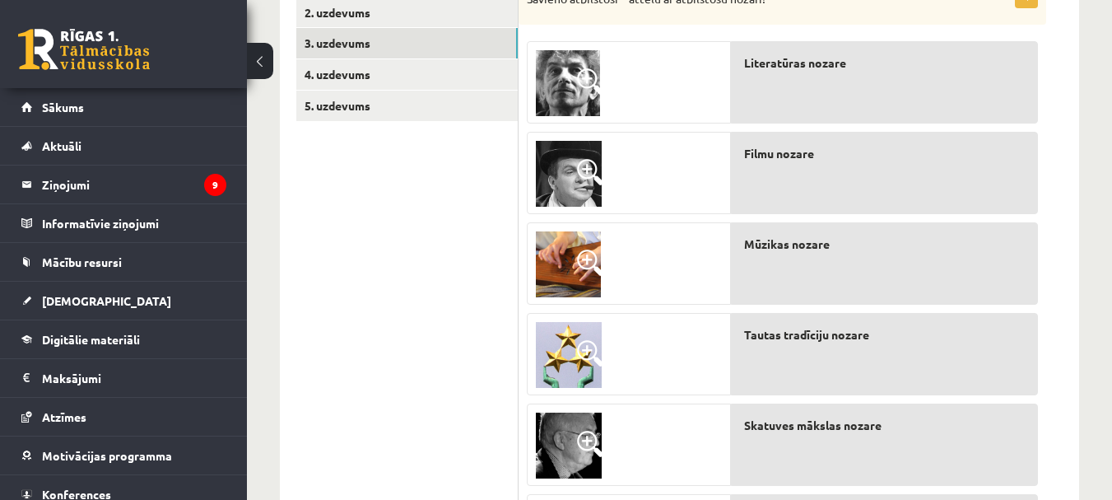
click at [580, 368] on img at bounding box center [569, 355] width 66 height 66
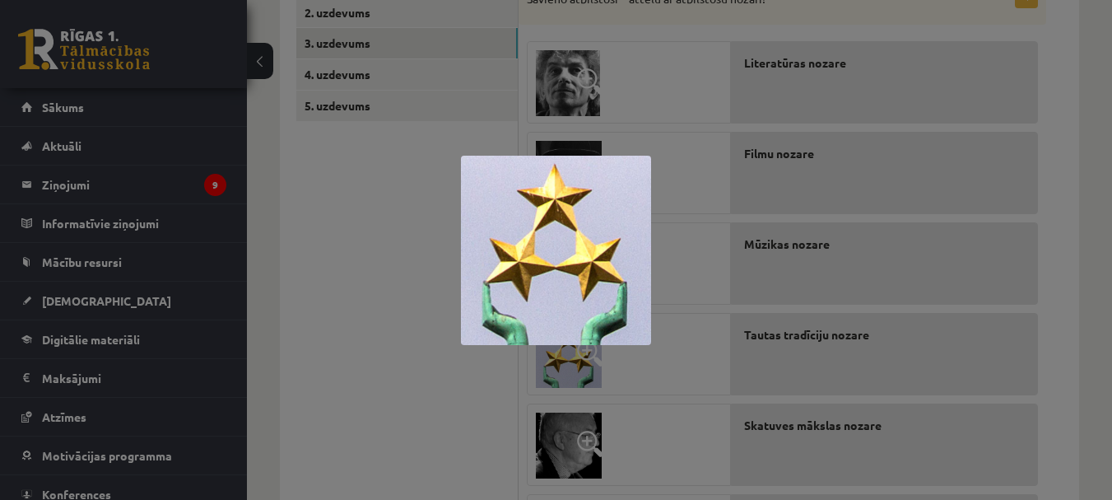
drag, startPoint x: 564, startPoint y: 296, endPoint x: 564, endPoint y: 282, distance: 13.2
click at [960, 198] on div at bounding box center [556, 250] width 1112 height 500
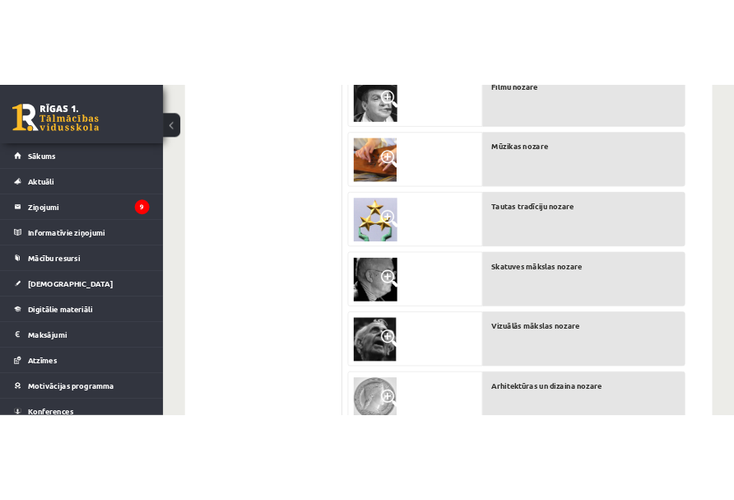
scroll to position [494, 0]
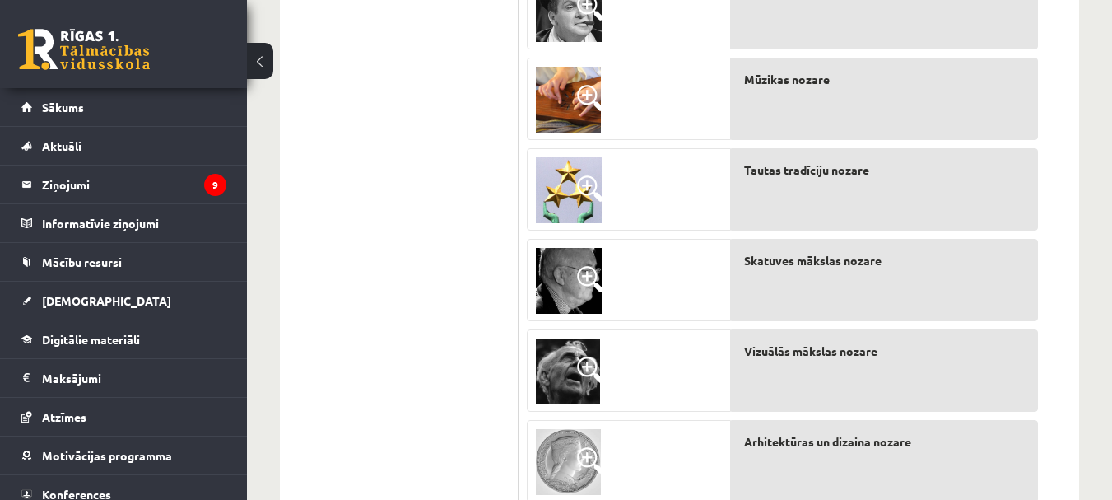
click at [570, 273] on img at bounding box center [569, 281] width 66 height 66
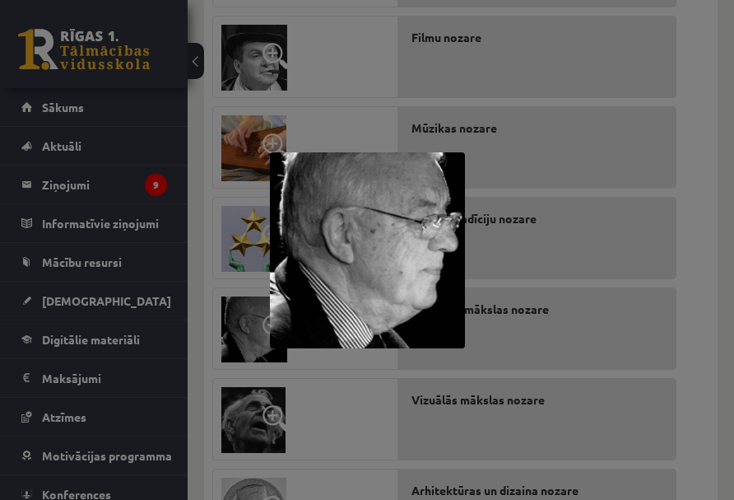
drag, startPoint x: 322, startPoint y: 428, endPoint x: 330, endPoint y: 426, distance: 8.6
click at [324, 427] on div at bounding box center [367, 250] width 734 height 500
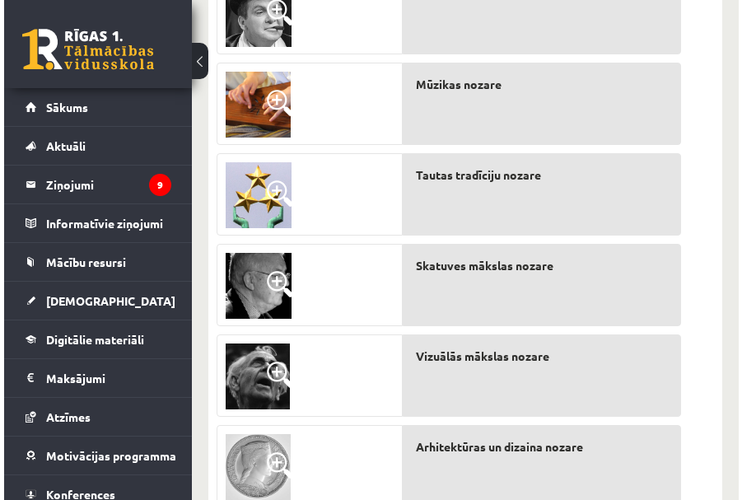
scroll to position [576, 0]
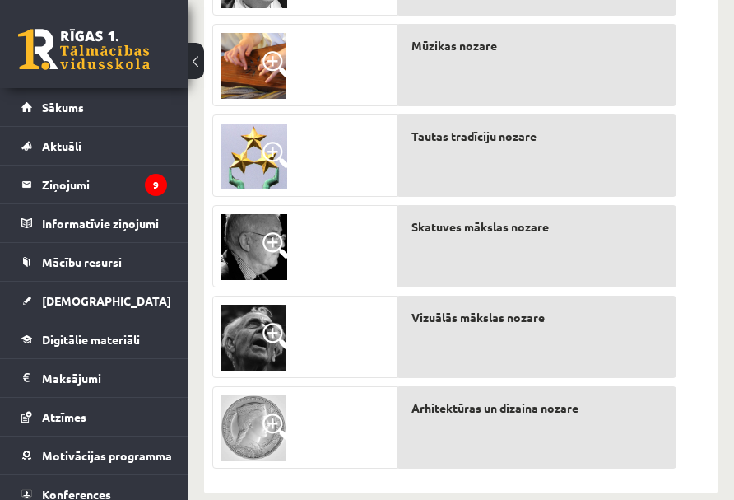
click at [229, 333] on img at bounding box center [253, 338] width 64 height 66
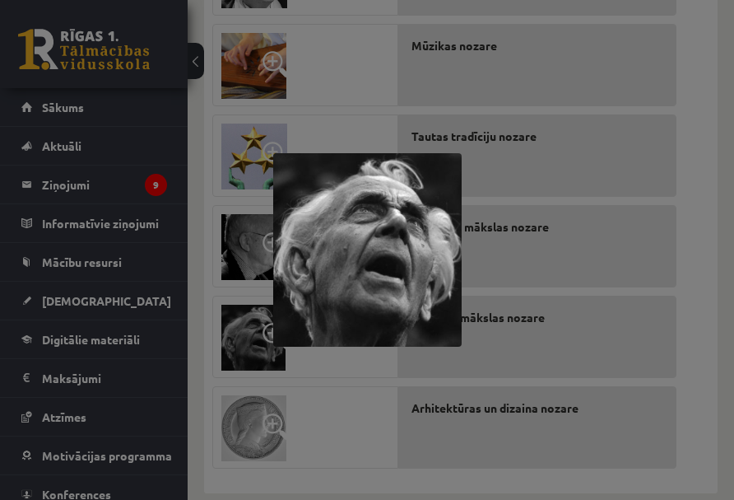
drag, startPoint x: 369, startPoint y: 273, endPoint x: 365, endPoint y: 255, distance: 18.6
click at [365, 255] on img at bounding box center [367, 249] width 189 height 193
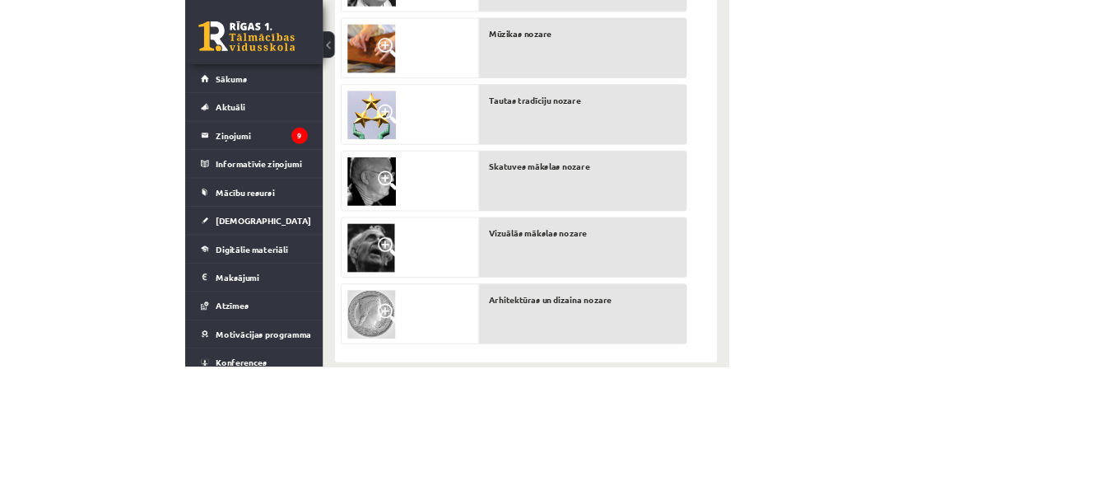
scroll to position [556, 0]
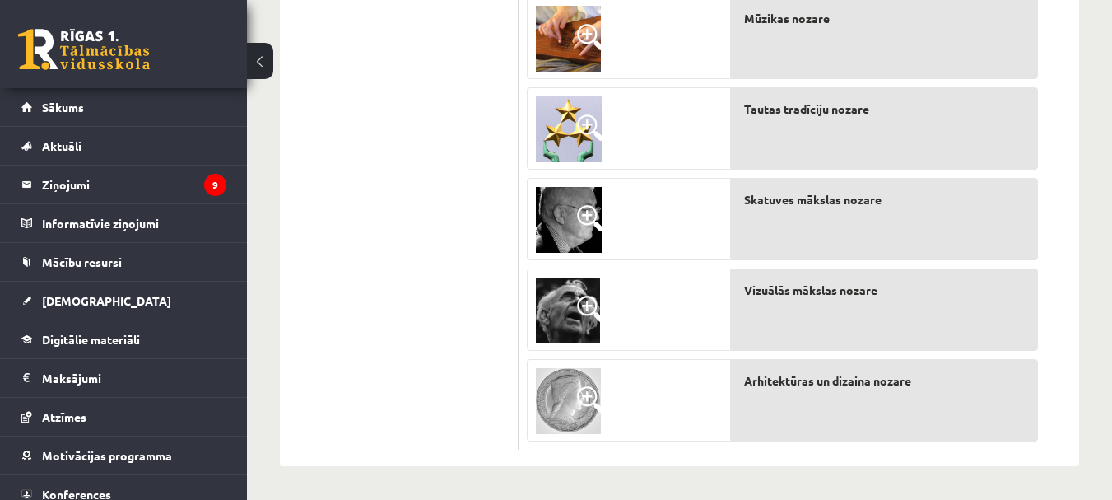
click at [587, 329] on img at bounding box center [568, 310] width 64 height 66
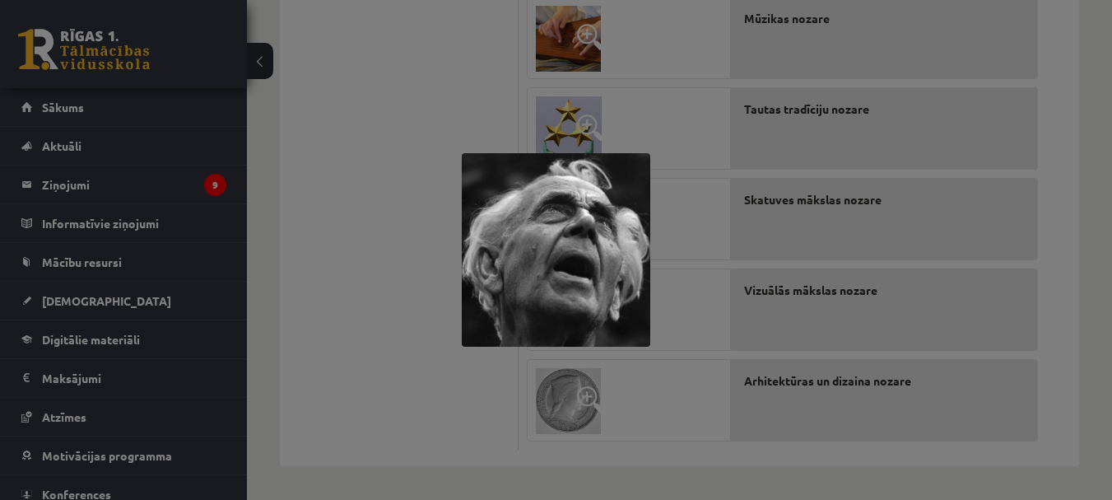
click at [443, 371] on div at bounding box center [556, 250] width 1112 height 500
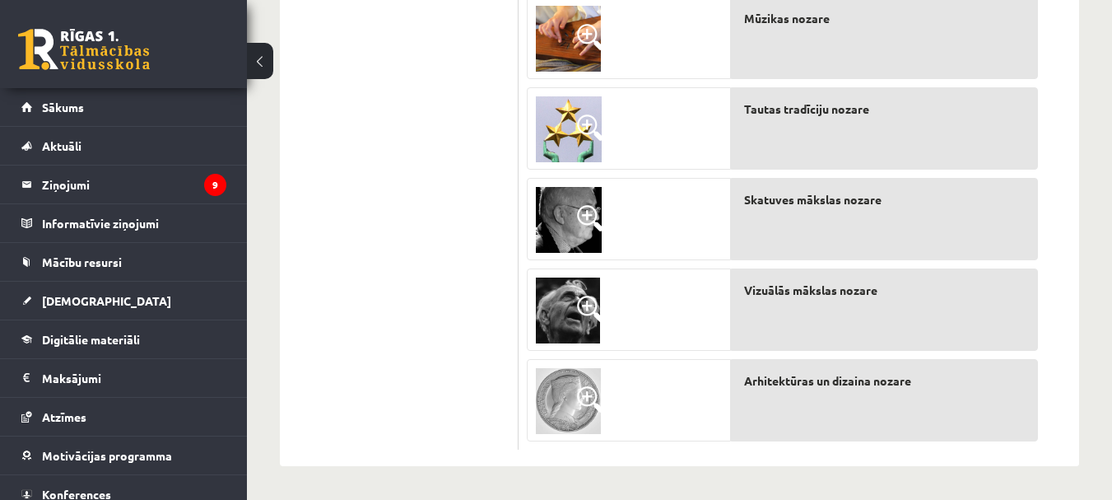
click at [562, 395] on img at bounding box center [568, 401] width 65 height 66
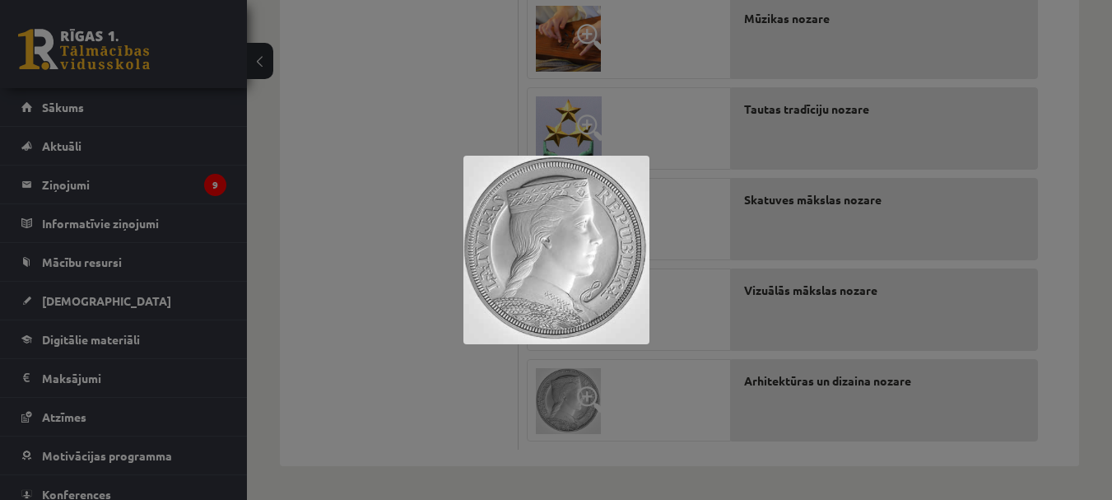
click at [375, 231] on div at bounding box center [556, 250] width 1112 height 500
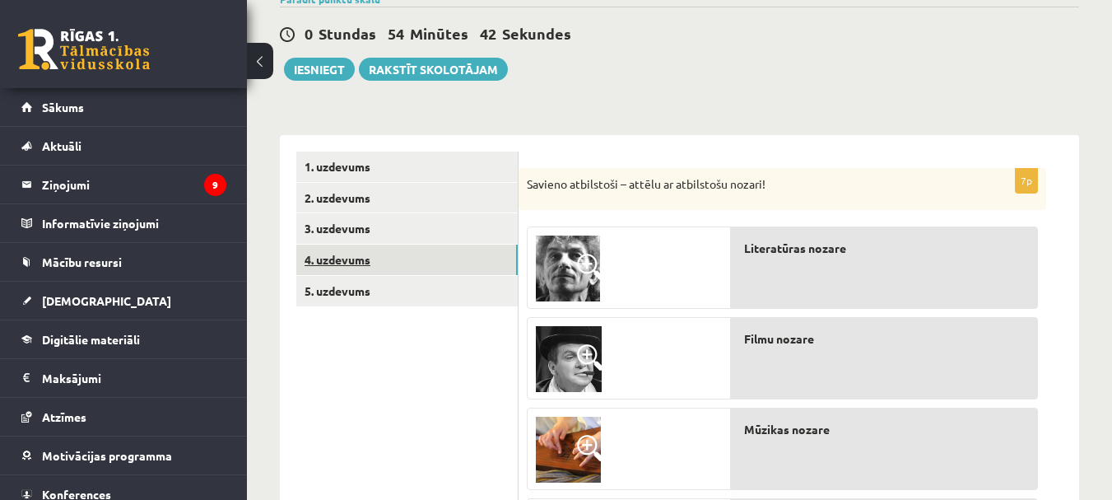
click at [369, 262] on link "4. uzdevums" at bounding box center [406, 260] width 221 height 30
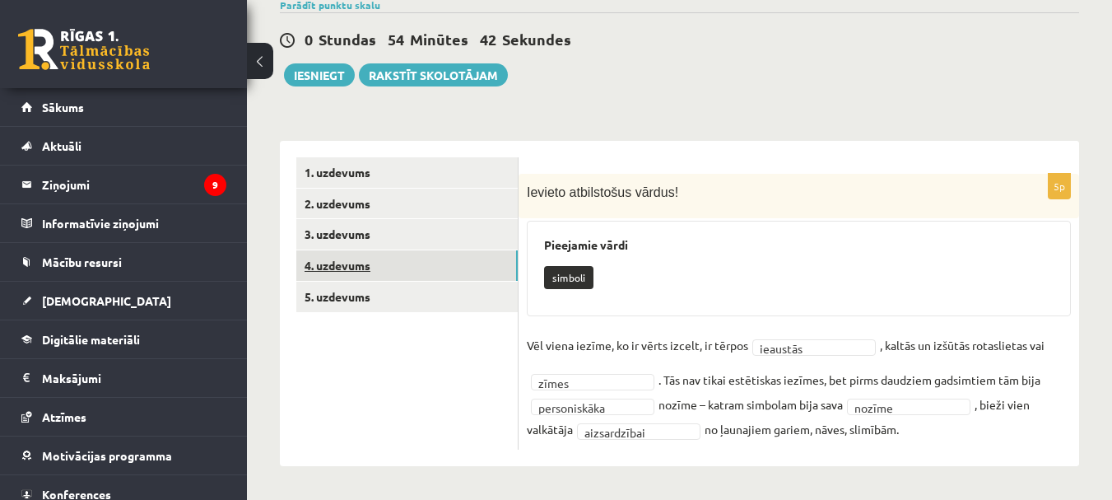
scroll to position [139, 0]
click at [355, 244] on link "3. uzdevums" at bounding box center [406, 234] width 221 height 30
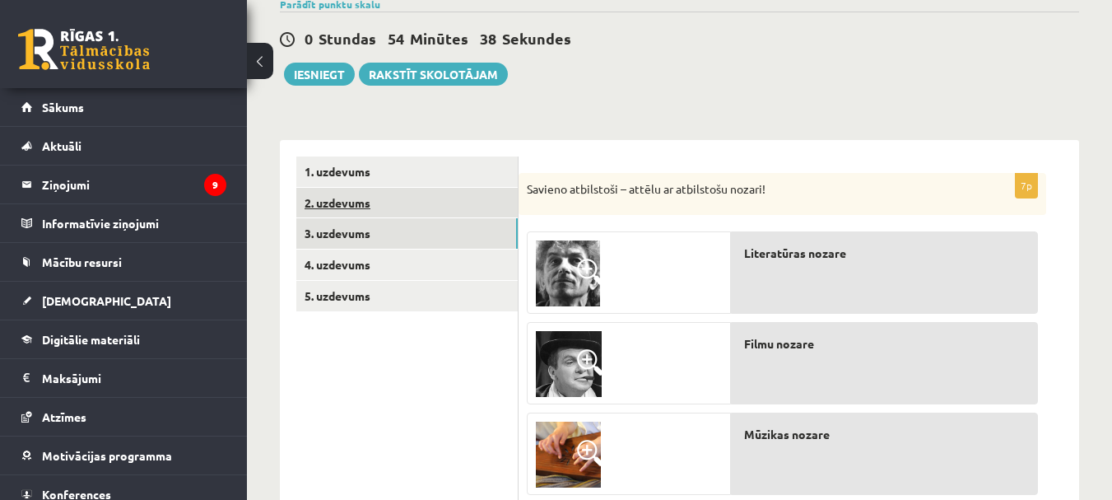
click at [365, 208] on link "2. uzdevums" at bounding box center [406, 203] width 221 height 30
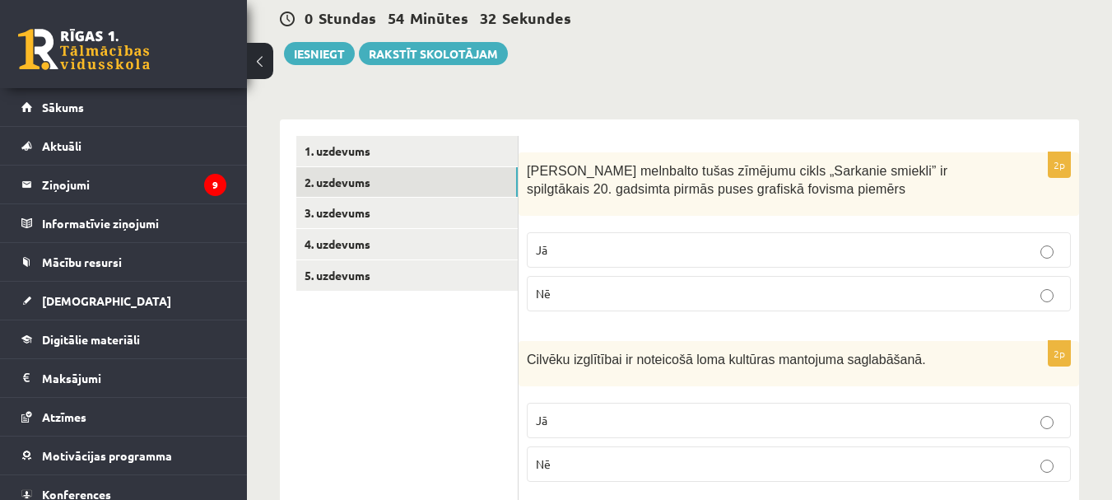
scroll to position [0, 0]
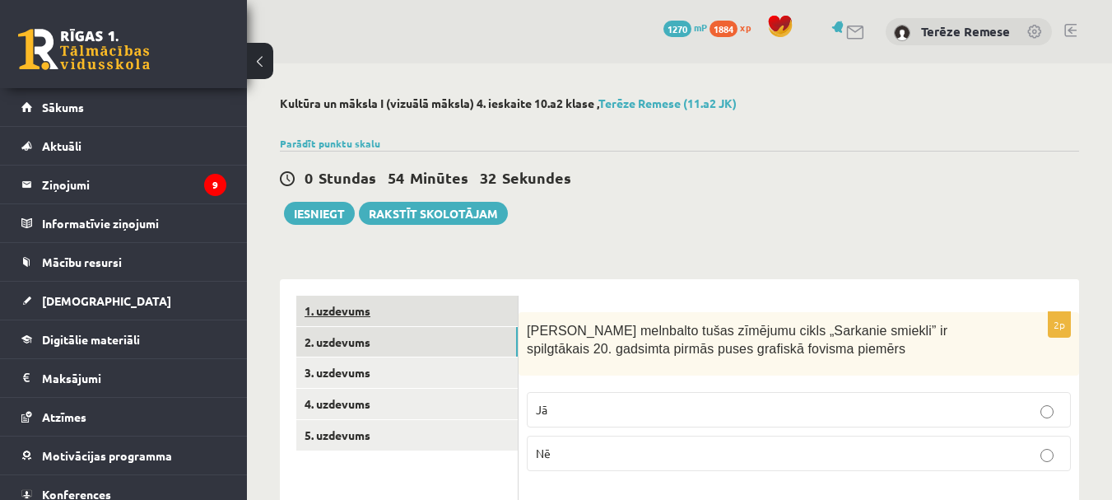
click at [369, 313] on link "1. uzdevums" at bounding box center [406, 311] width 221 height 30
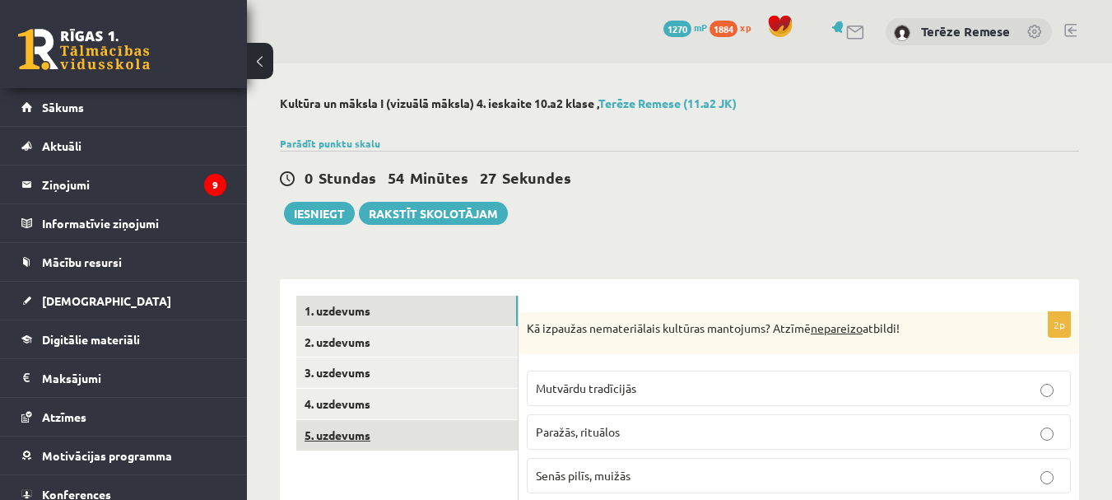
click at [379, 427] on link "5. uzdevums" at bounding box center [406, 435] width 221 height 30
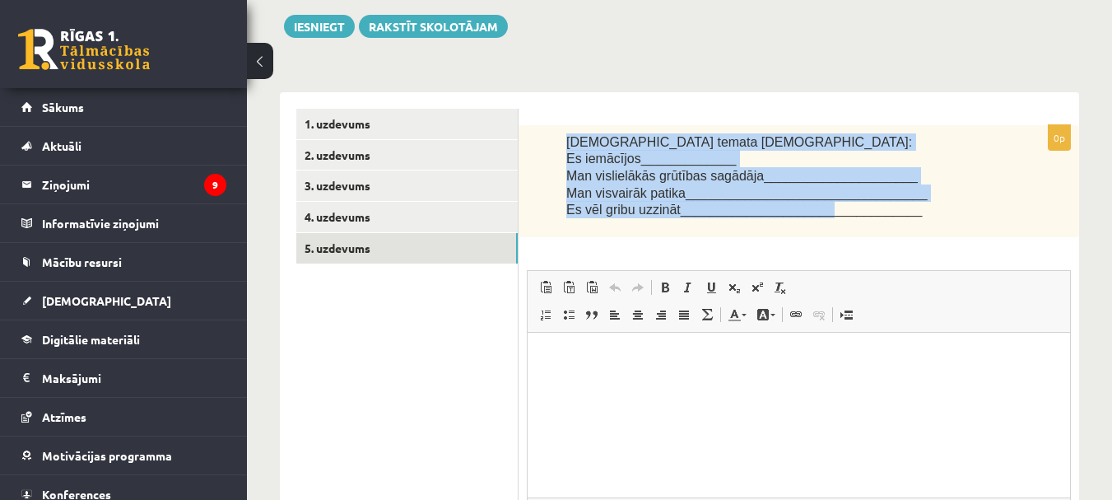
drag, startPoint x: 557, startPoint y: 138, endPoint x: 804, endPoint y: 207, distance: 257.1
click at [804, 207] on div "Šī temata ietvaros: Es iemācījos_____________ Man vislielākās grūtības sagādāja…" at bounding box center [799, 181] width 561 height 112
copy div "Šī temata ietvaros: Es iemācījos_____________ Man vislielākās grūtības sagādāja…"
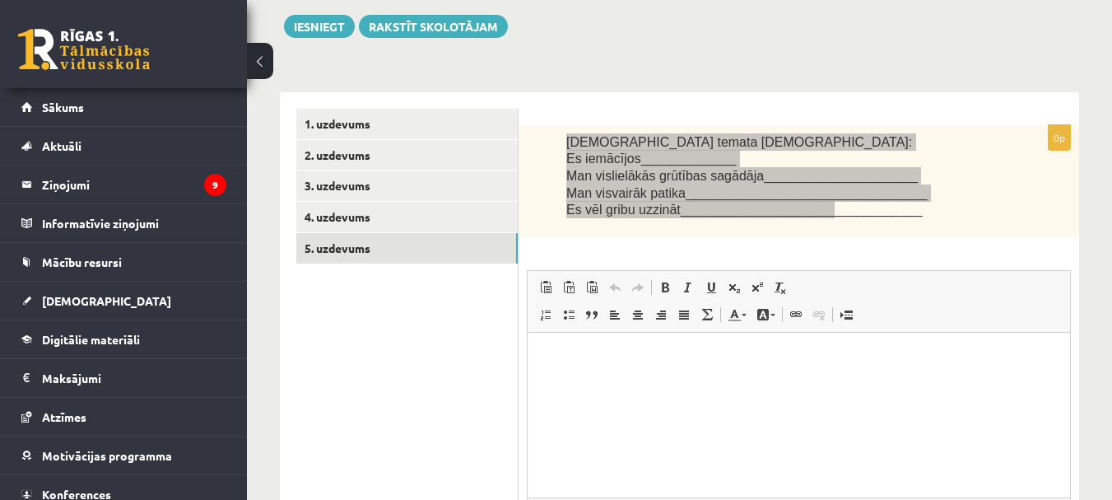
click at [587, 361] on p "Bagātinātā teksta redaktors, wiswyg-editor-user-answer-47433850707560" at bounding box center [799, 357] width 510 height 17
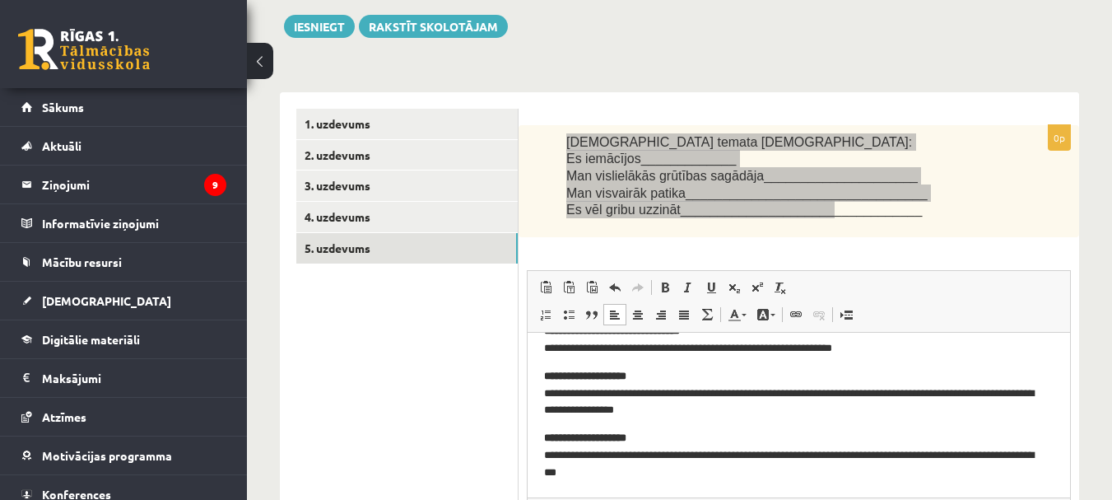
scroll to position [7, 0]
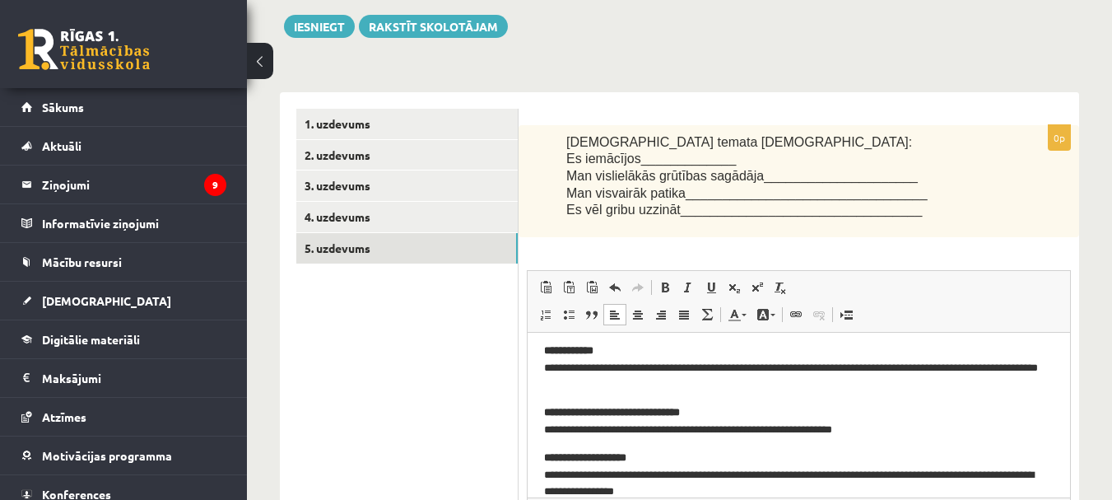
click at [443, 393] on ul "1. uzdevums 2. uzdevums 3. uzdevums 4. uzdevums 5. uzdevums" at bounding box center [407, 361] width 222 height 504
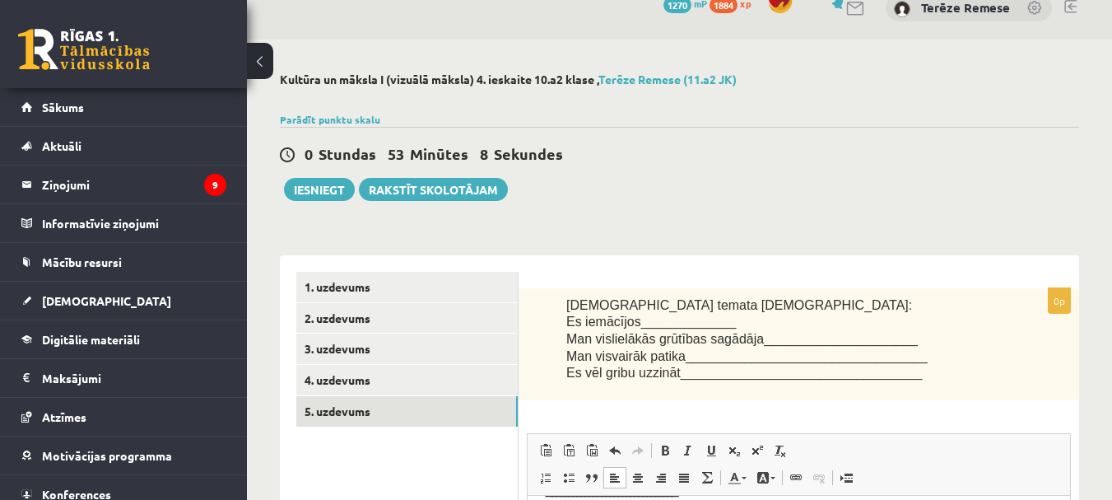
scroll to position [22, 0]
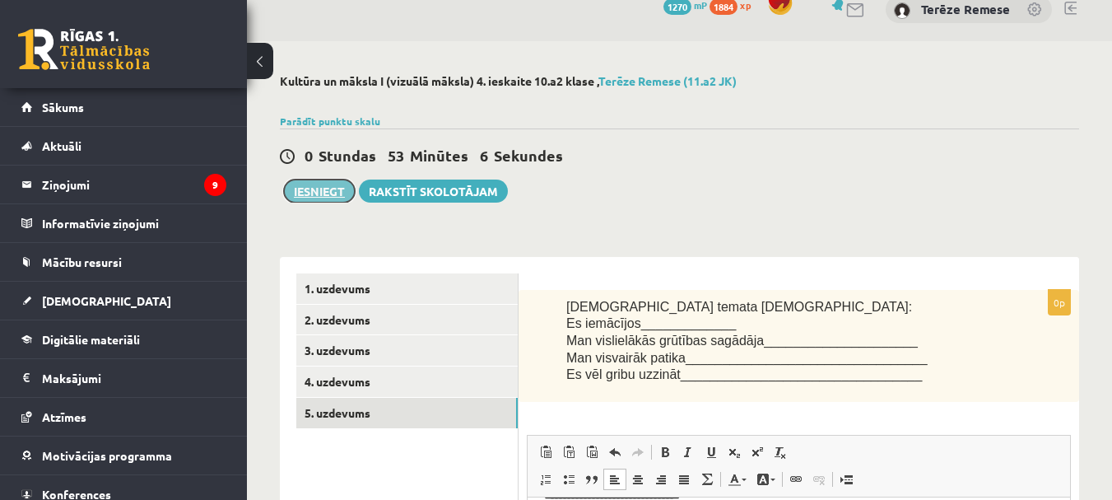
click at [296, 188] on button "Iesniegt" at bounding box center [319, 190] width 71 height 23
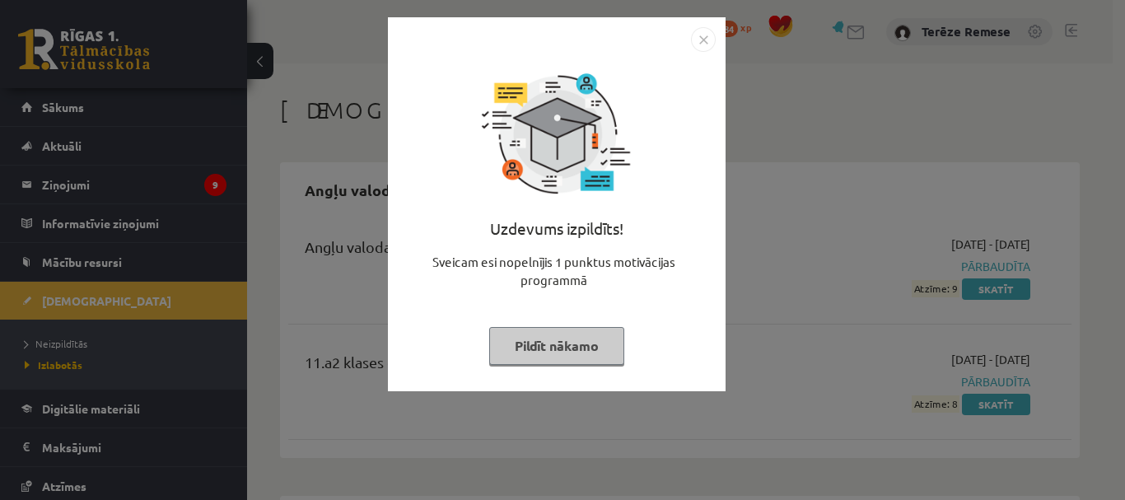
click at [604, 350] on button "Pildīt nākamo" at bounding box center [556, 346] width 135 height 38
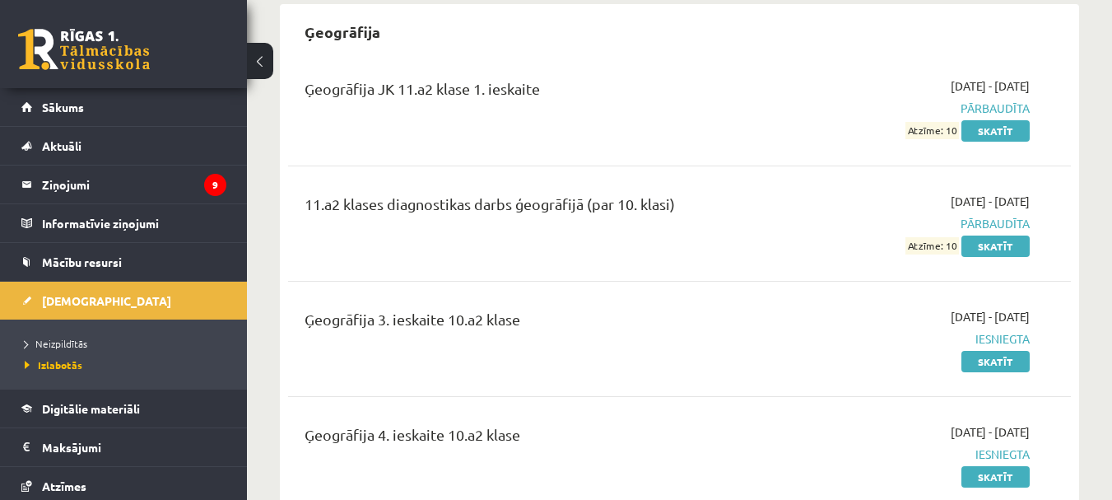
scroll to position [1235, 0]
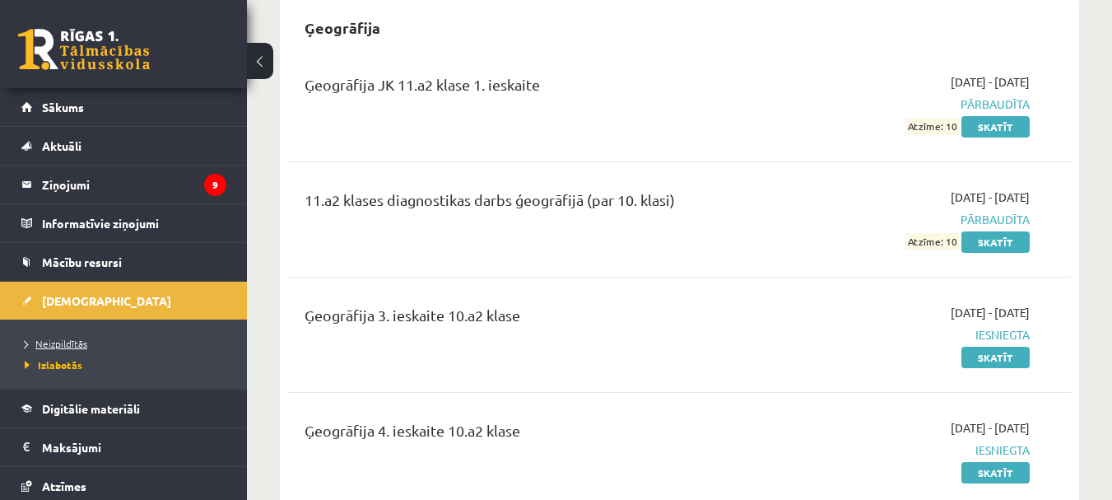
click at [71, 345] on span "Neizpildītās" at bounding box center [56, 343] width 63 height 13
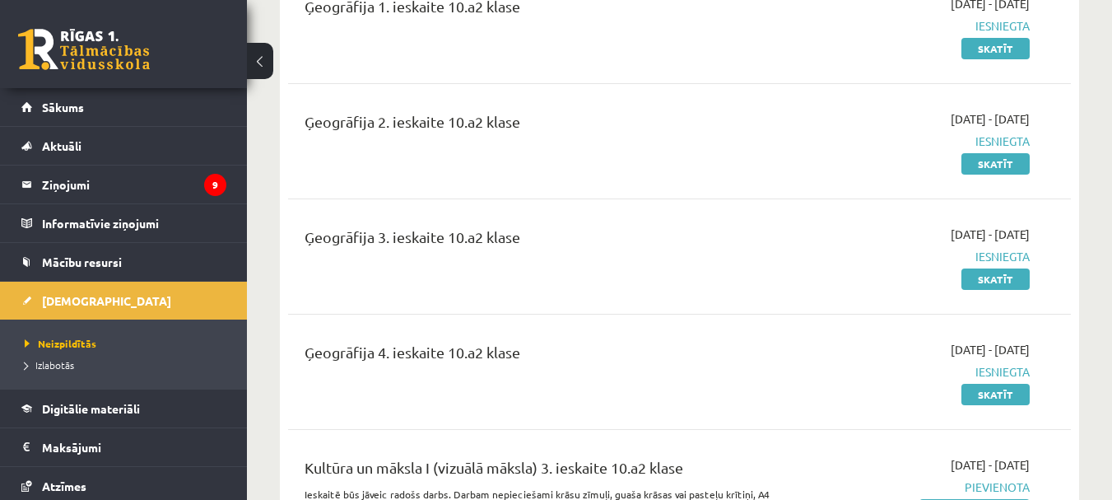
scroll to position [2470, 0]
